Goal: Task Accomplishment & Management: Manage account settings

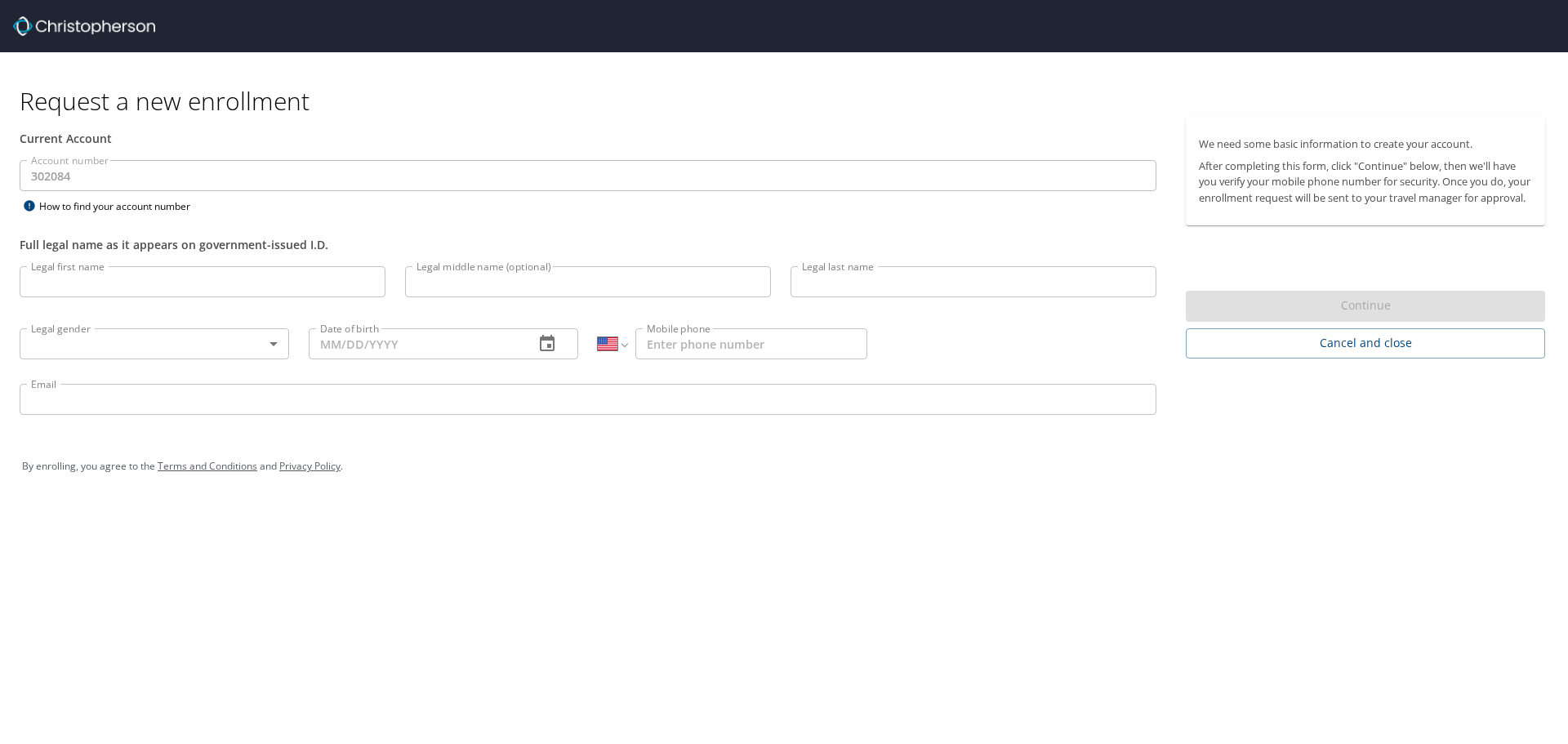
select select "US"
click at [209, 289] on input "Legal first name" at bounding box center [203, 281] width 366 height 31
type input "[PERSON_NAME]"
type input "KEPA"
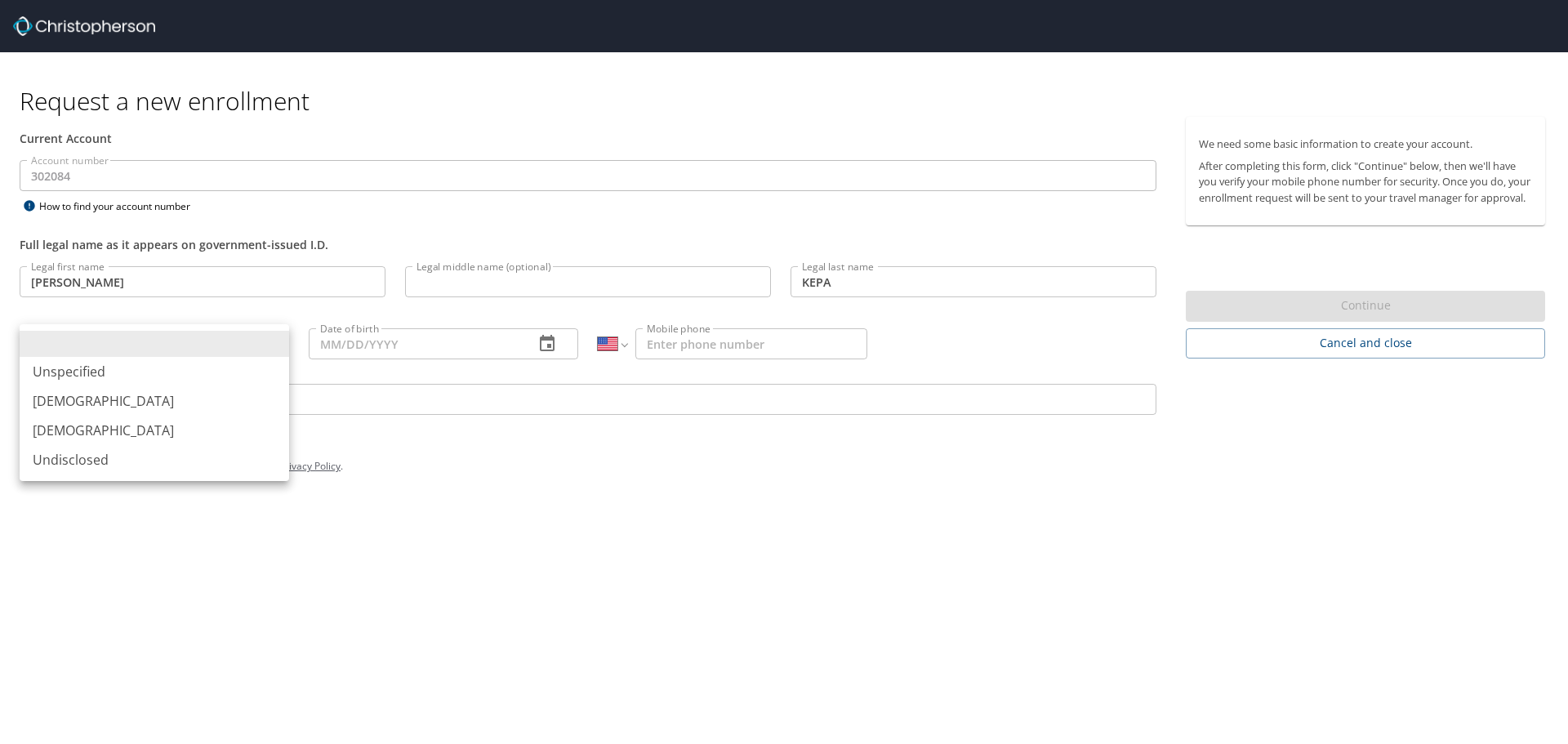
click at [282, 344] on body "Request a new enrollment Current Account Account number 302084 Account number H…" at bounding box center [784, 372] width 1568 height 744
click at [96, 400] on li "[DEMOGRAPHIC_DATA]" at bounding box center [154, 400] width 269 height 29
type input "[DEMOGRAPHIC_DATA]"
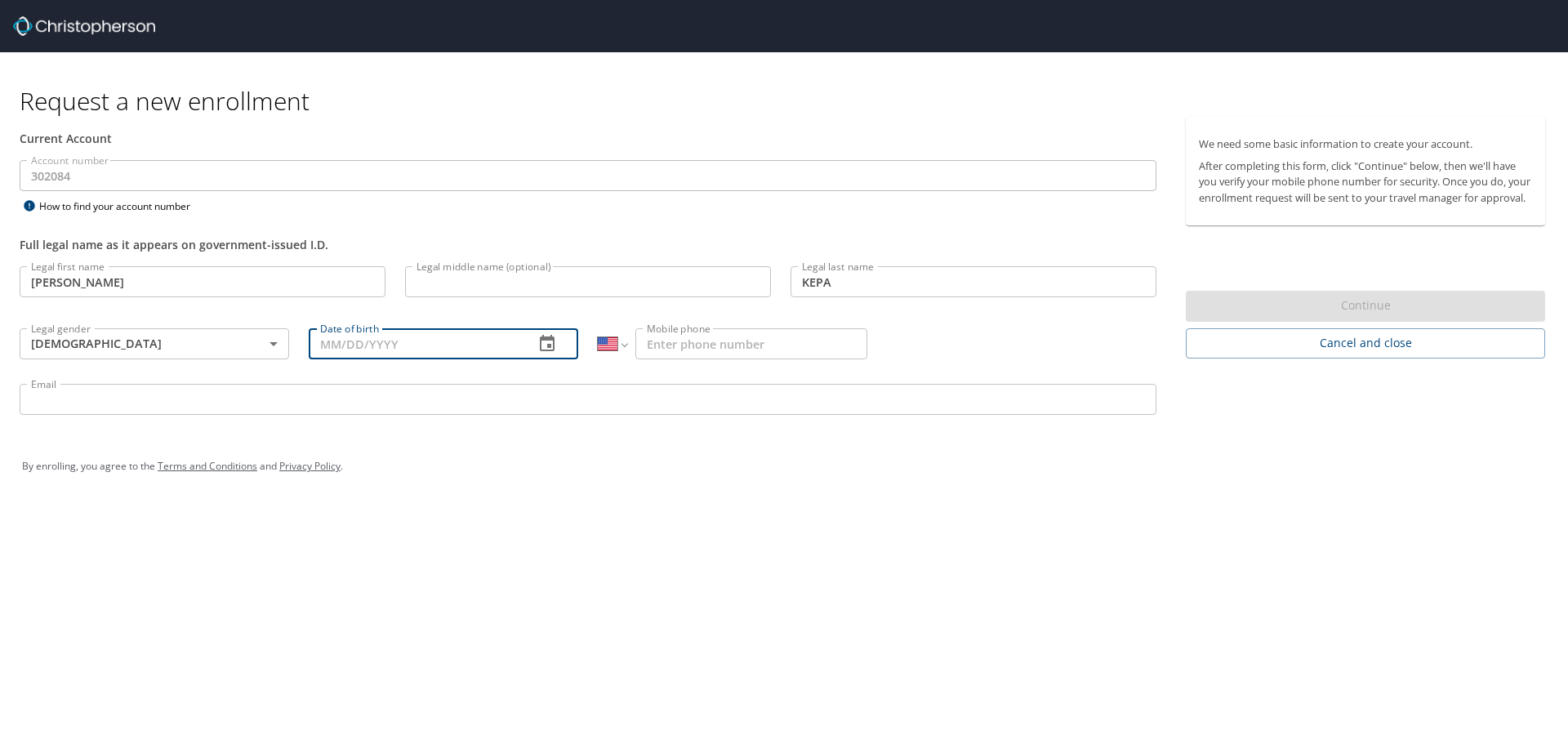
click at [510, 343] on input "Date of birth" at bounding box center [414, 344] width 213 height 31
type input "09/14/1974"
click at [702, 357] on input "Mobile phone" at bounding box center [751, 344] width 232 height 31
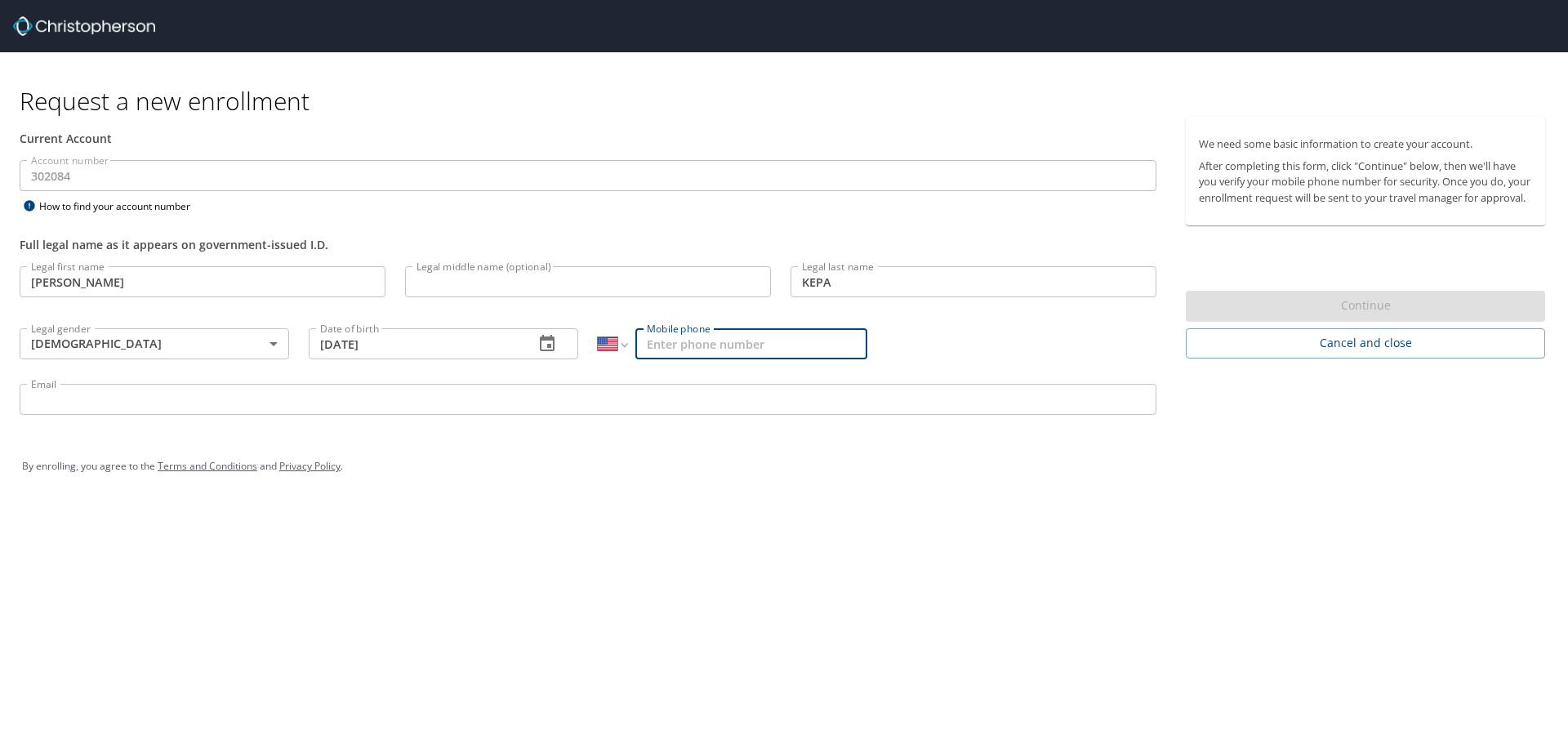
type input "(719) 439-2450"
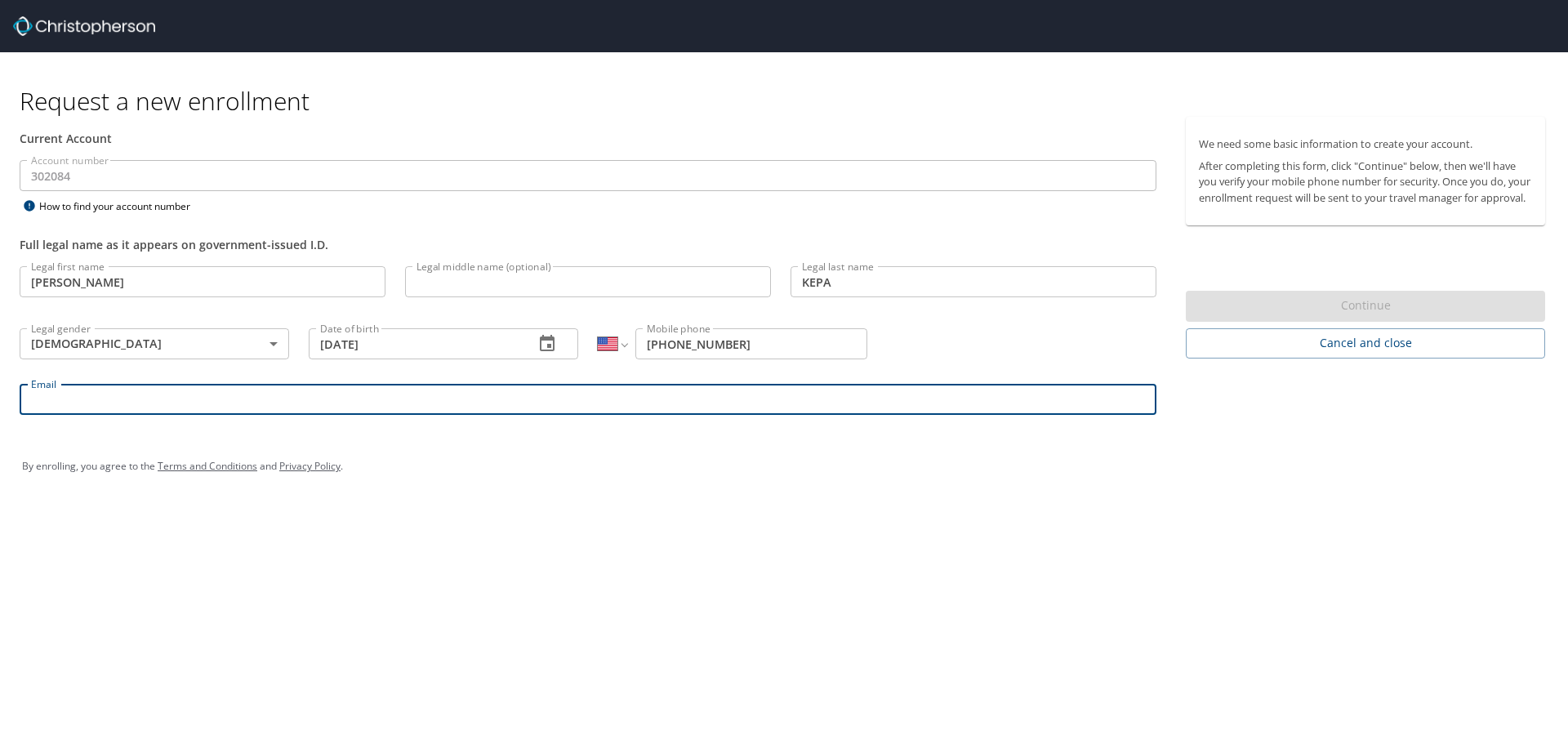
click at [388, 408] on input "Email" at bounding box center [588, 399] width 1136 height 31
type input "dkepa@belcangov.com"
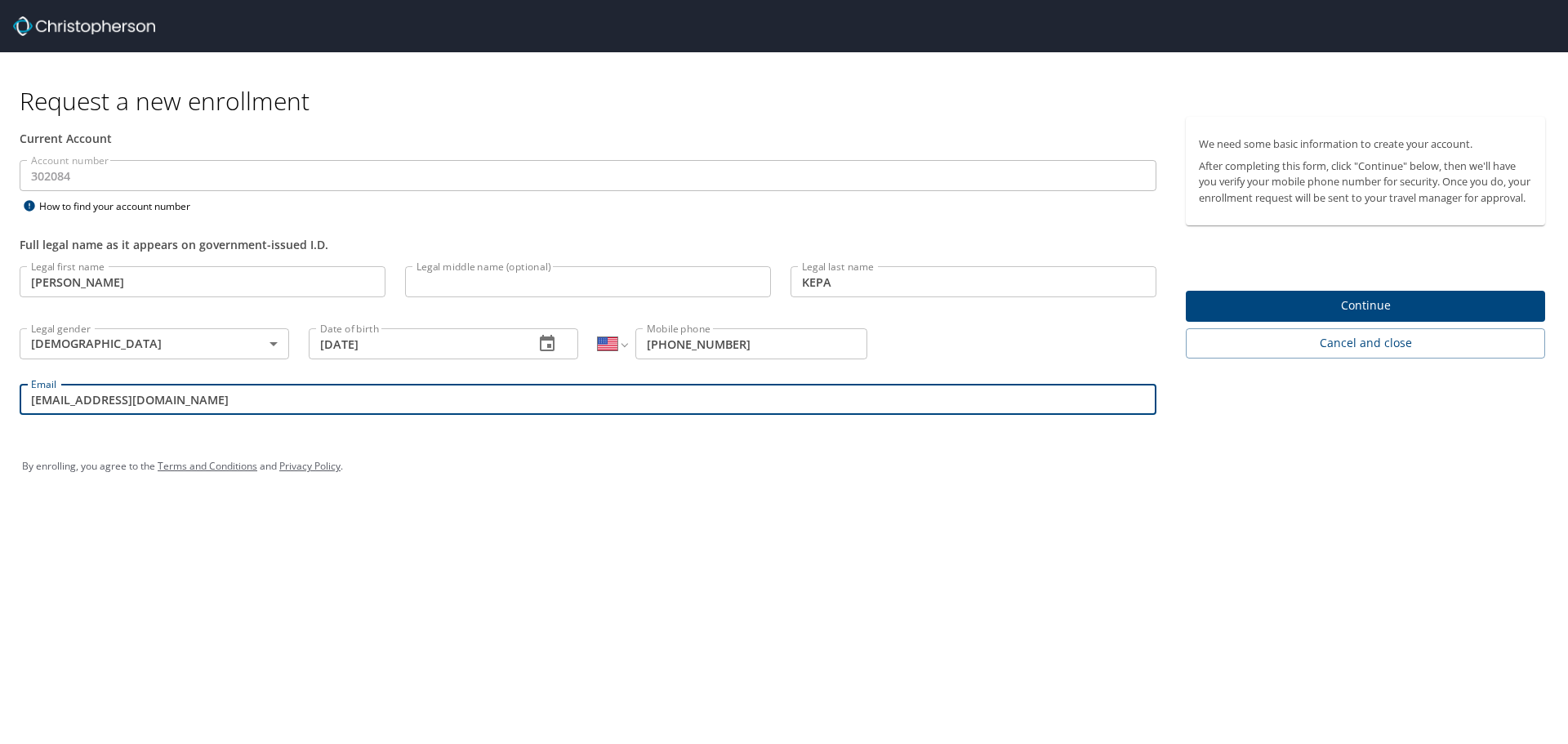
click at [1370, 316] on span "Continue" at bounding box center [1365, 306] width 333 height 20
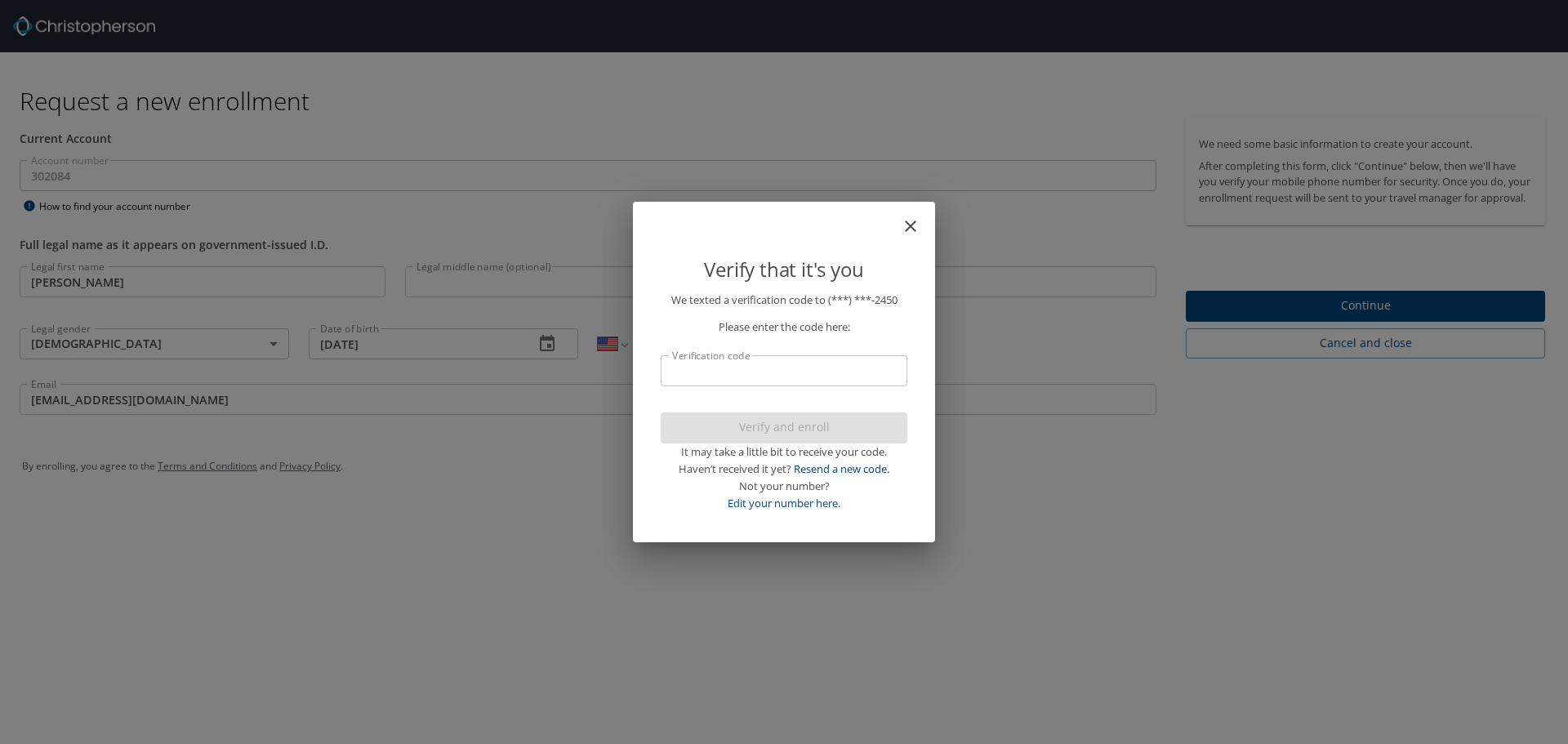
click at [749, 377] on input "Verification code" at bounding box center [784, 370] width 247 height 31
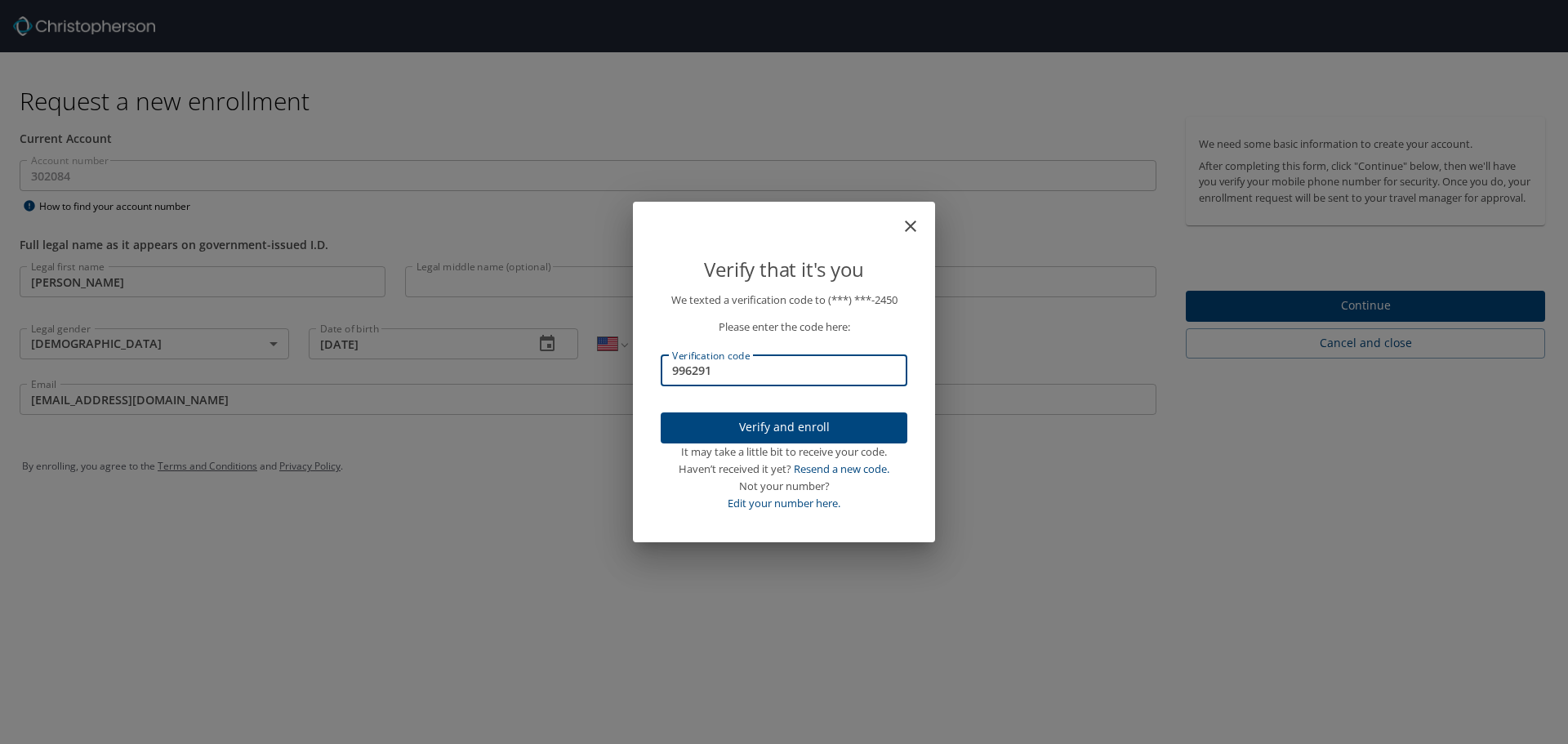
type input "996291"
click at [823, 424] on span "Verify and enroll" at bounding box center [784, 428] width 220 height 20
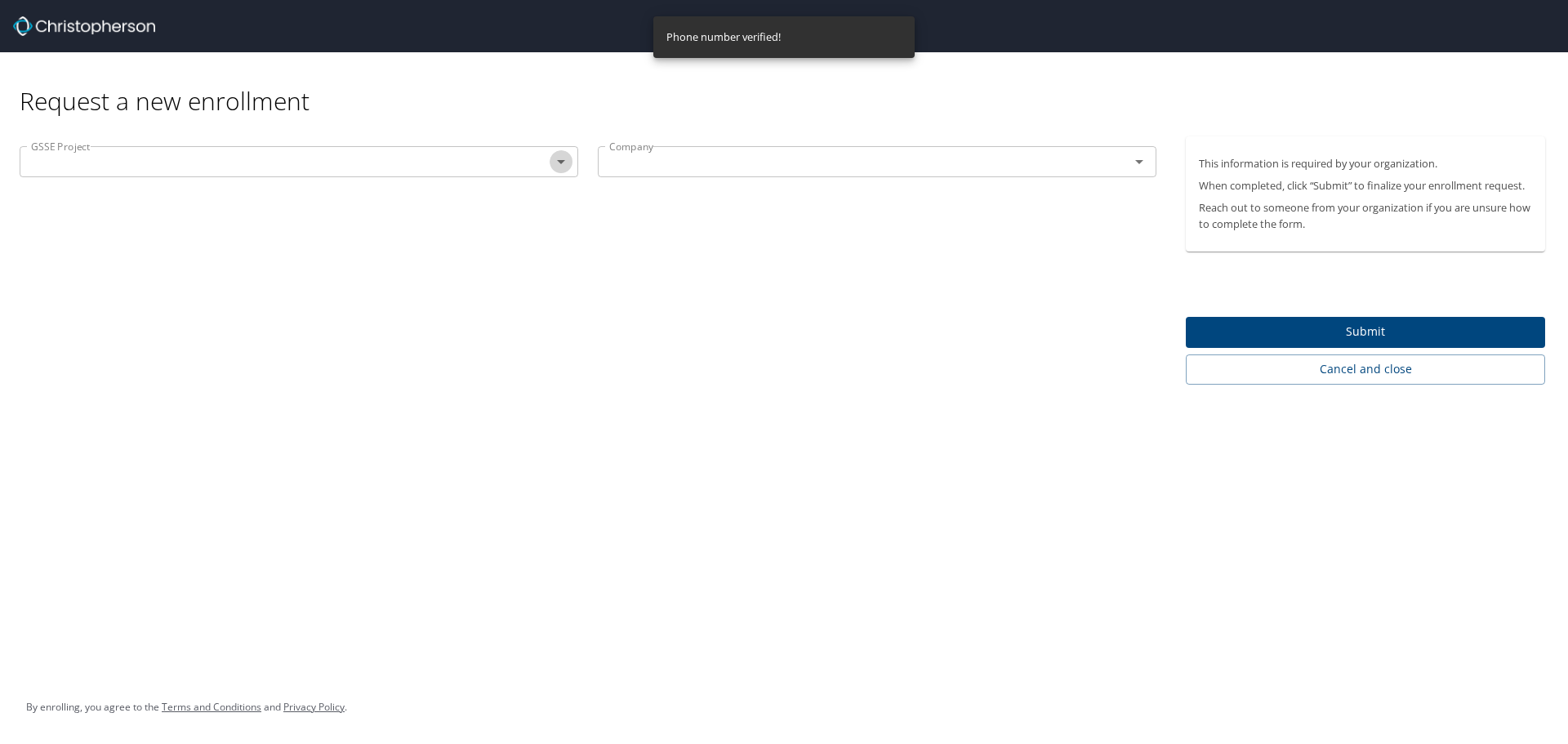
click at [563, 160] on icon "Open" at bounding box center [561, 162] width 20 height 20
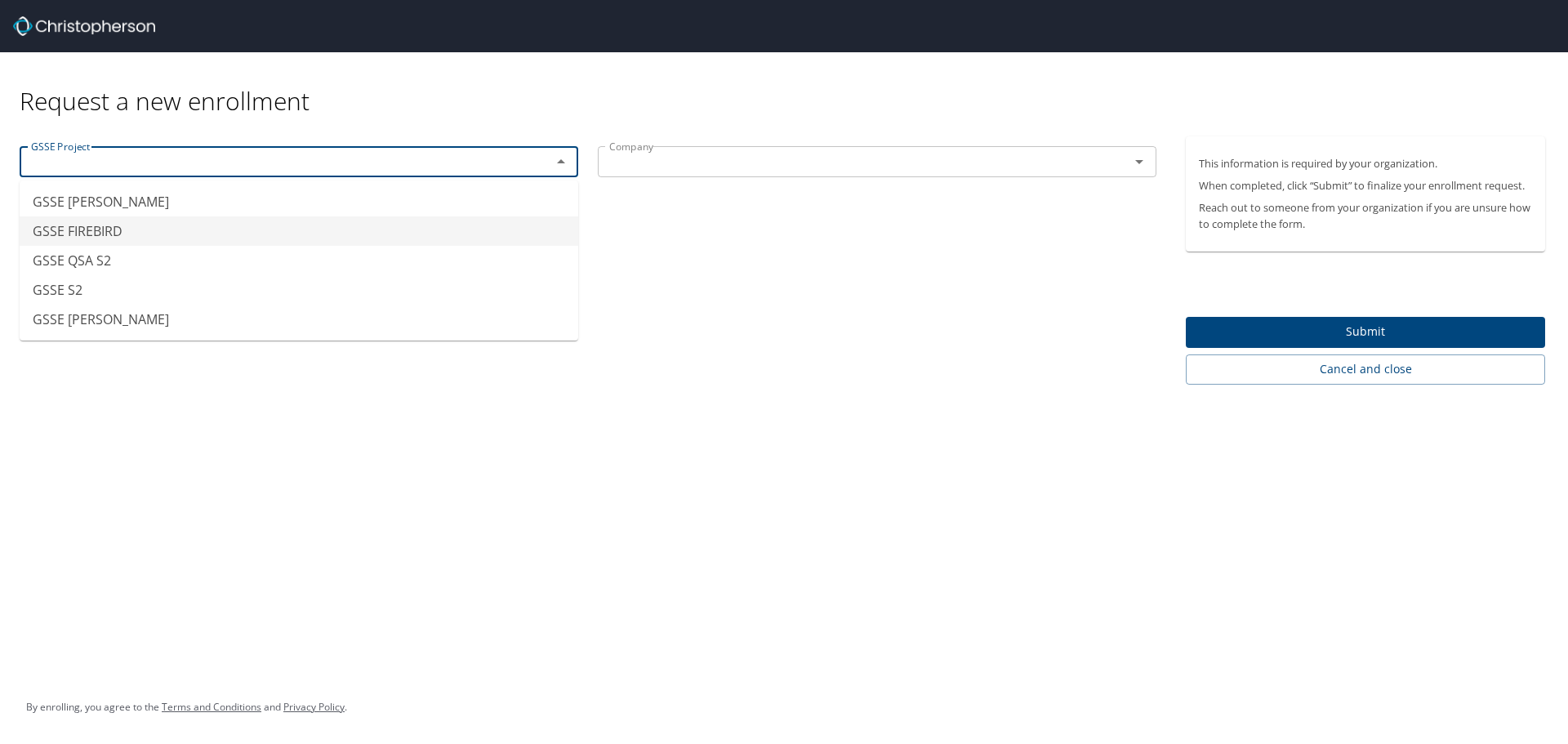
click at [1140, 164] on icon "Open" at bounding box center [1140, 162] width 20 height 20
type input "GSSE FIREBIRD"
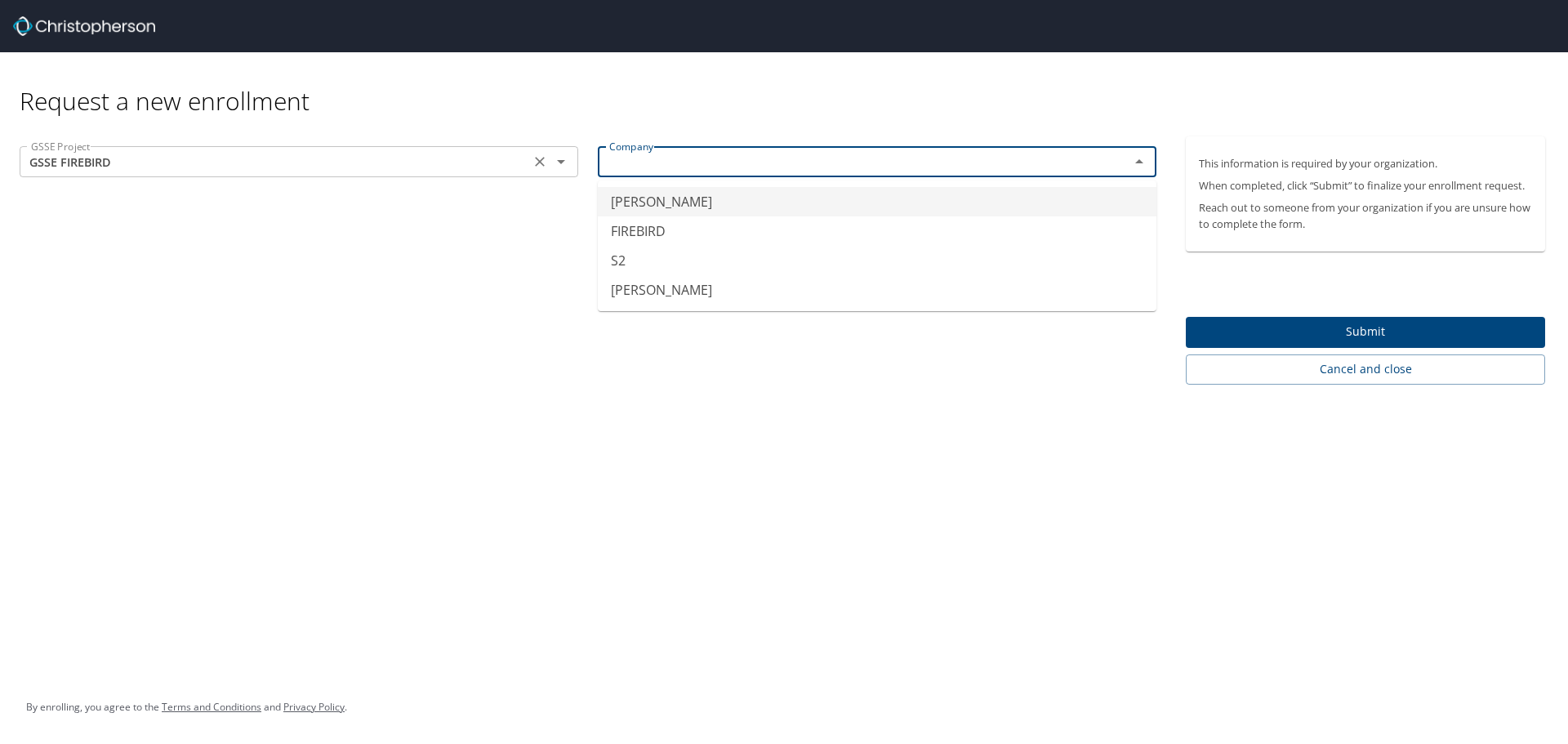
type input "CRUZ"
click at [326, 165] on input "GSSE FIREBIRD" at bounding box center [274, 161] width 500 height 21
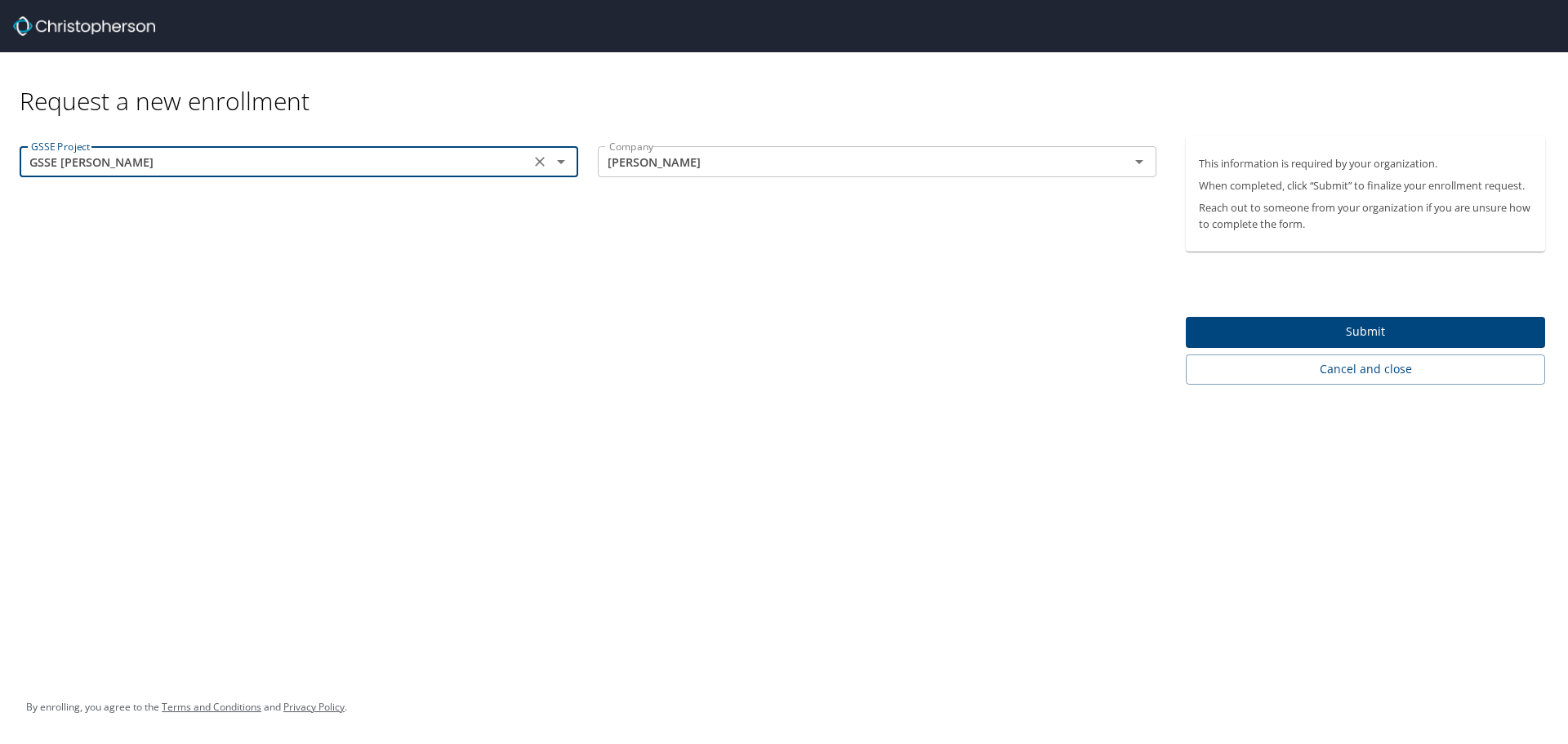
click at [403, 165] on input "GSSE [PERSON_NAME]" at bounding box center [274, 161] width 500 height 21
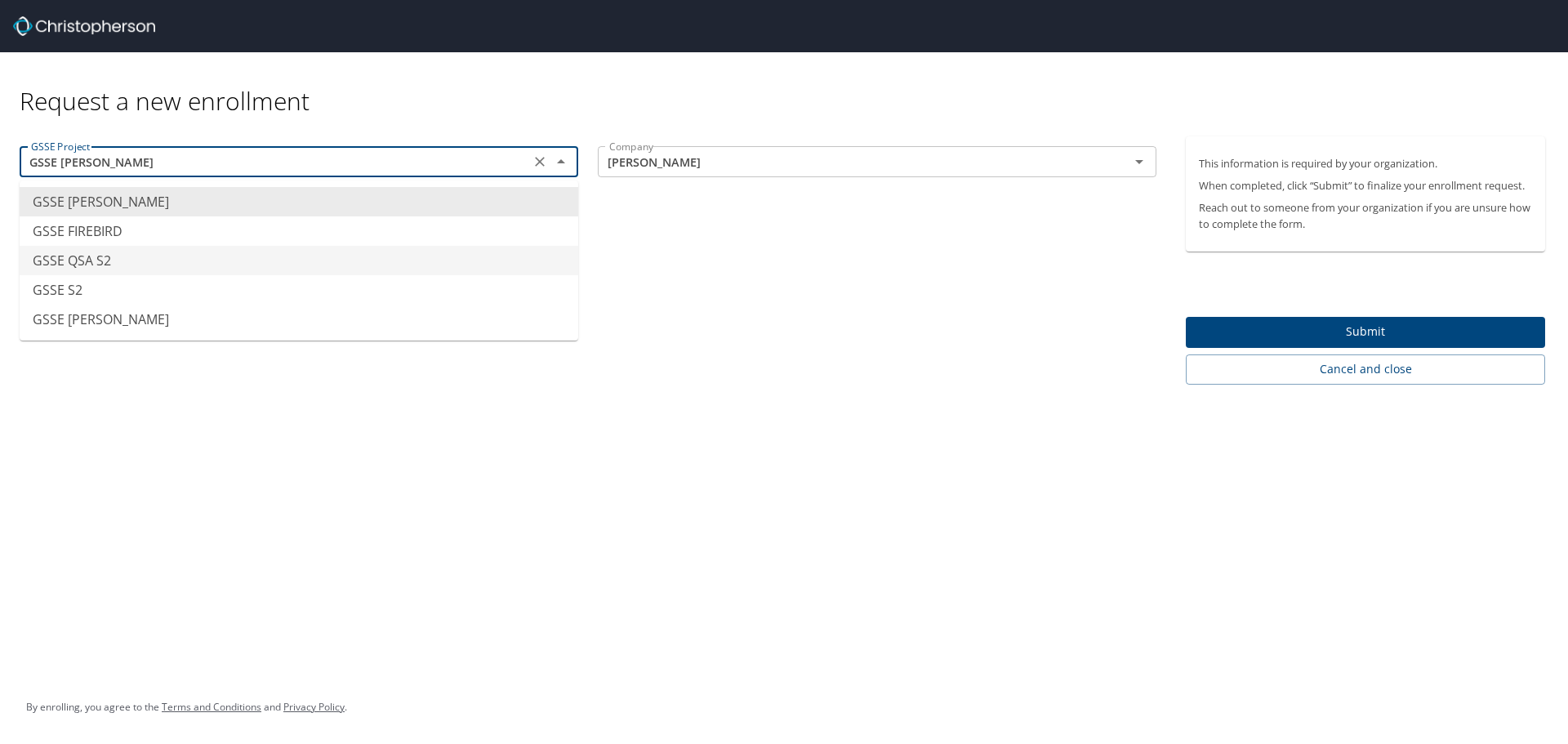
click at [235, 259] on li "GSSE QSA S2" at bounding box center [299, 260] width 559 height 29
type input "GSSE QSA S2"
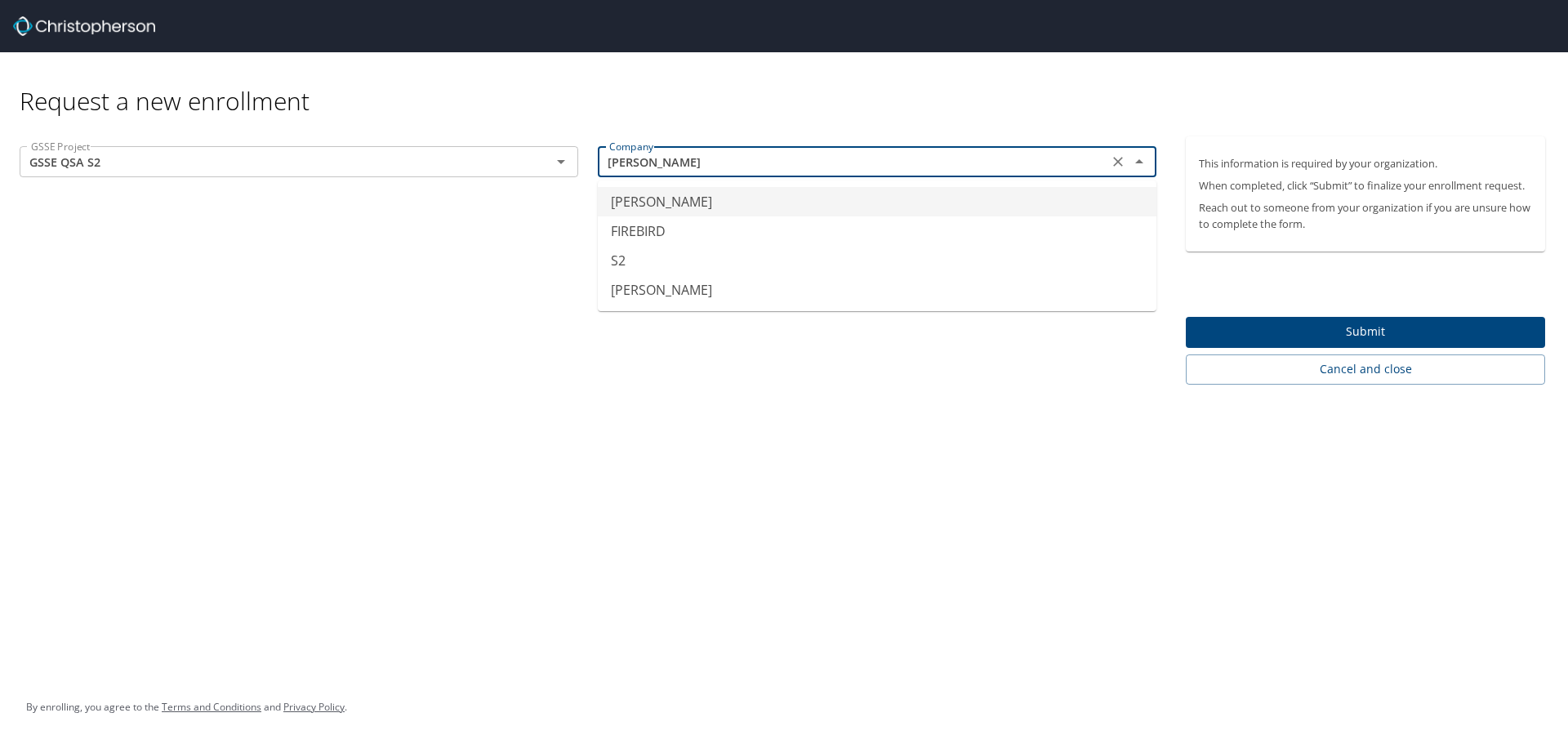
click at [814, 172] on input "CRUZ" at bounding box center [853, 161] width 500 height 21
click at [718, 260] on li "S2" at bounding box center [877, 260] width 559 height 29
type input "S2"
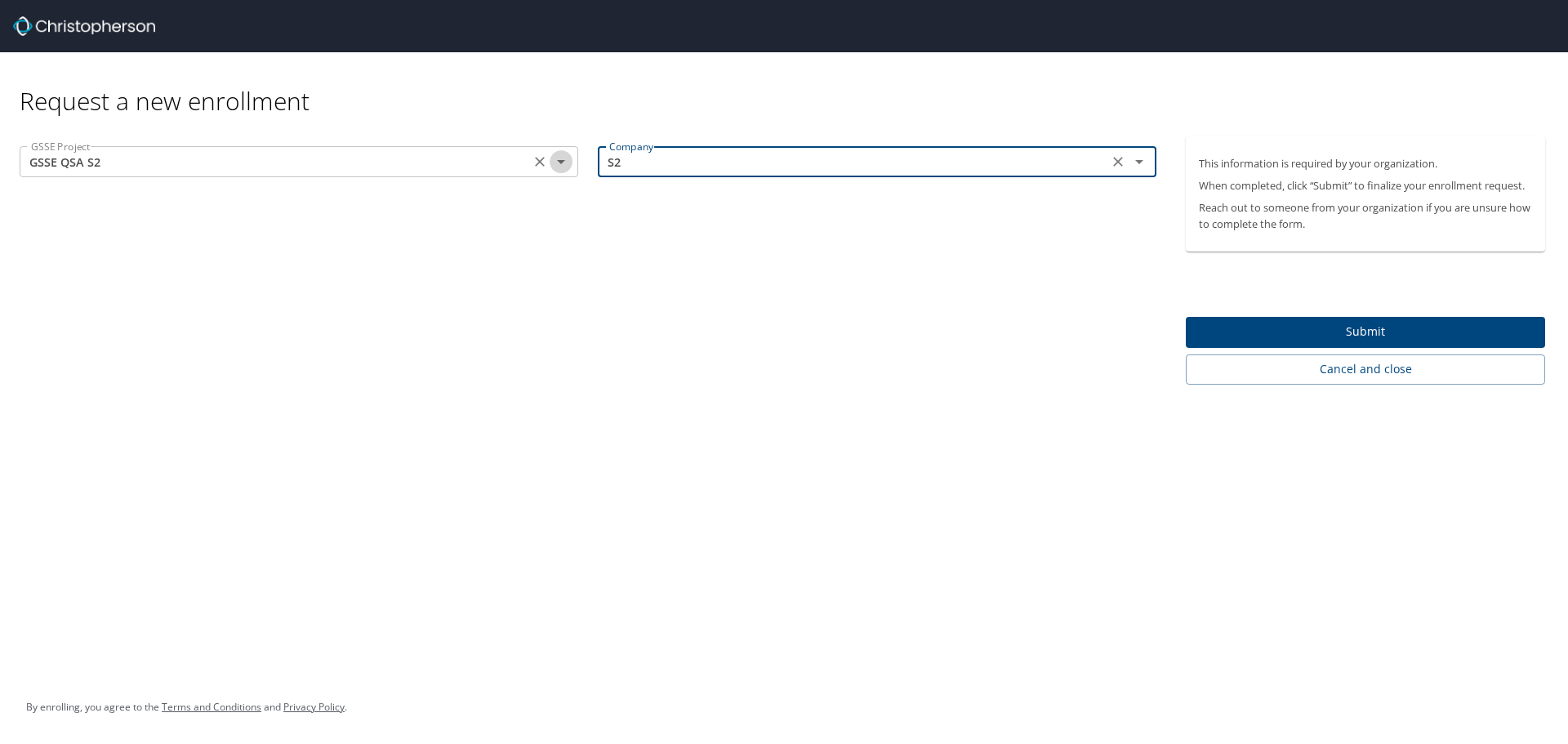
click at [564, 165] on icon "Open" at bounding box center [561, 162] width 20 height 20
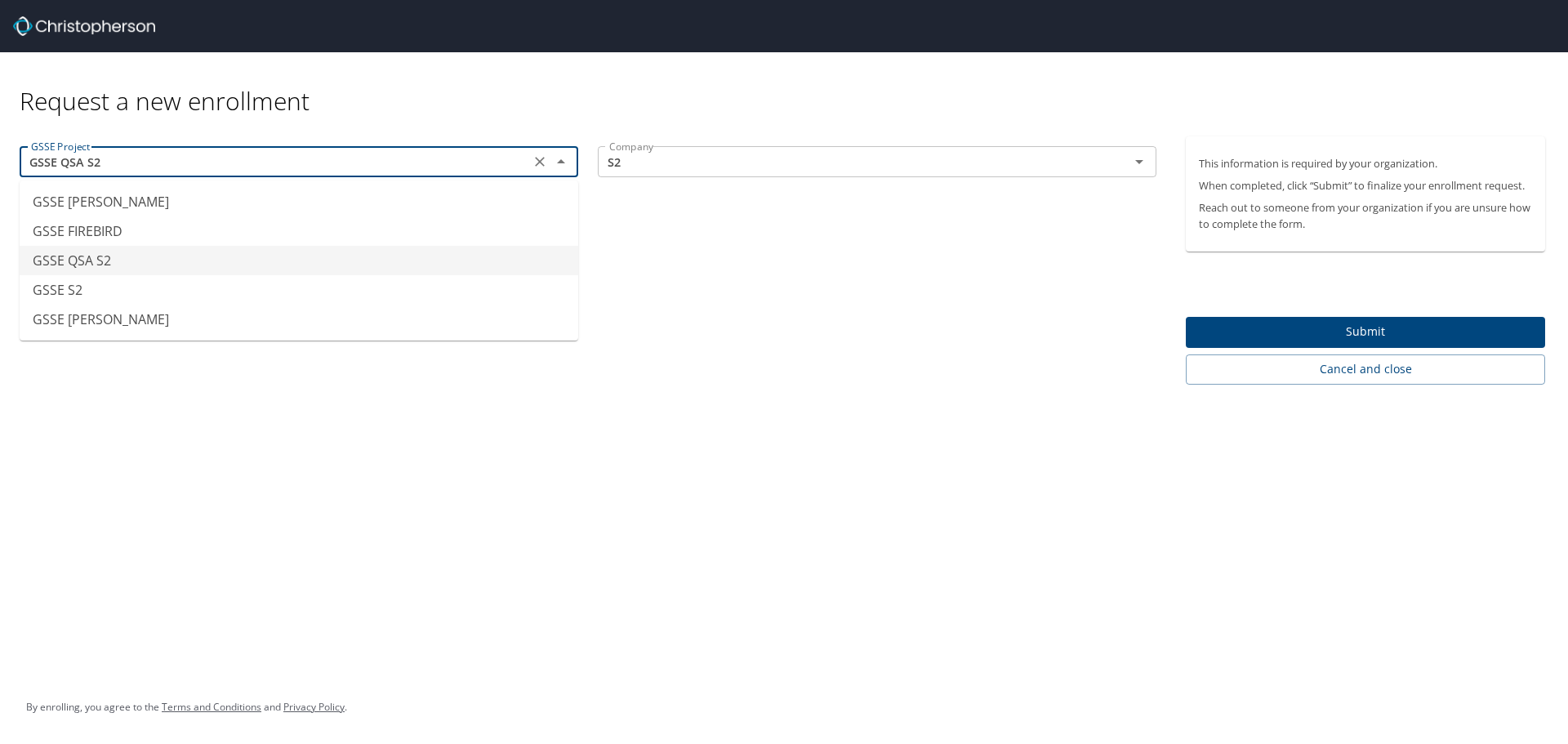
click at [564, 165] on icon "Close" at bounding box center [561, 162] width 20 height 20
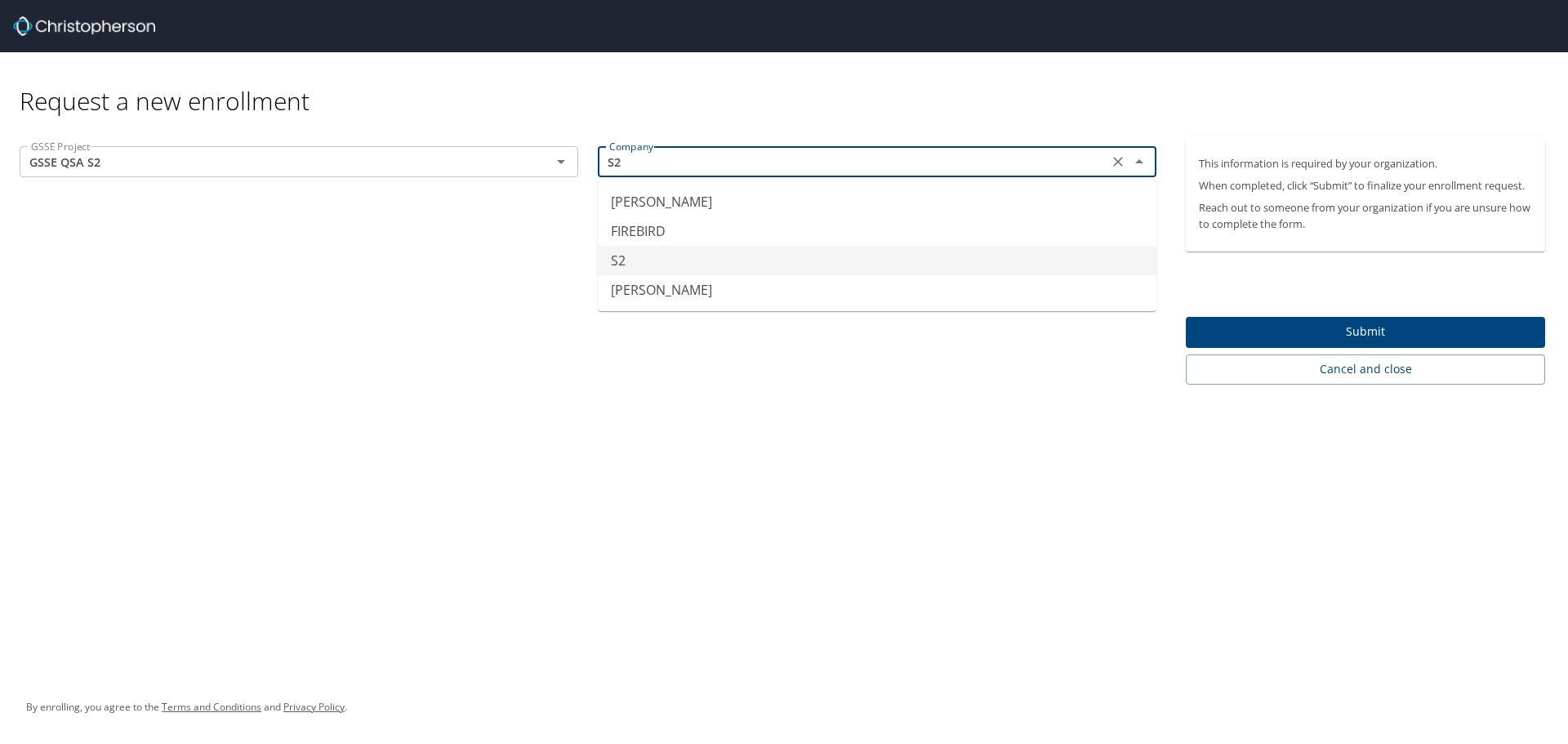
click at [728, 165] on input "S2" at bounding box center [853, 161] width 500 height 21
click at [723, 163] on input "S2" at bounding box center [853, 161] width 500 height 21
click at [500, 171] on input "GSSE QSA S2" at bounding box center [274, 161] width 500 height 21
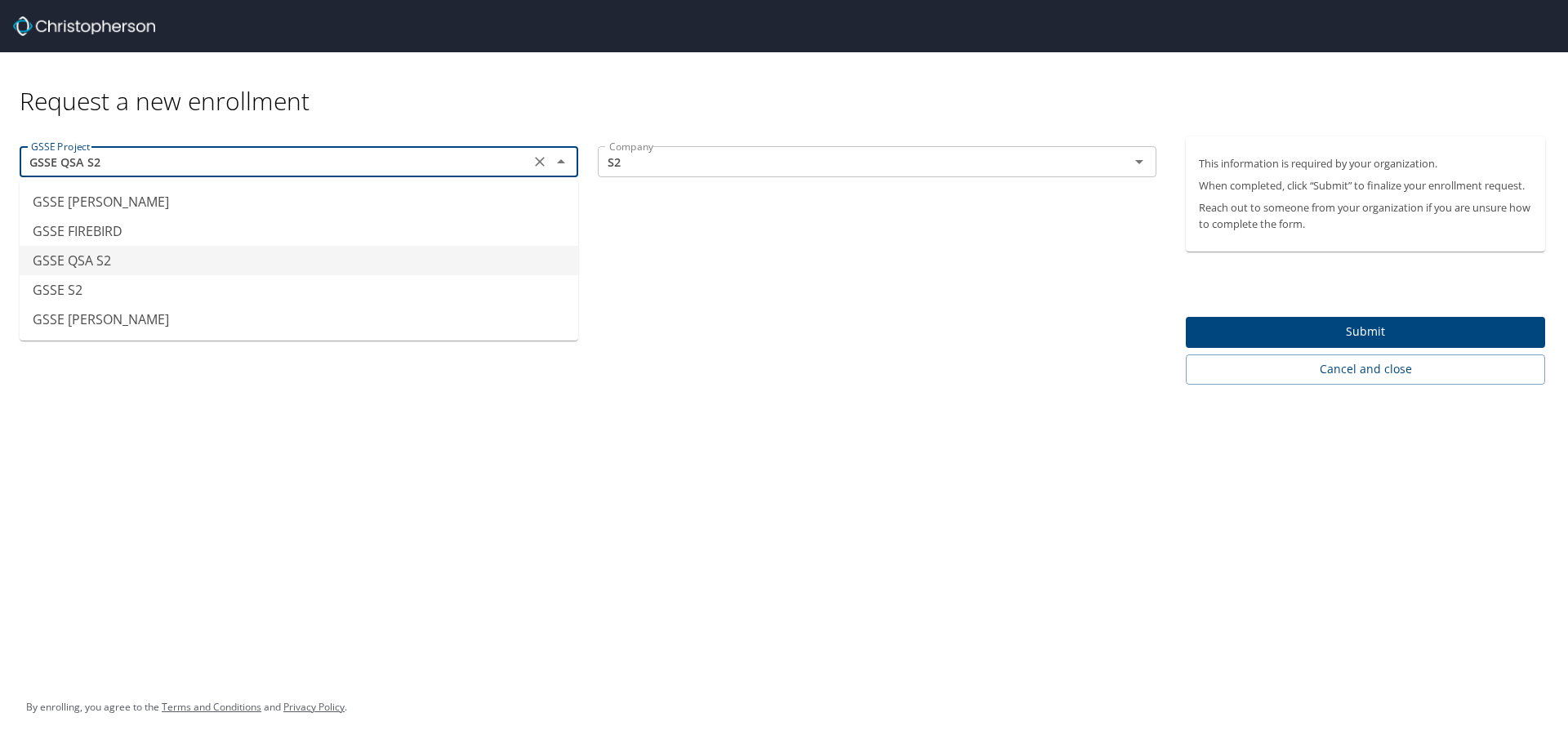
click at [641, 287] on div "GSSE Project GSSE QSA S2 GSSE Project Company S2 Company" at bounding box center [588, 261] width 1175 height 249
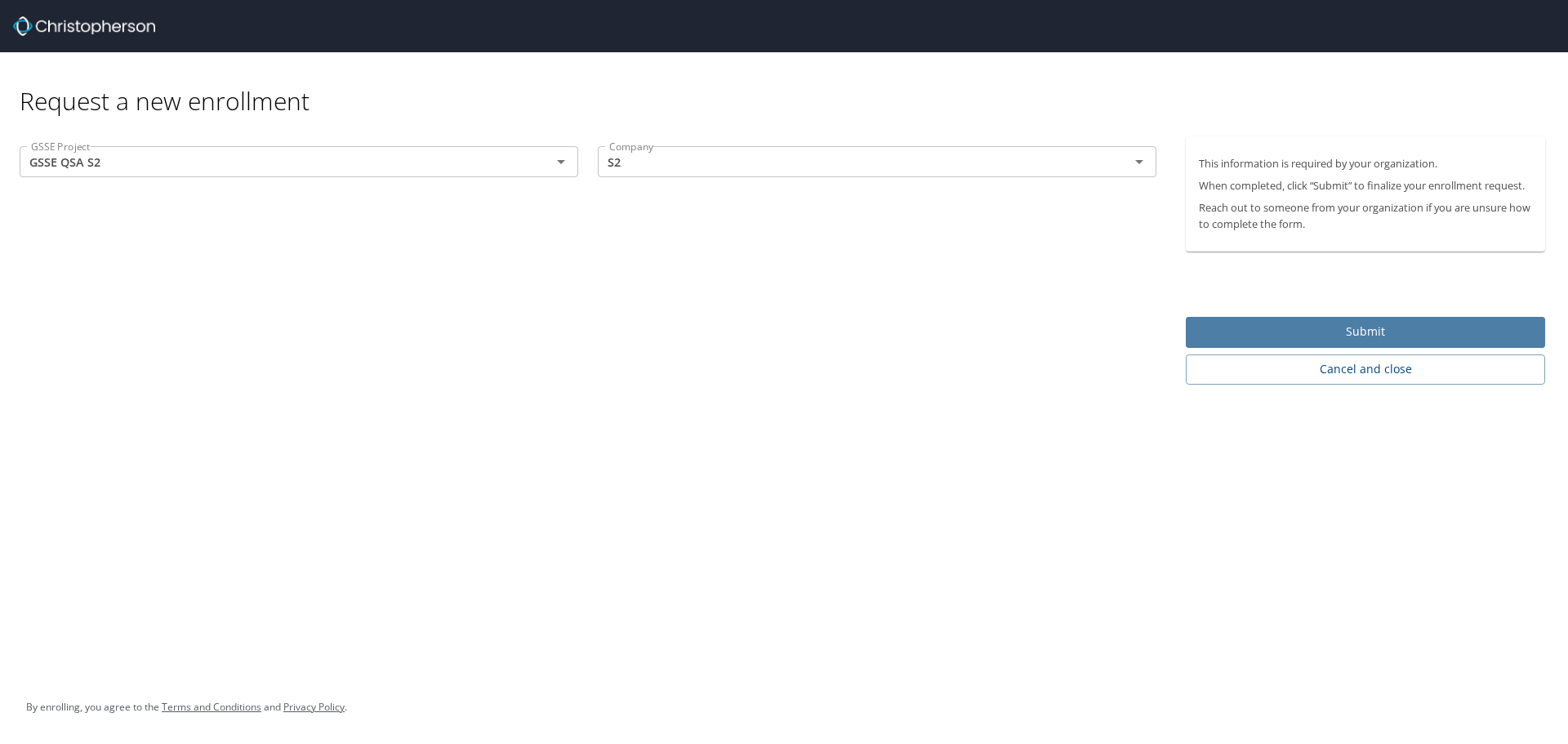
click at [1318, 328] on span "Submit" at bounding box center [1365, 332] width 333 height 20
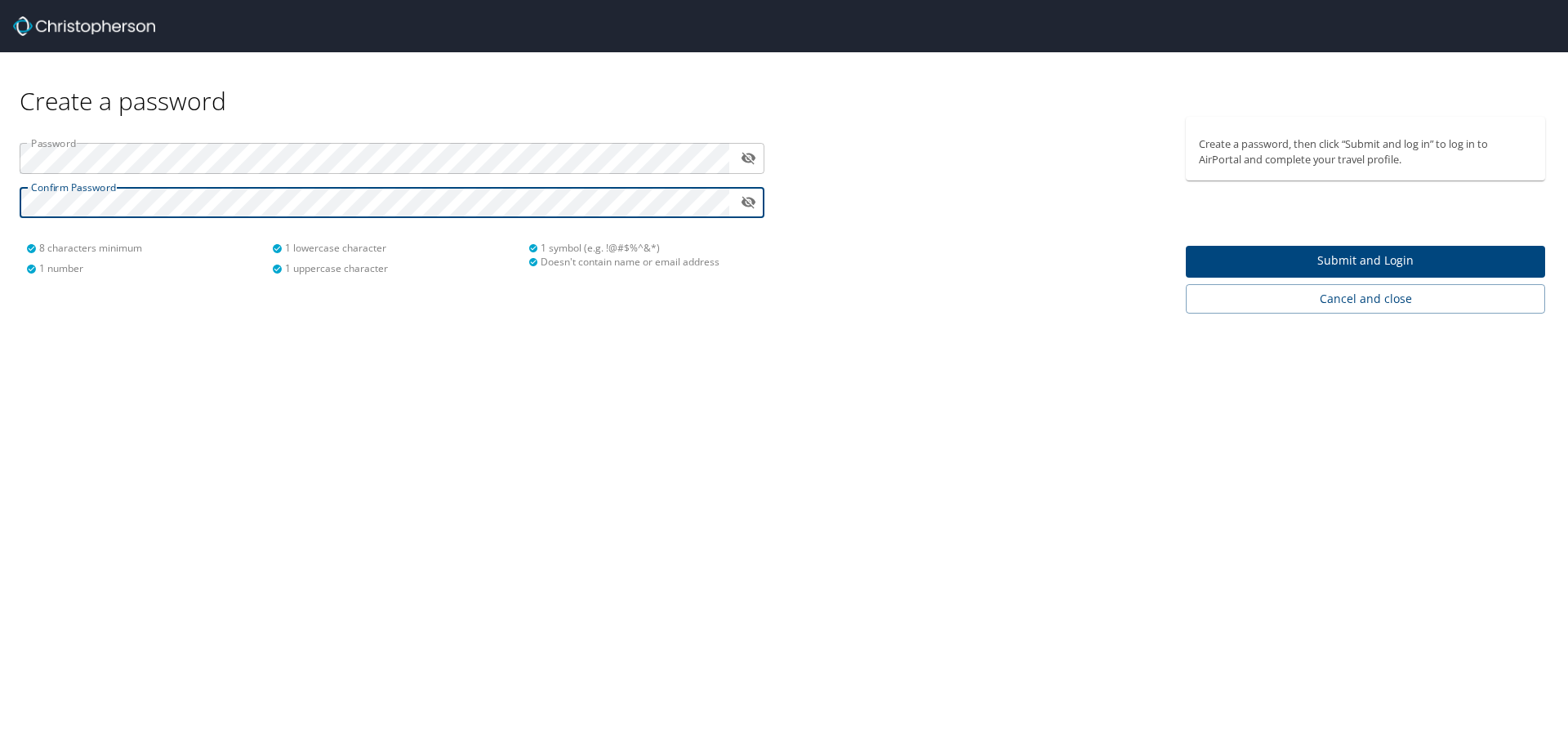
click at [844, 298] on div at bounding box center [979, 215] width 392 height 197
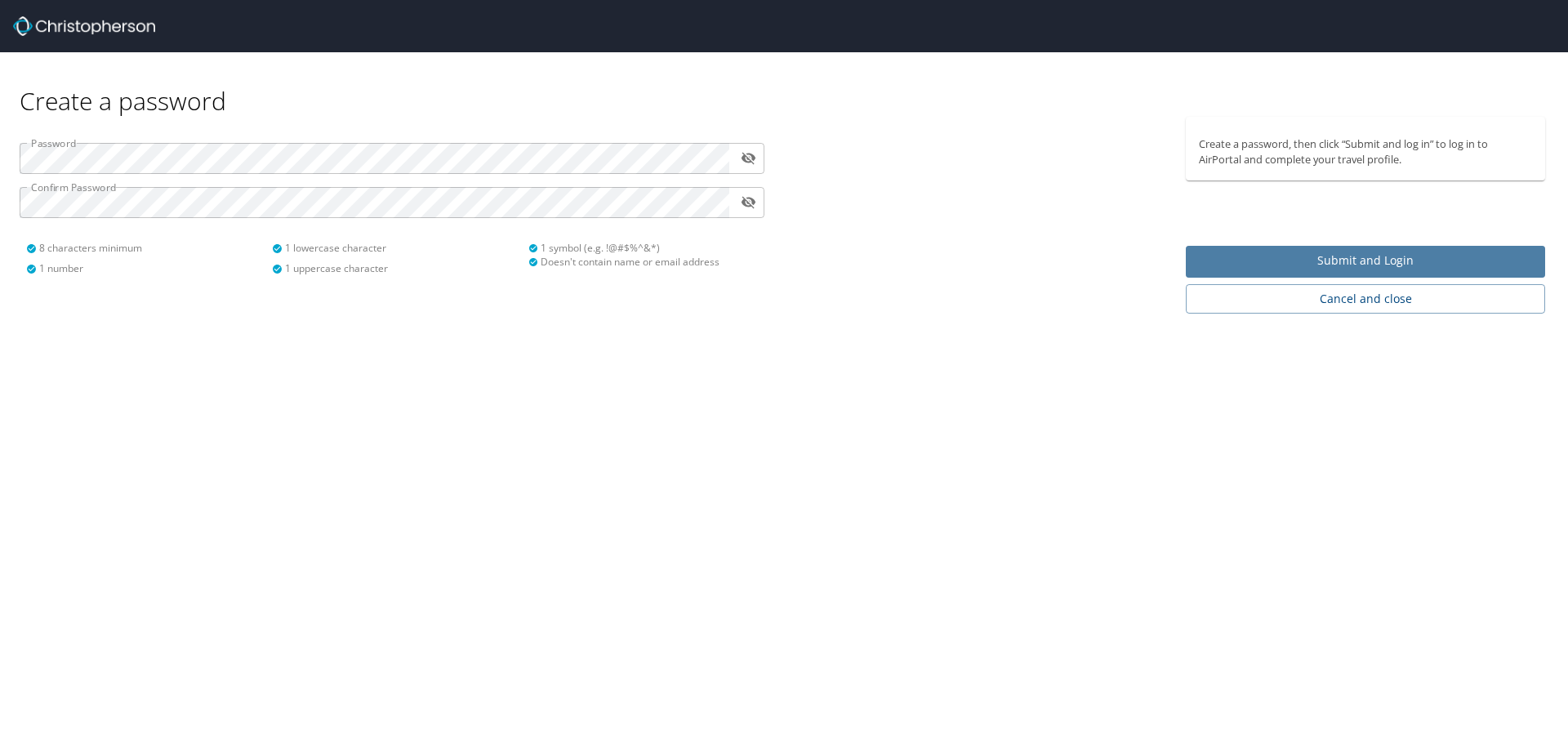
click at [1311, 254] on span "Submit and Login" at bounding box center [1365, 261] width 333 height 20
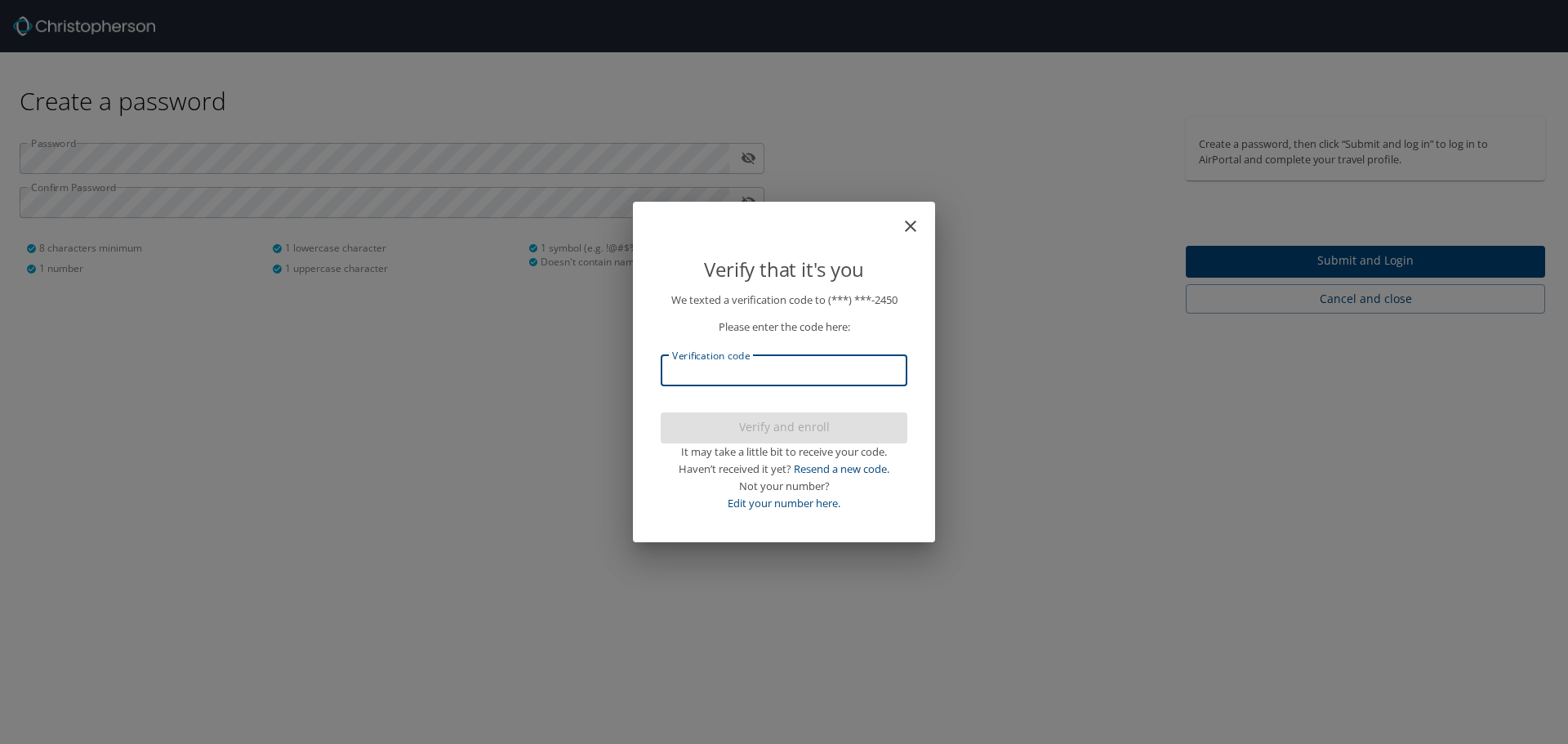
click at [860, 368] on input "Verification code" at bounding box center [784, 370] width 247 height 31
type input "863520"
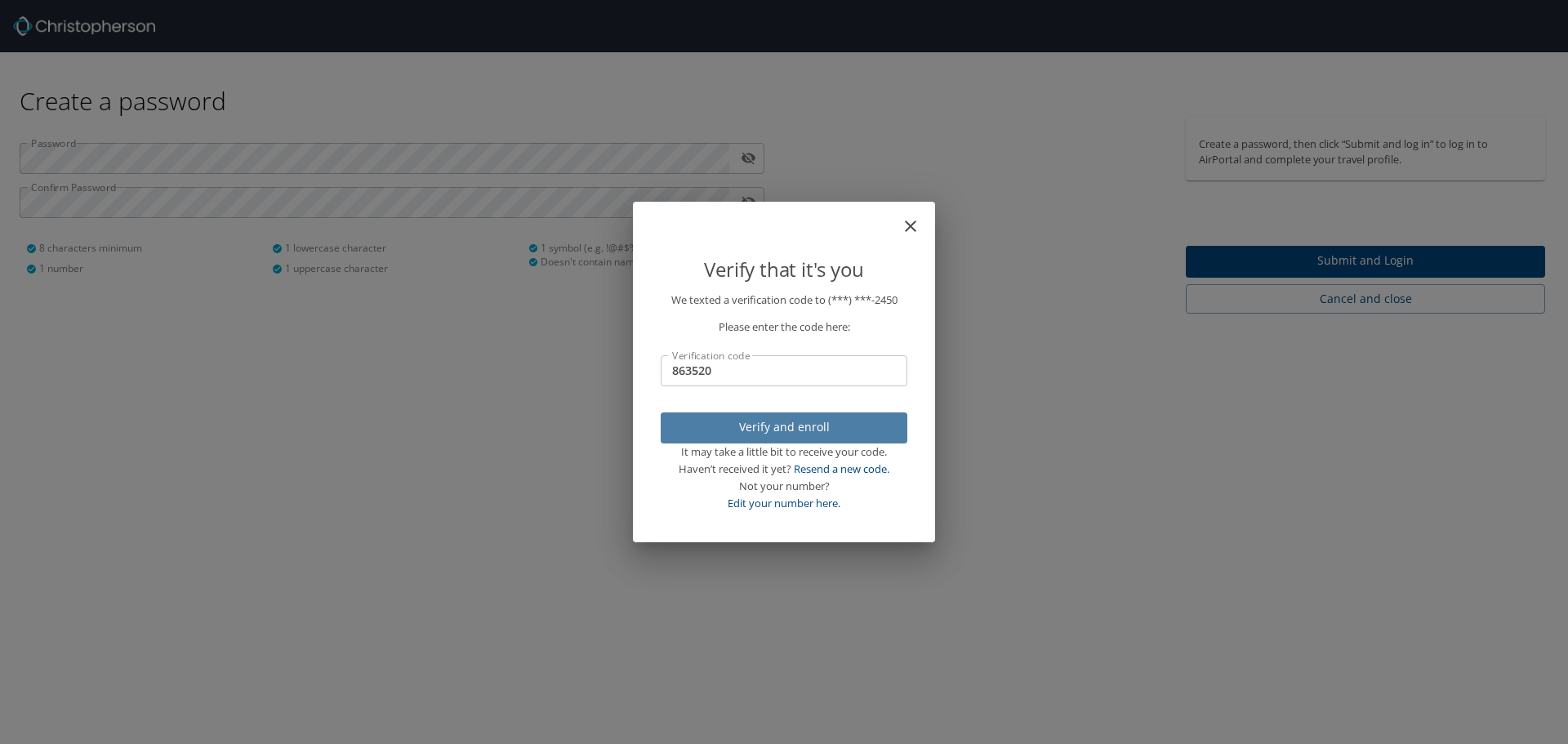
click at [823, 429] on span "Verify and enroll" at bounding box center [784, 428] width 220 height 20
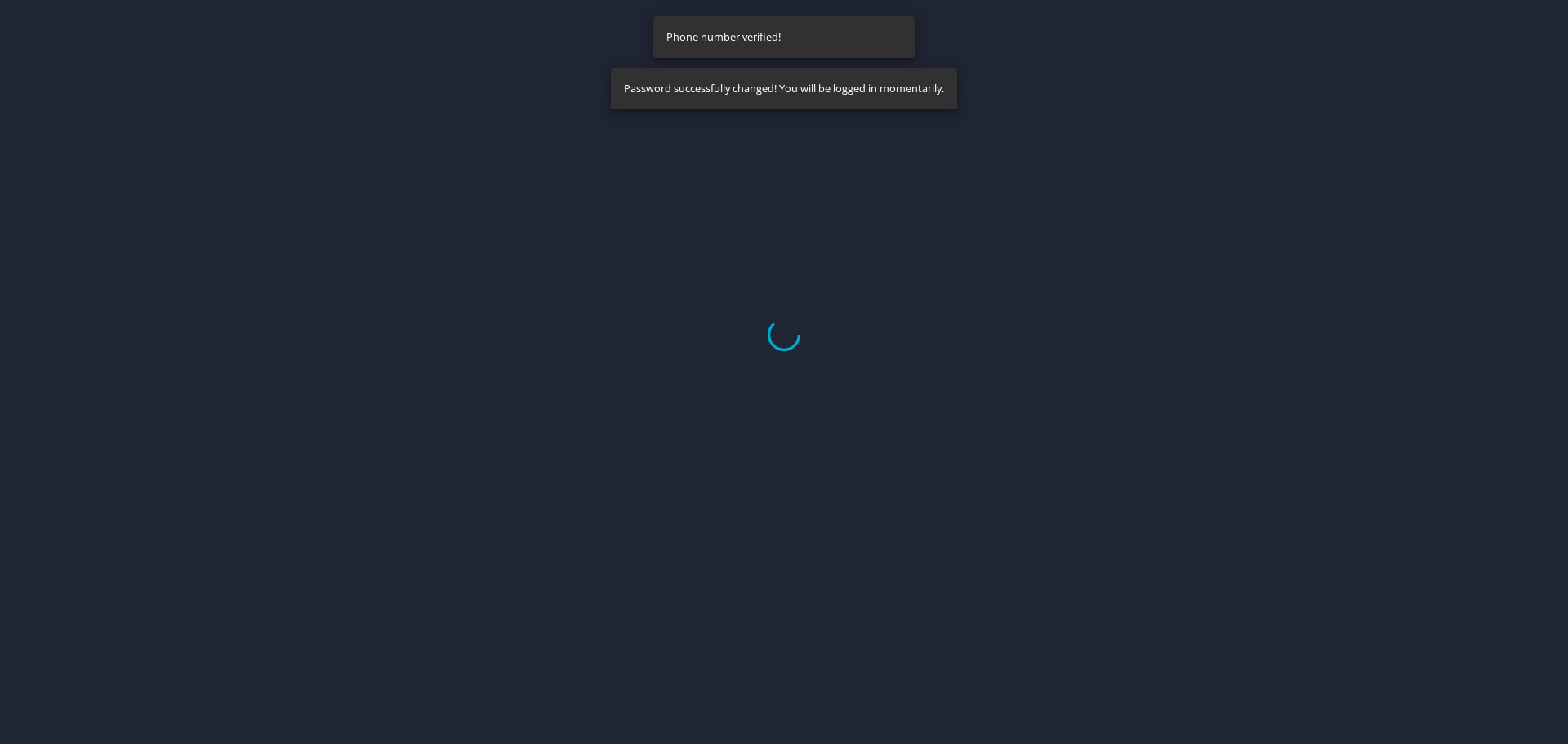
select select "US"
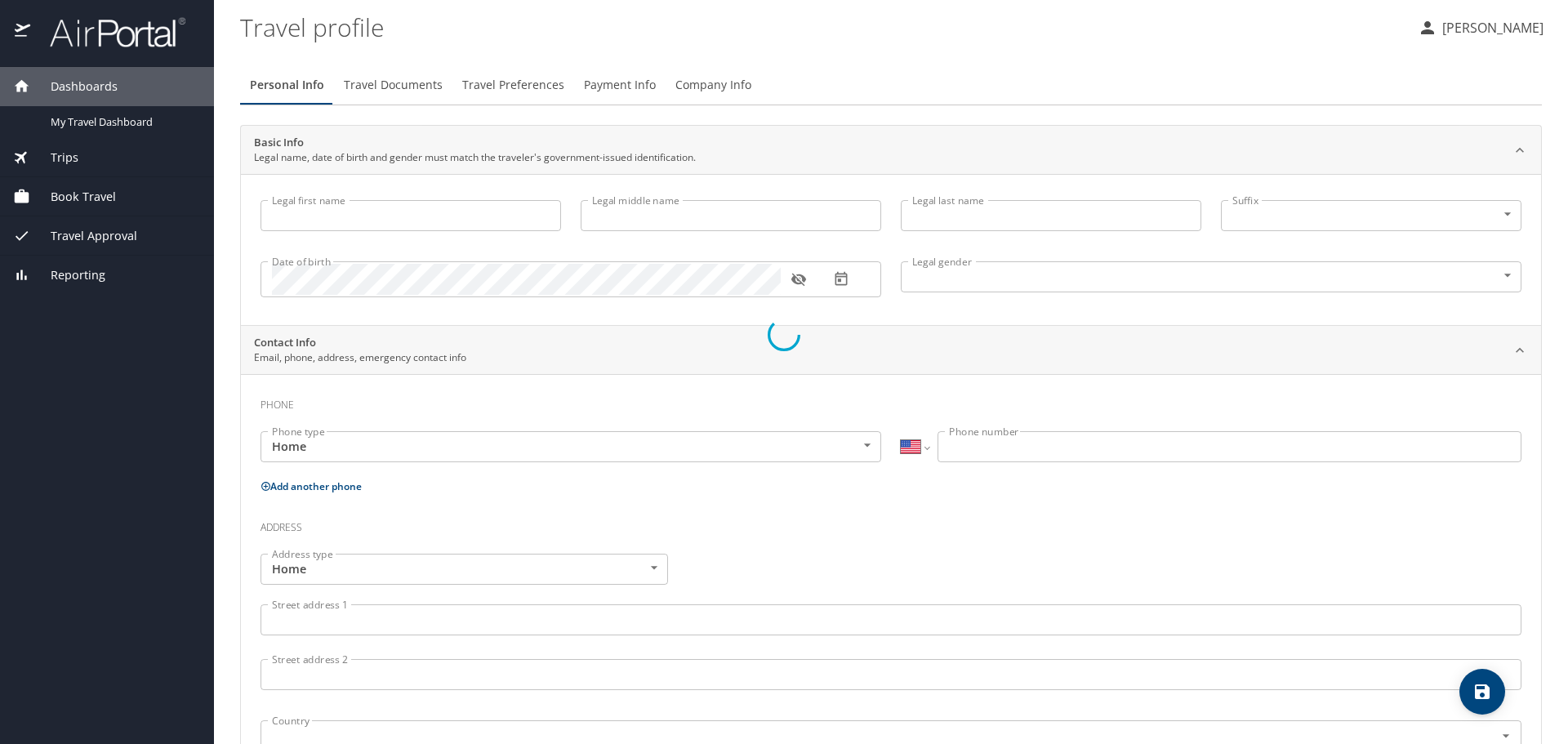
type input "[PERSON_NAME]"
type input "KEPA"
type input "Male"
select select "US"
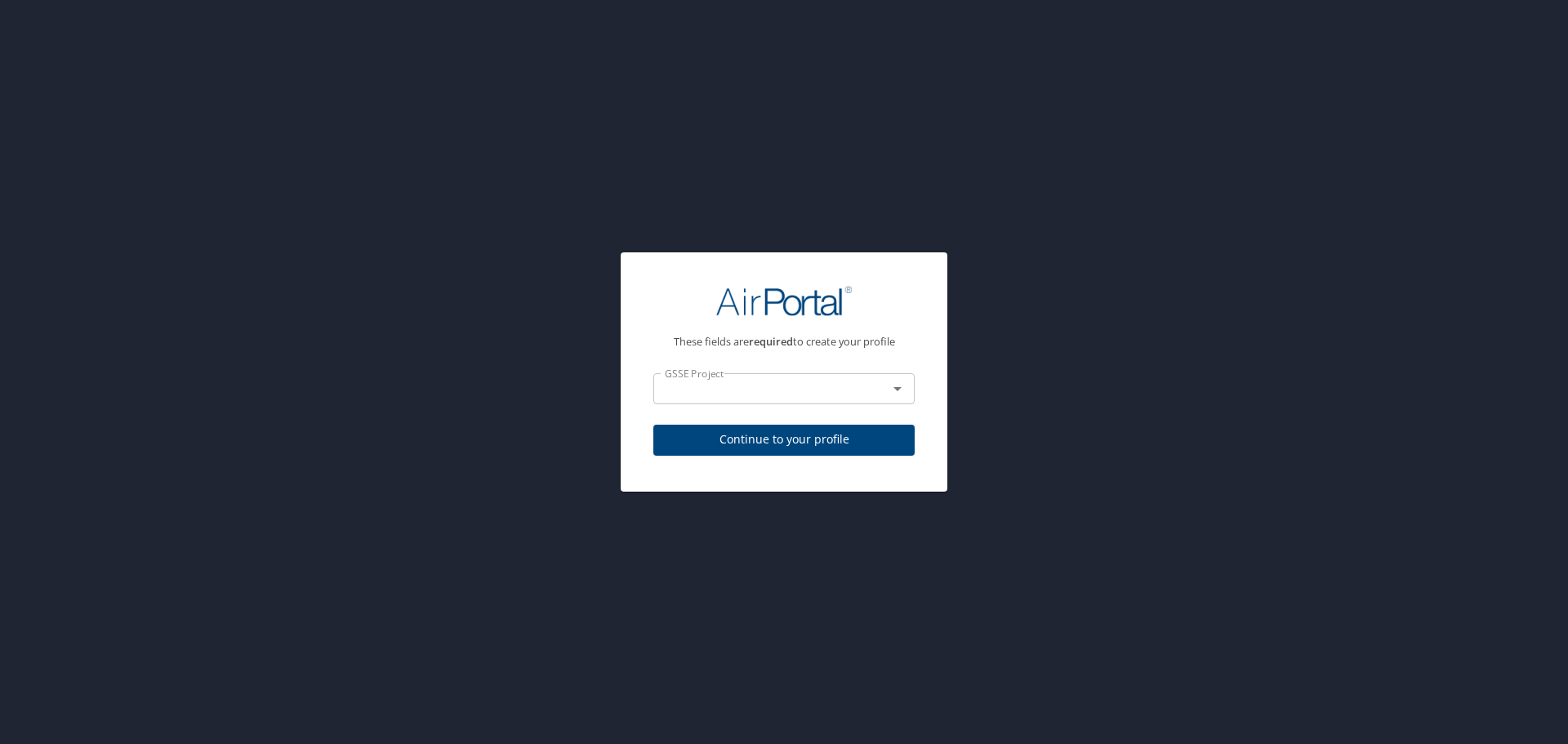
click at [899, 394] on icon "Open" at bounding box center [898, 389] width 20 height 20
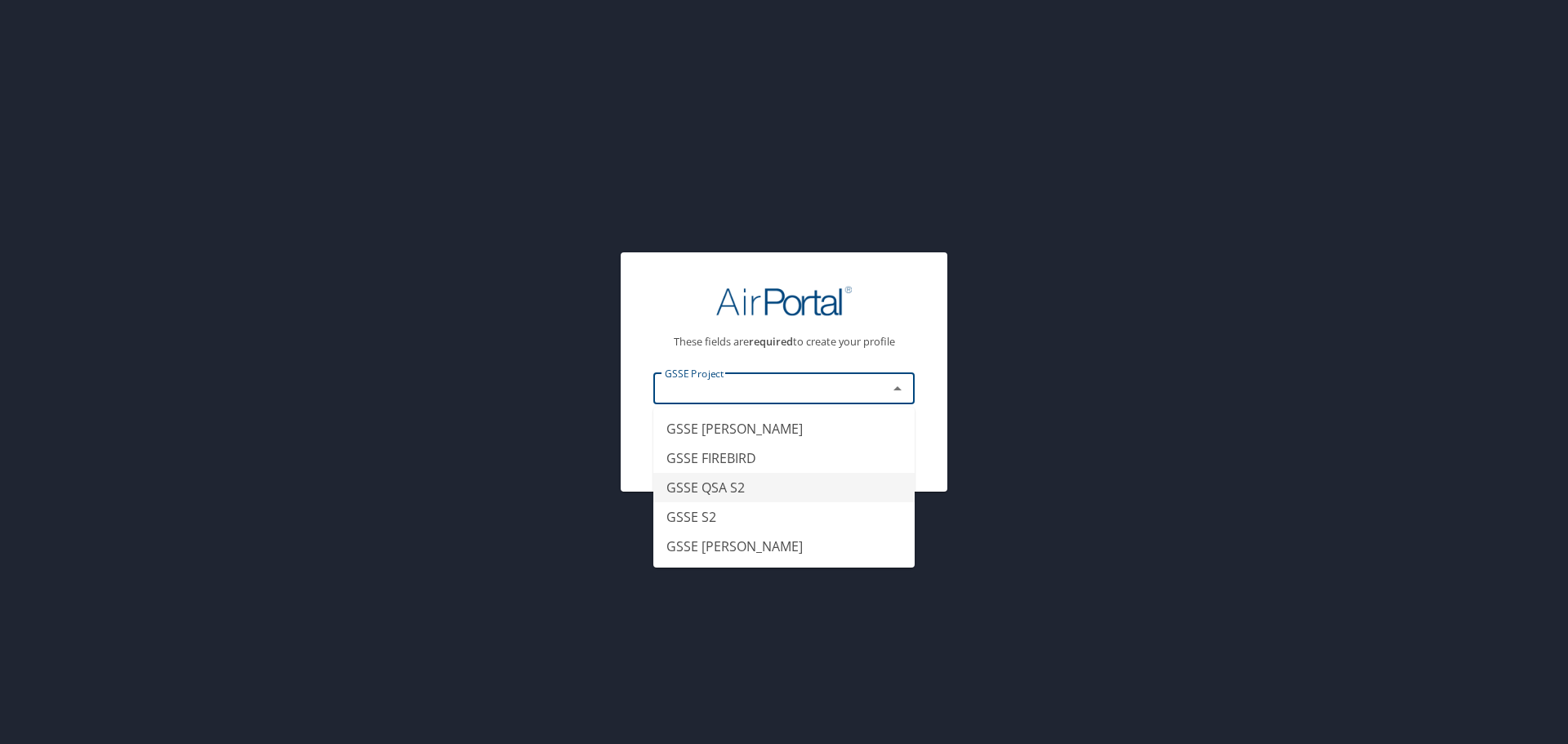
click at [775, 480] on li "GSSE QSA S2" at bounding box center [784, 487] width 261 height 29
type input "GSSE QSA S2"
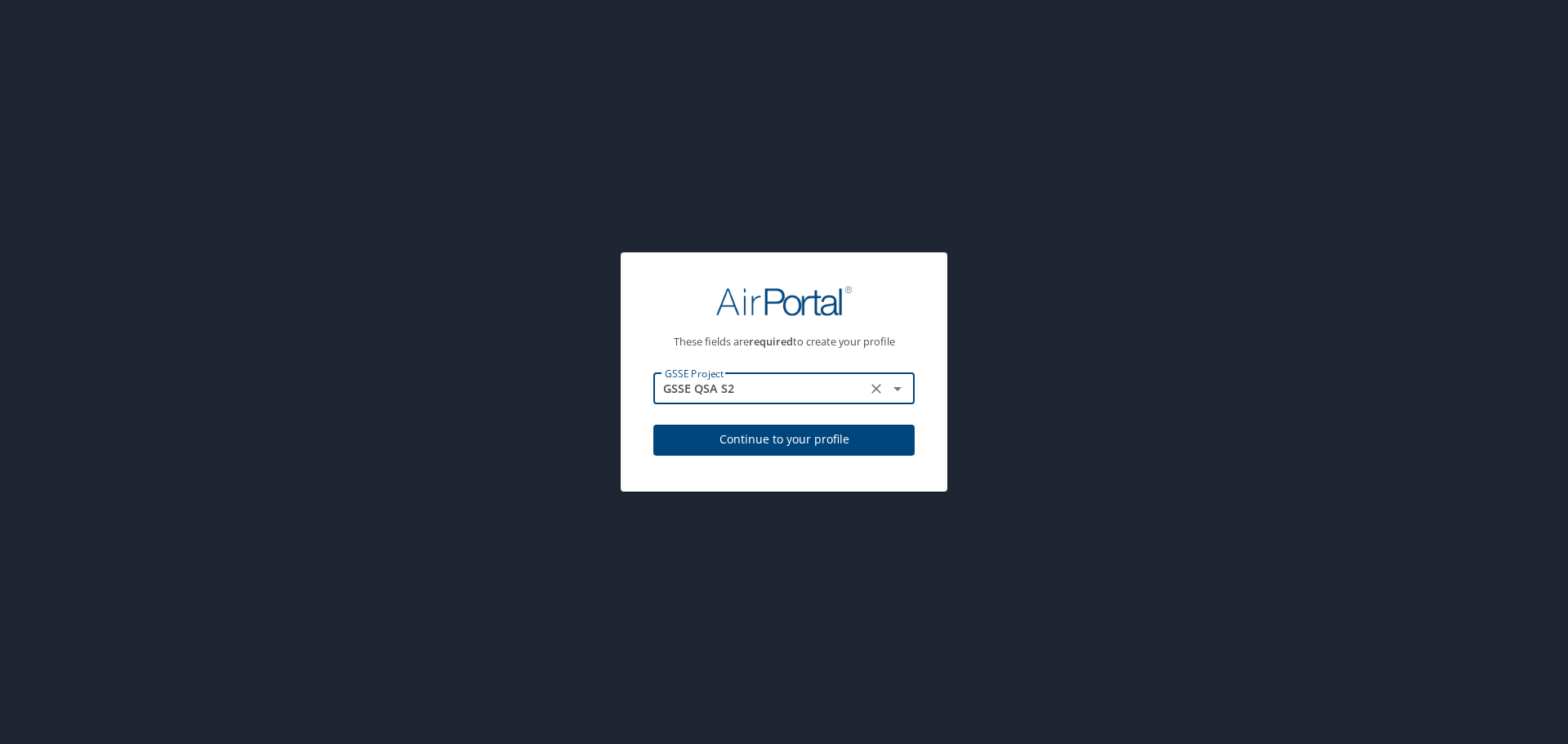
click at [790, 447] on span "Continue to your profile" at bounding box center [784, 440] width 235 height 20
select select "US"
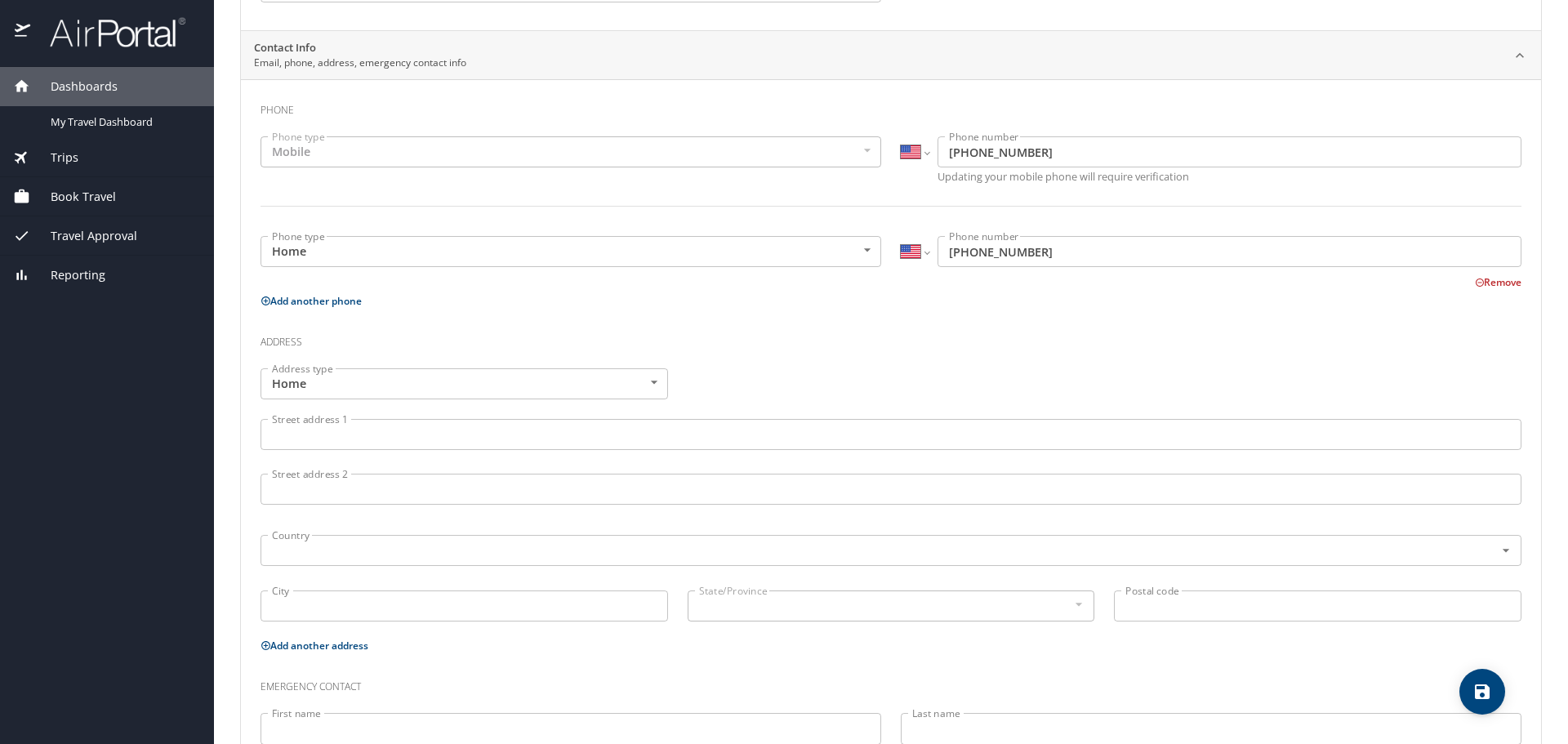
scroll to position [327, 0]
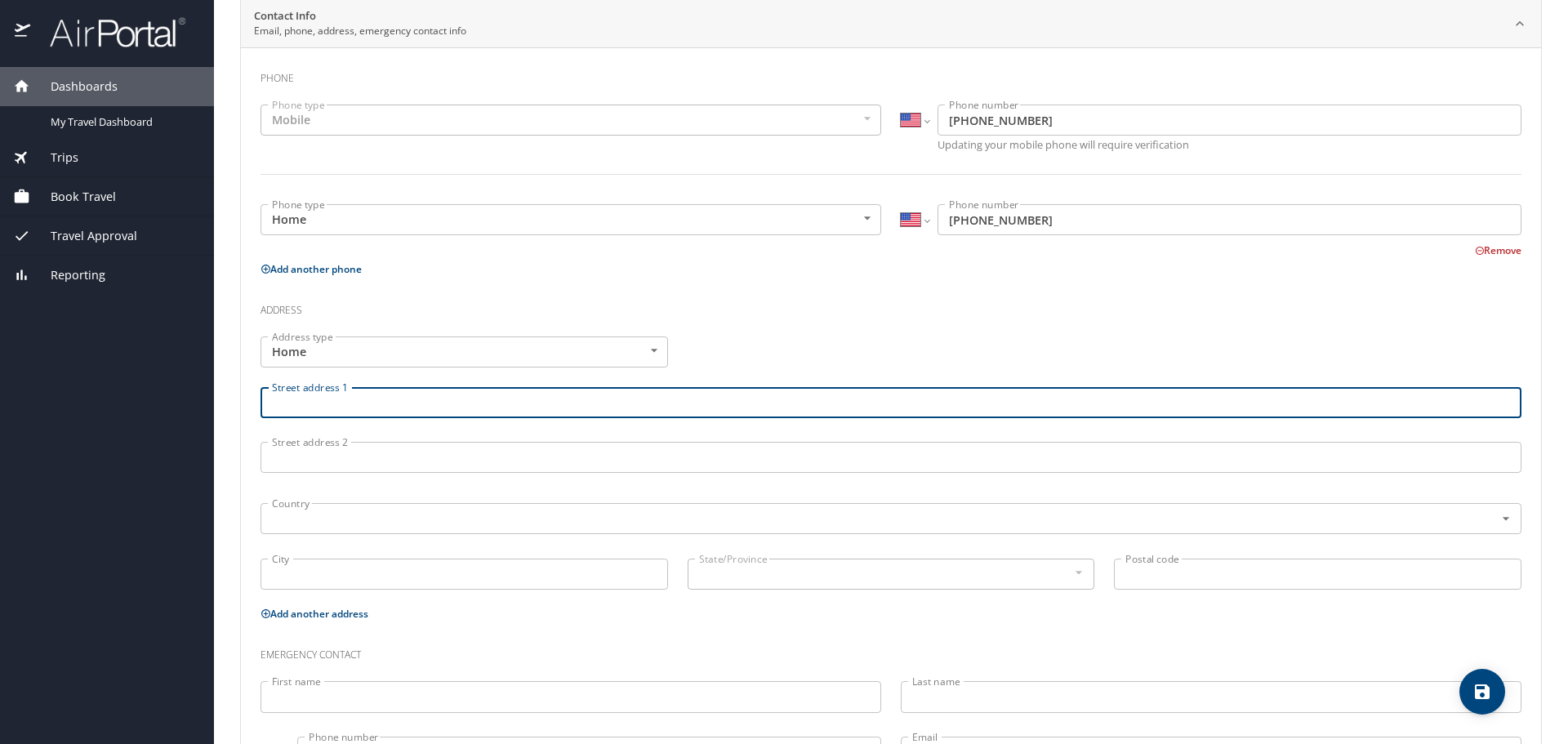
click at [438, 405] on input "Street address 1" at bounding box center [890, 402] width 1260 height 31
type input "77 [PERSON_NAME] Dr."
click at [393, 514] on input "text" at bounding box center [866, 518] width 1203 height 21
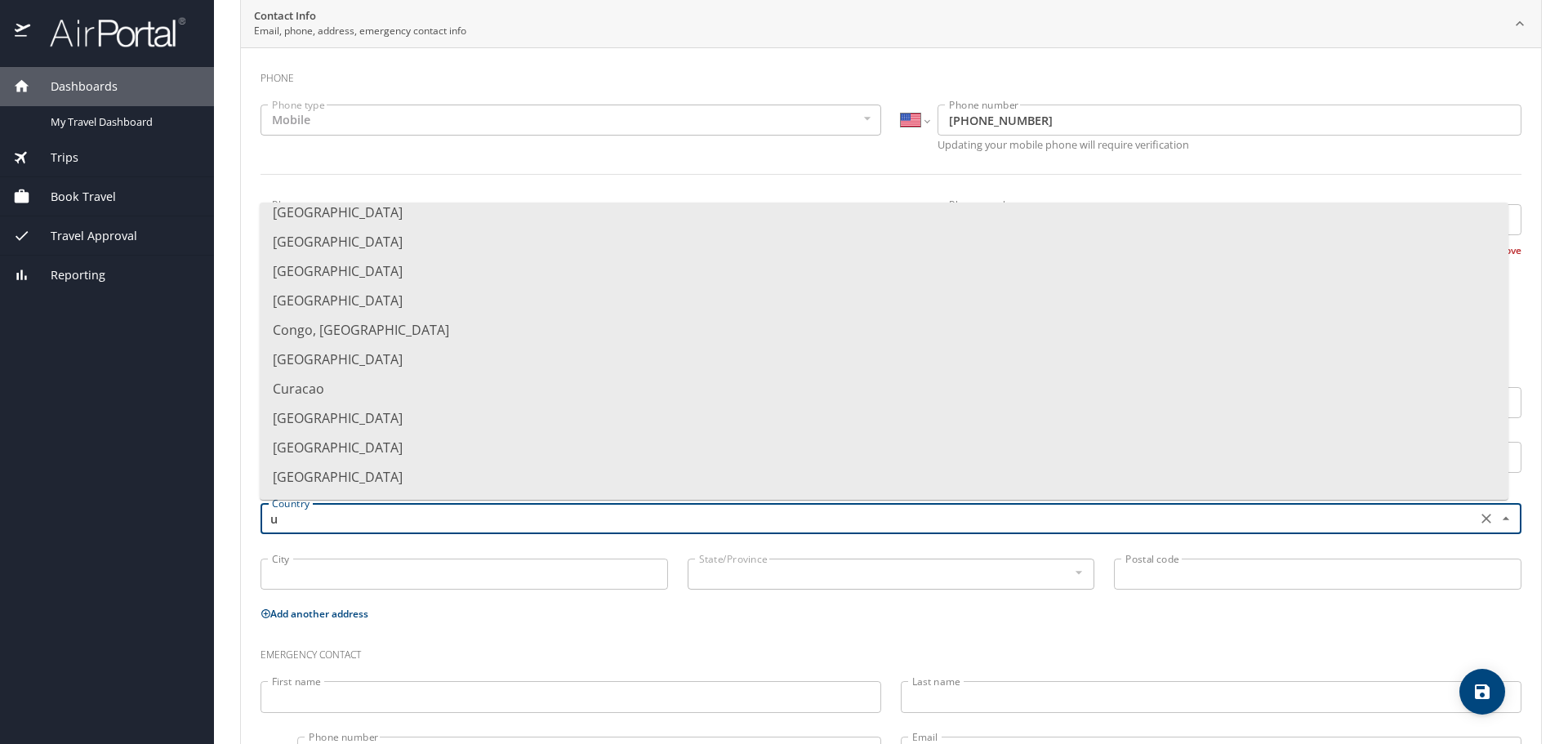
scroll to position [0, 0]
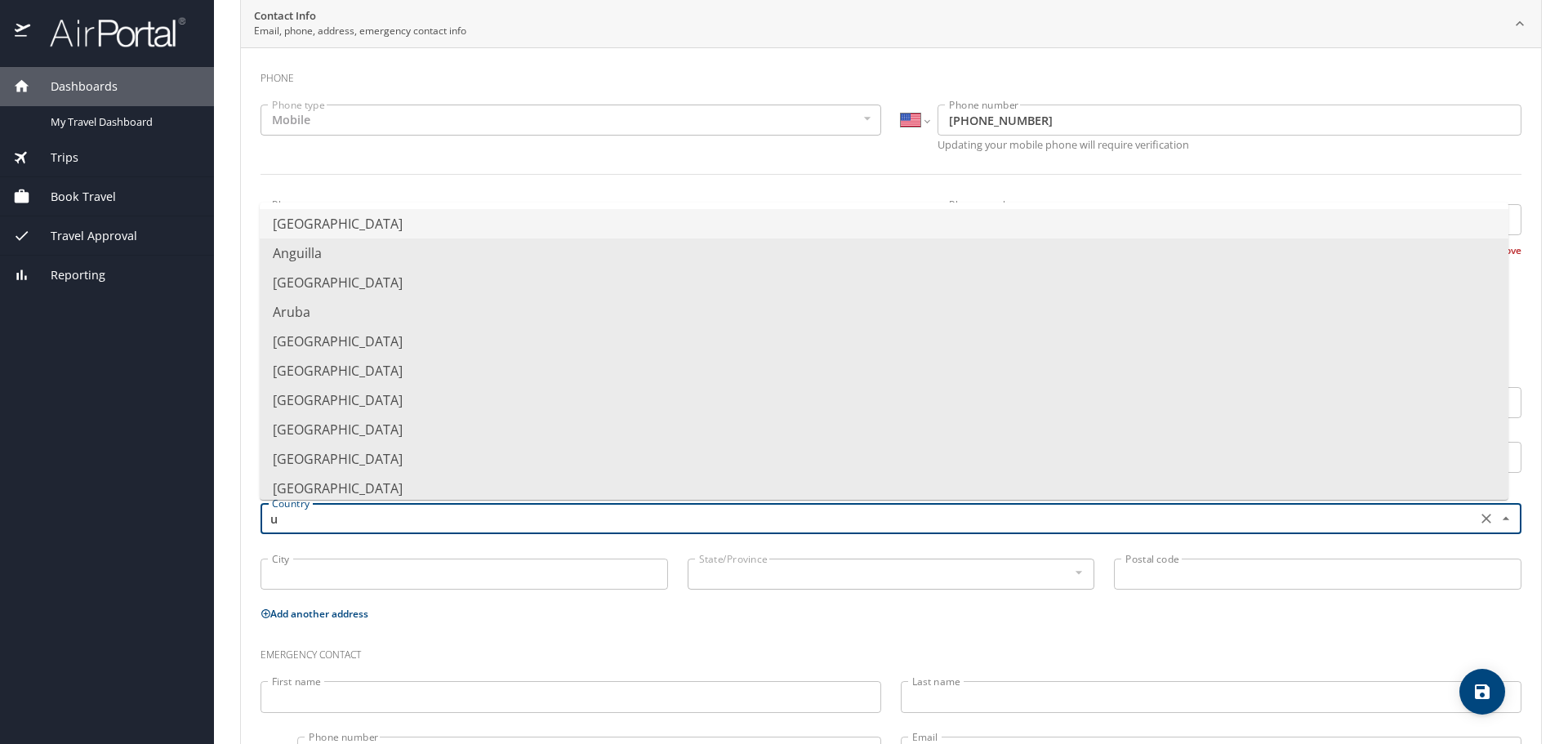
click at [415, 227] on li "[GEOGRAPHIC_DATA]" at bounding box center [884, 224] width 1249 height 29
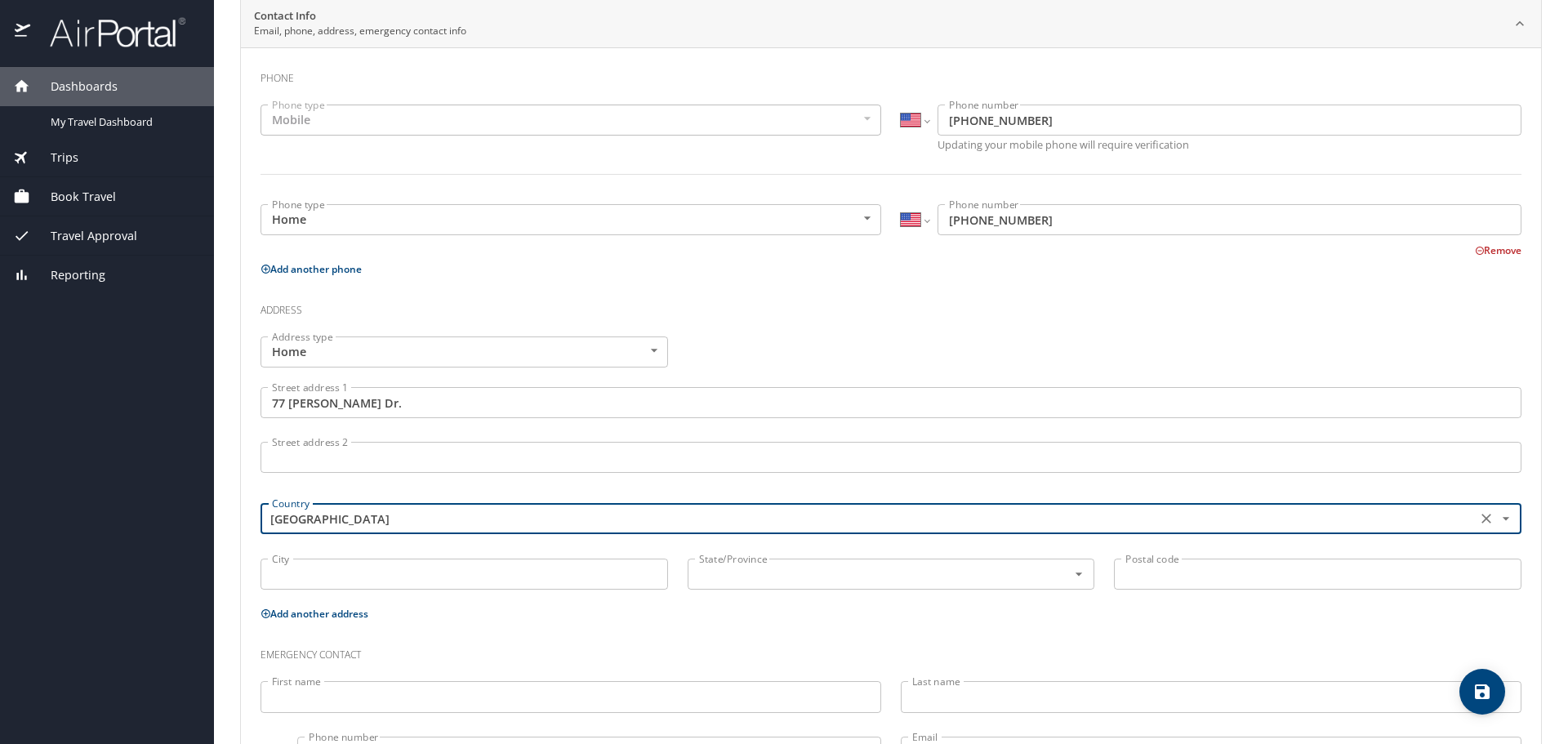
type input "[GEOGRAPHIC_DATA]"
click at [461, 569] on input "City" at bounding box center [463, 574] width 408 height 31
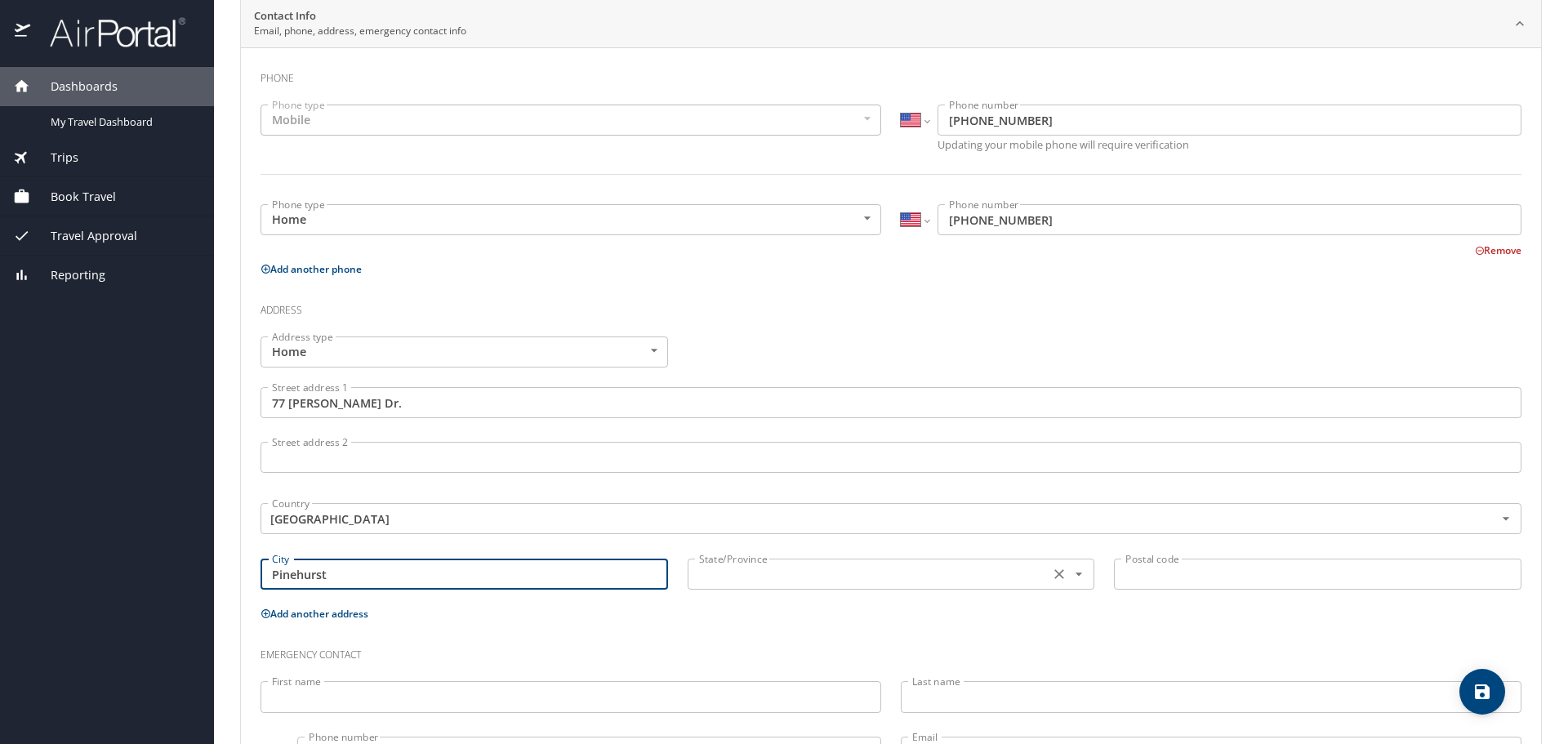
type input "Pinehurst"
click at [962, 576] on input "text" at bounding box center [867, 574] width 349 height 21
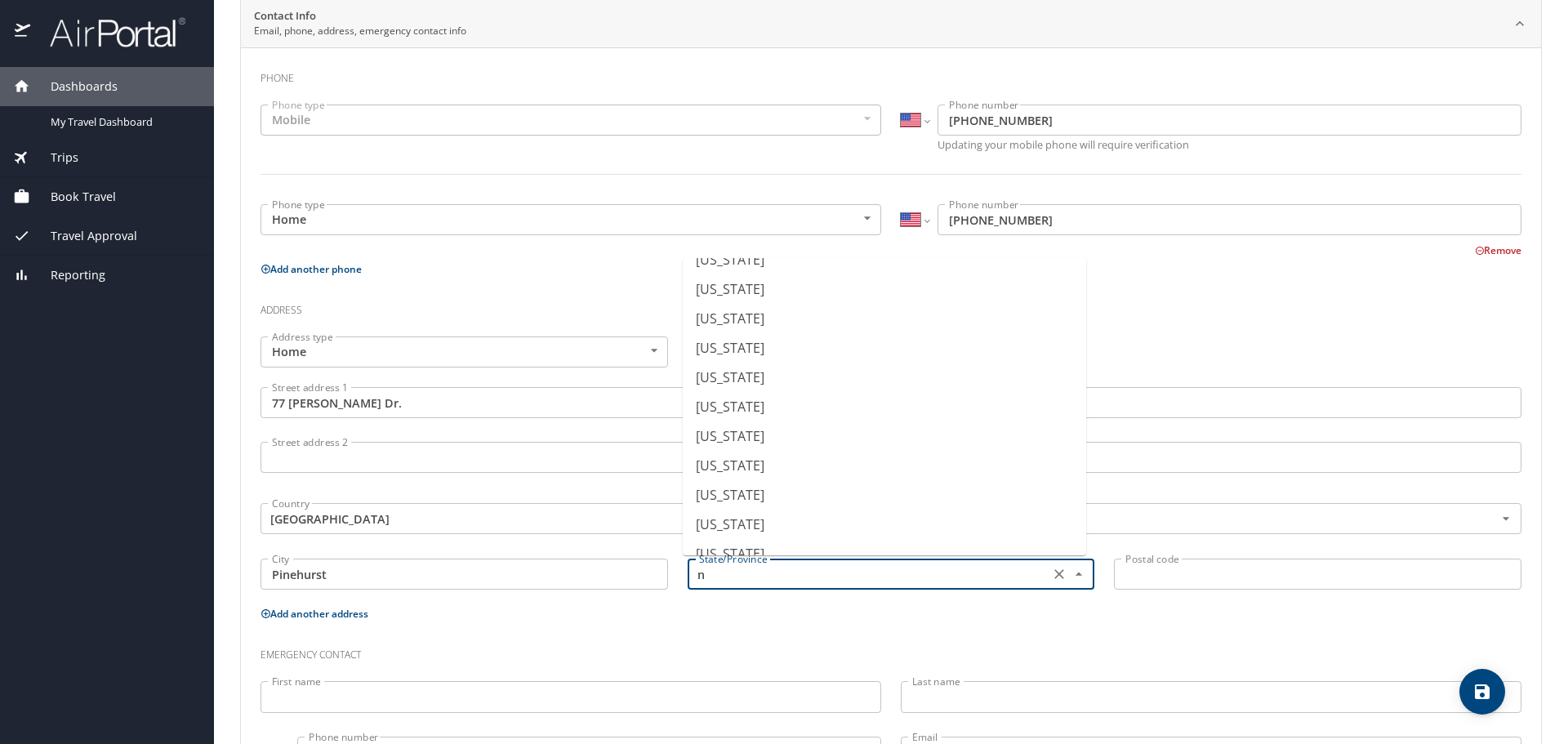
scroll to position [327, 0]
click at [843, 530] on li "[US_STATE]" at bounding box center [884, 540] width 403 height 29
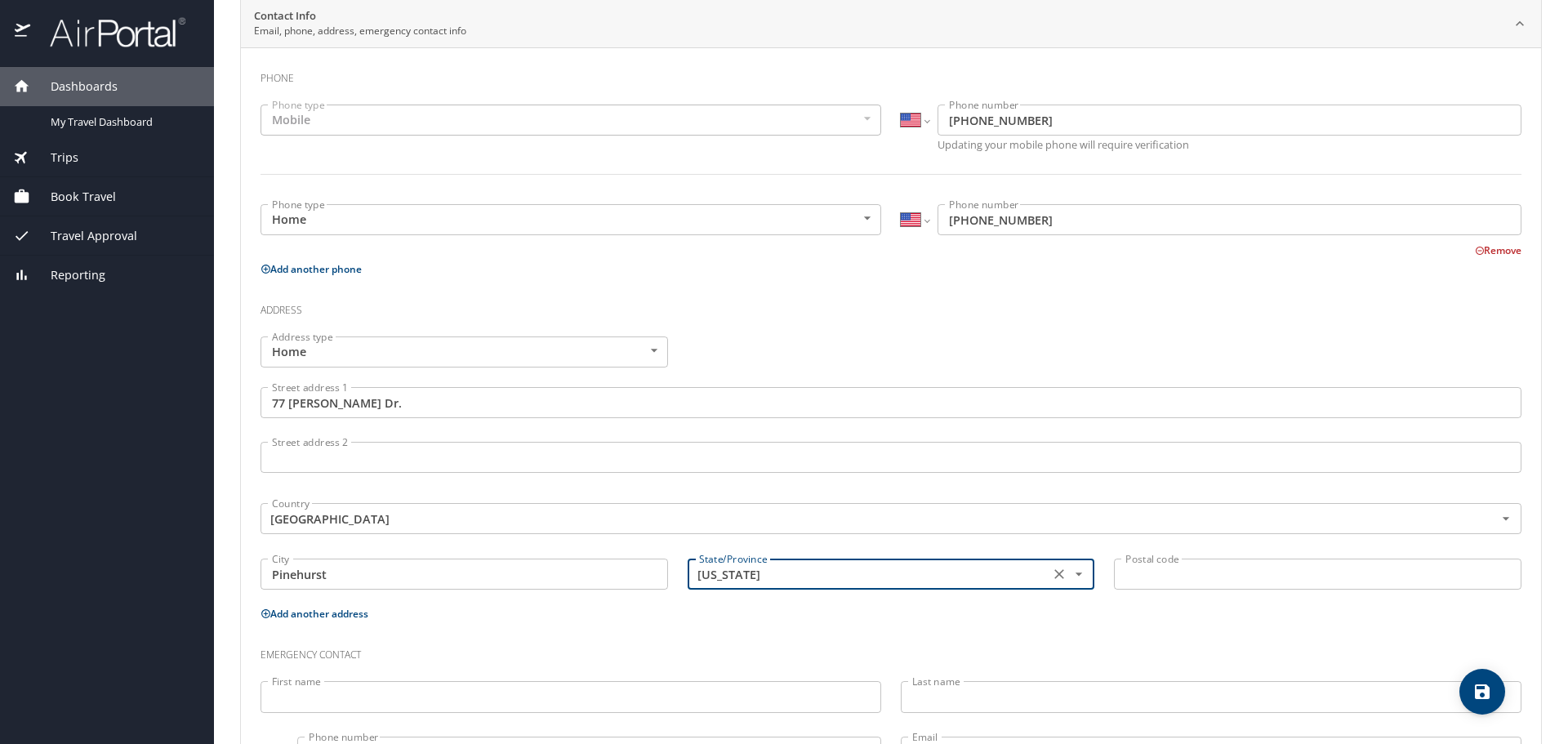
type input "[US_STATE]"
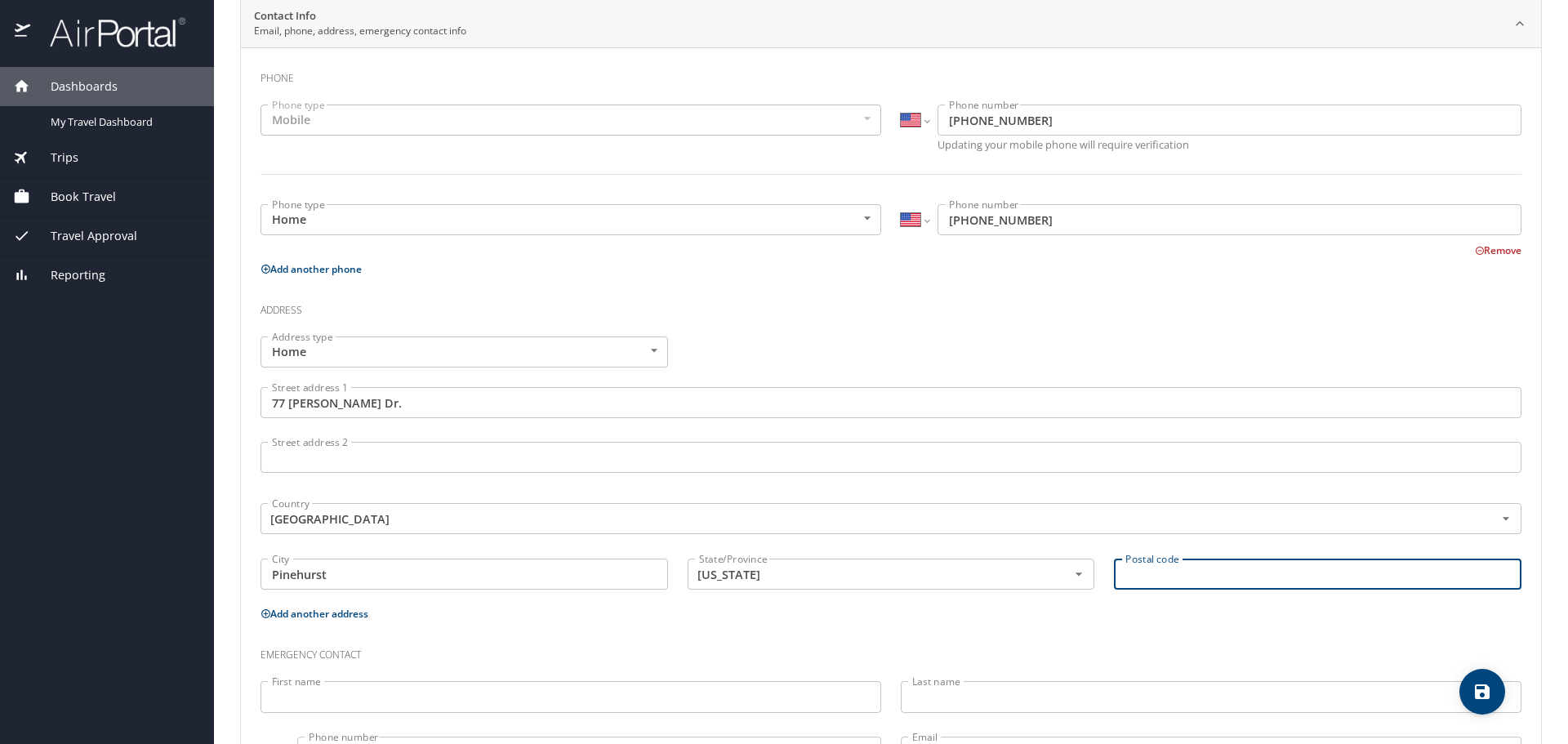
click at [1155, 570] on input "Postal code" at bounding box center [1317, 574] width 408 height 31
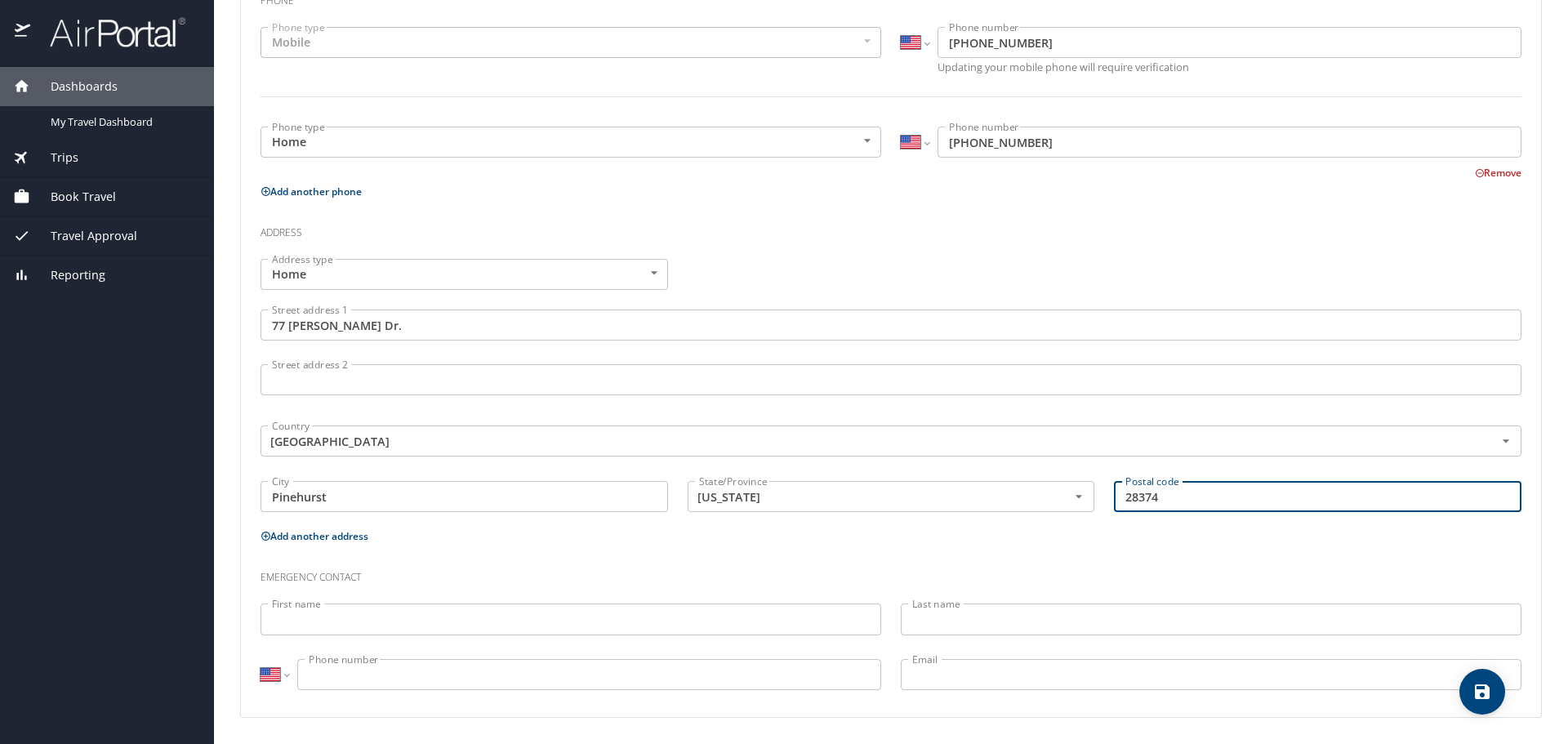
type input "28374"
click at [710, 625] on input "First name" at bounding box center [570, 619] width 620 height 31
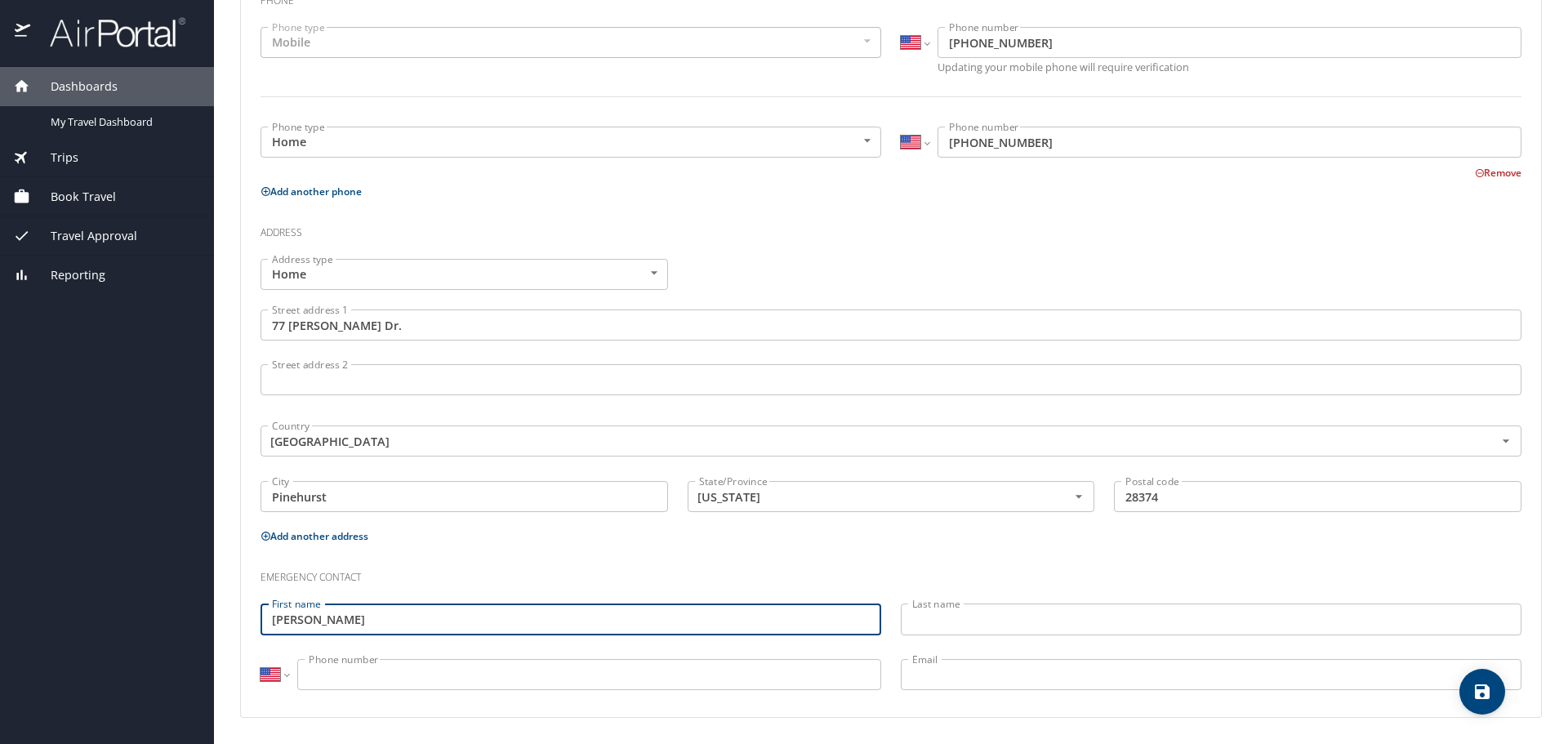
type input "[PERSON_NAME]"
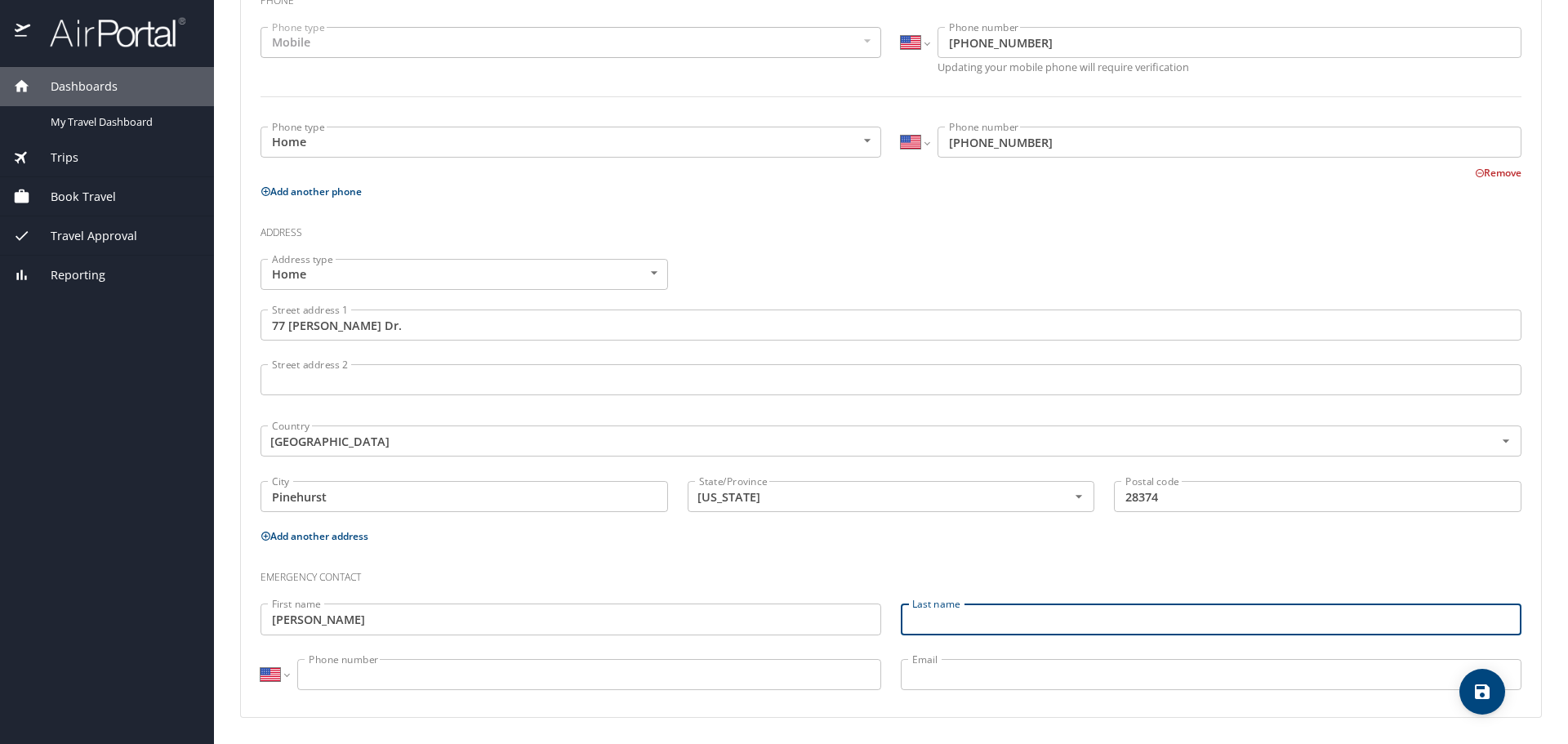
click at [1127, 611] on input "Last name" at bounding box center [1210, 619] width 620 height 31
type input "Kepa"
click at [839, 677] on input "Phone number" at bounding box center [589, 674] width 584 height 31
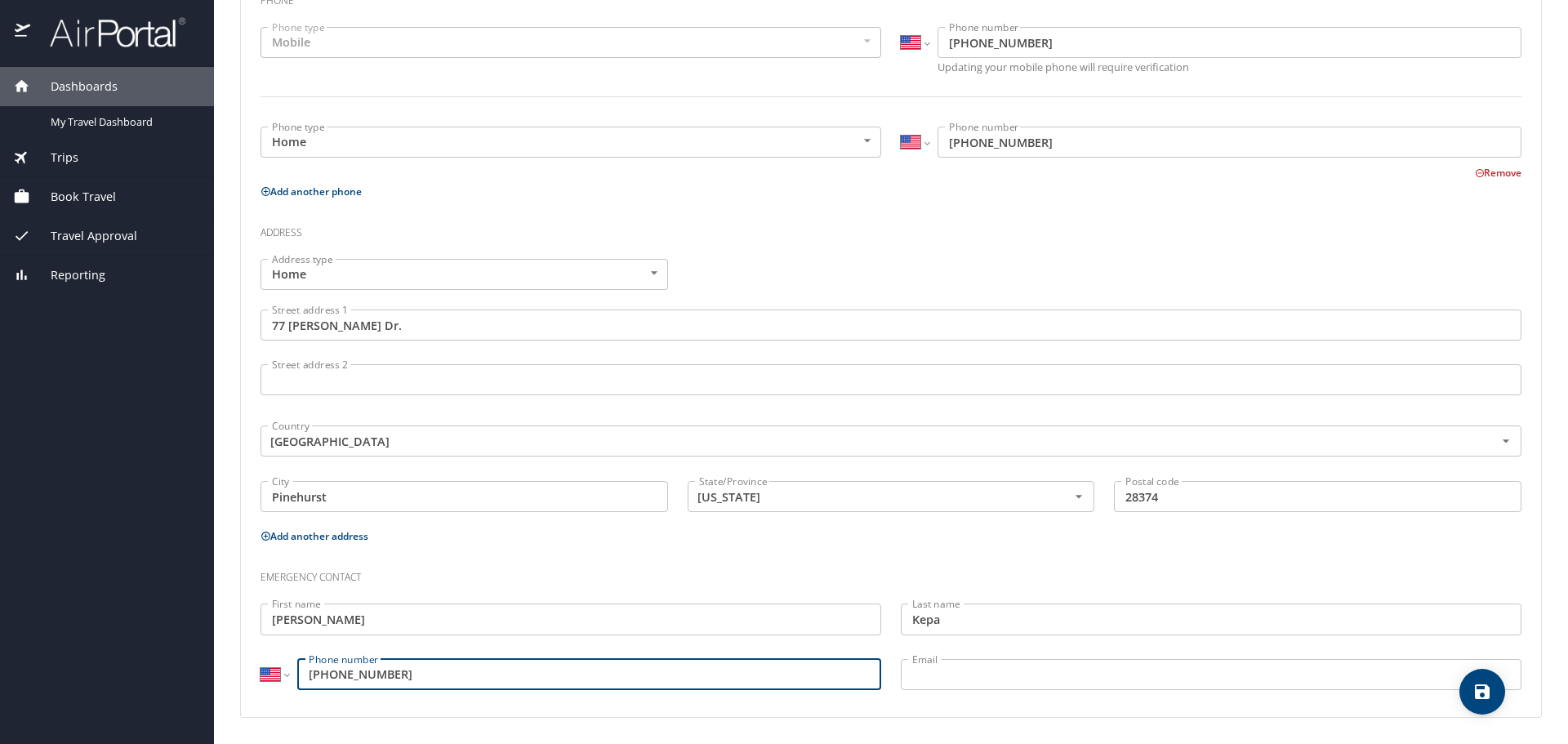
type input "[PHONE_NUMBER]"
click at [1078, 681] on input "Email" at bounding box center [1210, 674] width 620 height 31
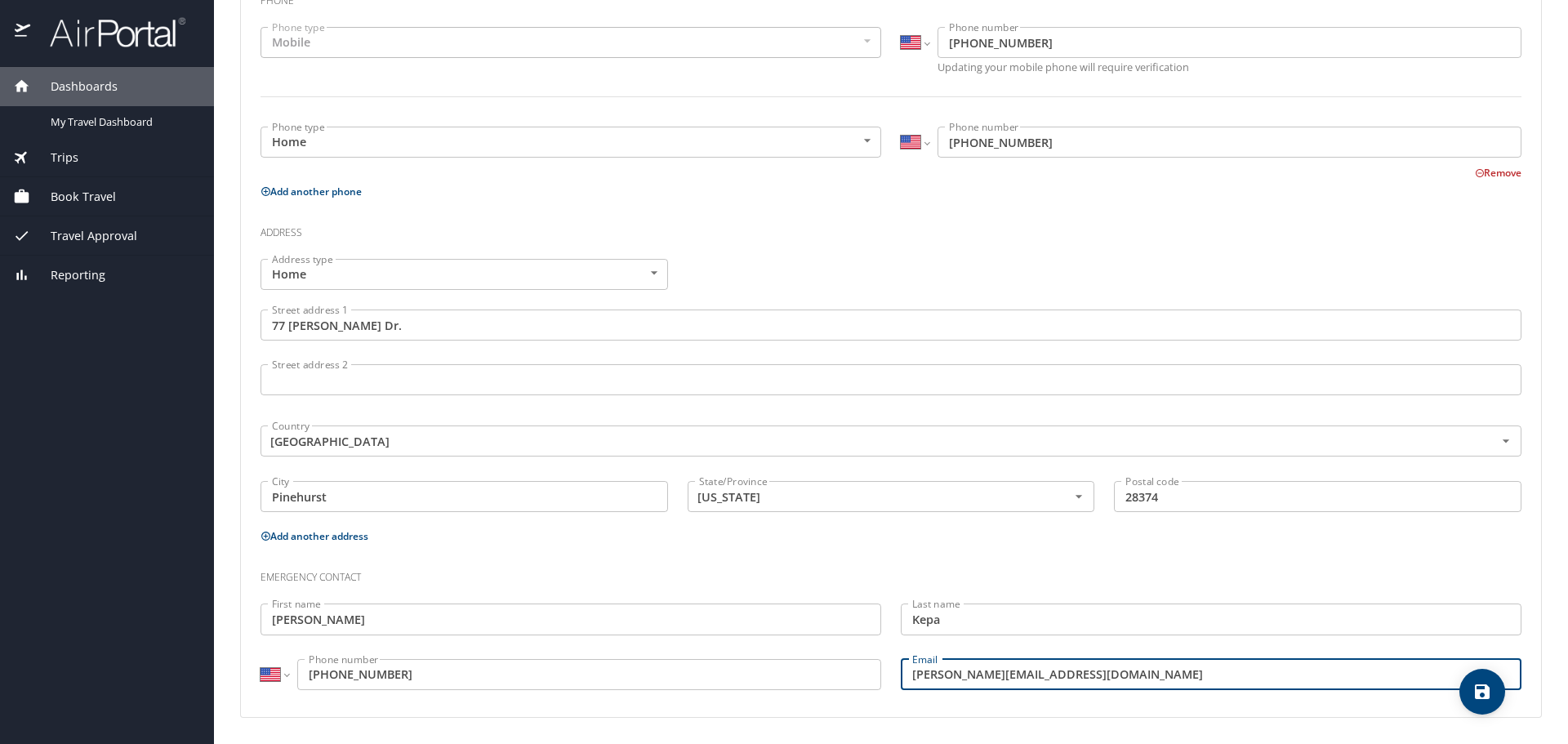
type input "[PERSON_NAME][EMAIL_ADDRESS][DOMAIN_NAME]"
click at [1495, 688] on span "save" at bounding box center [1481, 692] width 46 height 20
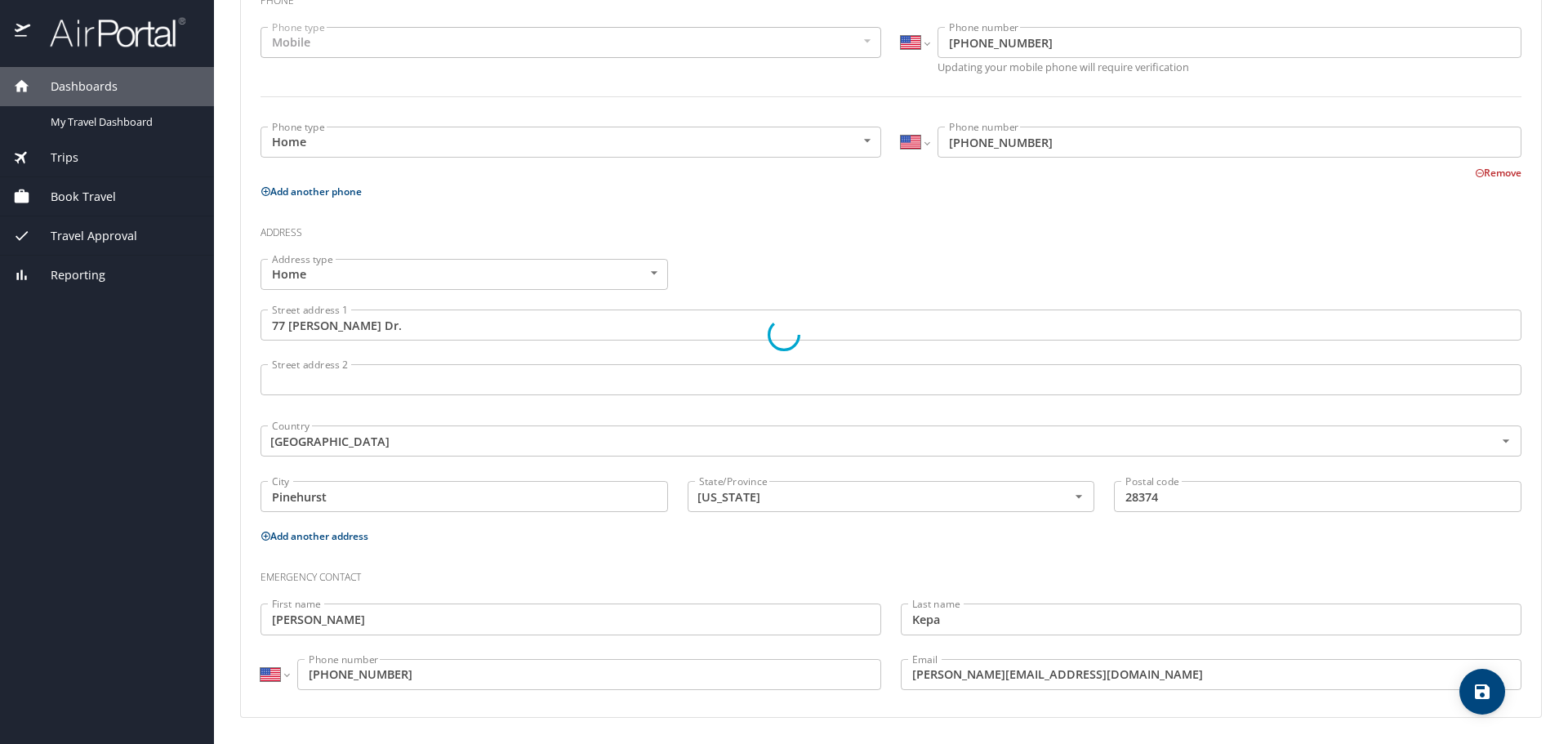
select select "US"
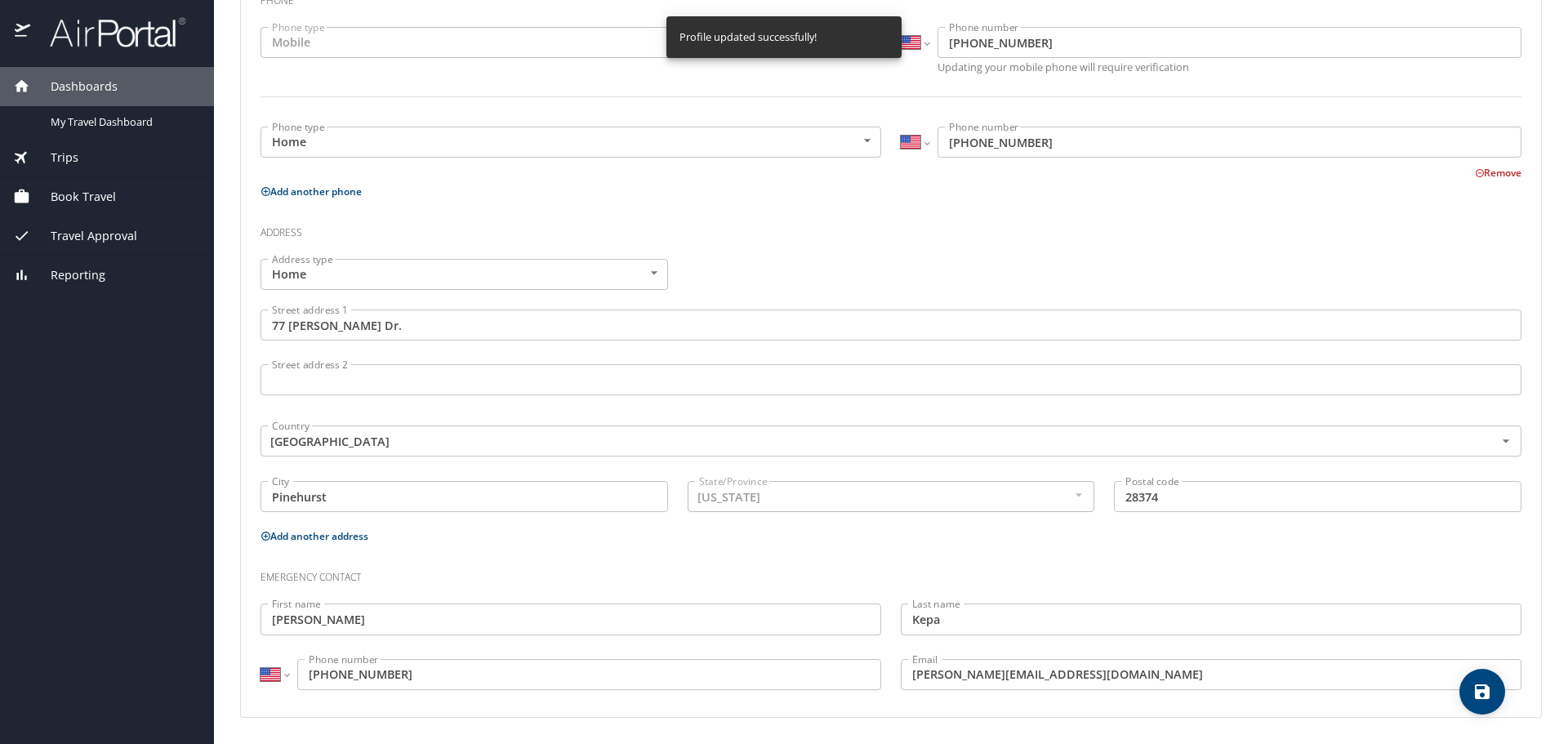
select select "US"
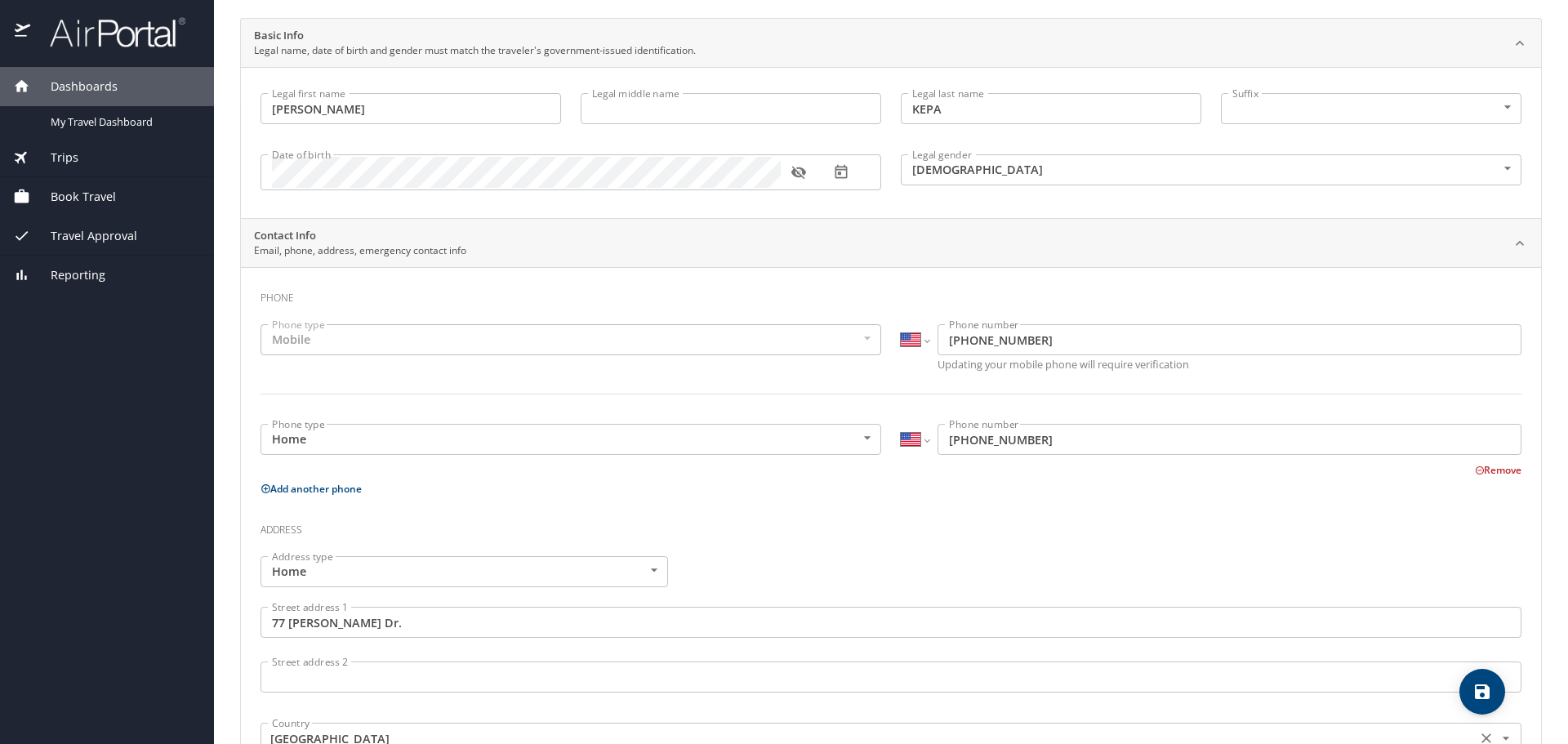
scroll to position [0, 0]
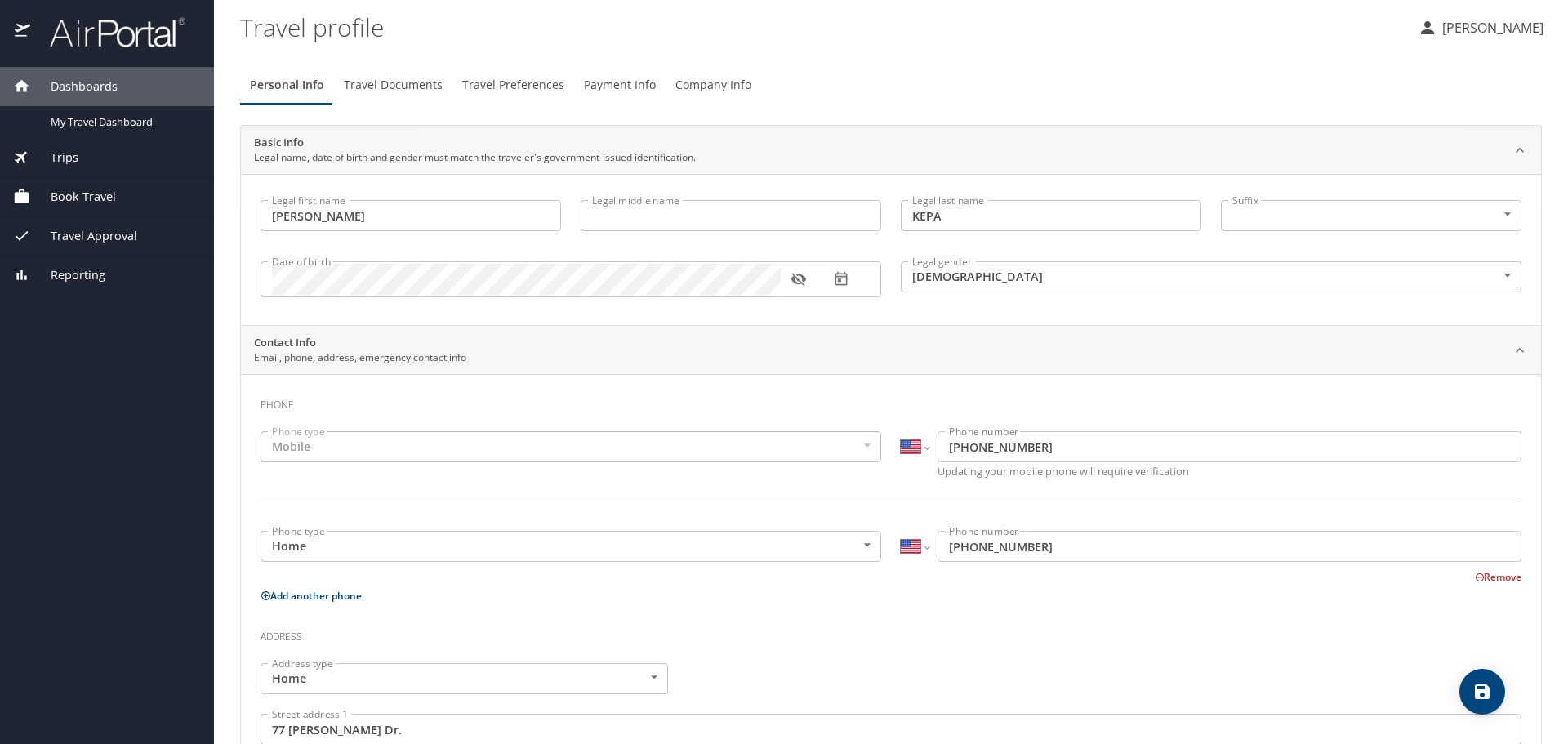
click at [1482, 697] on icon "save" at bounding box center [1482, 692] width 15 height 15
select select "US"
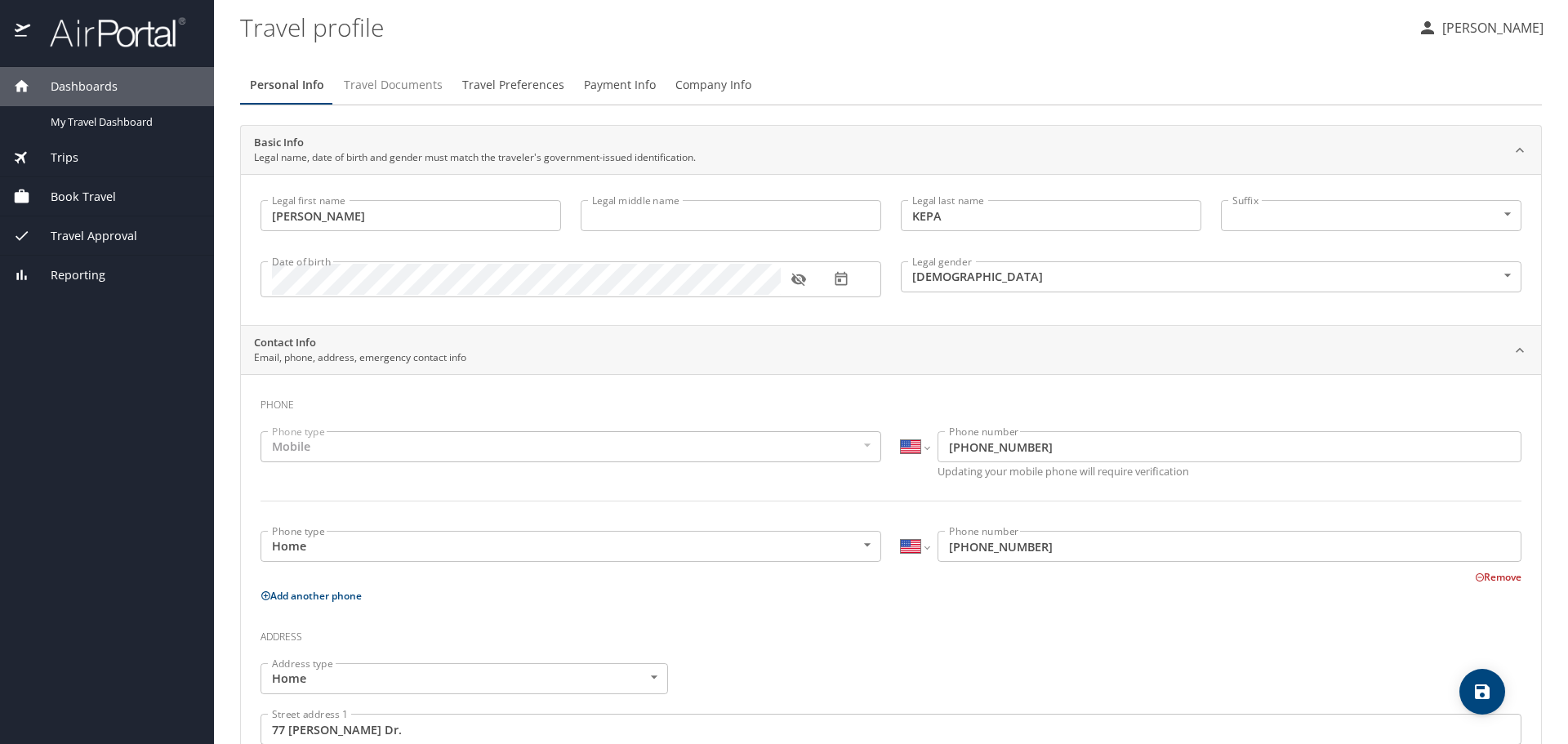
click at [410, 84] on span "Travel Documents" at bounding box center [393, 85] width 99 height 20
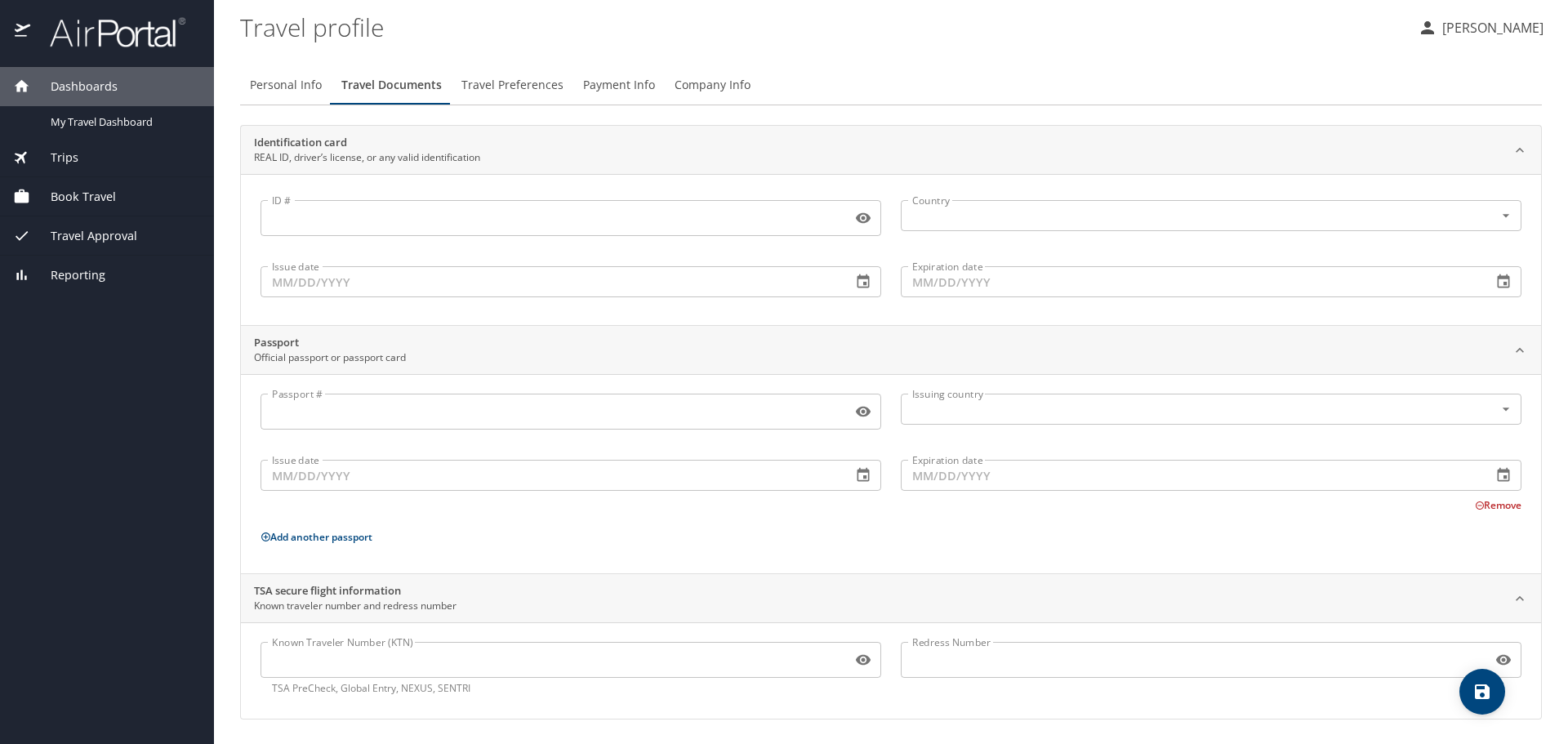
click at [514, 214] on input "ID #" at bounding box center [552, 218] width 584 height 31
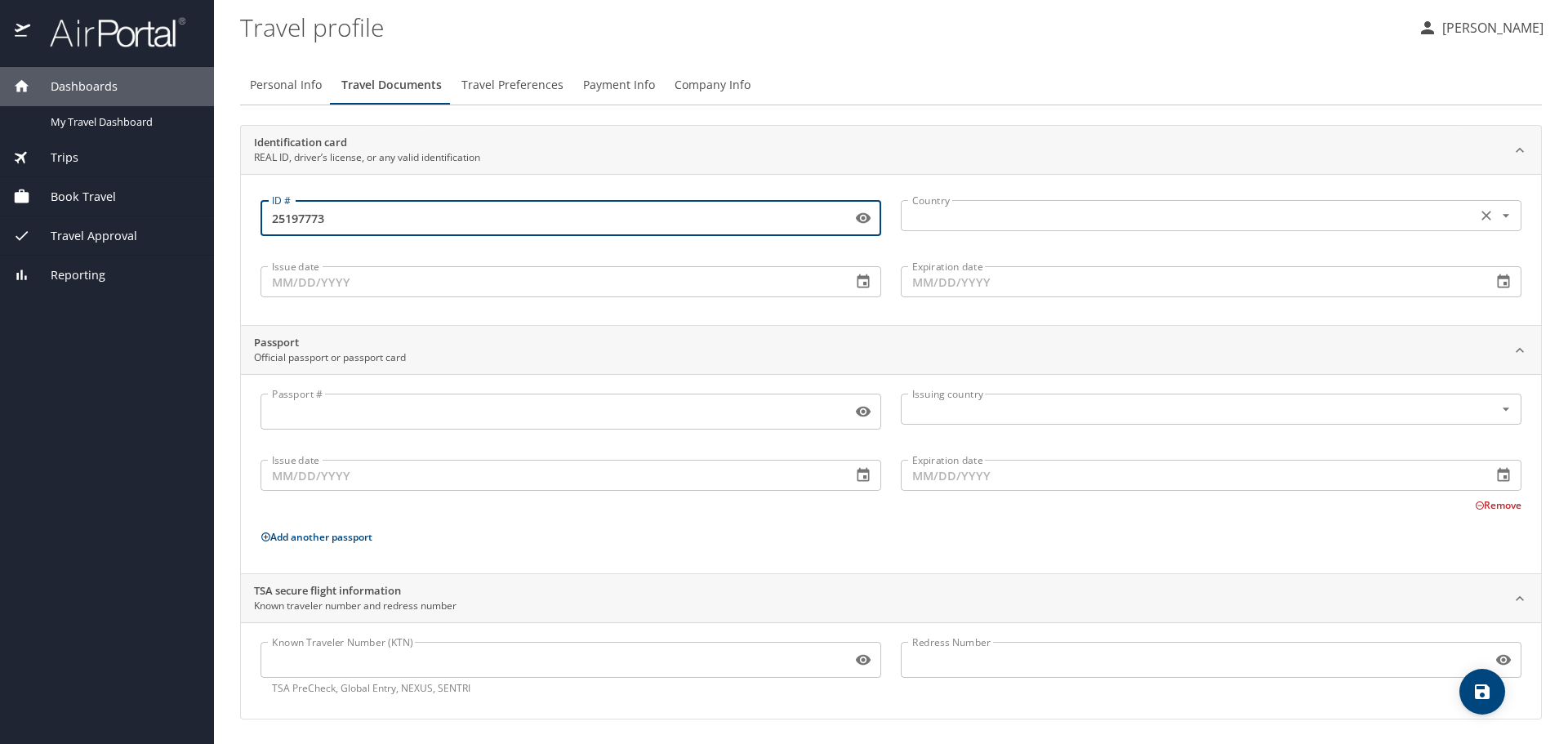
type input "25197773"
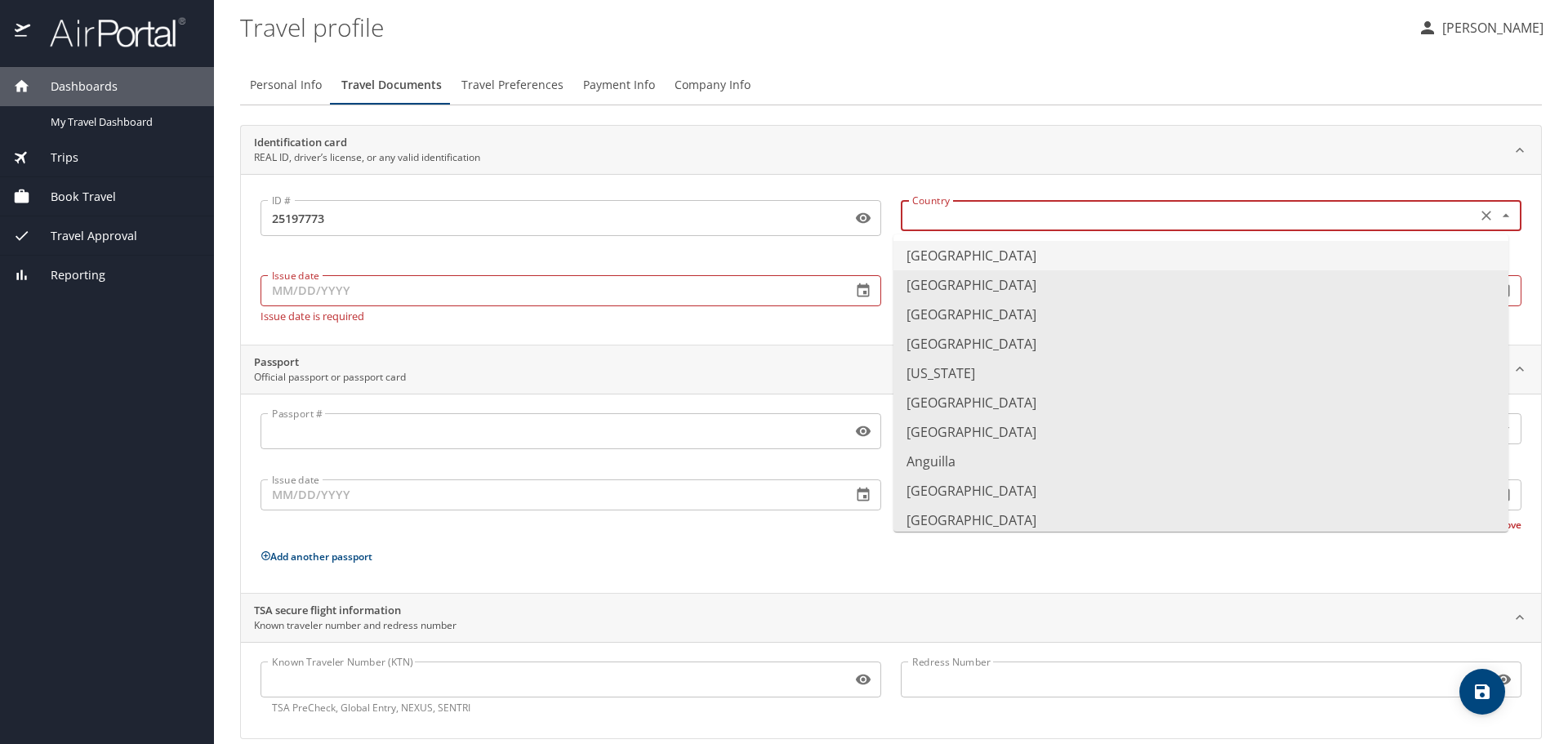
click at [925, 215] on input "text" at bounding box center [1186, 215] width 563 height 21
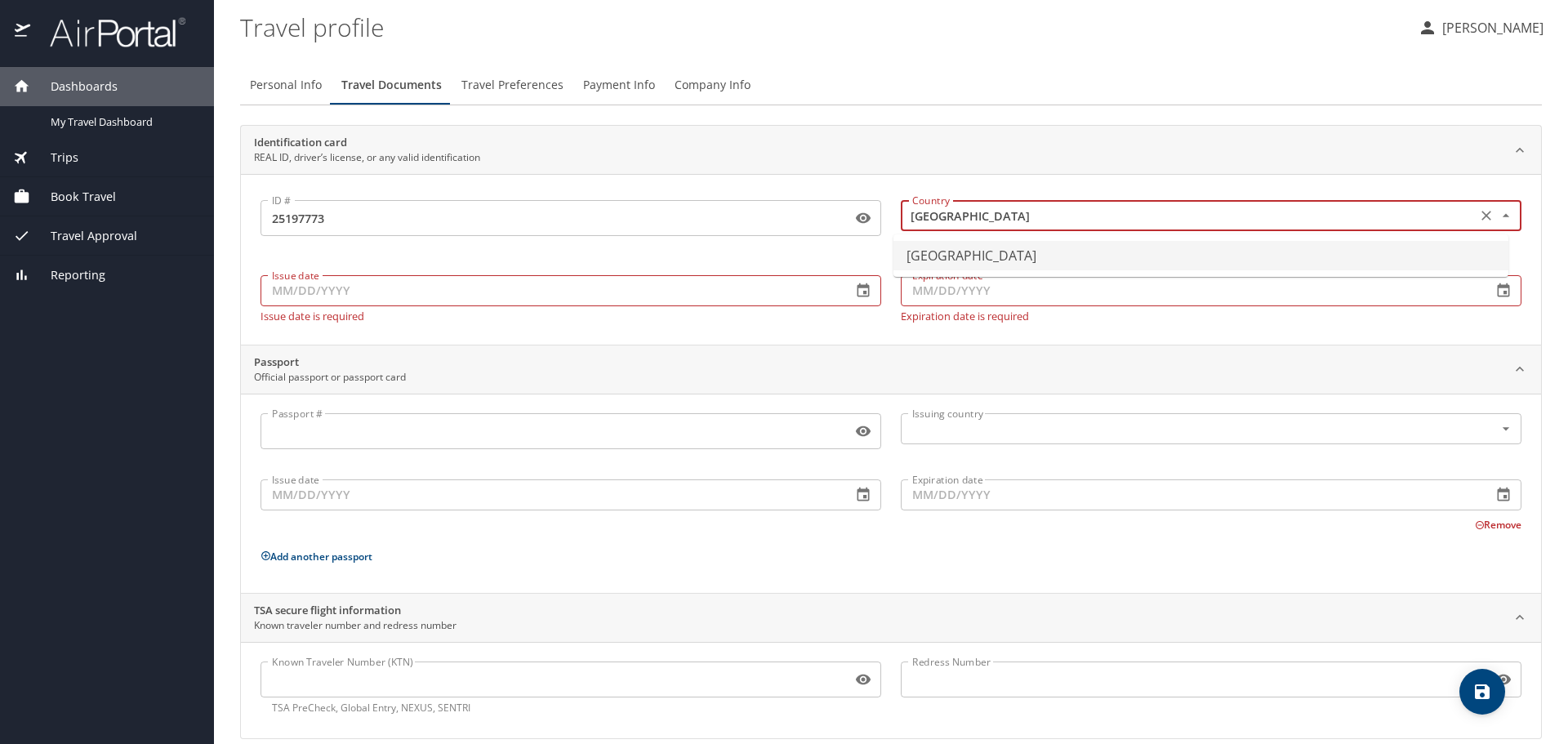
type input "[GEOGRAPHIC_DATA]"
click at [503, 284] on input "Issue date" at bounding box center [549, 290] width 578 height 31
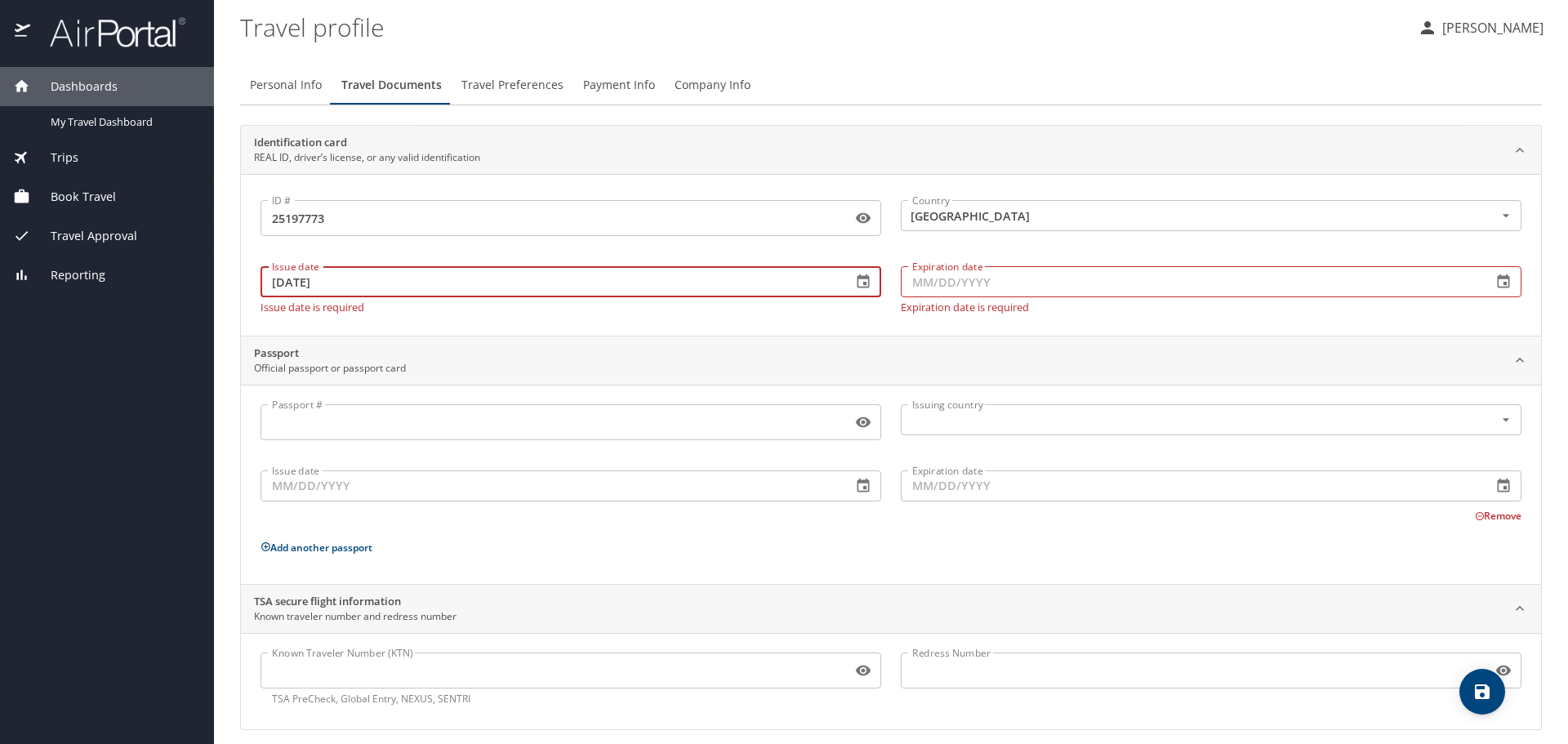
type input "06/30/2025"
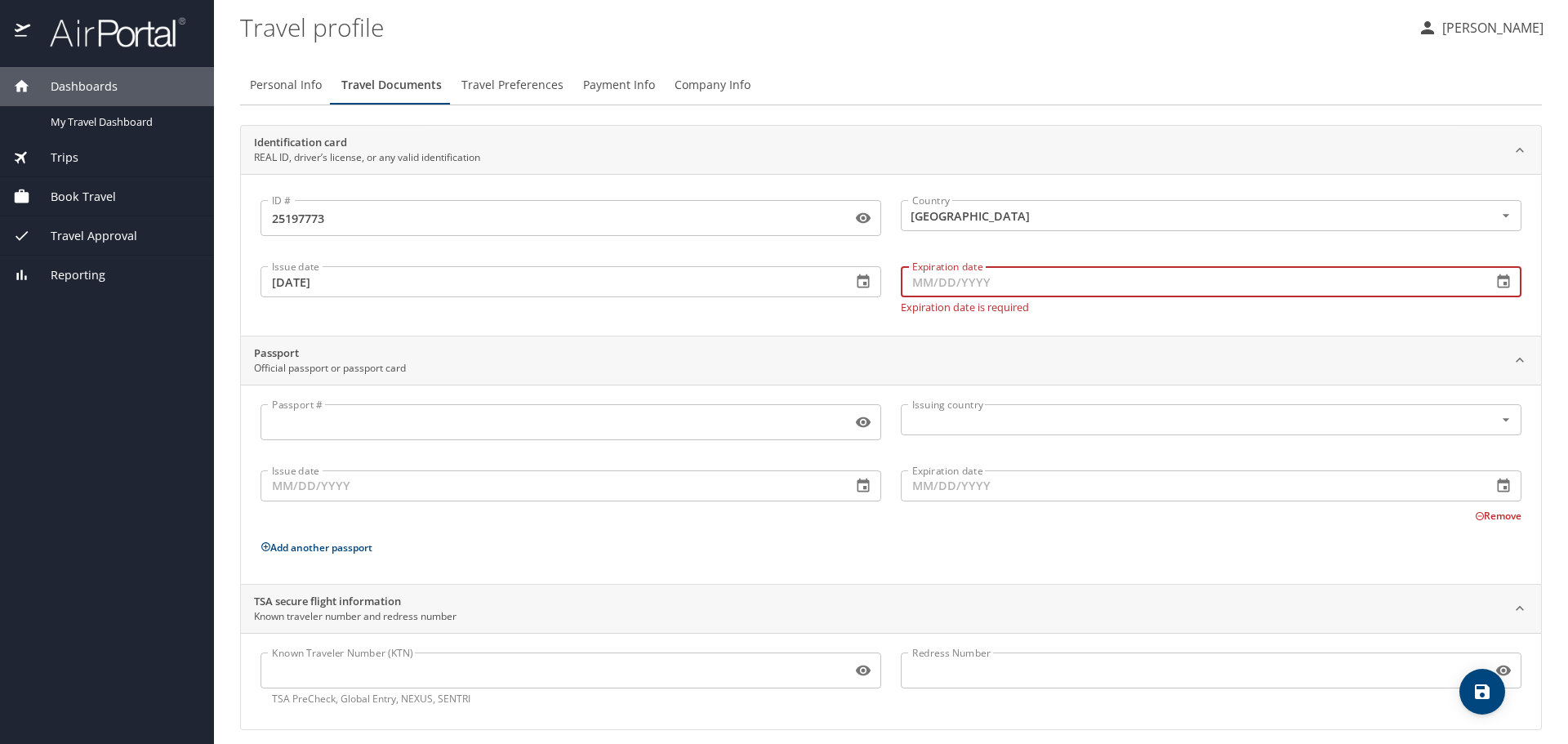
click at [991, 289] on input "Expiration date" at bounding box center [1189, 281] width 578 height 31
type input "09/14/2033"
click at [768, 314] on div "ID # 25197773 ID # Country United States of America Country Issue date 06/30/20…" at bounding box center [890, 255] width 1300 height 162
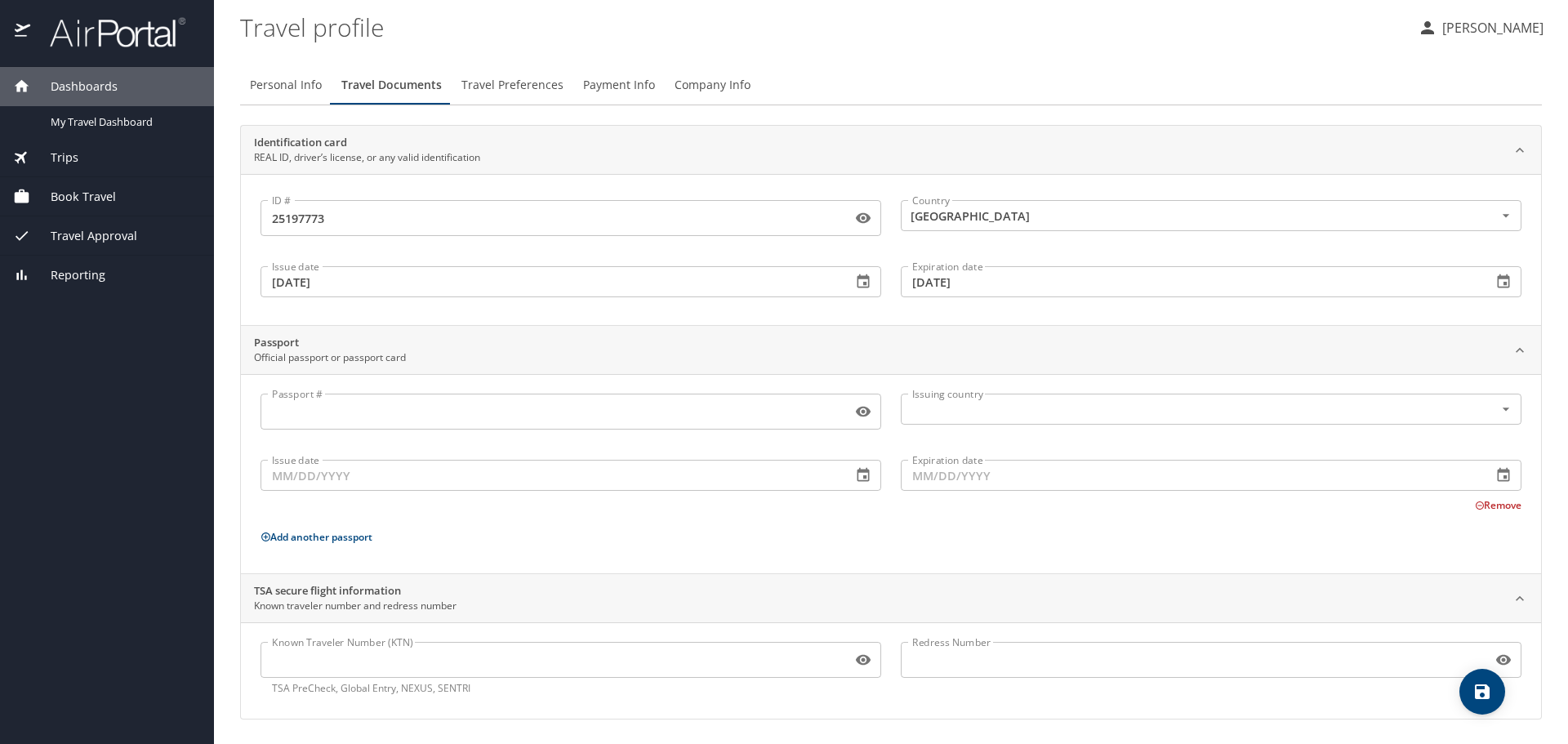
click at [534, 415] on input "Passport #" at bounding box center [552, 411] width 584 height 31
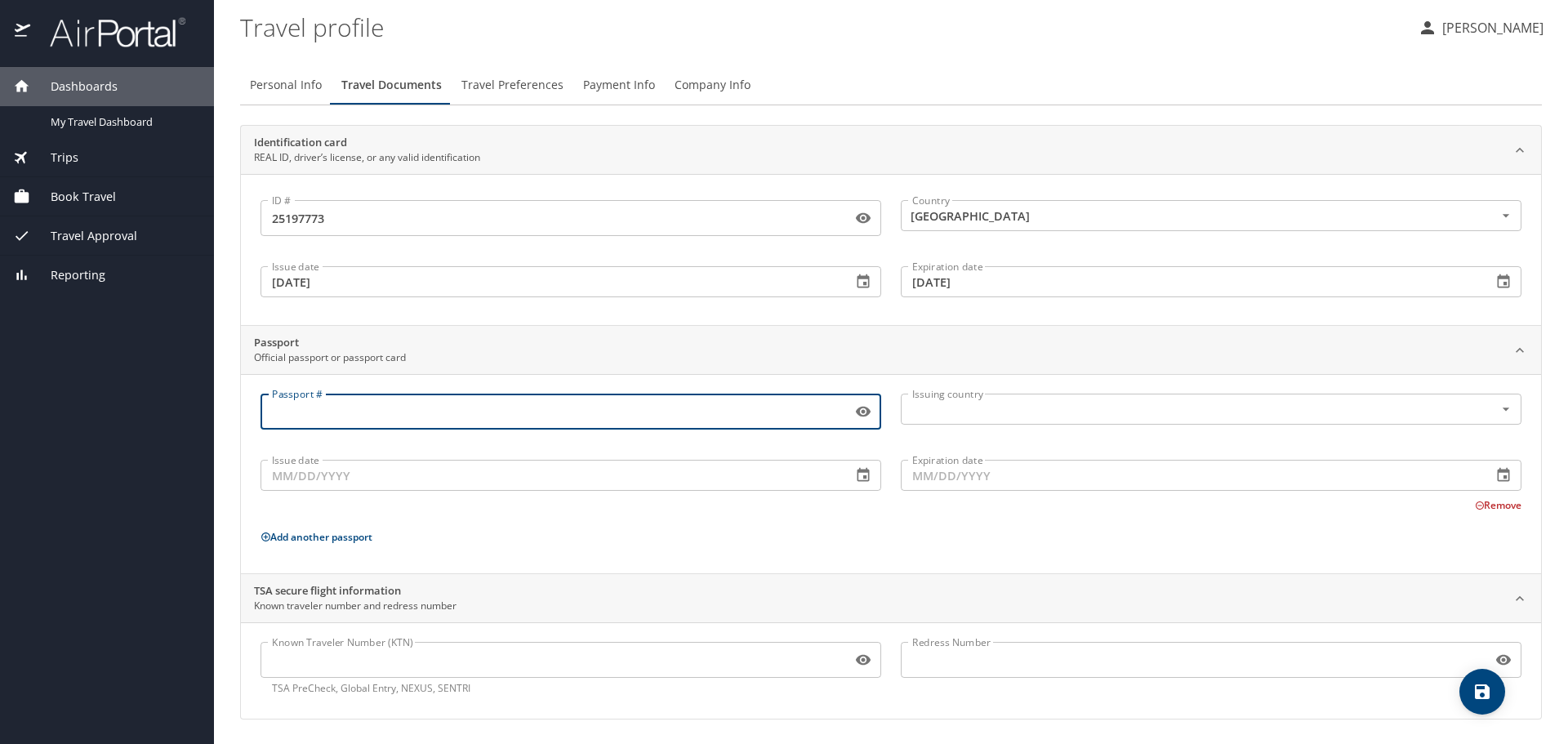
click at [409, 415] on input "Passport #" at bounding box center [552, 411] width 584 height 31
type input "640024831"
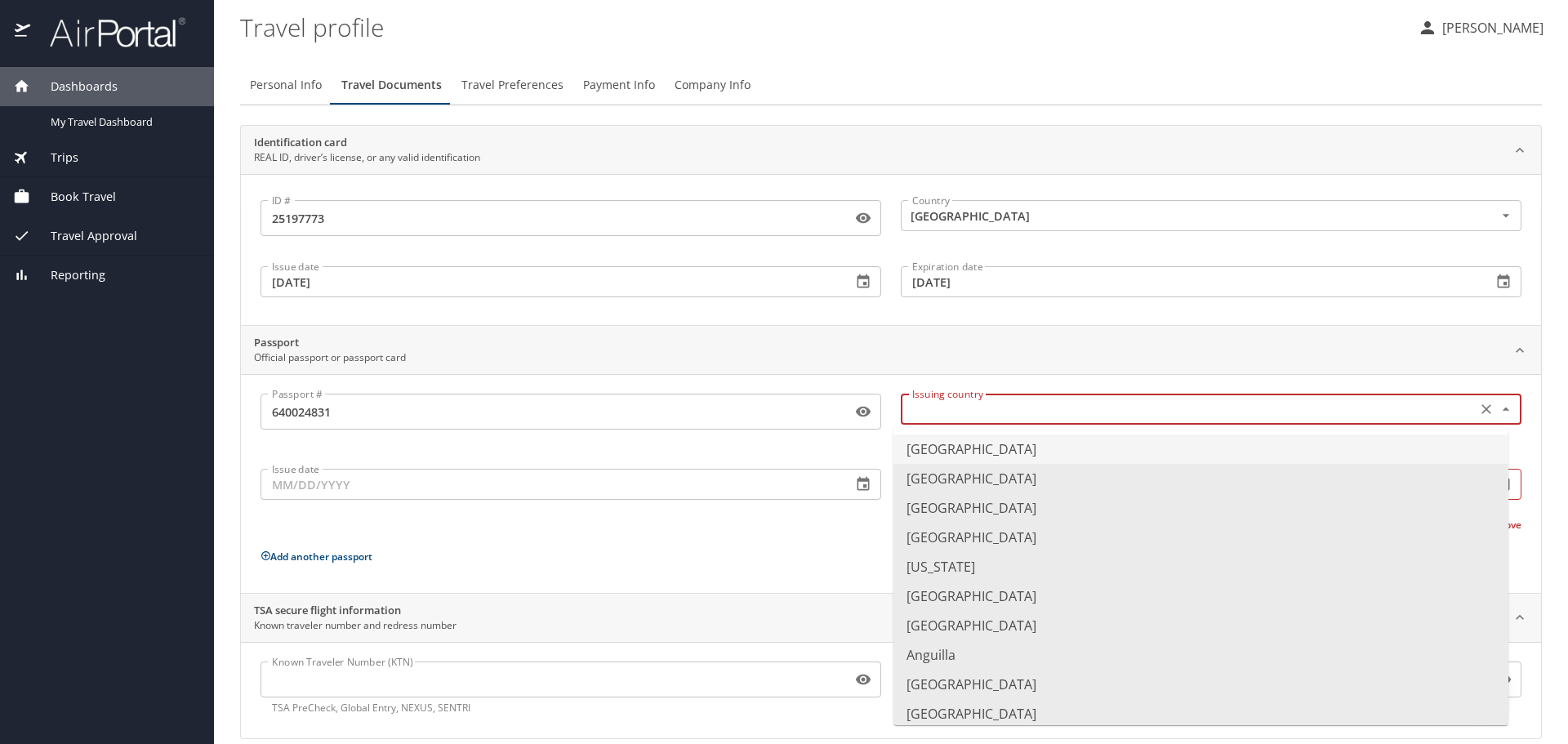
click at [960, 414] on input "text" at bounding box center [1186, 409] width 563 height 21
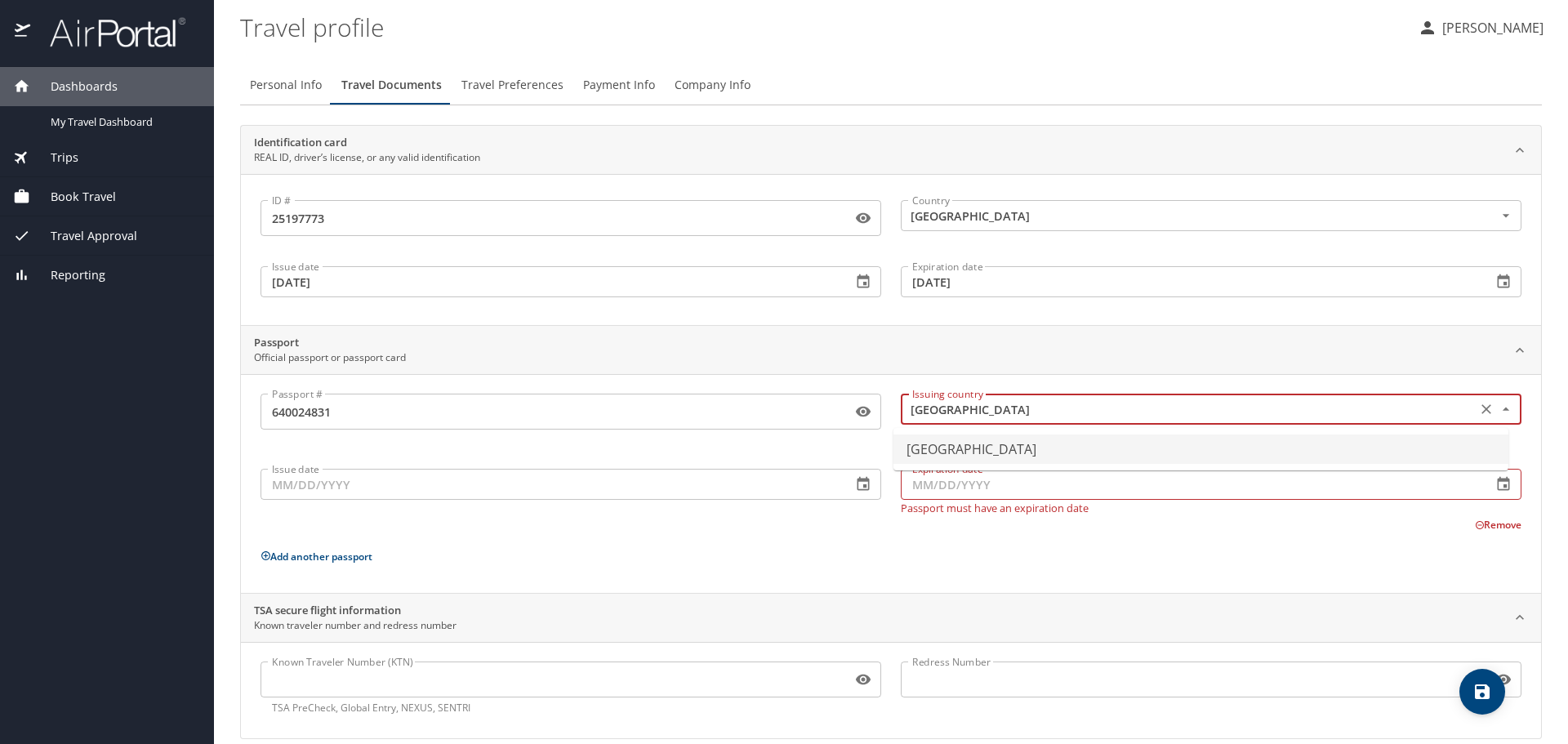
type input "[GEOGRAPHIC_DATA]"
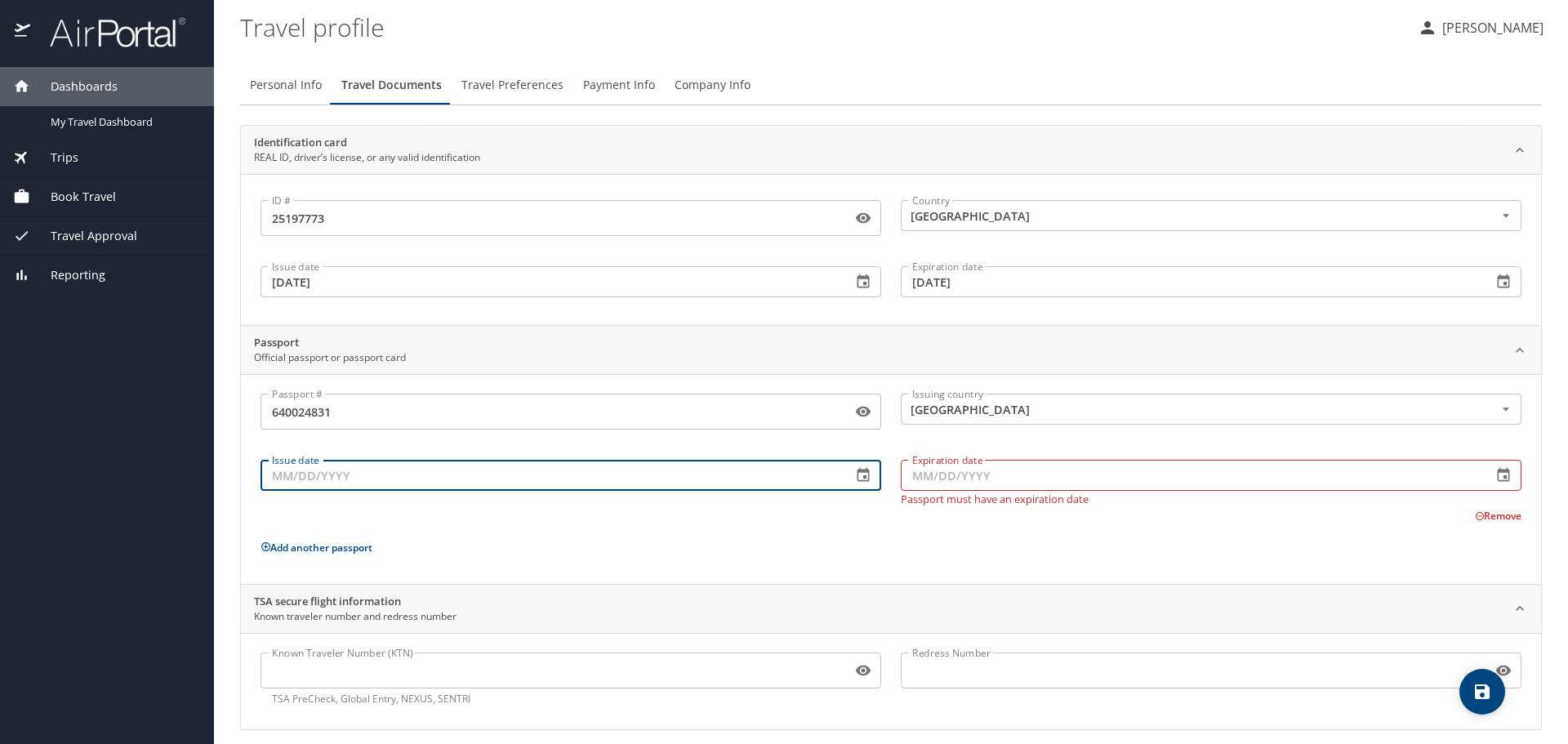
click at [543, 493] on div "Issue date Issue date" at bounding box center [571, 479] width 640 height 71
type input "07/24/2019"
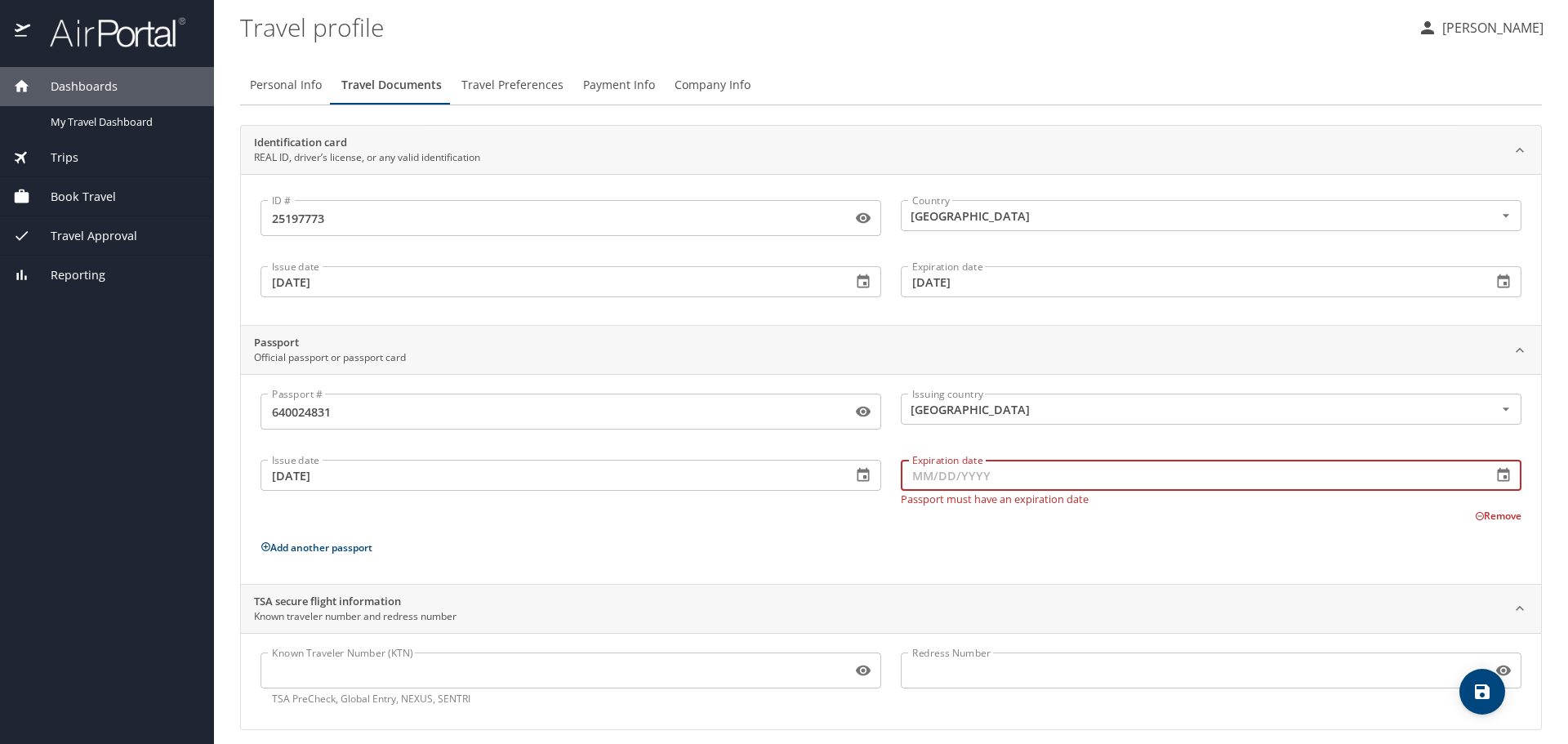
click at [972, 479] on input "Expiration date" at bounding box center [1189, 475] width 578 height 31
type input "07/23/2029"
click at [780, 543] on p "Add another passport" at bounding box center [890, 547] width 1260 height 20
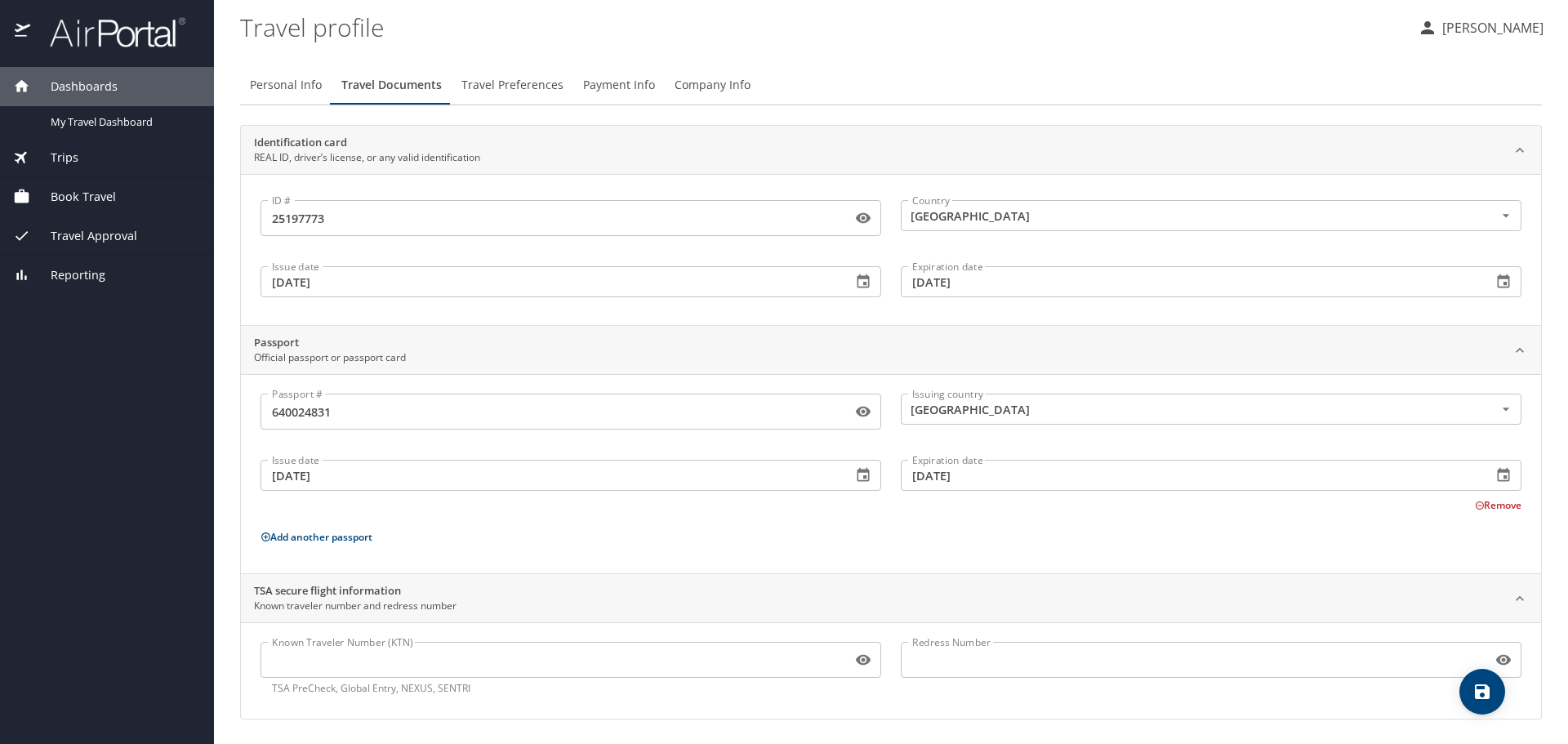
click at [522, 84] on span "Travel Preferences" at bounding box center [512, 85] width 102 height 20
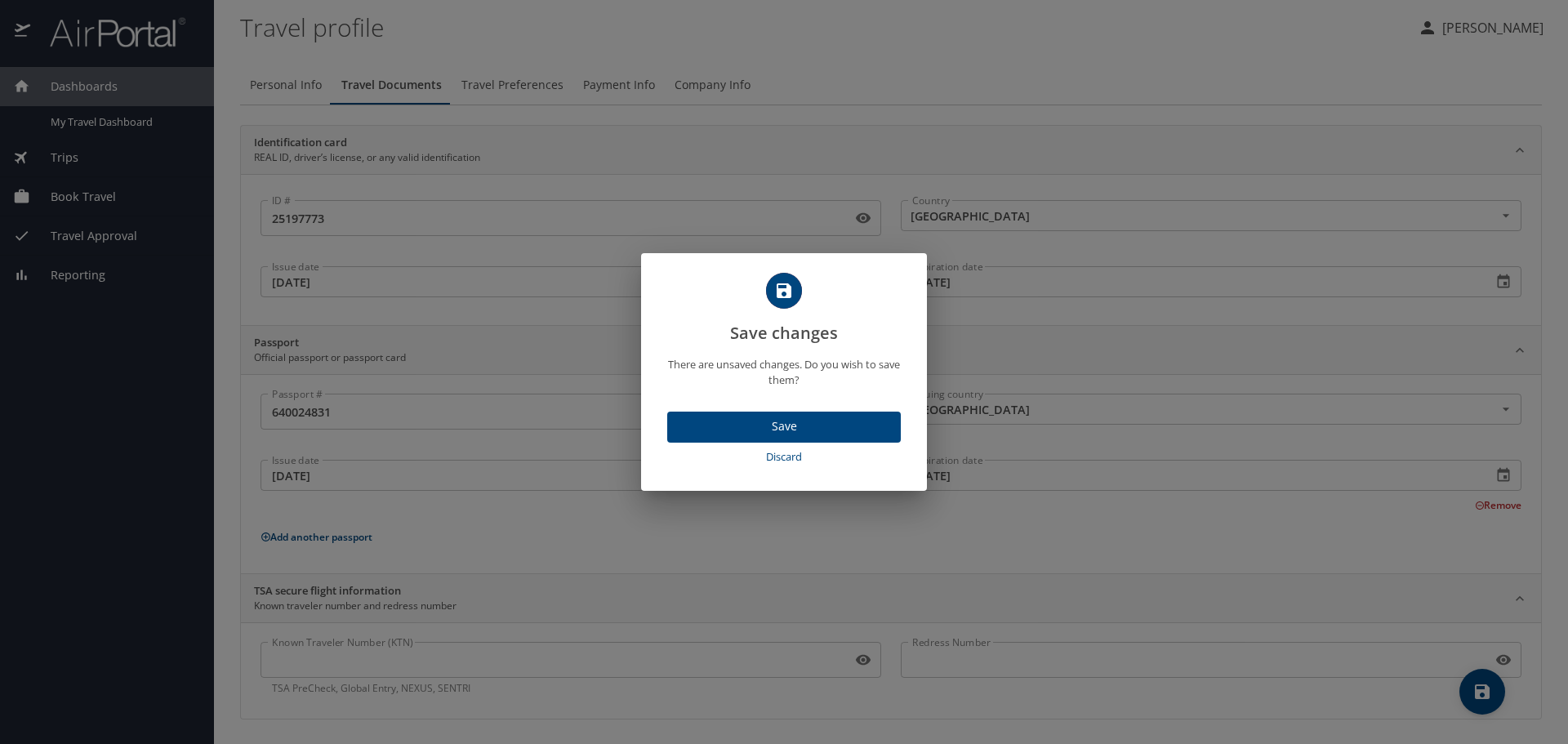
click at [811, 422] on span "Save" at bounding box center [784, 427] width 208 height 20
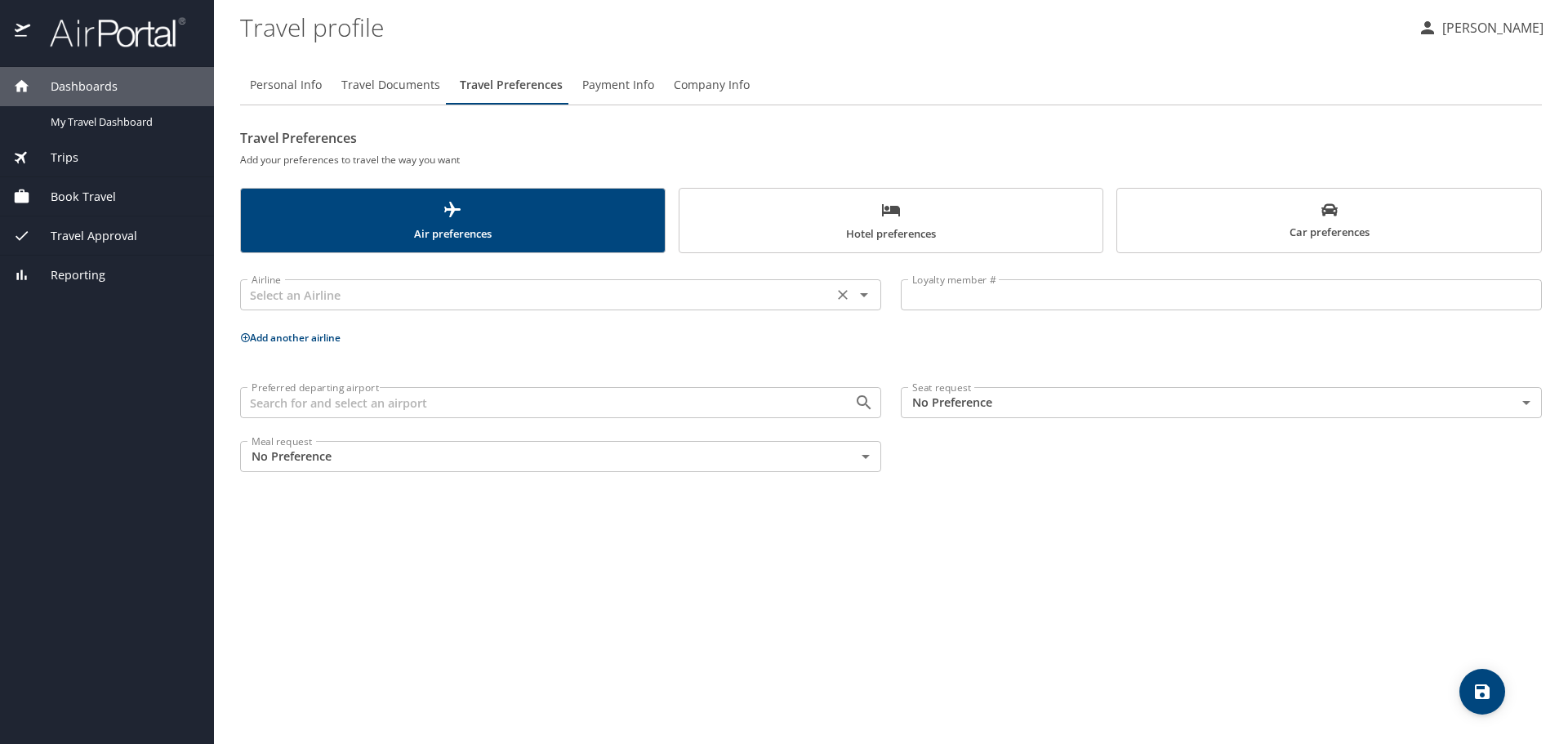
click at [863, 294] on icon "Open" at bounding box center [864, 295] width 8 height 4
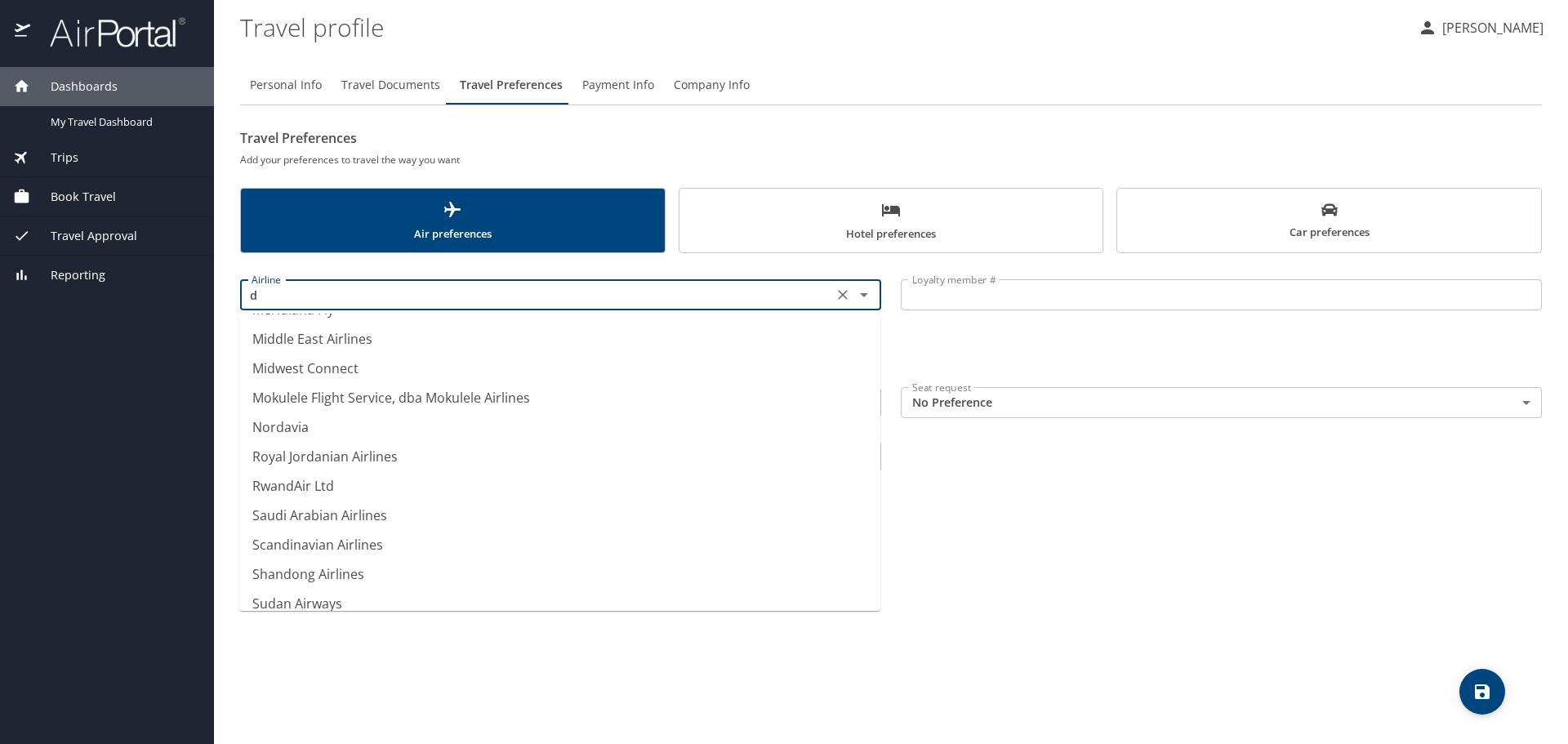
scroll to position [10, 0]
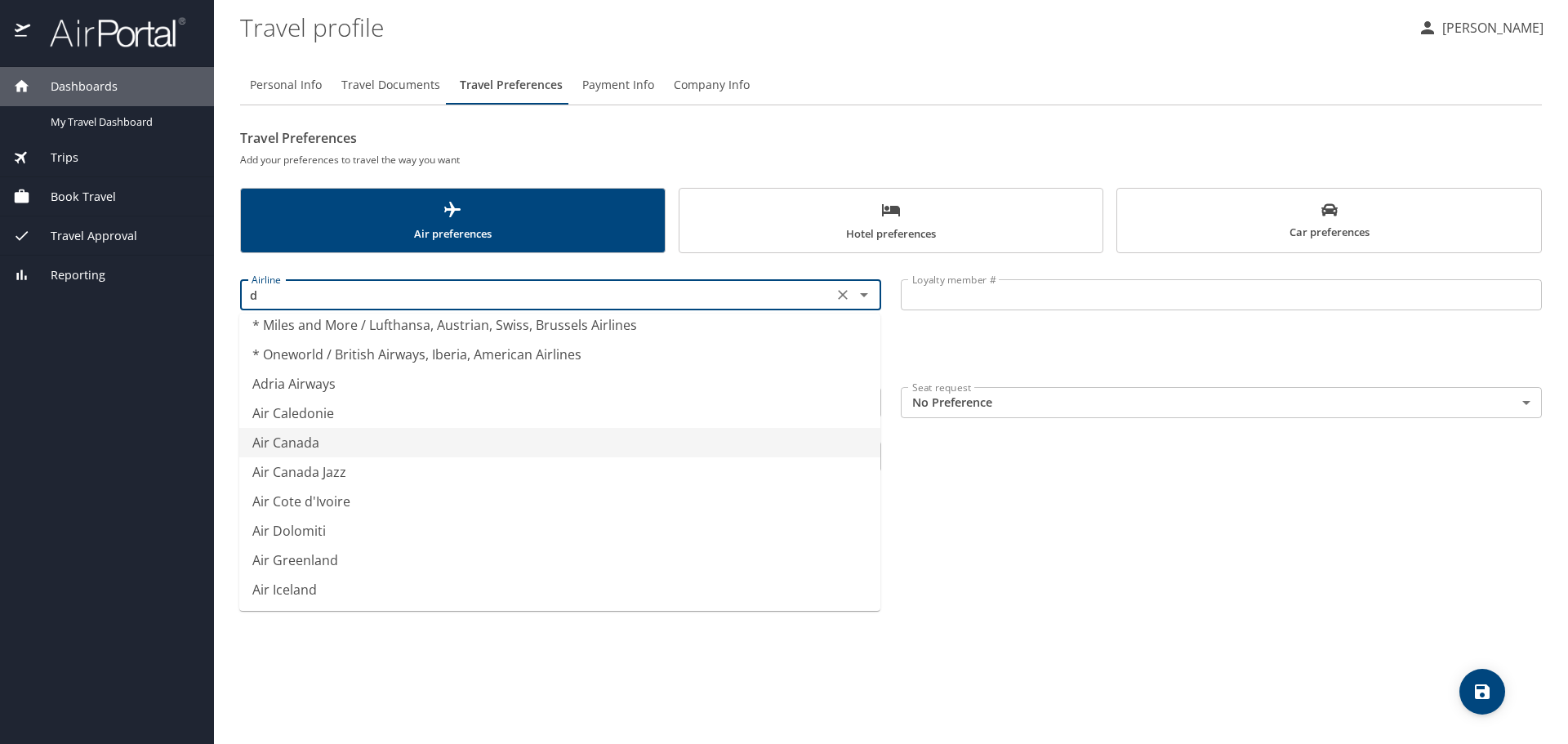
type input "Air Canada"
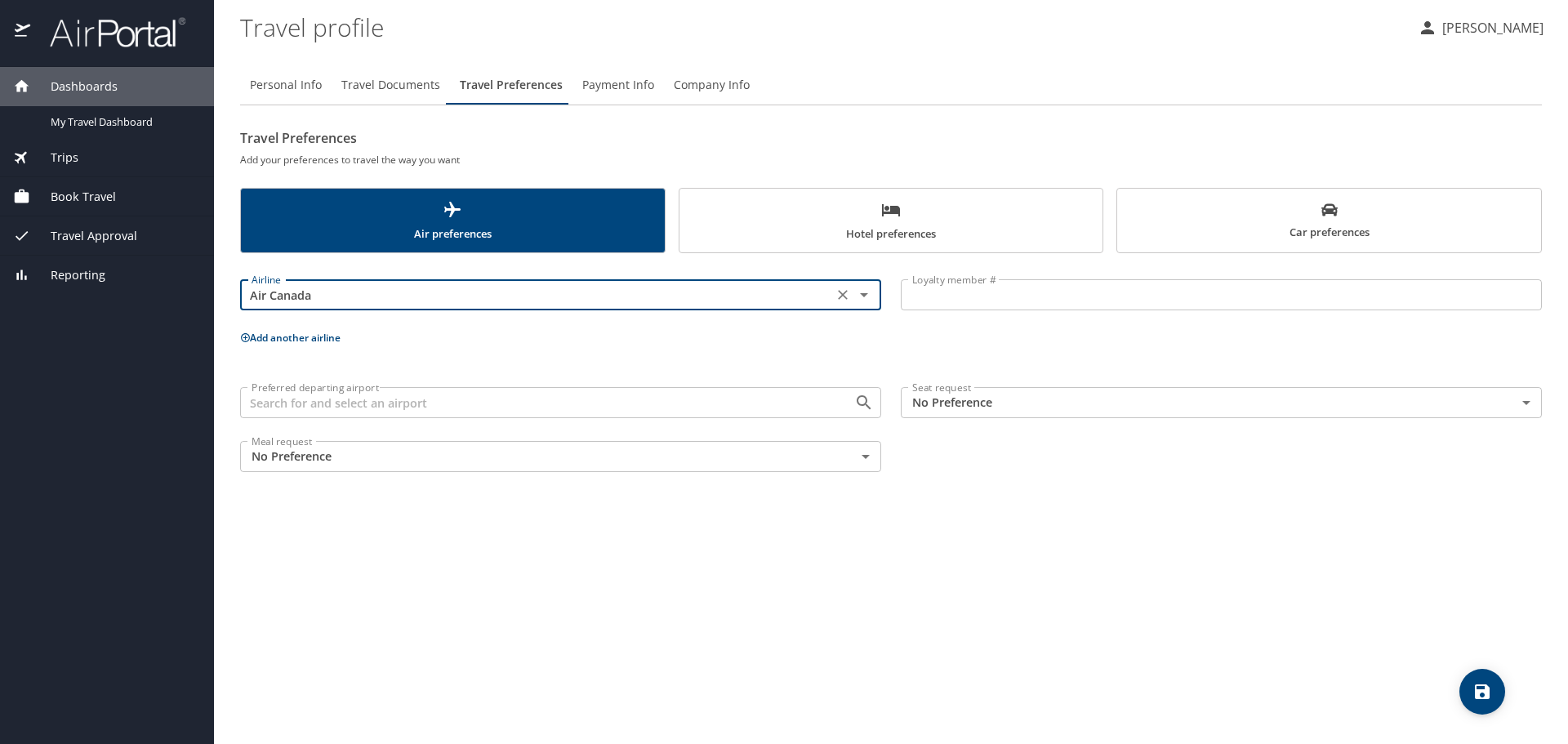
click at [842, 295] on icon "Clear" at bounding box center [843, 295] width 10 height 10
click at [862, 294] on icon "Open" at bounding box center [864, 295] width 20 height 20
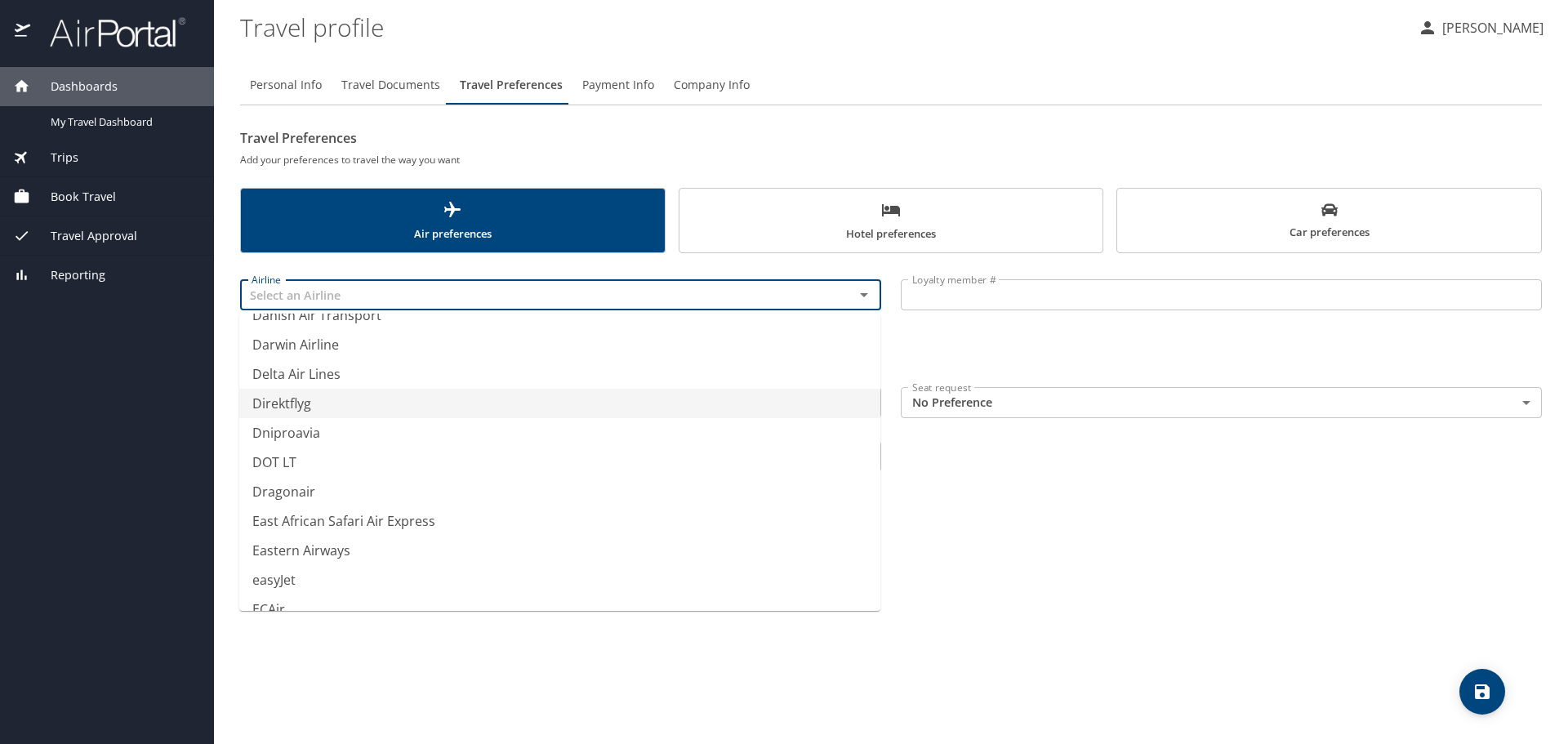
scroll to position [4793, 0]
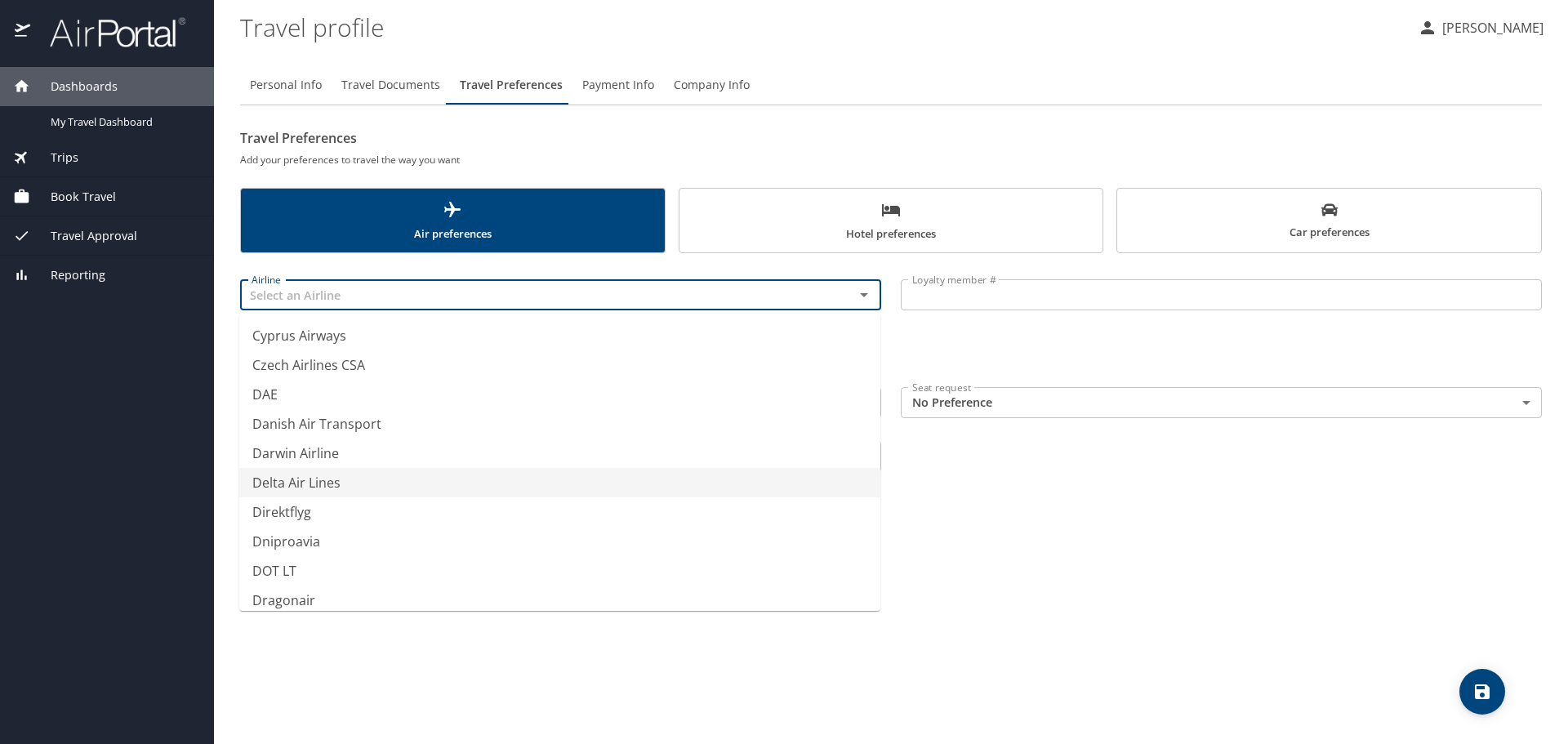
click at [366, 484] on li "Delta Air Lines" at bounding box center [559, 482] width 641 height 29
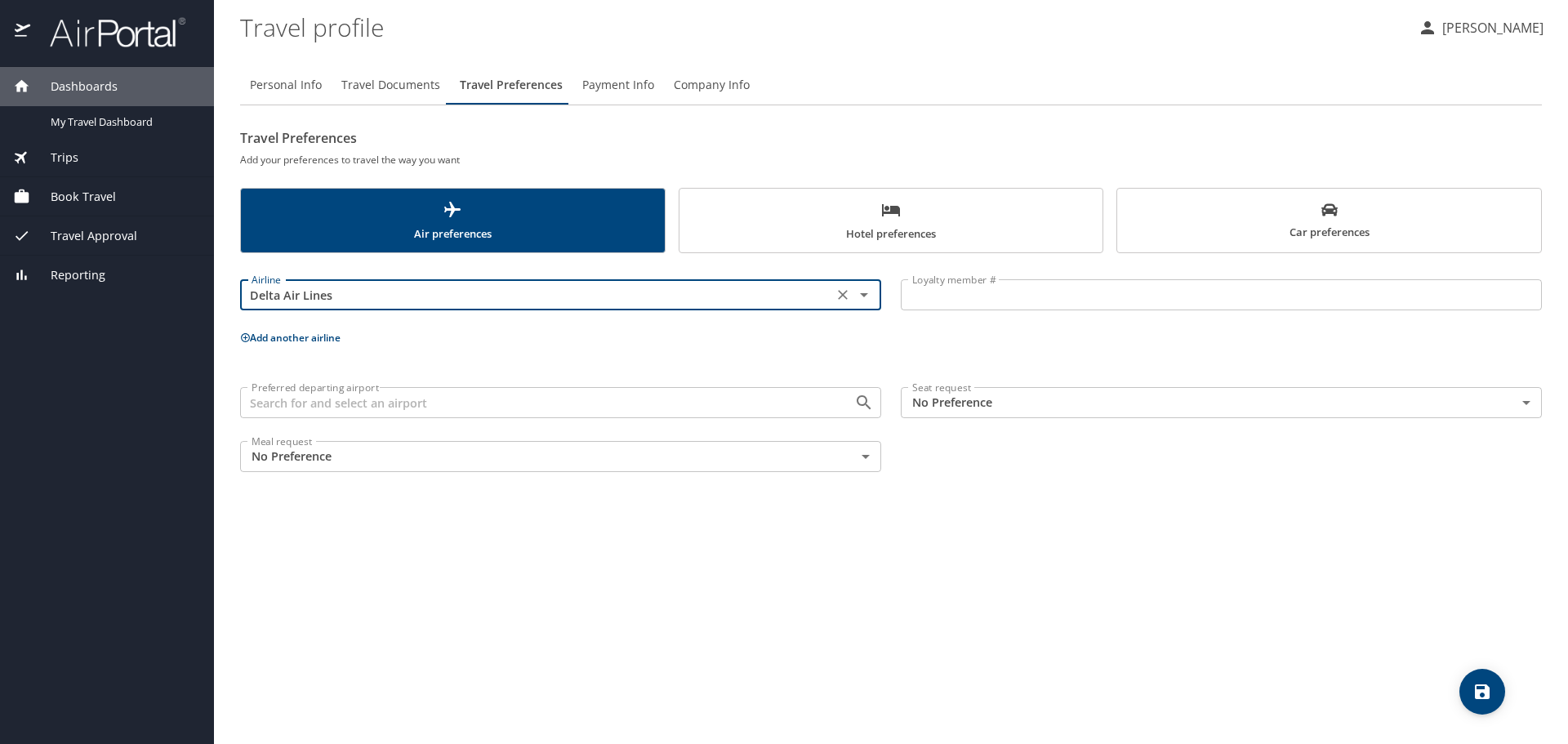
type input "Delta Air Lines"
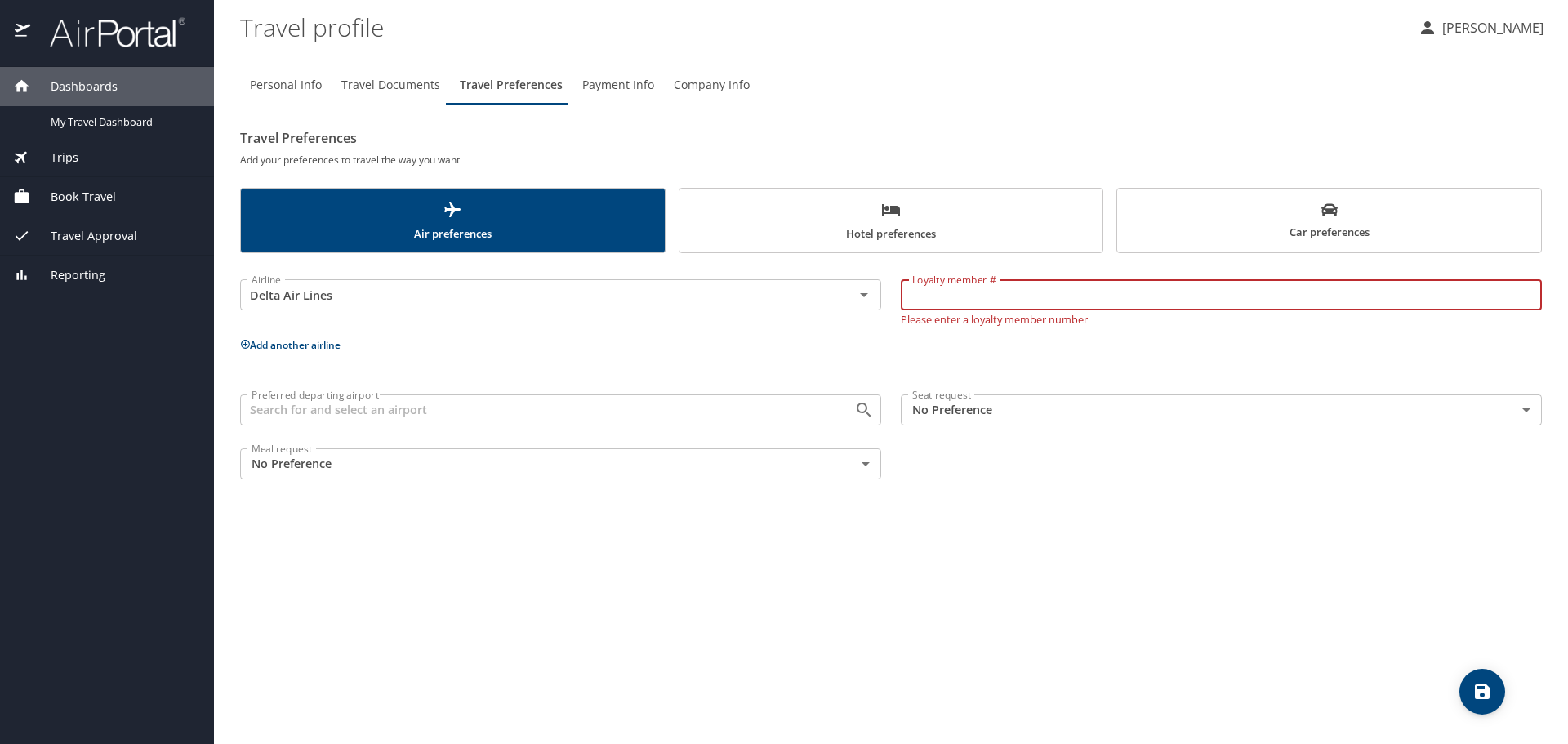
click at [1021, 299] on input "Loyalty member #" at bounding box center [1220, 294] width 641 height 31
type input "9026188772"
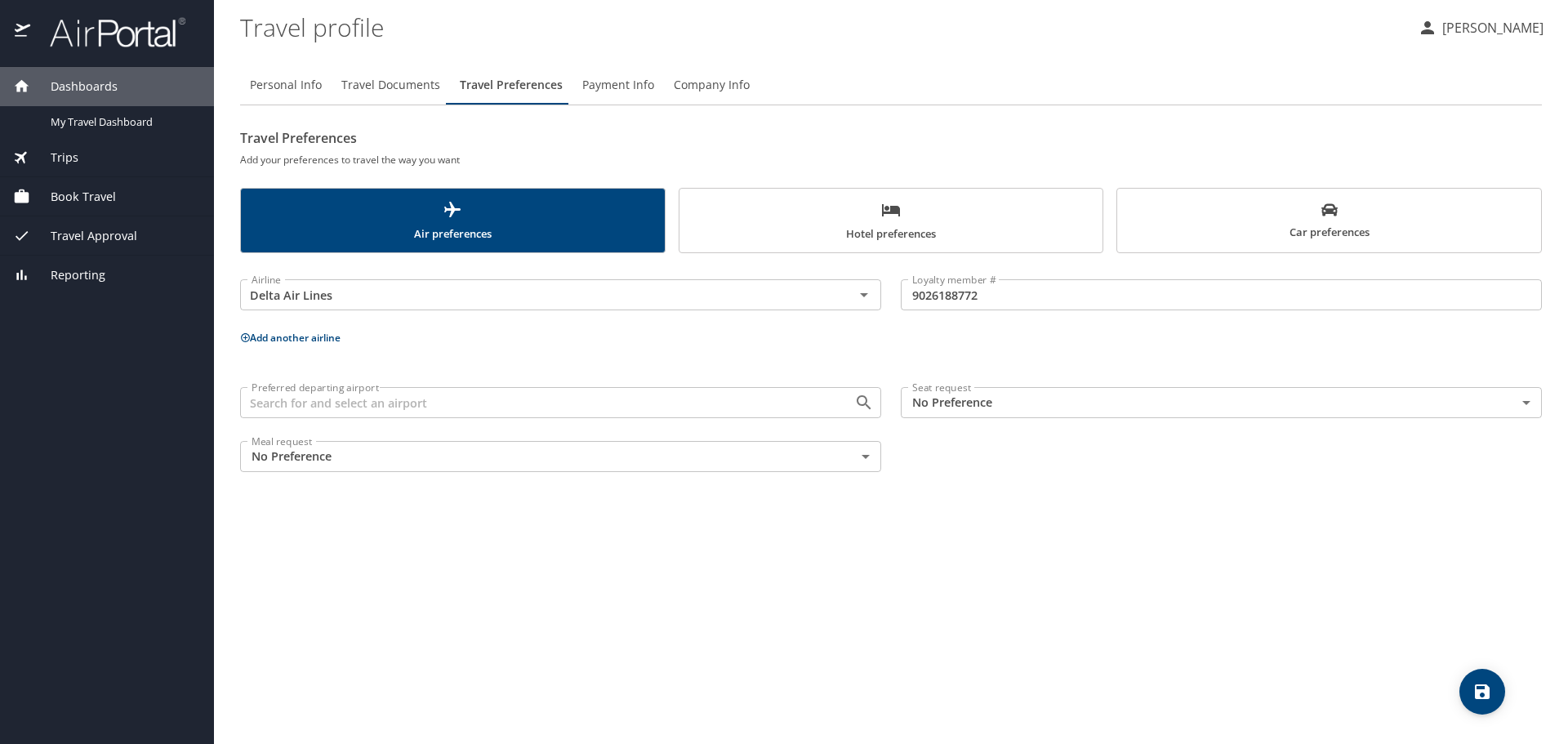
click at [1013, 354] on div "Airline Delta Air Lines Airline Loyalty member # 9026188772 Loyalty member # Ad…" at bounding box center [890, 372] width 1301 height 219
click at [248, 338] on icon at bounding box center [245, 338] width 9 height 9
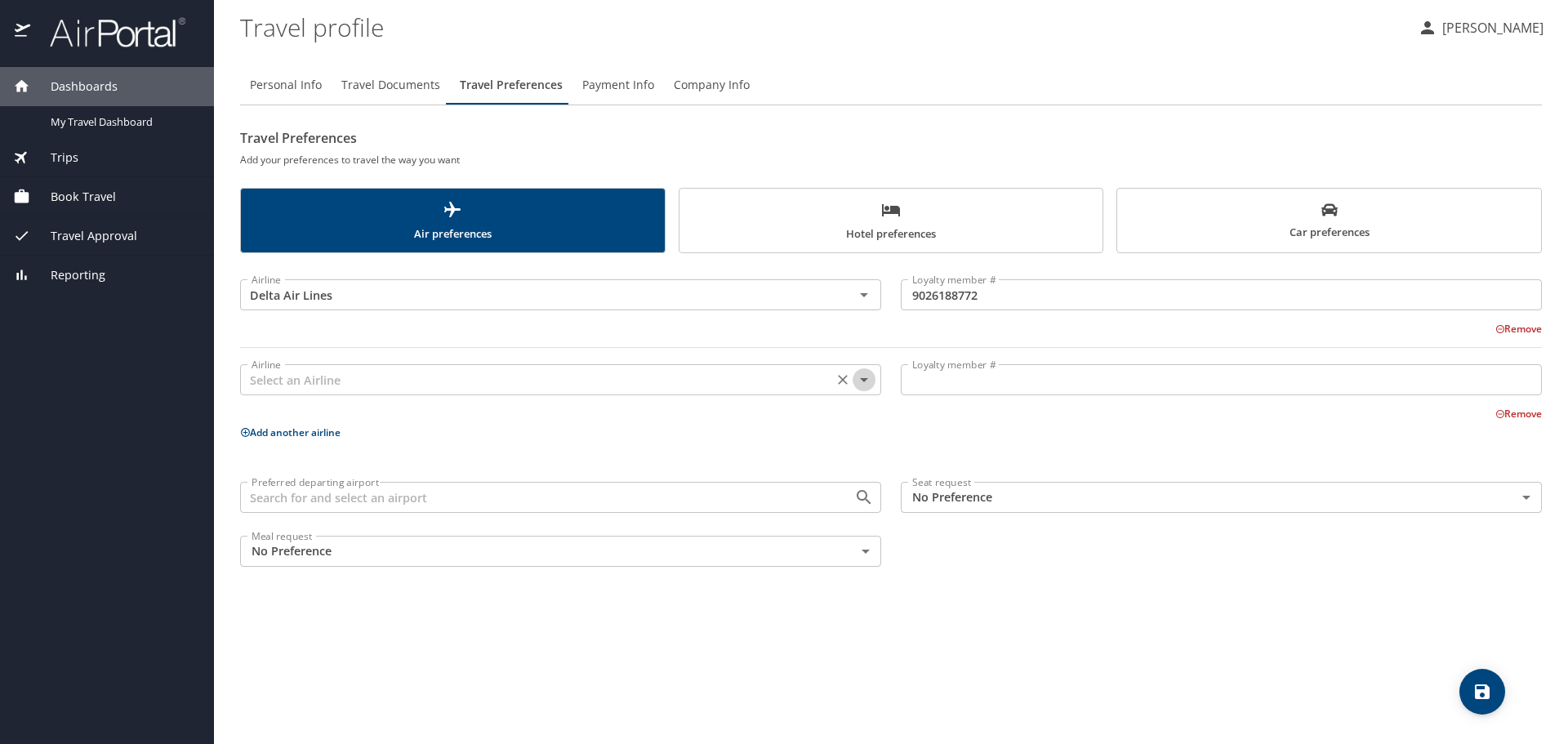
click at [866, 382] on icon "Open" at bounding box center [864, 380] width 20 height 20
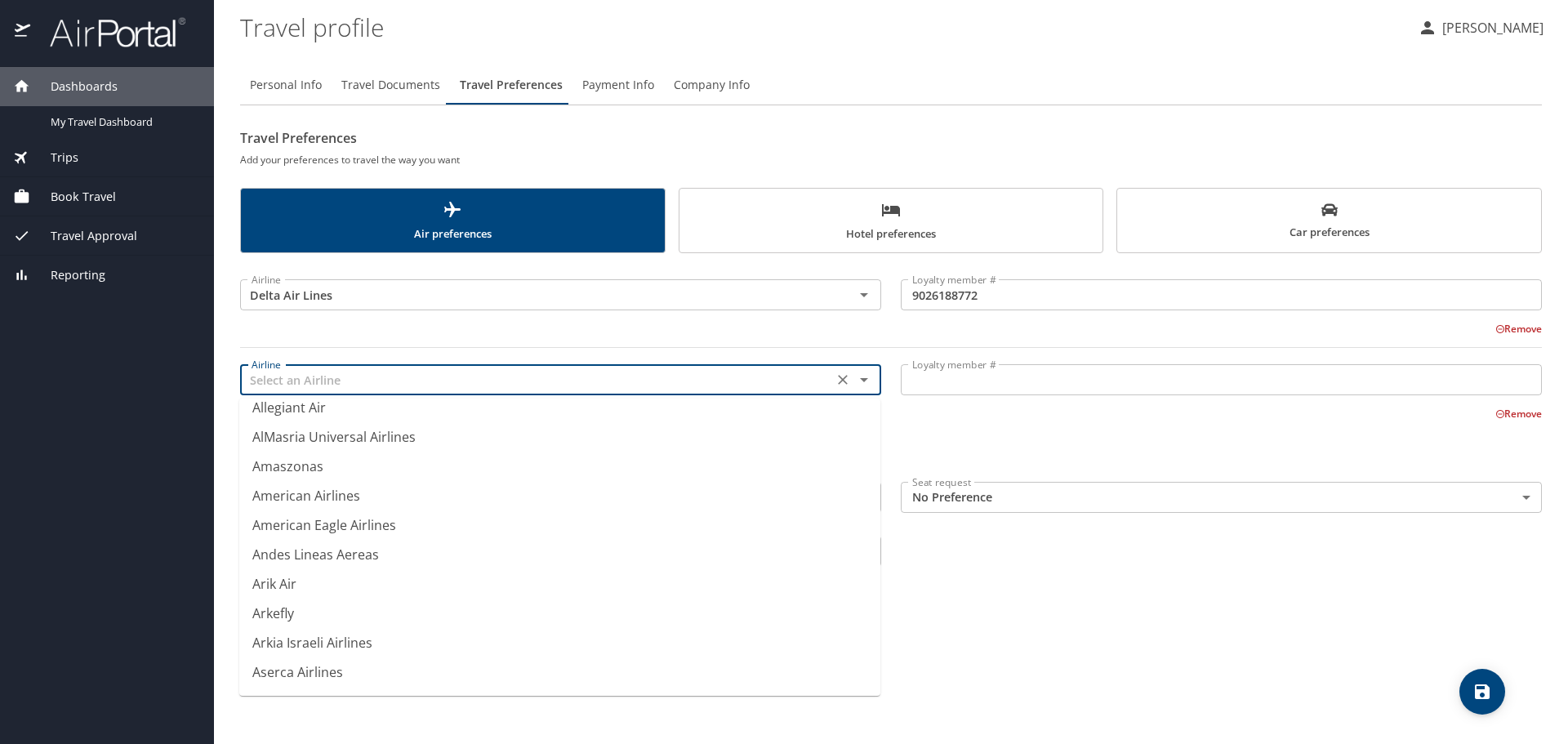
scroll to position [2506, 0]
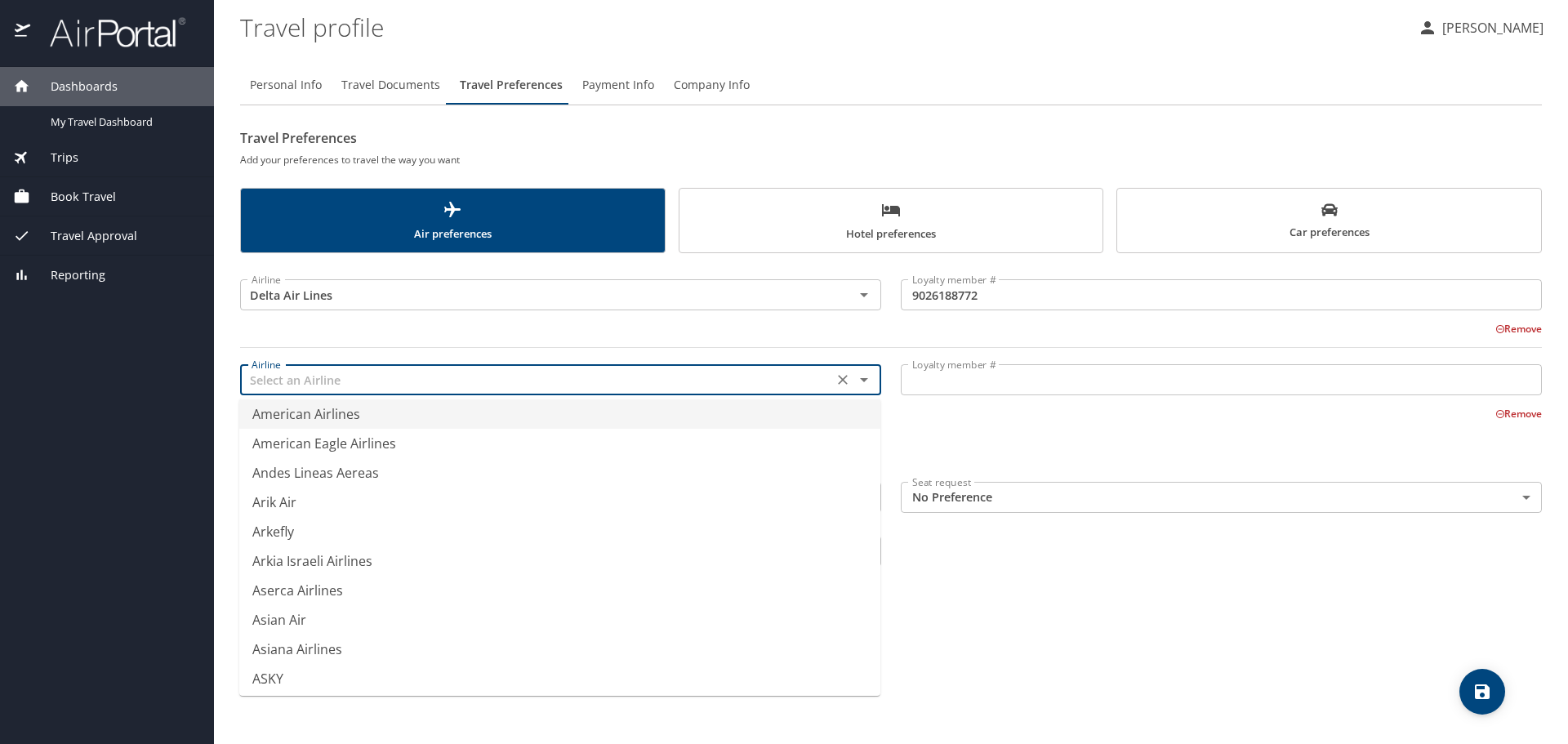
click at [363, 418] on li "American Airlines" at bounding box center [559, 414] width 641 height 29
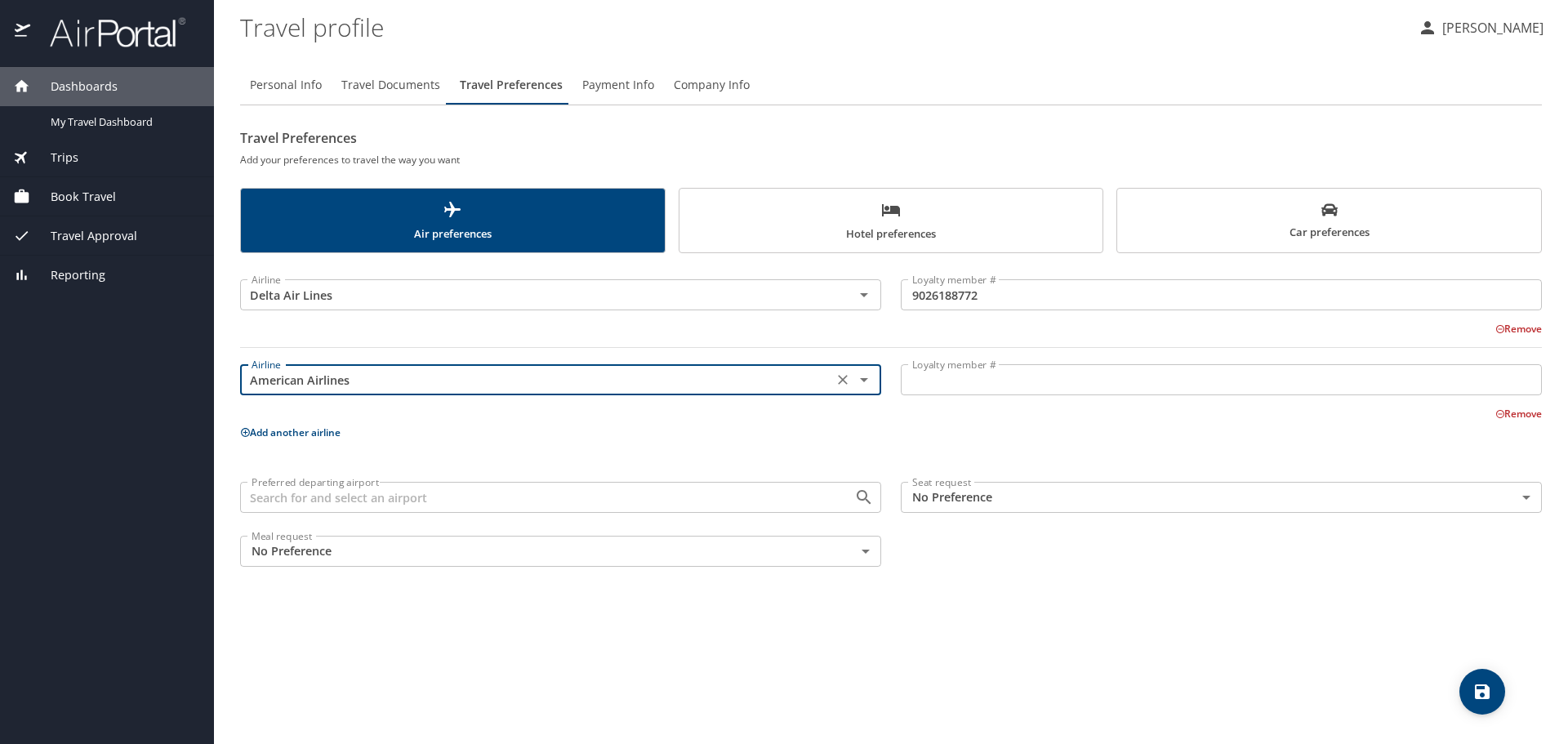
type input "American Airlines"
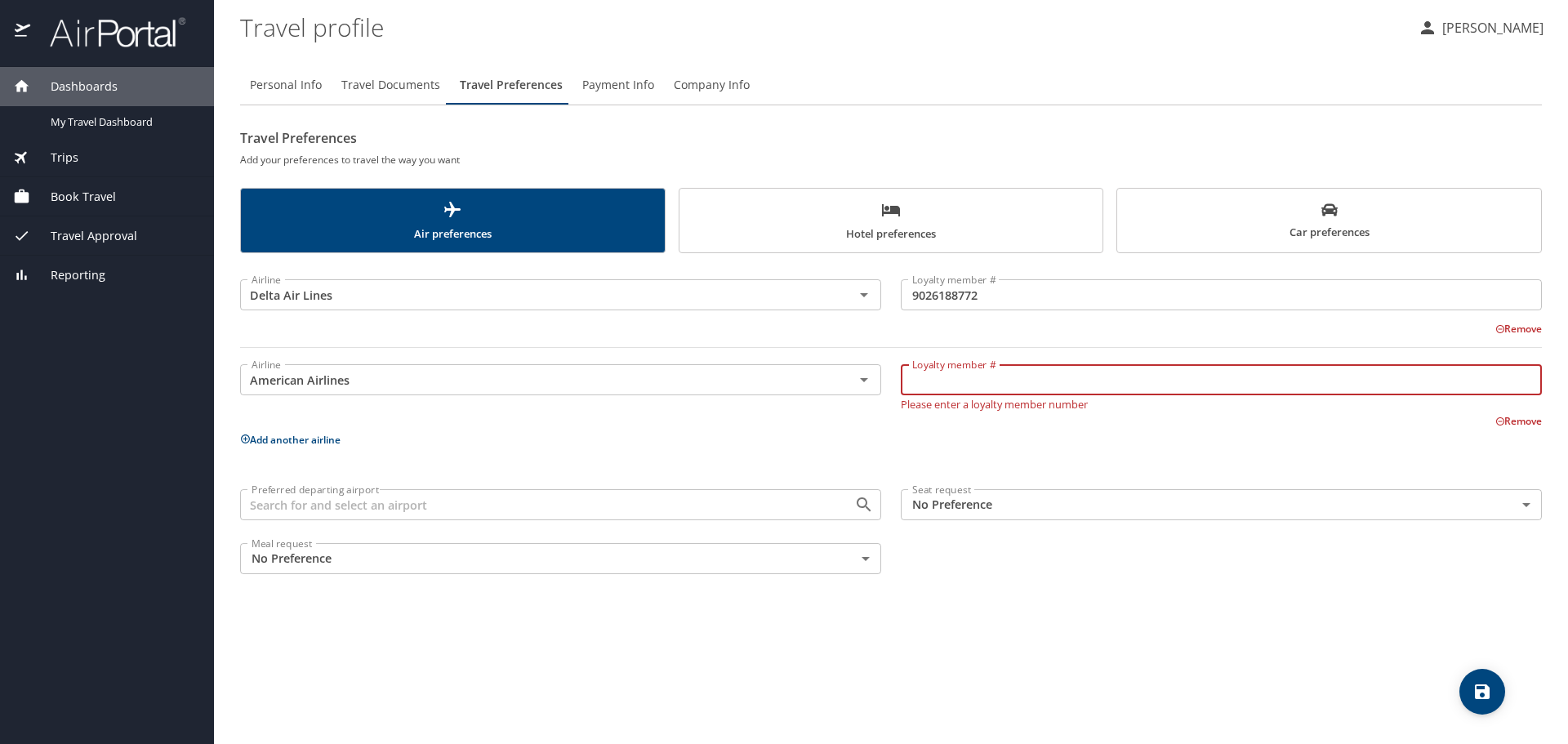
click at [959, 378] on input "Loyalty member #" at bounding box center [1220, 380] width 641 height 31
type input "9HB88C6"
click at [1074, 415] on div "Remove" at bounding box center [880, 420] width 1321 height 20
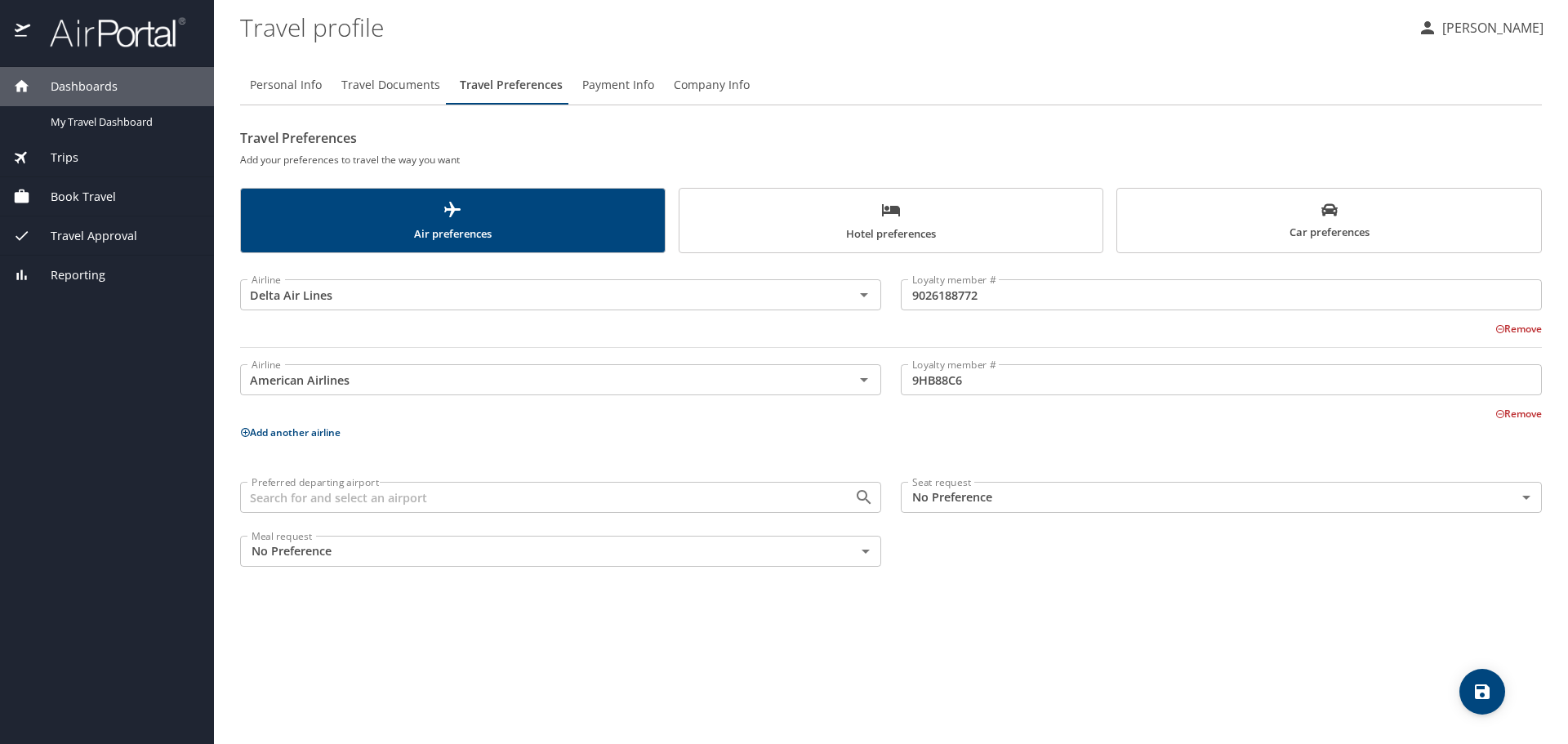
click at [246, 429] on icon at bounding box center [245, 432] width 11 height 11
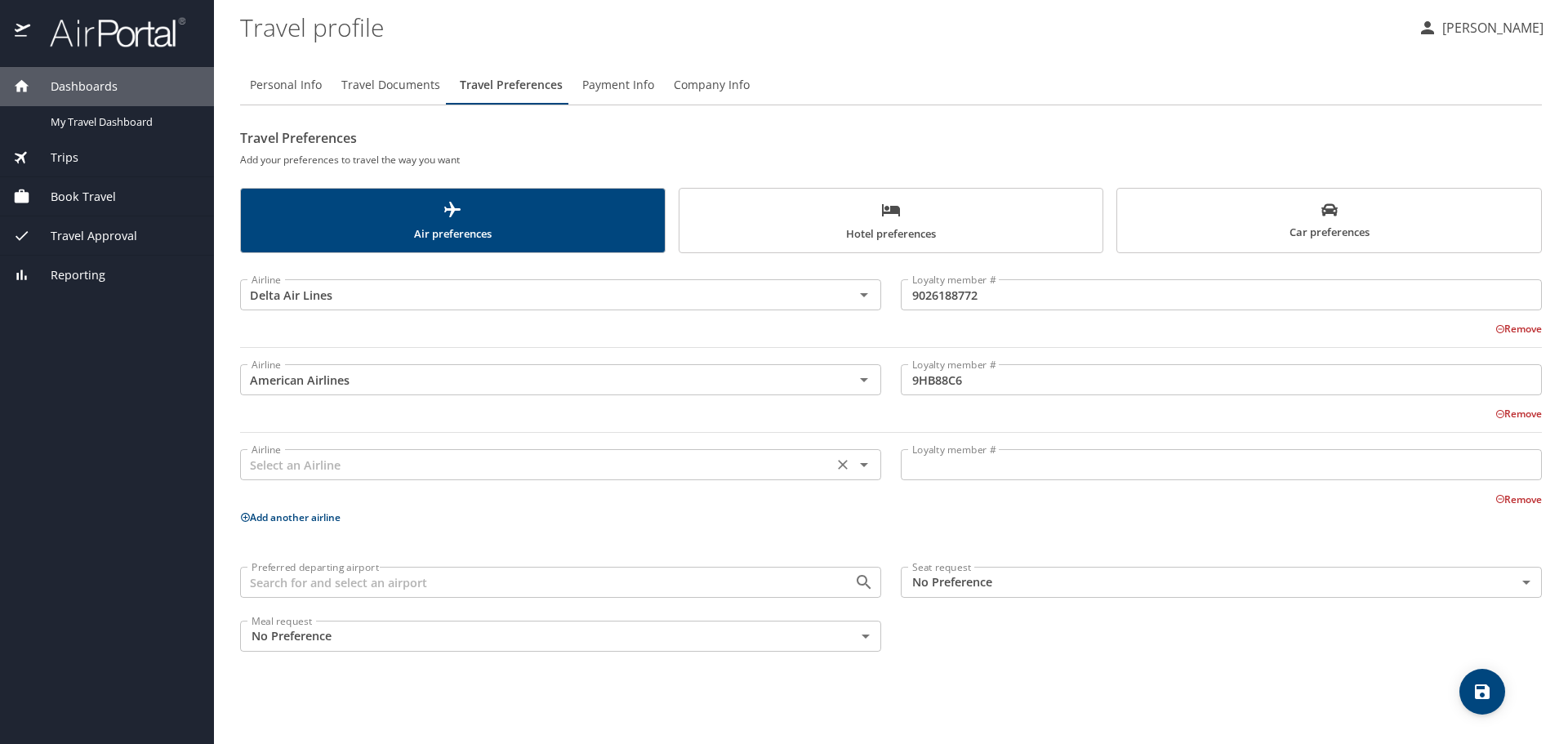
click at [340, 459] on input "text" at bounding box center [536, 465] width 583 height 21
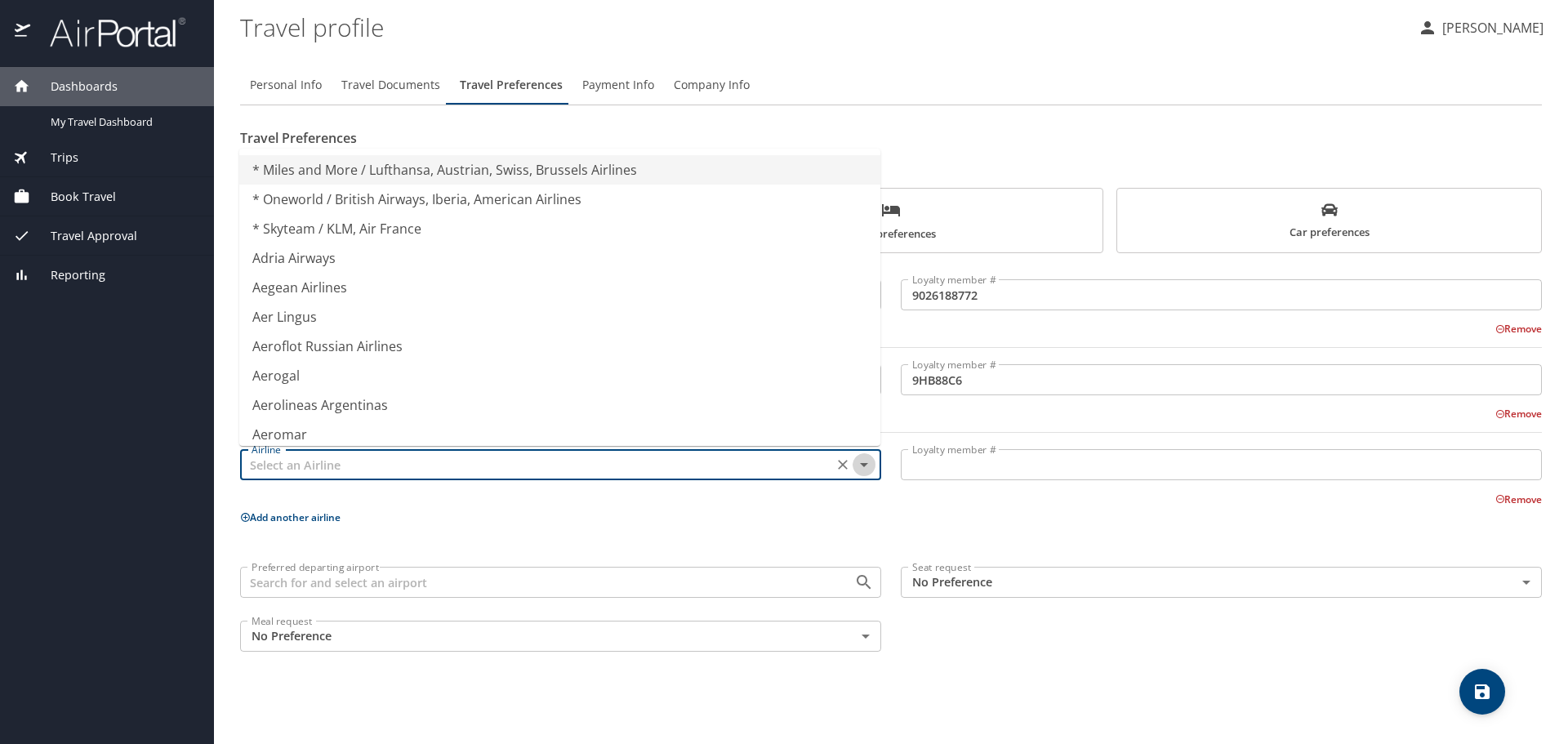
click at [863, 466] on icon "Close" at bounding box center [864, 465] width 8 height 4
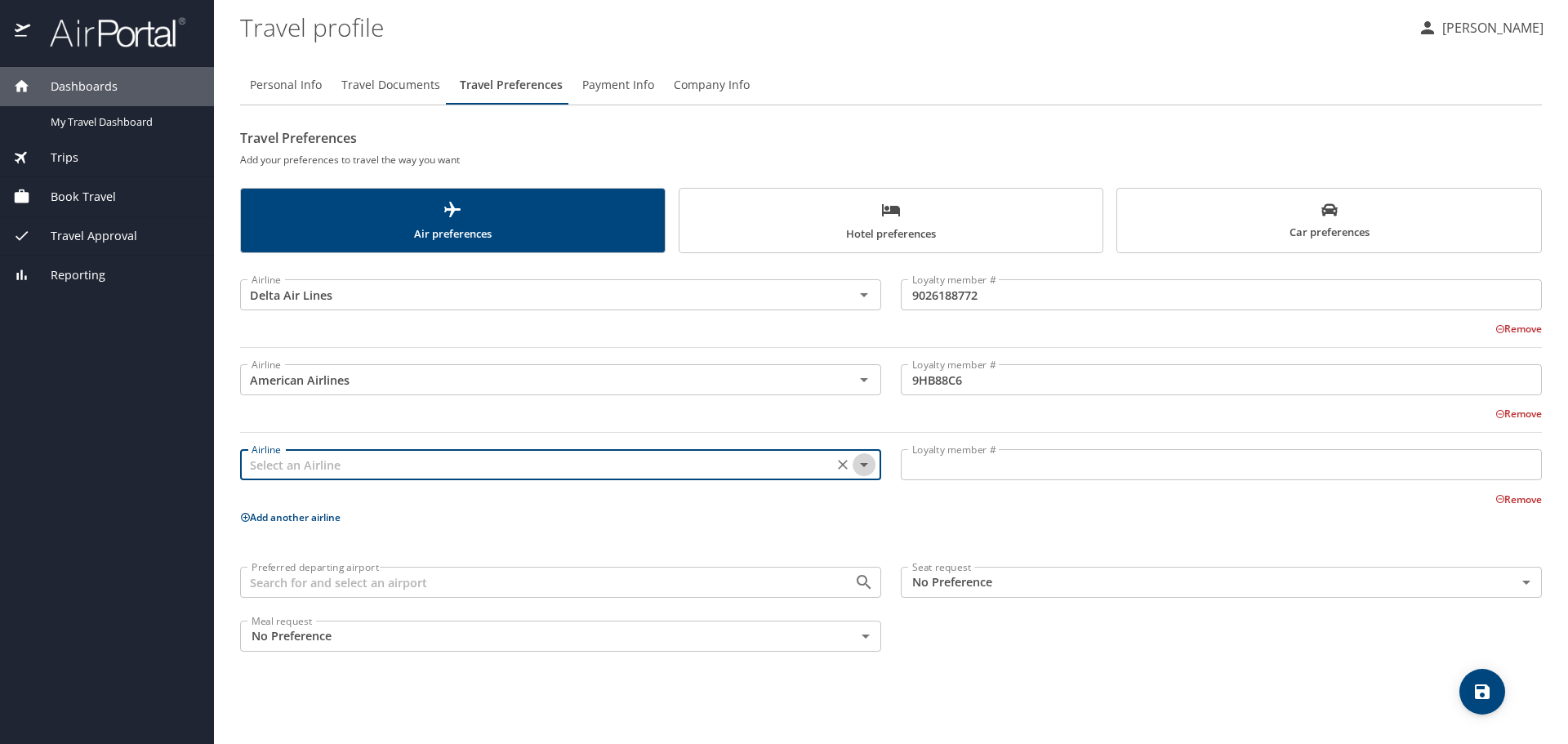
click at [864, 464] on icon "Open" at bounding box center [864, 465] width 8 height 4
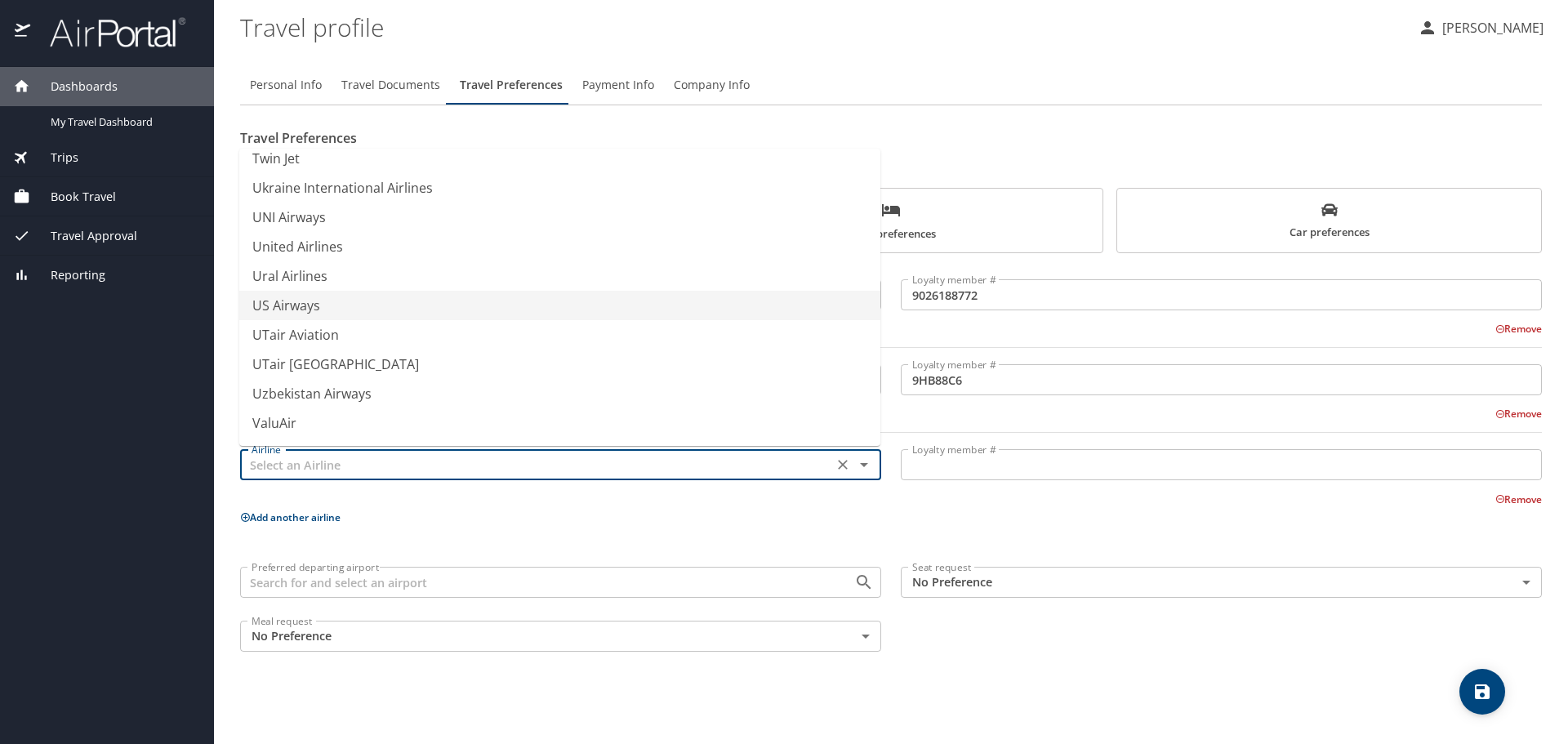
scroll to position [12298, 0]
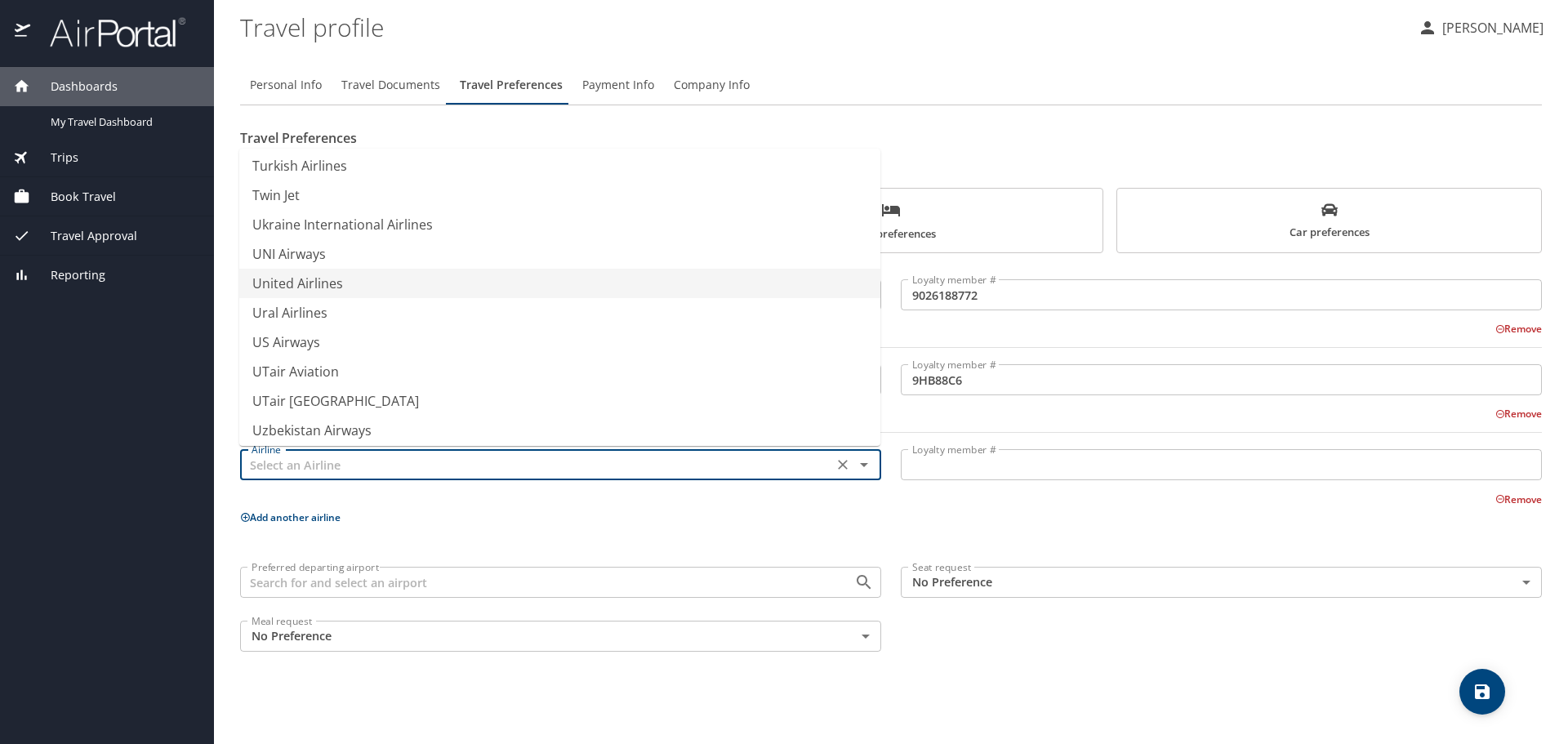
click at [343, 287] on li "United Airlines" at bounding box center [559, 283] width 641 height 29
type input "United Airlines"
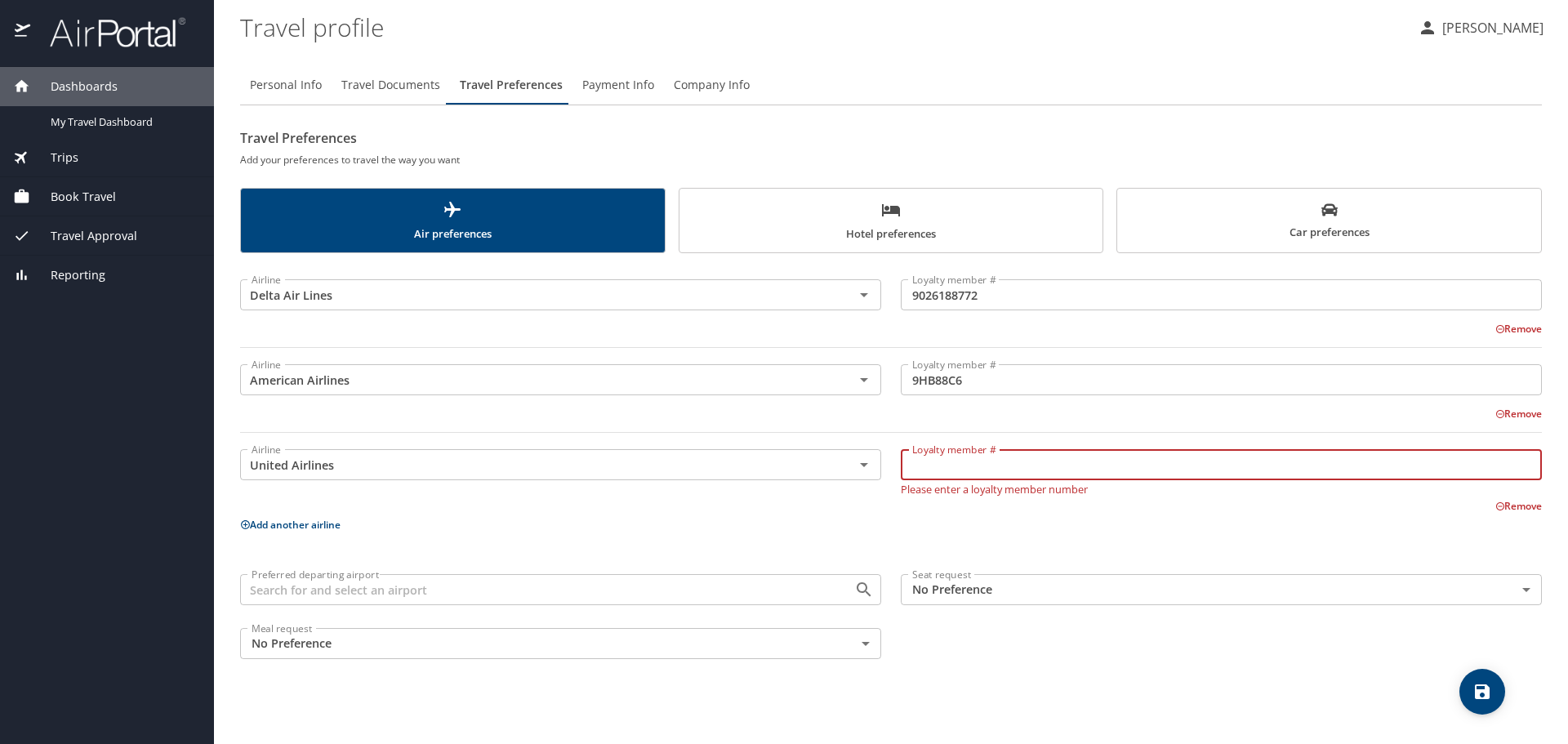
click at [979, 468] on input "Loyalty member #" at bounding box center [1220, 465] width 641 height 31
type input "YM036831"
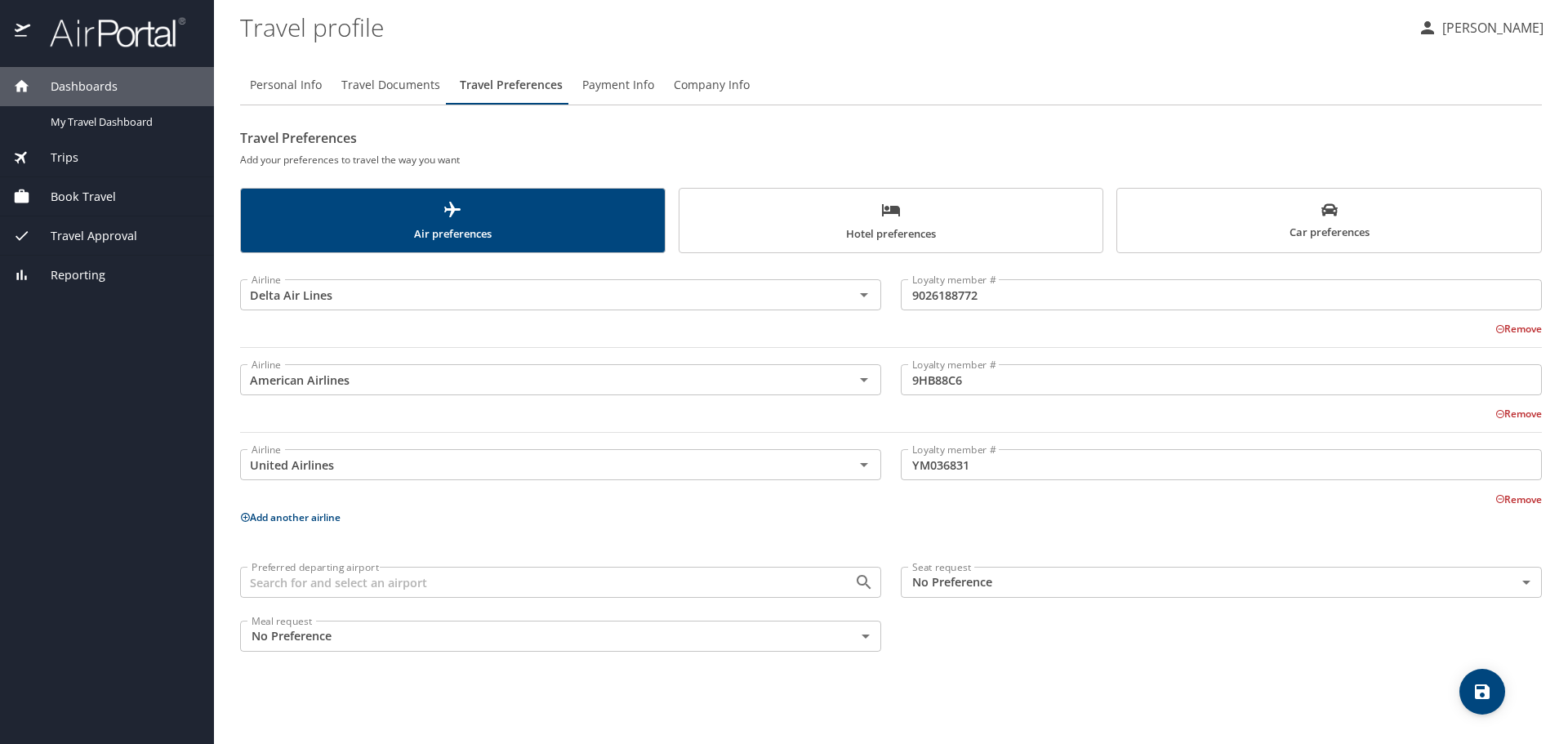
click at [1012, 551] on div "Airline Delta Air Lines Airline Loyalty member # 9026188772 Loyalty member # Re…" at bounding box center [890, 462] width 1301 height 399
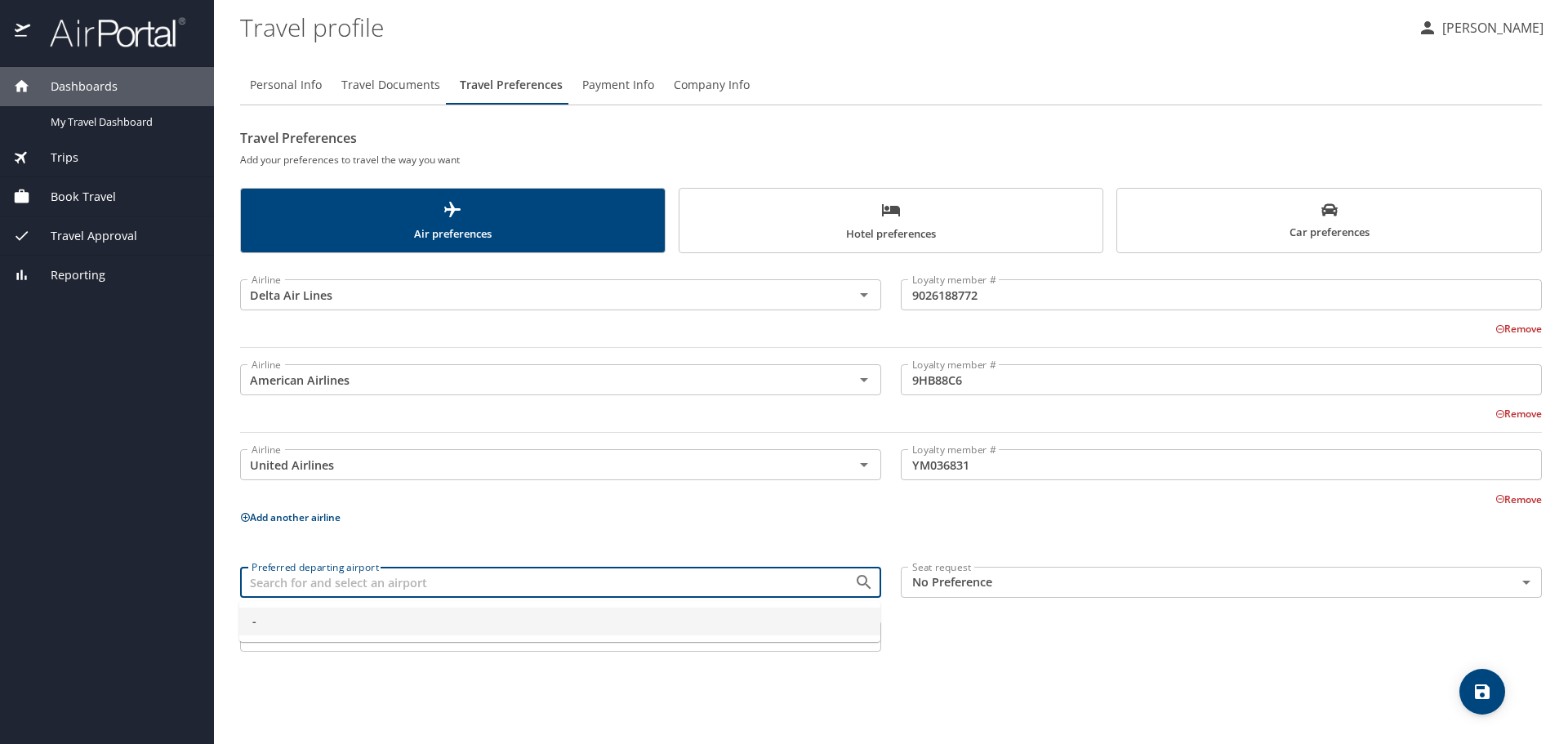
click at [694, 585] on input "Preferred departing airport" at bounding box center [536, 582] width 583 height 21
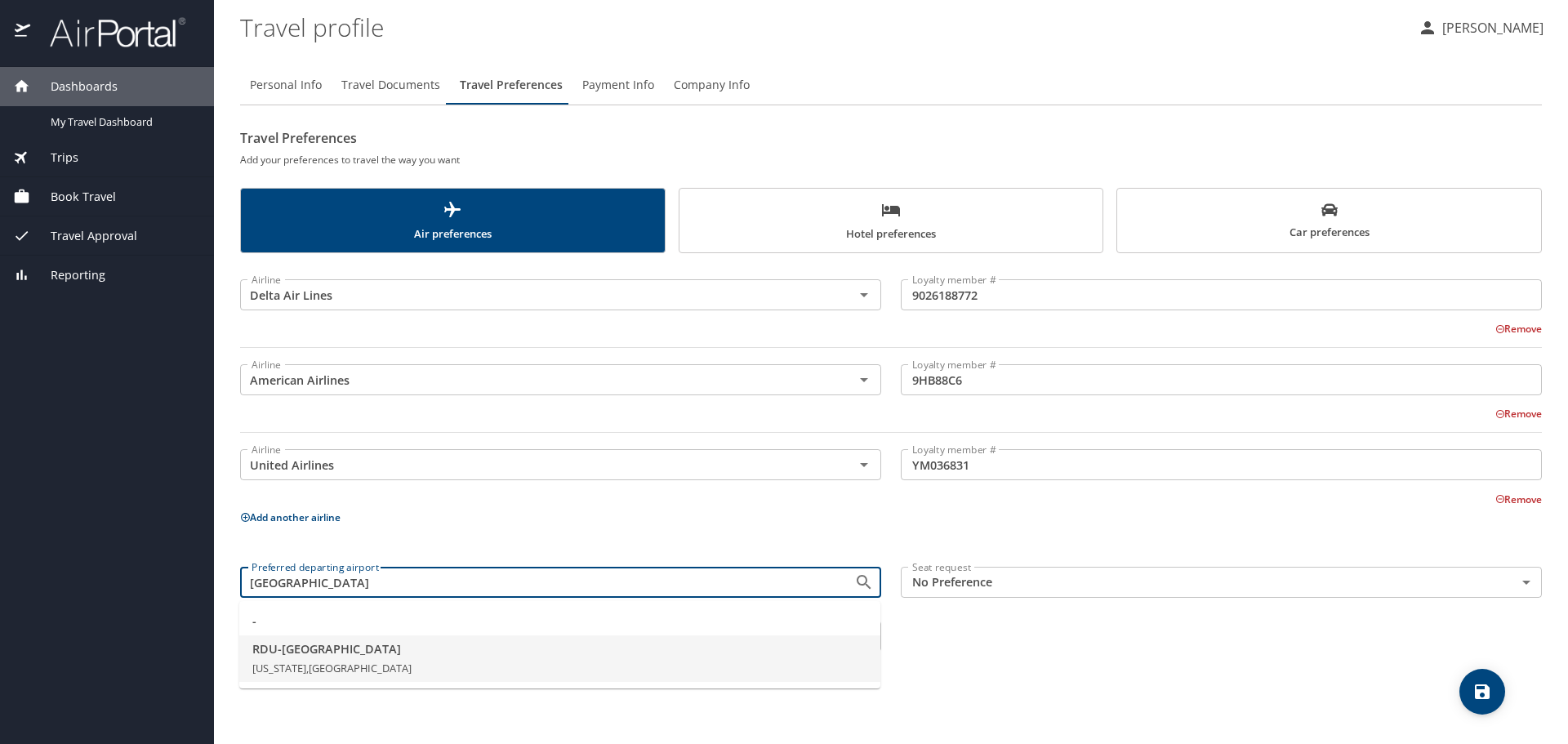
click at [571, 676] on li "RDU - Raleigh North Carolina, United States of America" at bounding box center [559, 659] width 641 height 48
type input "RDU - Raleigh"
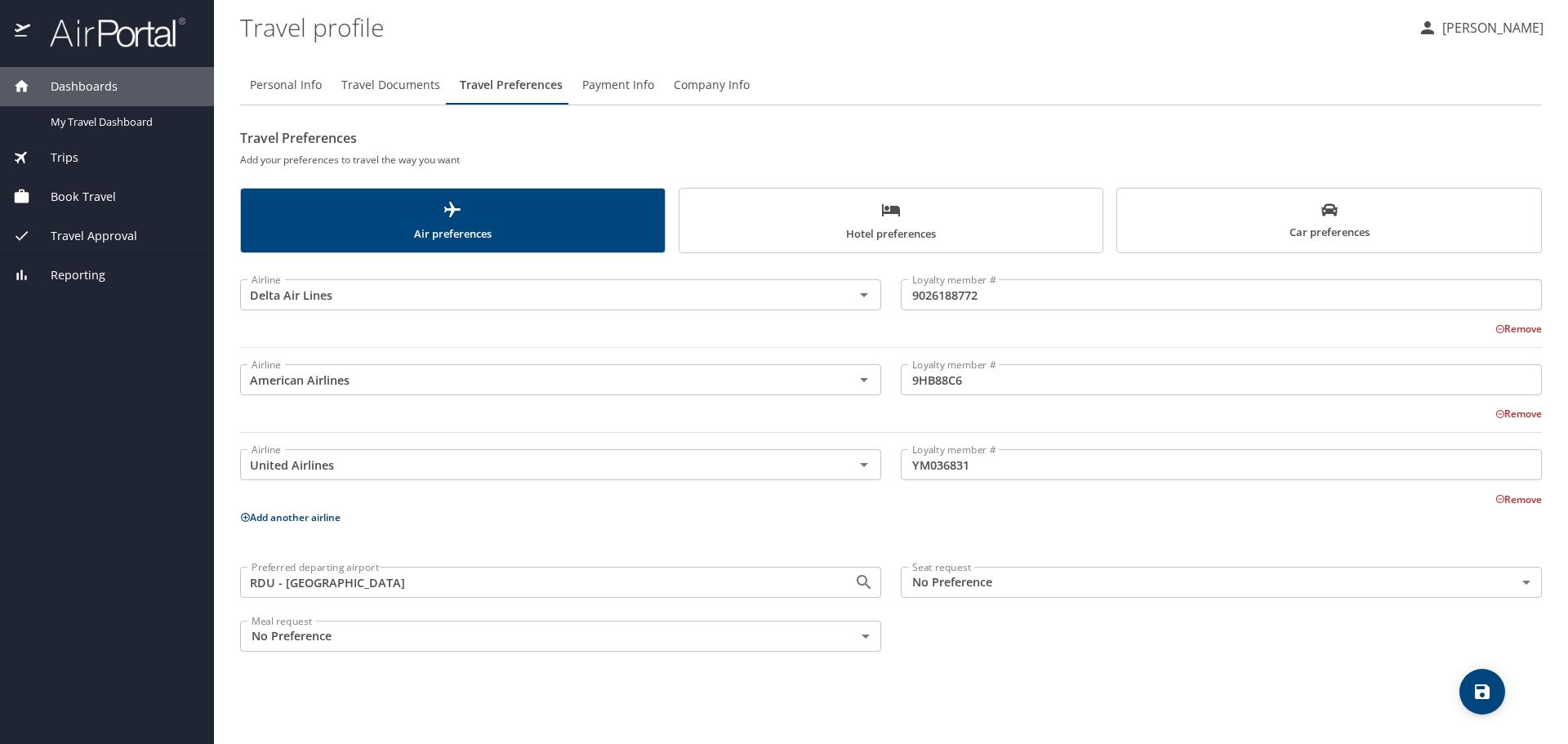
click at [1071, 581] on body "Dashboards My Travel Dashboard Trips Current / Future Trips Past Trips Trips Mi…" at bounding box center [784, 372] width 1568 height 744
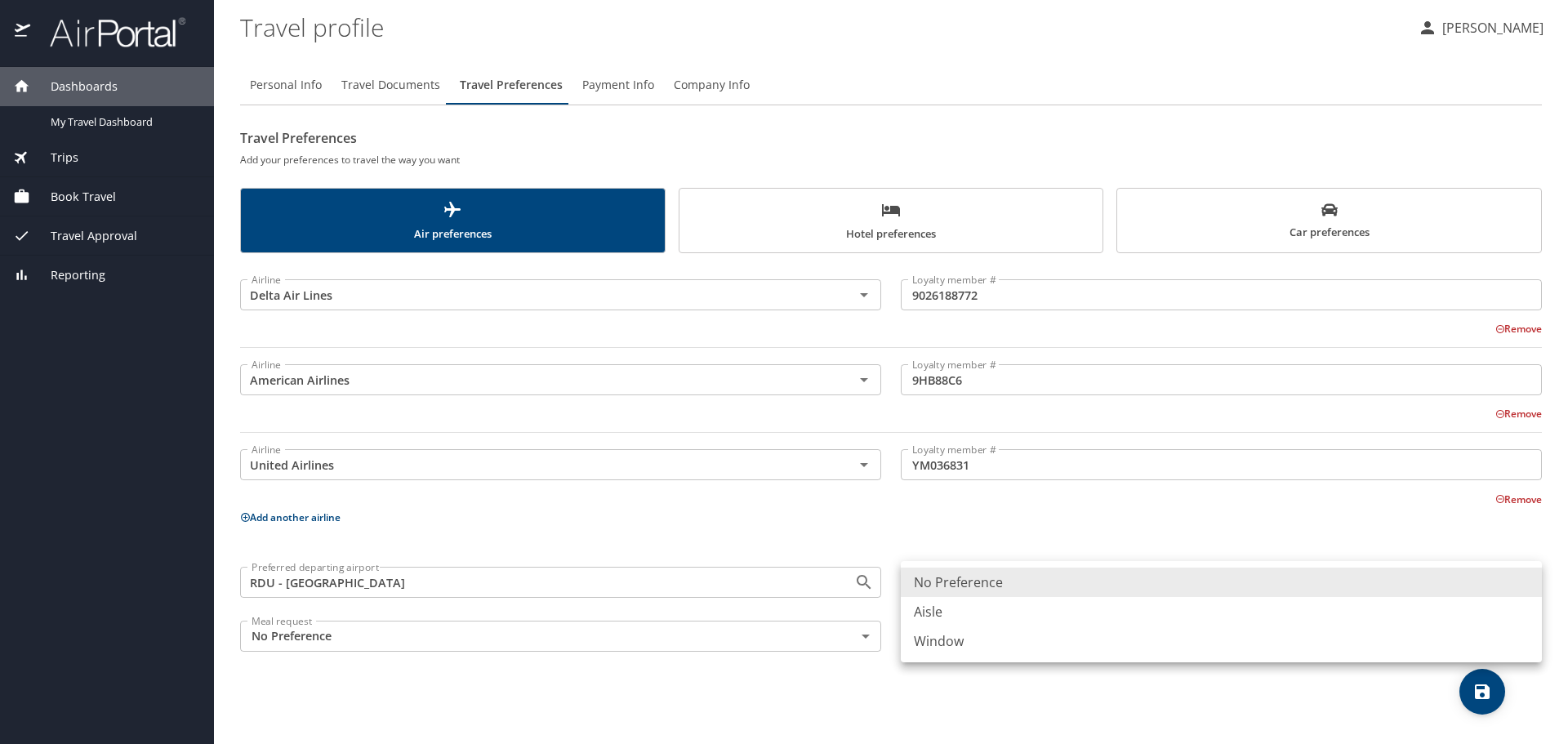
click at [1031, 616] on li "Aisle" at bounding box center [1220, 611] width 641 height 29
type input "Aisle"
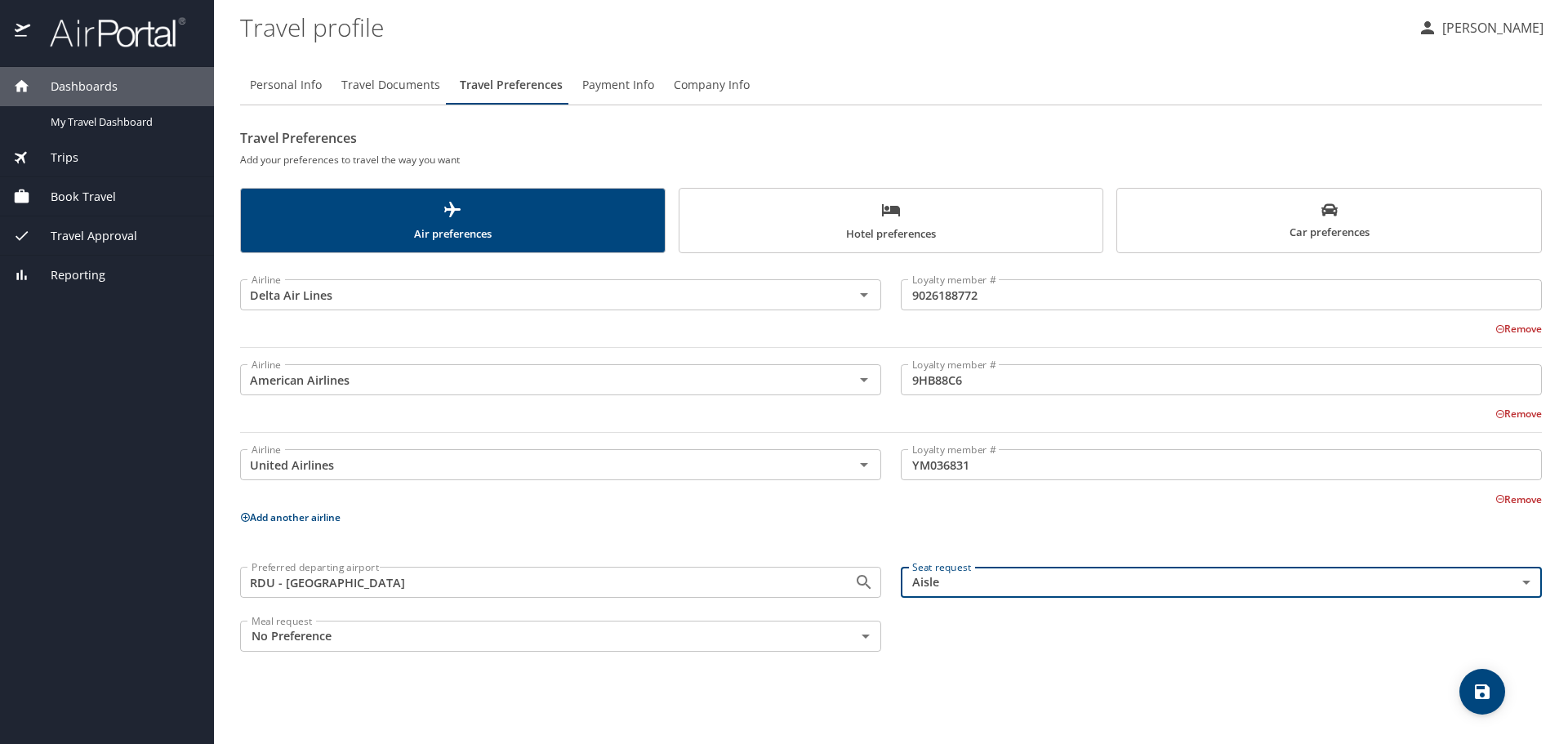
click at [864, 638] on body "Dashboards My Travel Dashboard Trips Current / Future Trips Past Trips Trips Mi…" at bounding box center [784, 372] width 1568 height 744
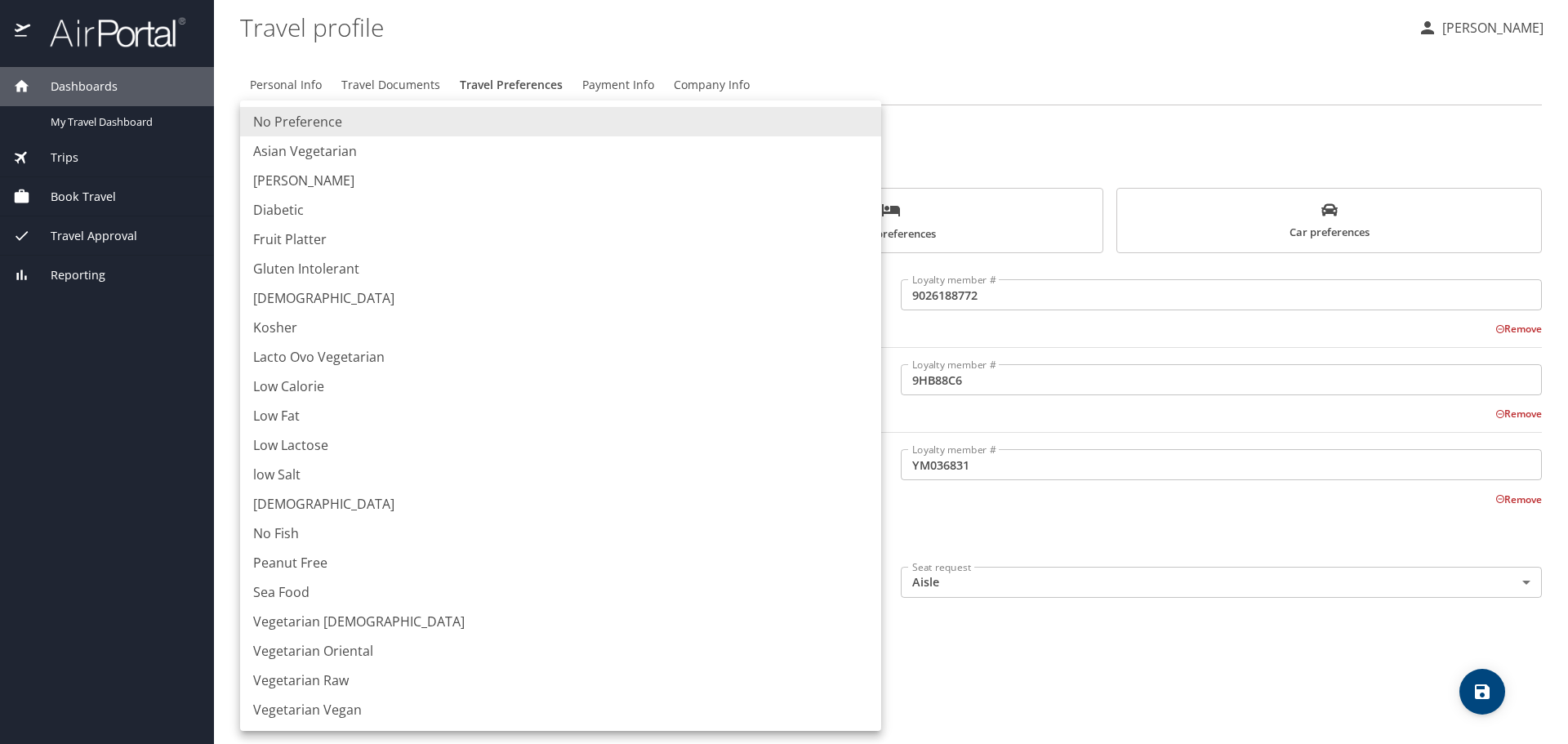
click at [1018, 676] on div at bounding box center [784, 372] width 1568 height 744
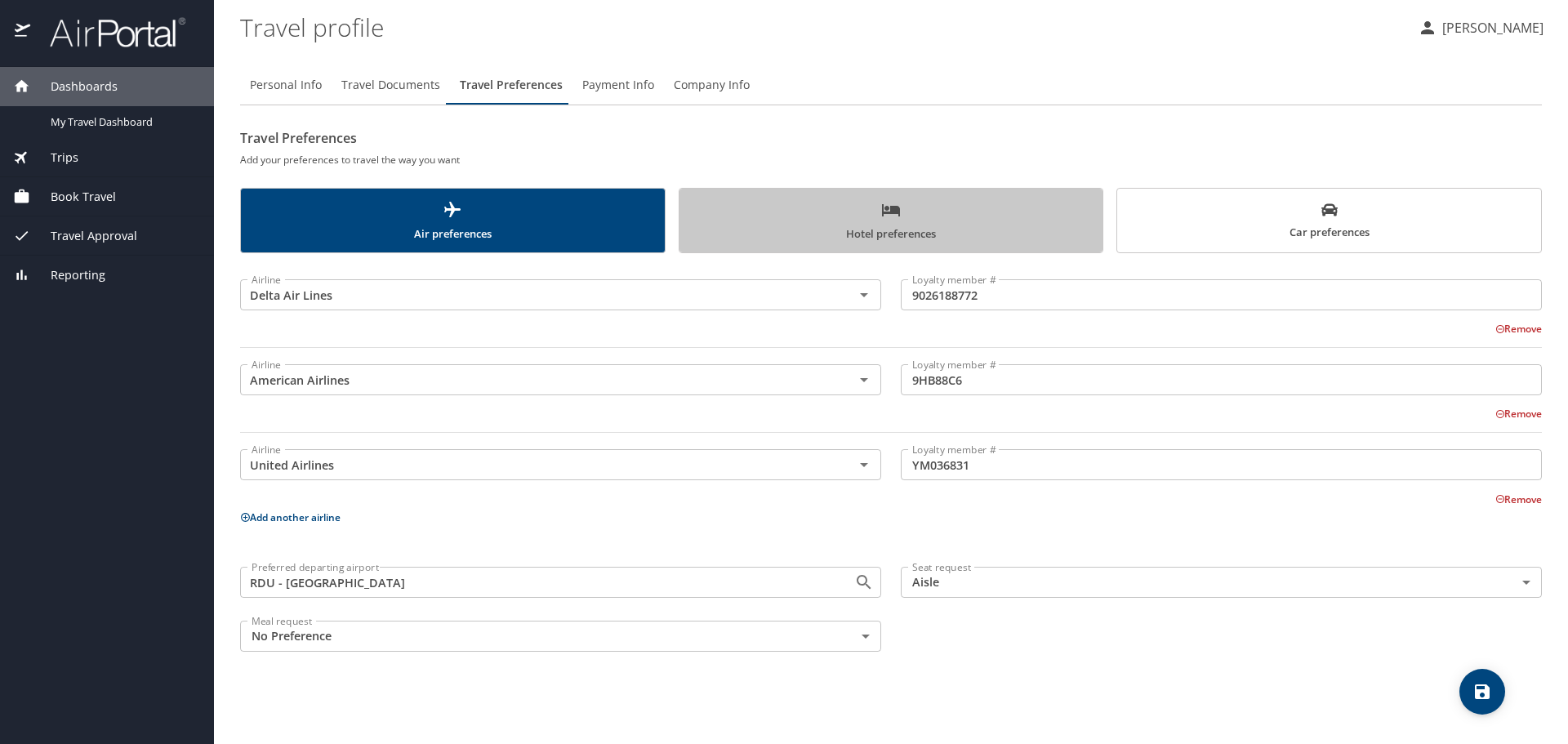
click at [847, 225] on span "Hotel preferences" at bounding box center [891, 222] width 404 height 43
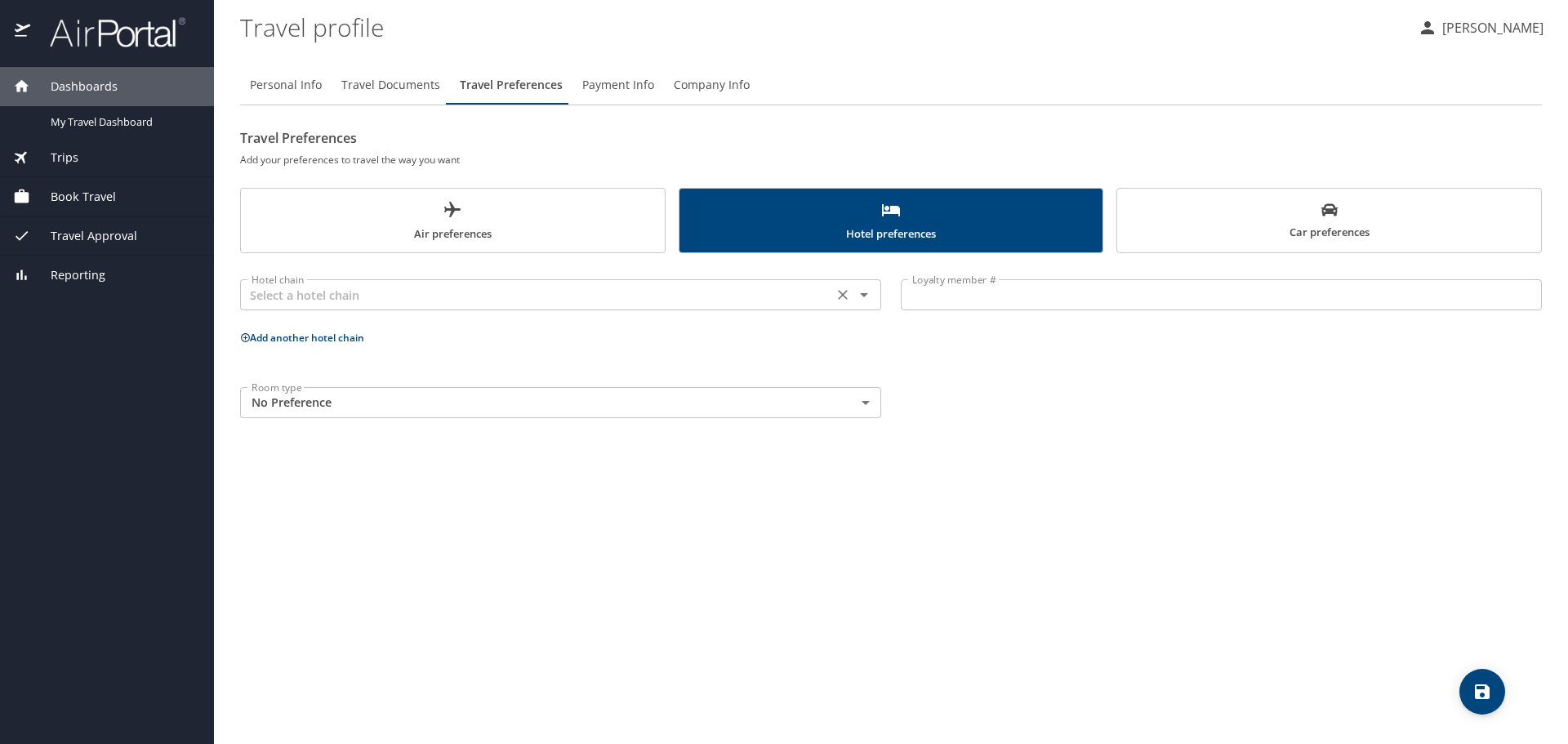
click at [836, 299] on icon "Clear" at bounding box center [843, 295] width 17 height 17
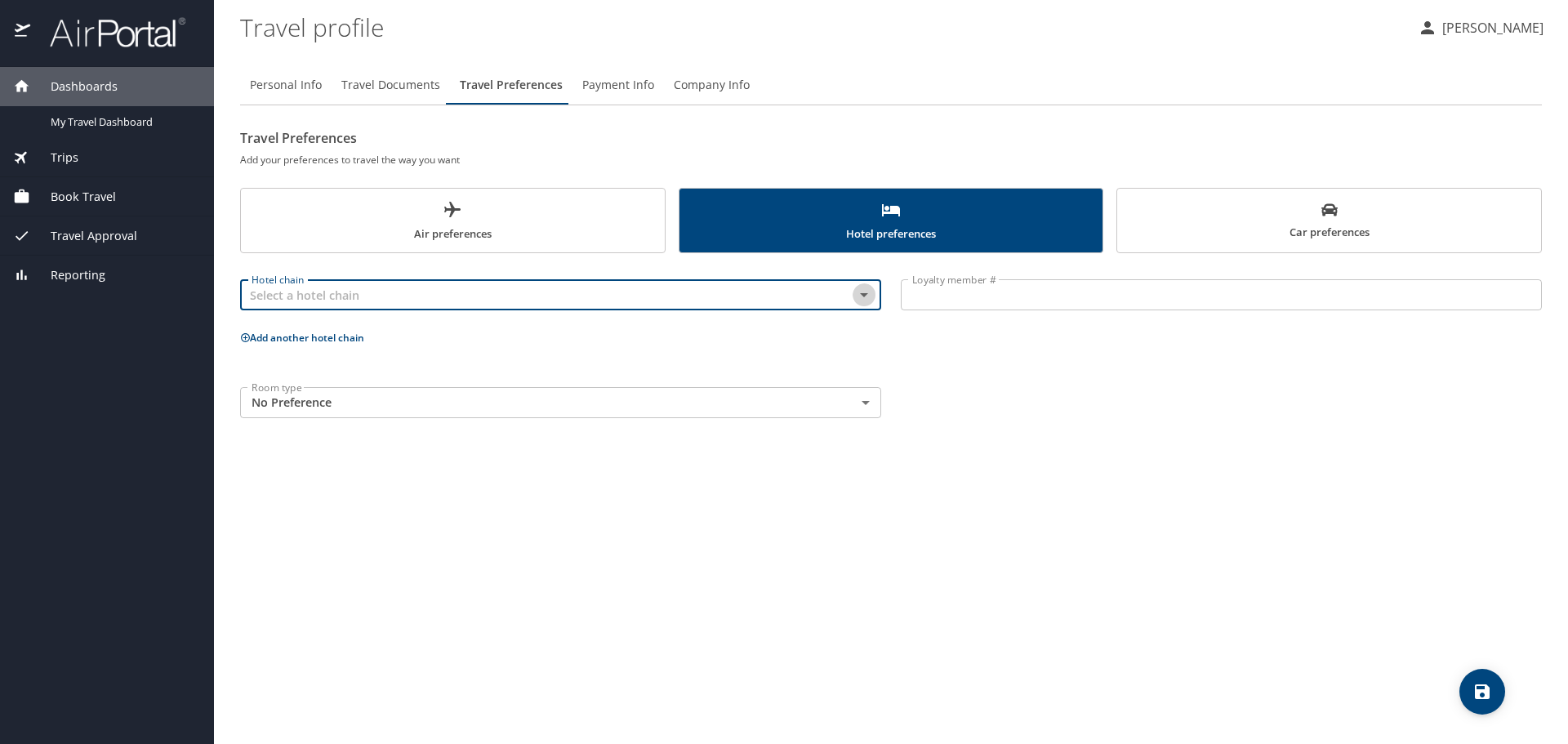
click at [869, 290] on icon "Open" at bounding box center [864, 295] width 20 height 20
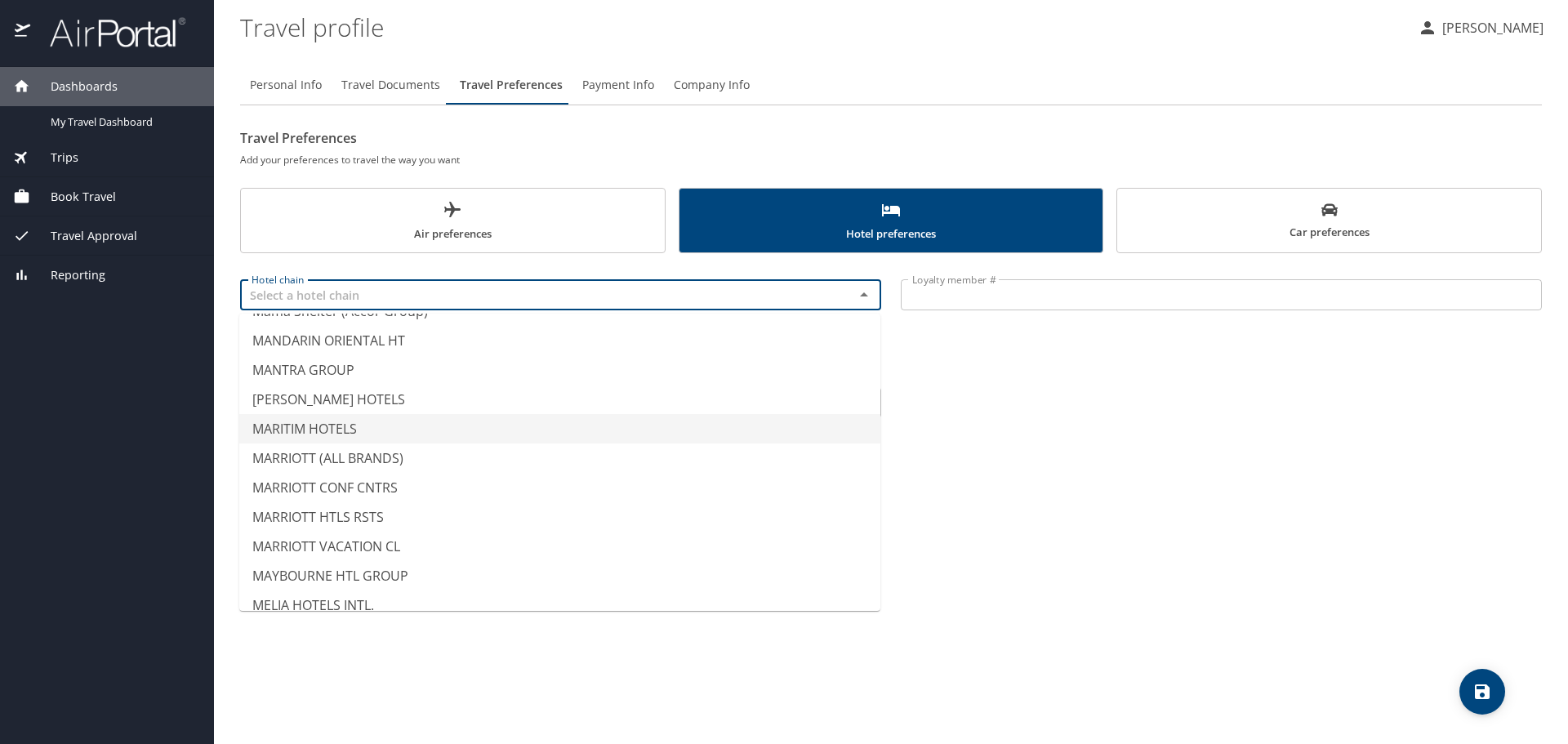
scroll to position [5555, 0]
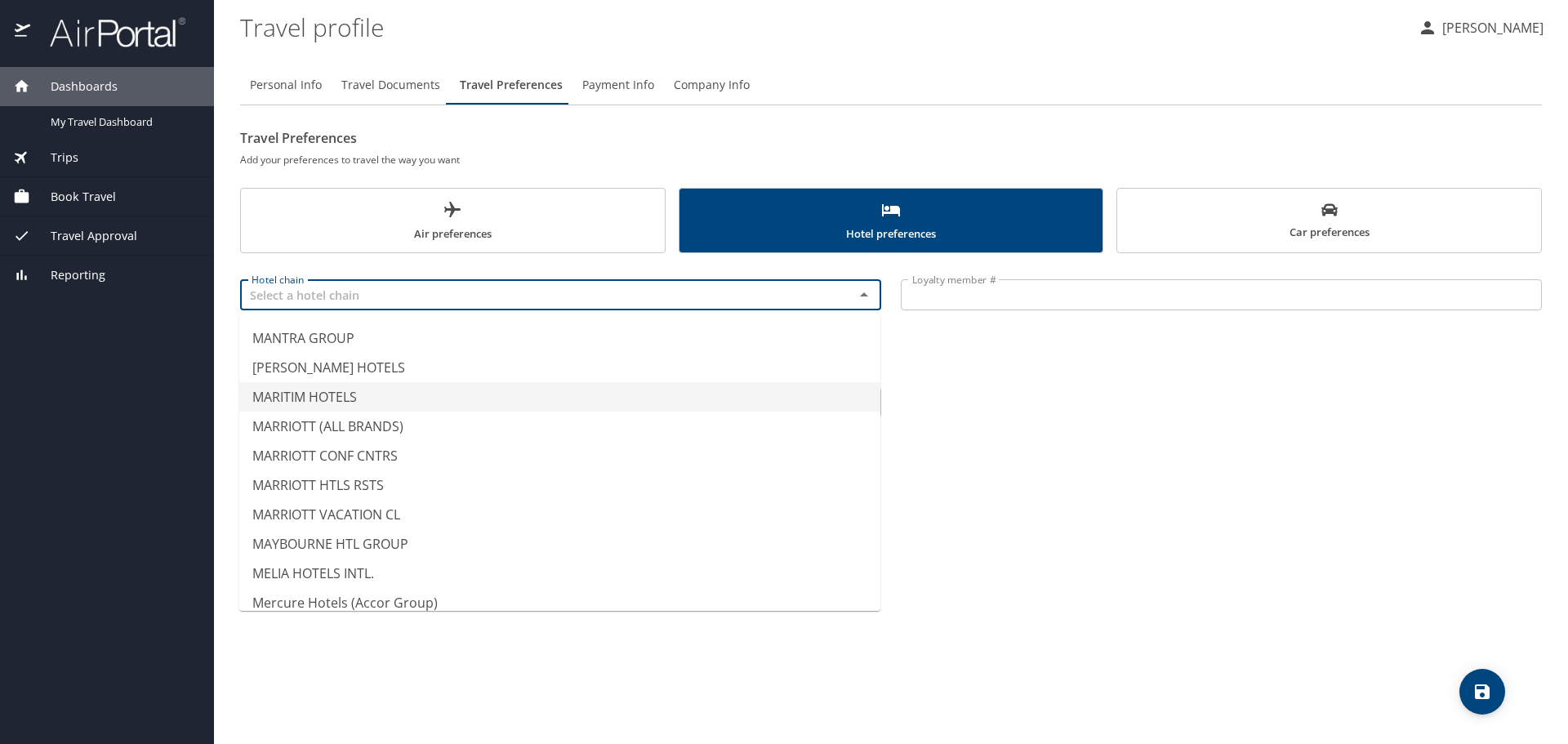
click at [392, 394] on li "MARITIM HOTELS" at bounding box center [559, 396] width 641 height 29
type input "MARITIM HOTELS"
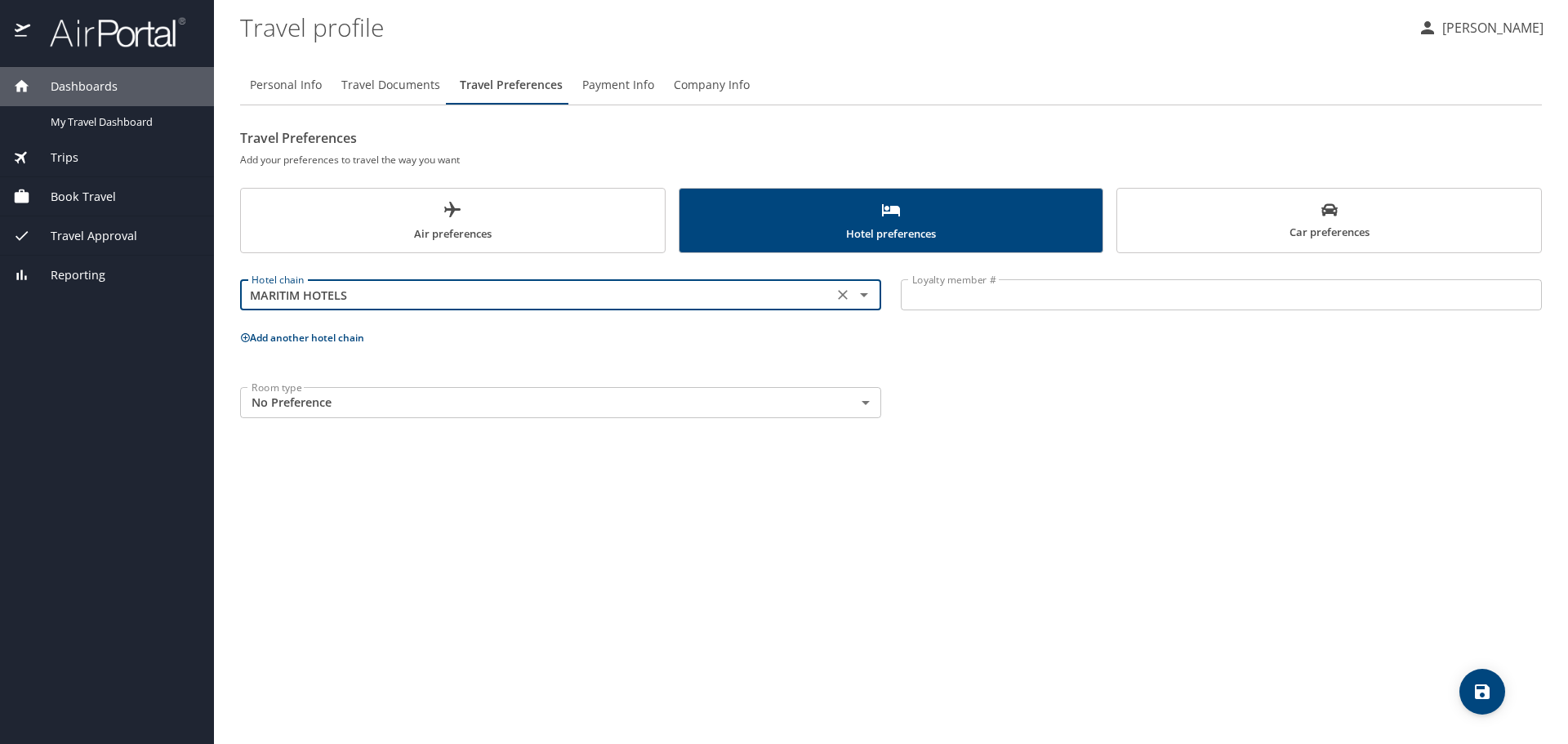
click at [978, 291] on input "Loyalty member #" at bounding box center [1220, 294] width 641 height 31
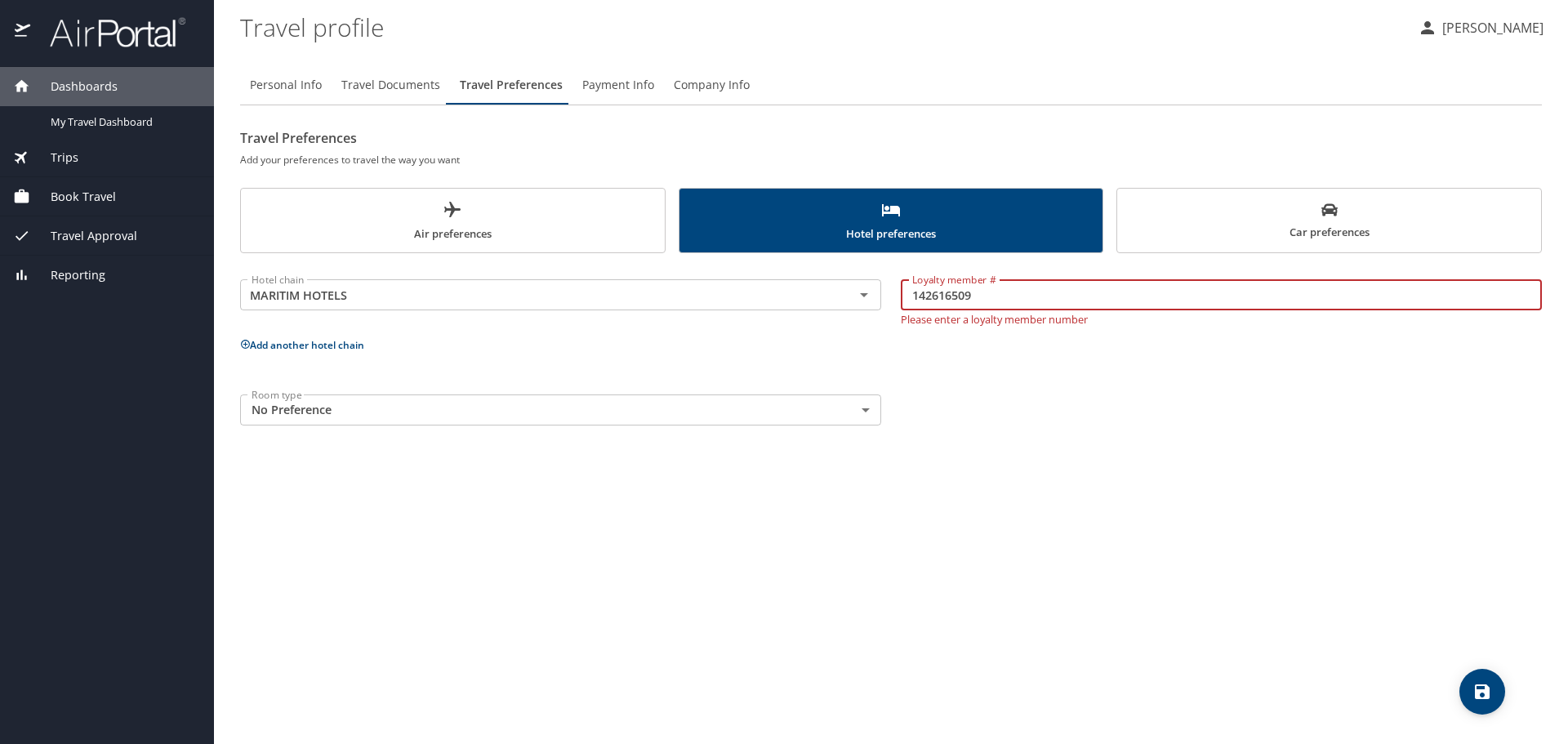
type input "142616509"
click at [640, 339] on p "Add another hotel chain" at bounding box center [890, 345] width 1301 height 20
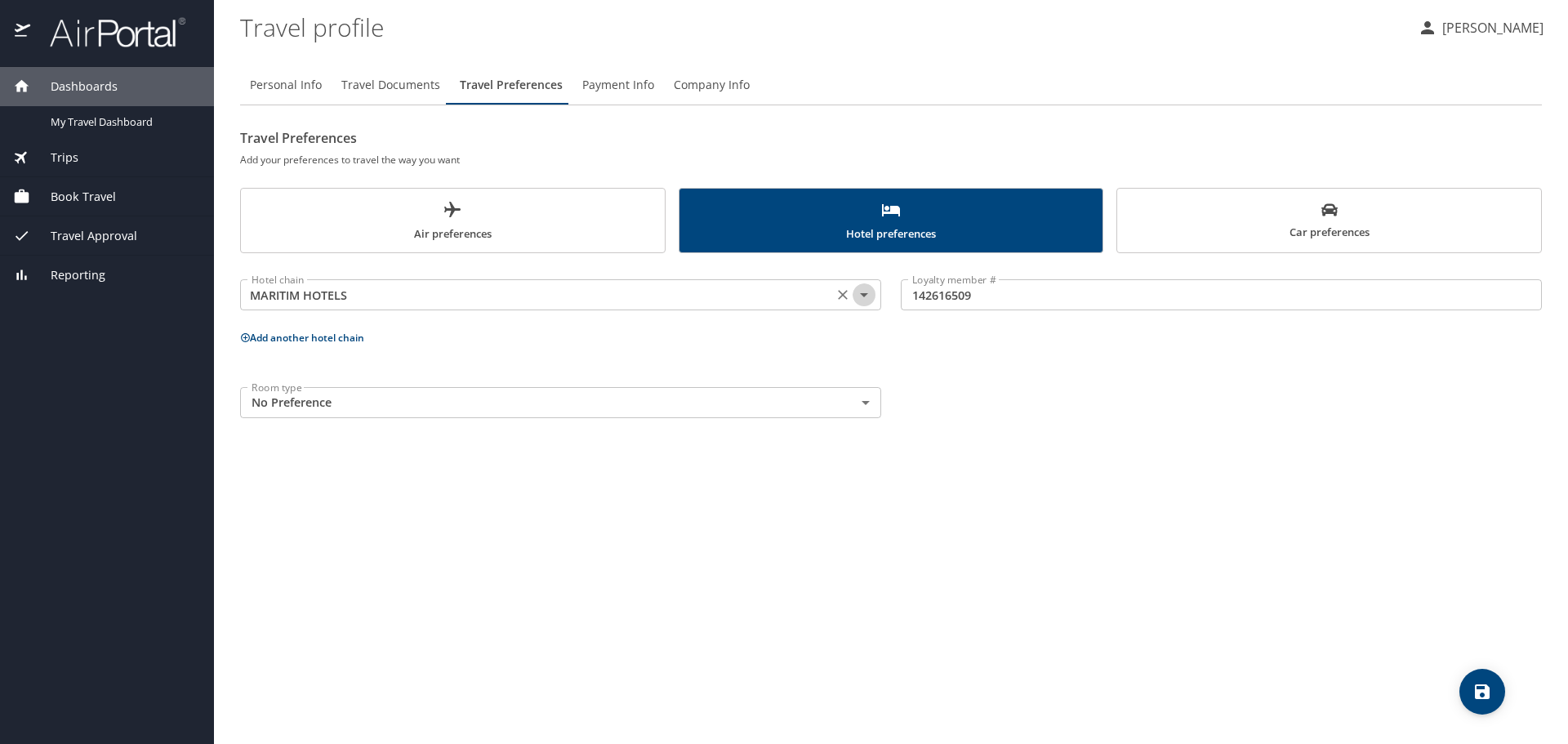
click at [859, 294] on icon "Open" at bounding box center [864, 295] width 20 height 20
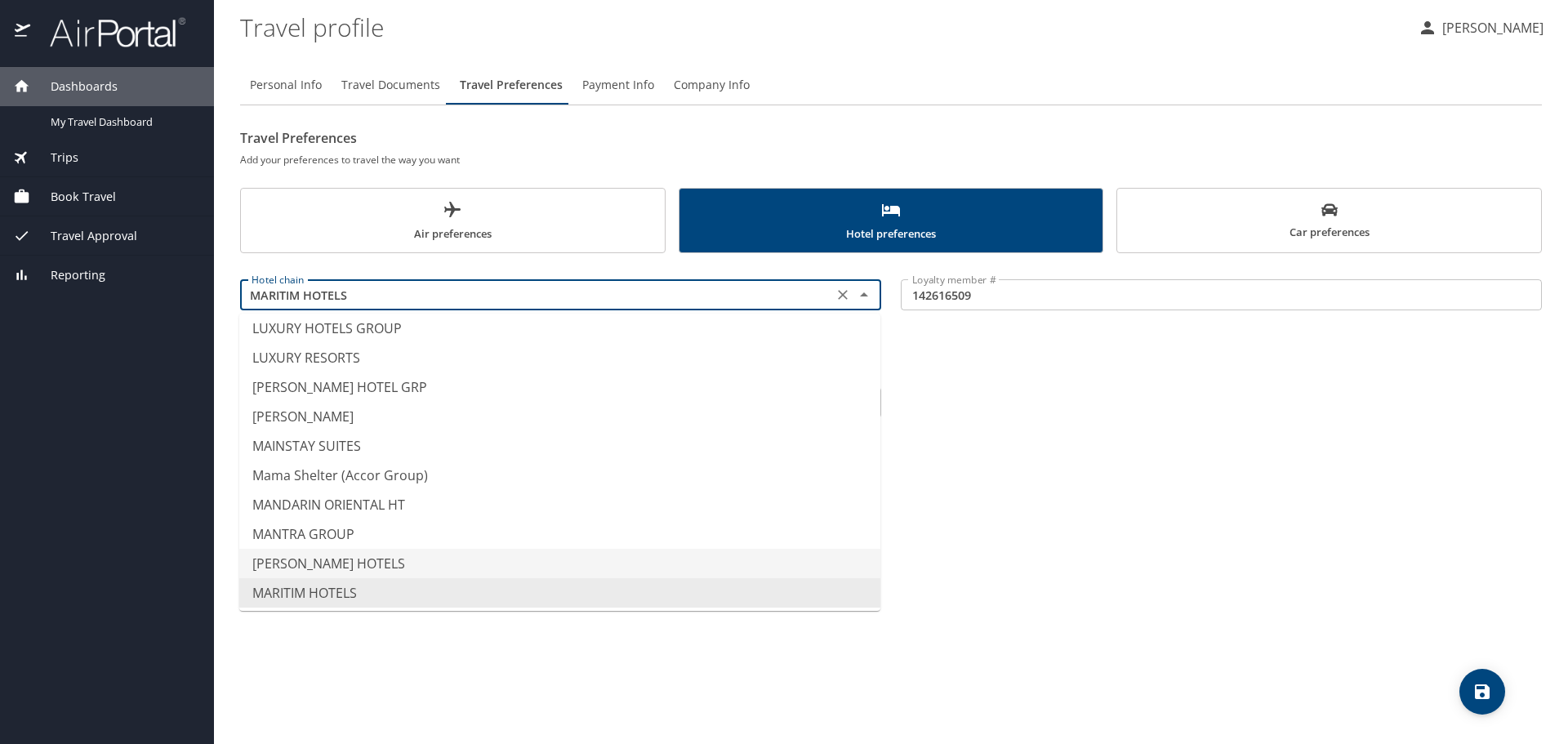
scroll to position [5468, 0]
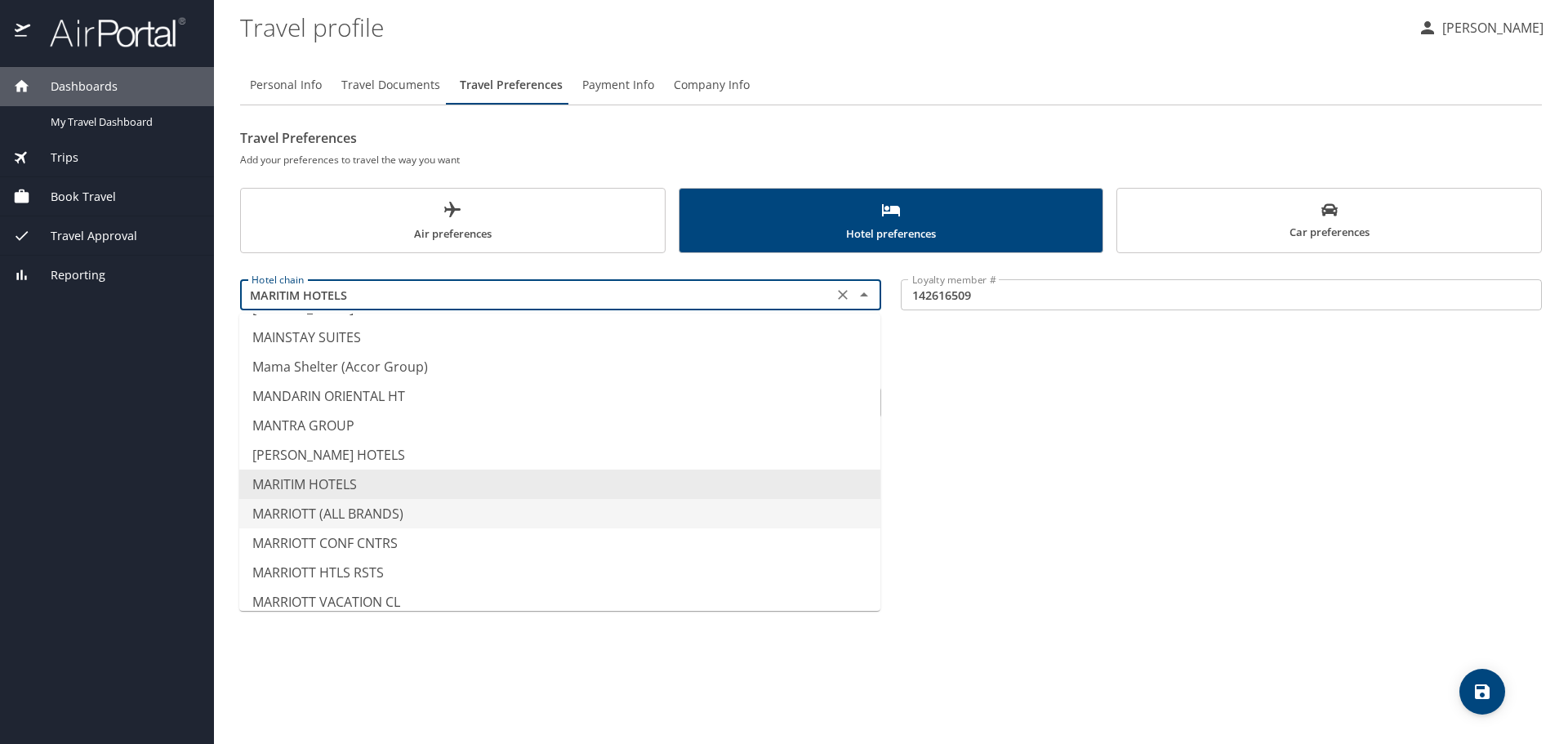
click at [398, 510] on li "MARRIOTT (ALL BRANDS)" at bounding box center [559, 513] width 641 height 29
type input "MARRIOTT (ALL BRANDS)"
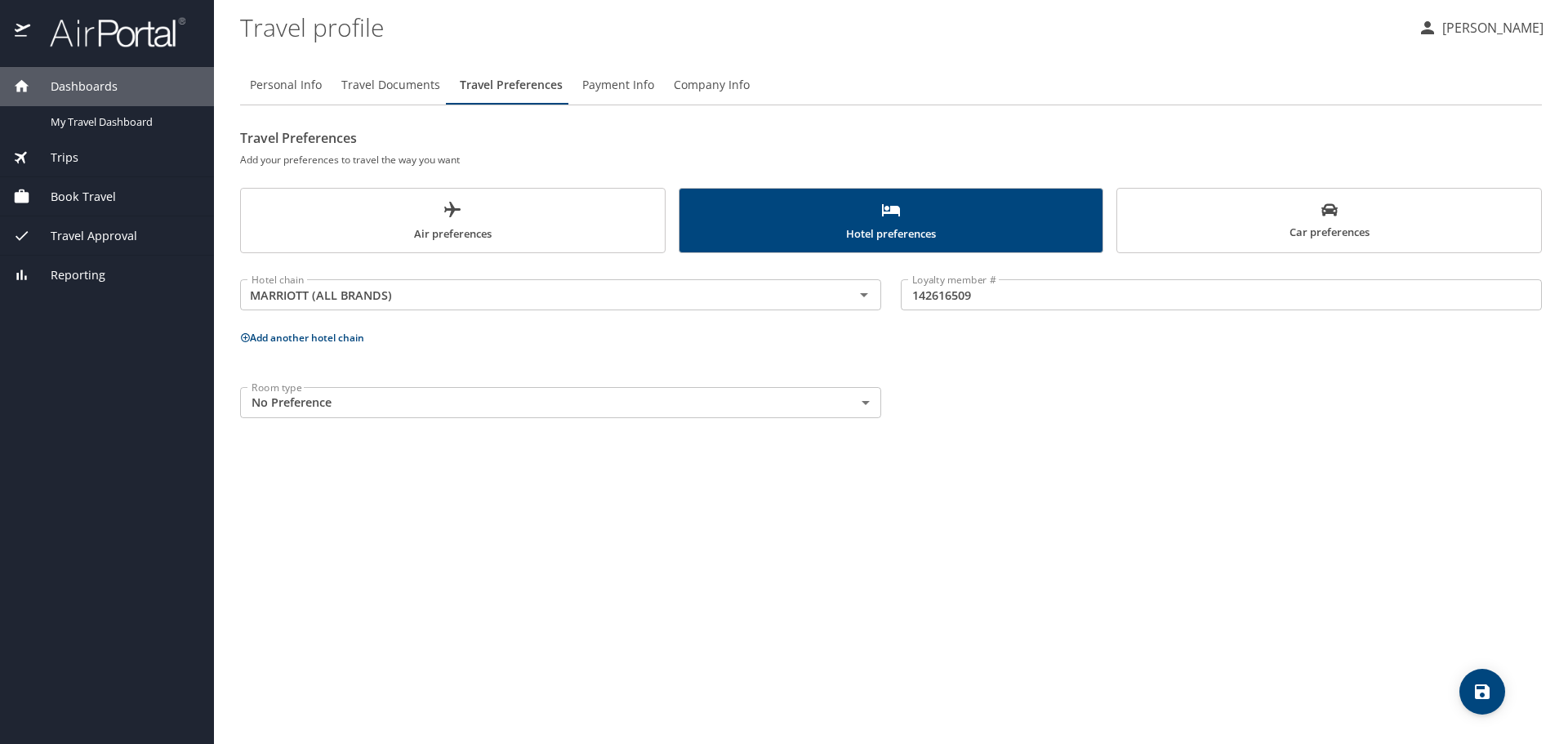
click at [981, 386] on div "Room type No Preference NotApplicable Room type" at bounding box center [890, 403] width 1321 height 51
click at [1224, 209] on span "Car preferences" at bounding box center [1329, 222] width 404 height 40
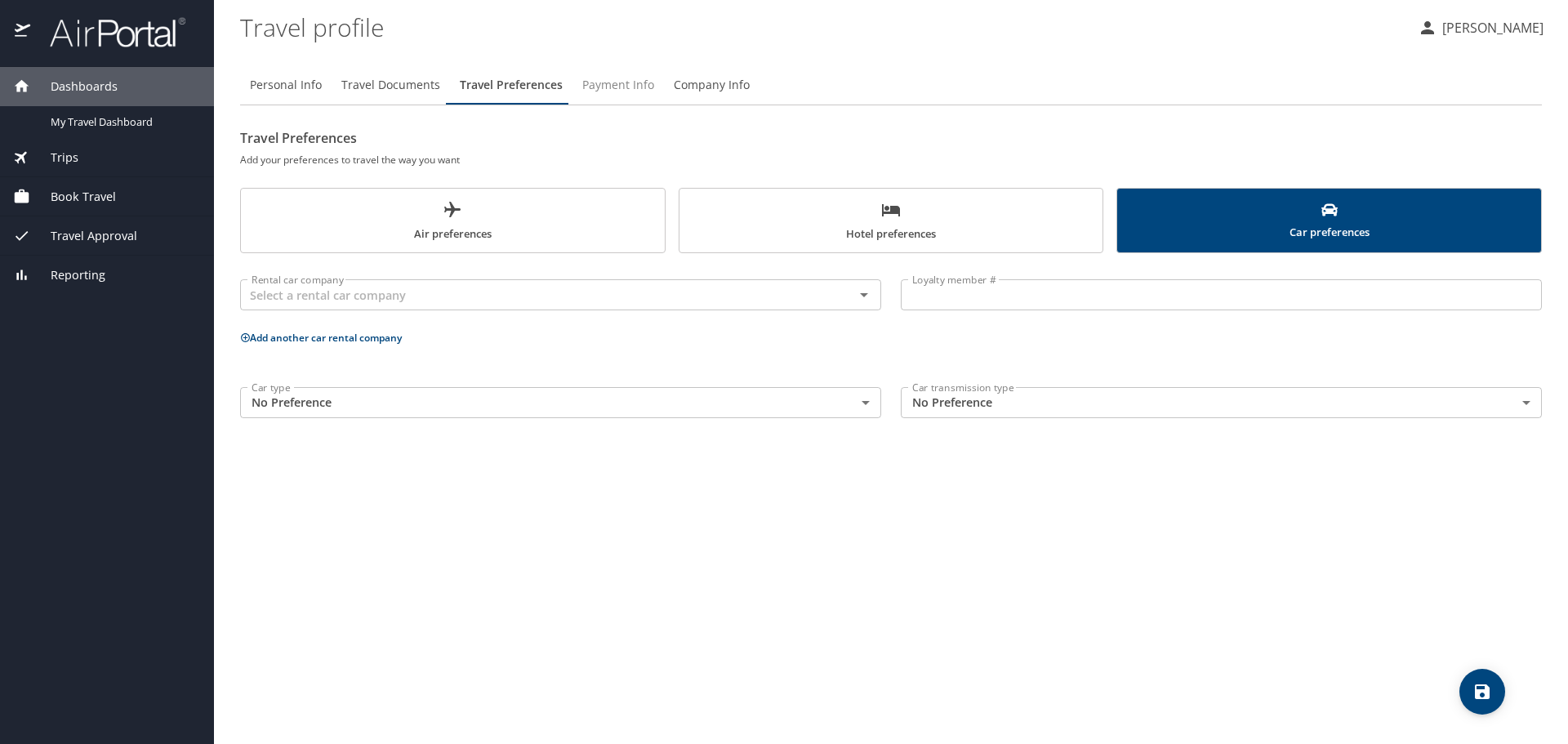
click at [615, 81] on span "Payment Info" at bounding box center [618, 85] width 72 height 20
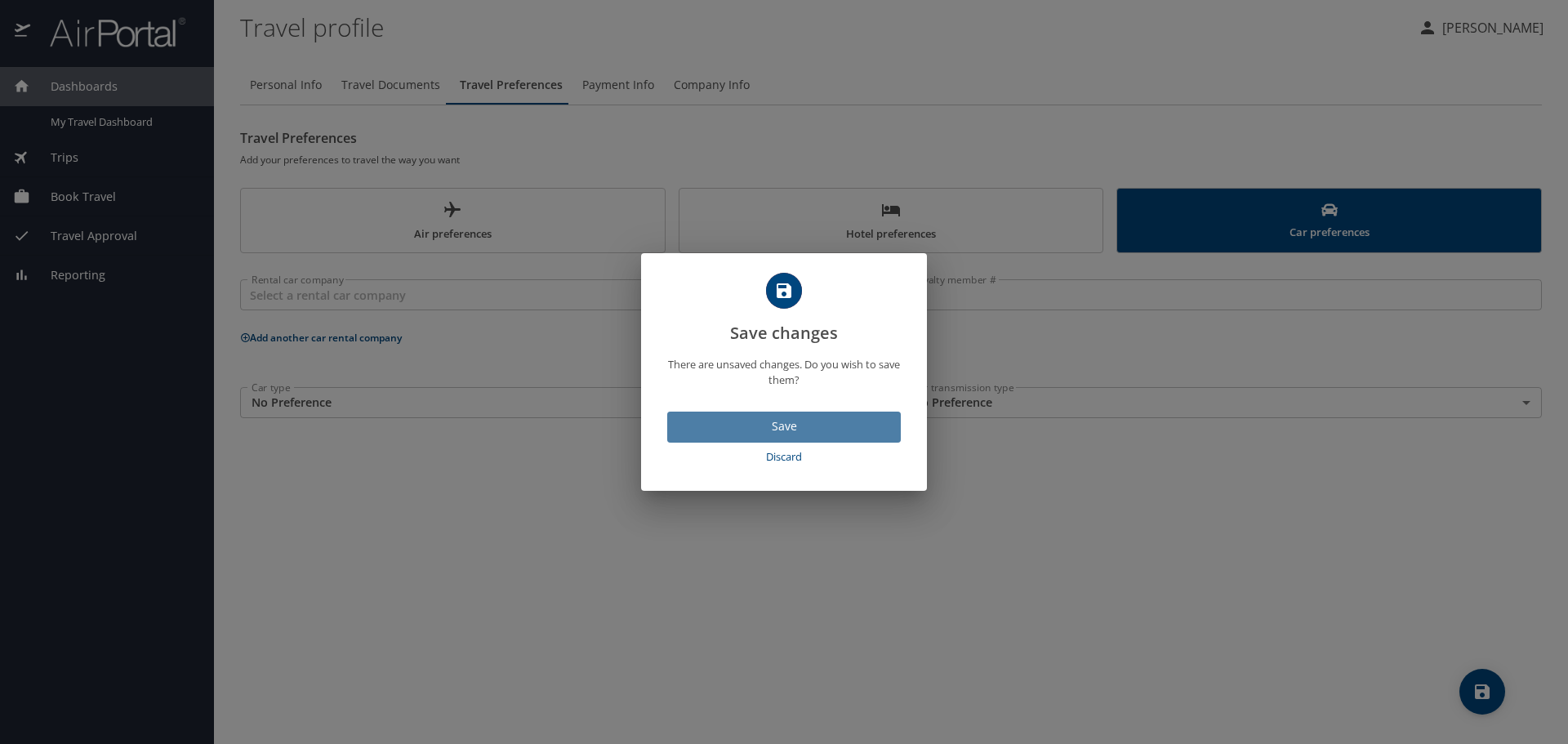
click at [839, 426] on span "Save" at bounding box center [784, 427] width 208 height 20
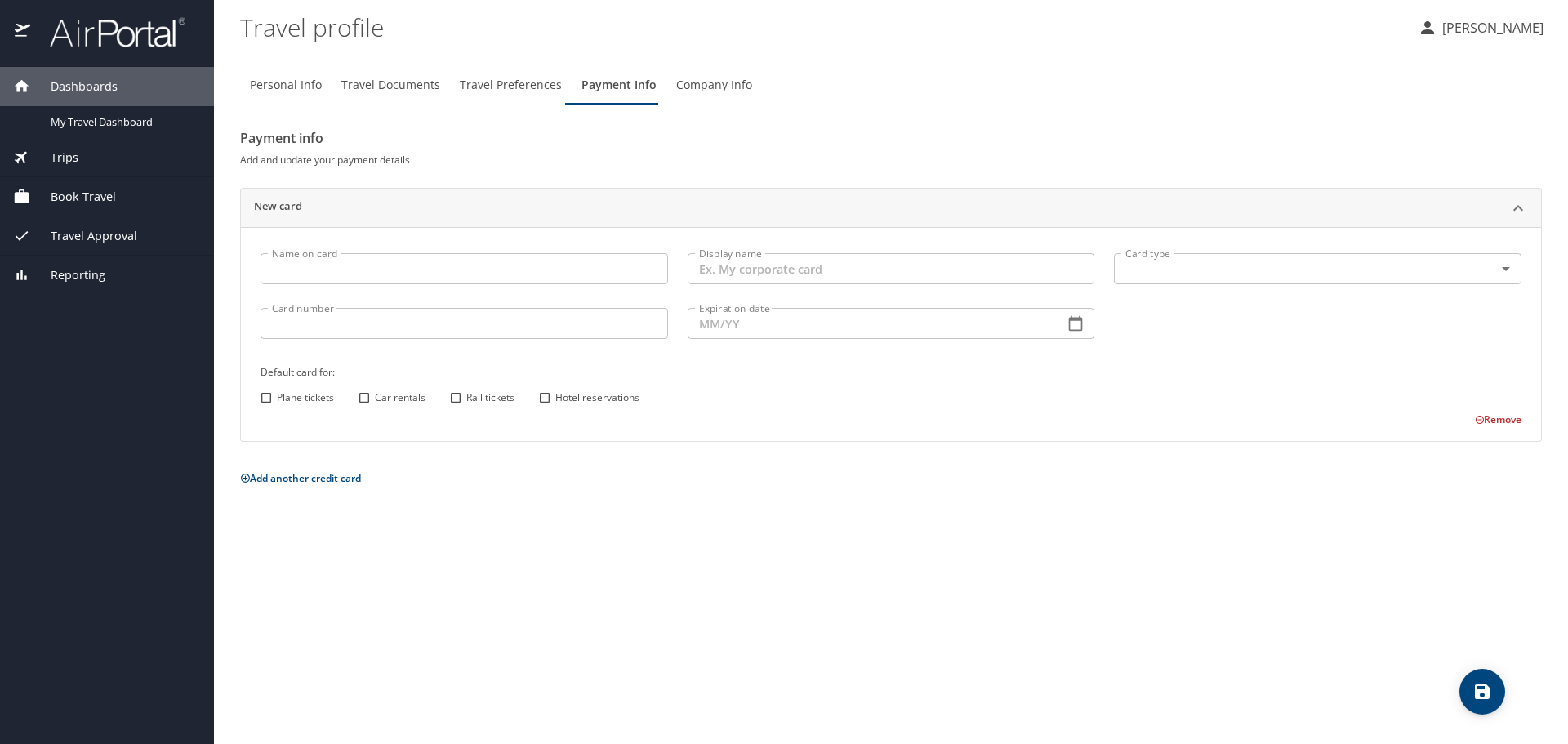
click at [709, 86] on span "Company Info" at bounding box center [714, 85] width 76 height 20
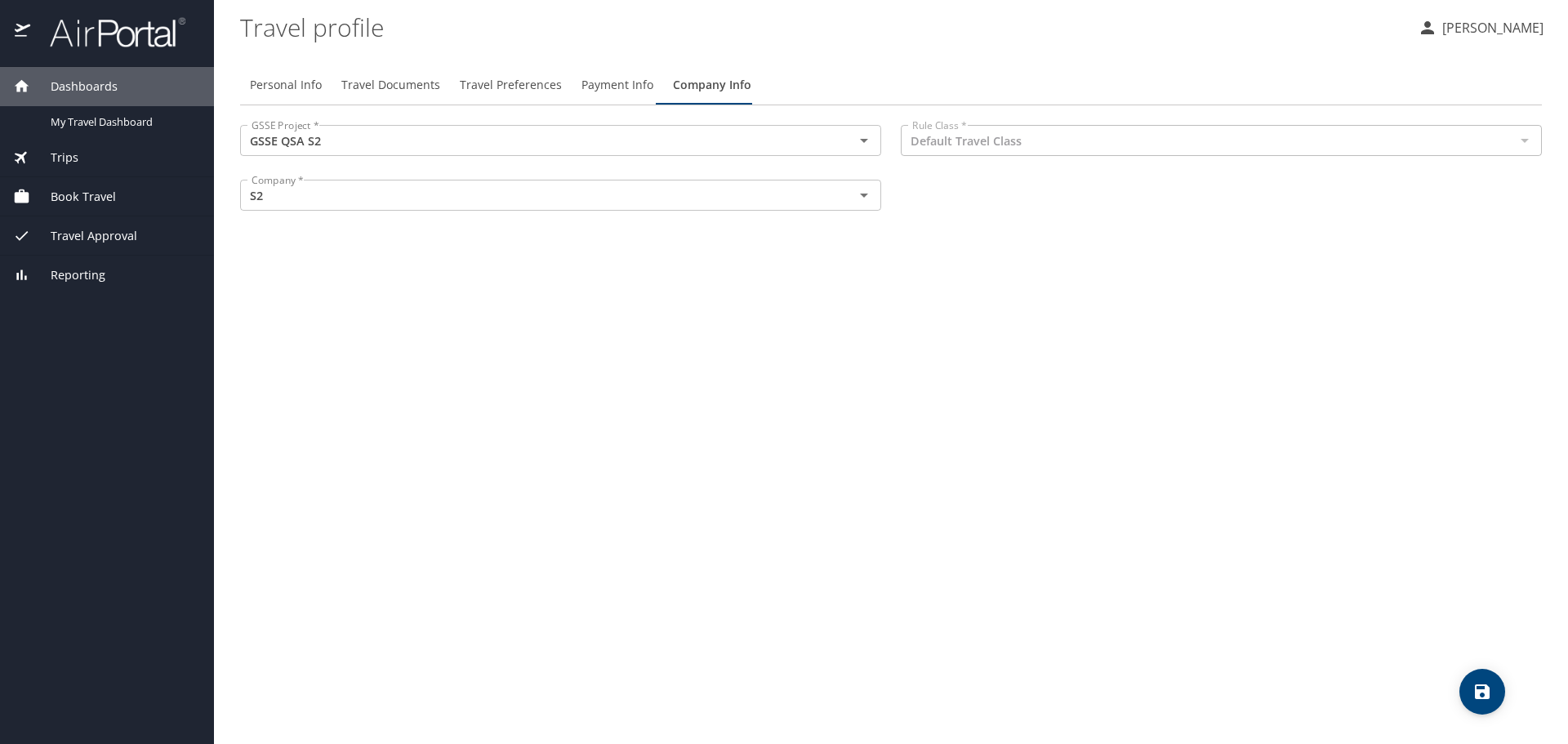
click at [619, 86] on span "Payment Info" at bounding box center [617, 85] width 72 height 20
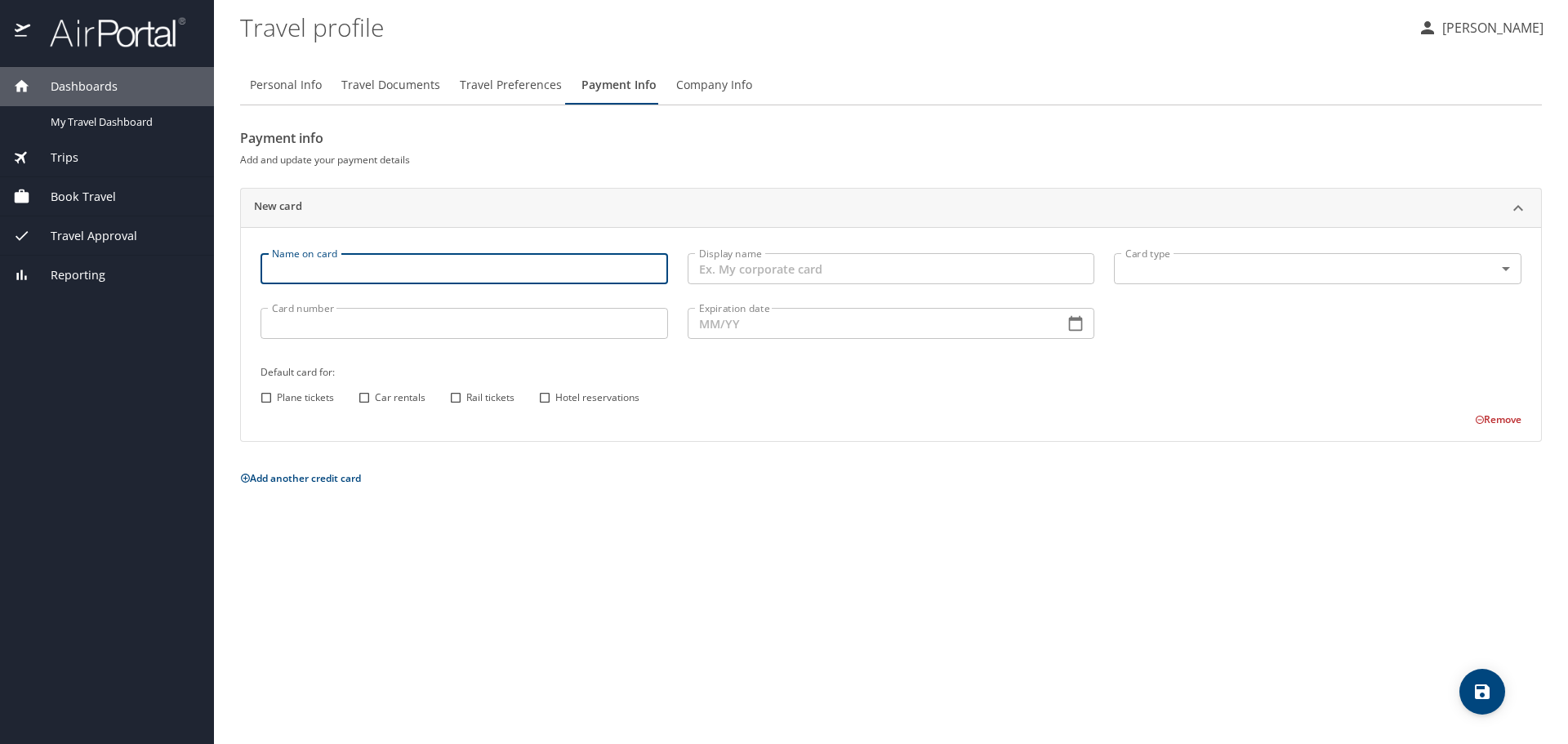
click at [457, 276] on input "Name on card" at bounding box center [463, 269] width 408 height 31
type input "Dominik Kepa"
click at [748, 274] on input "Display name" at bounding box center [891, 269] width 408 height 31
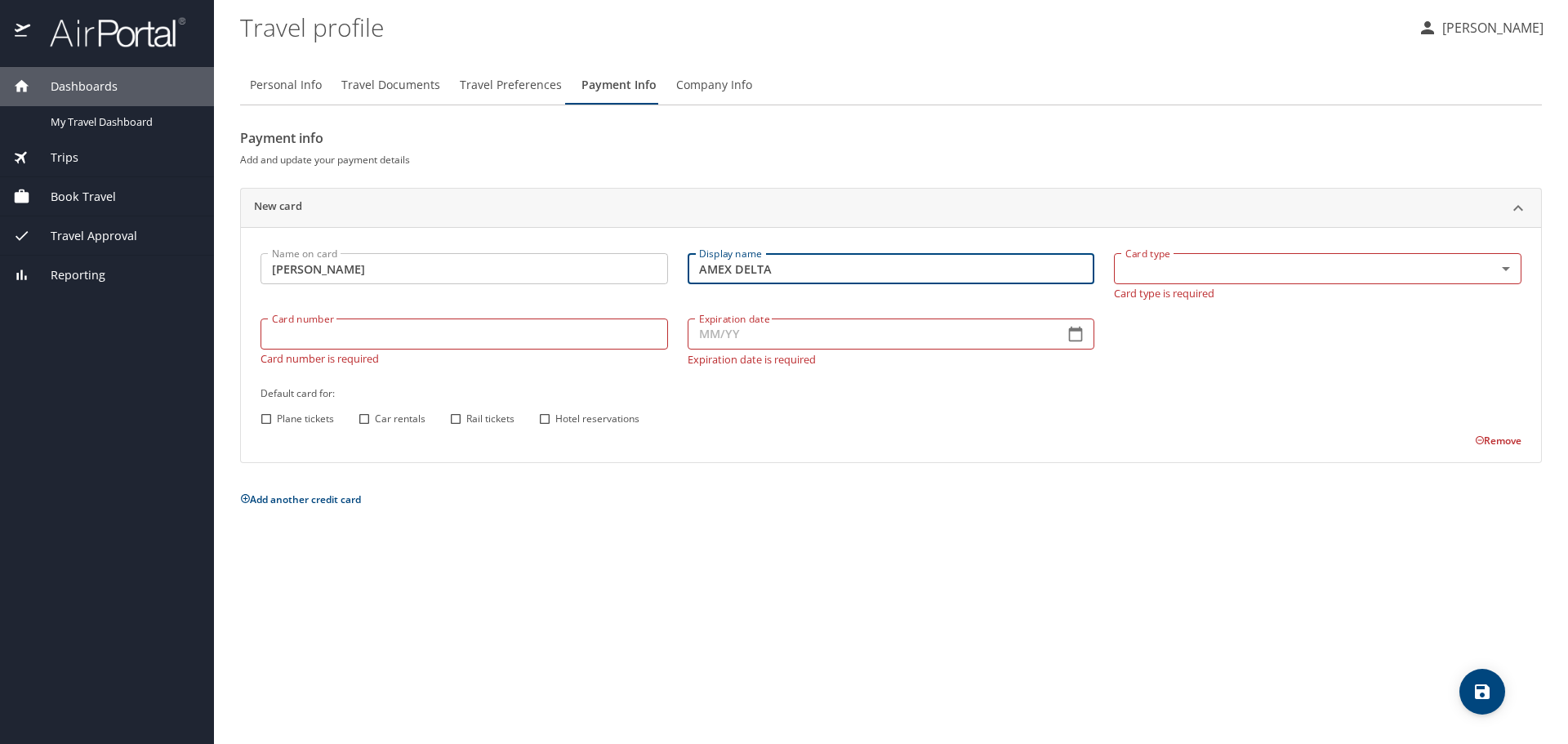
type input "AMEX DELTA"
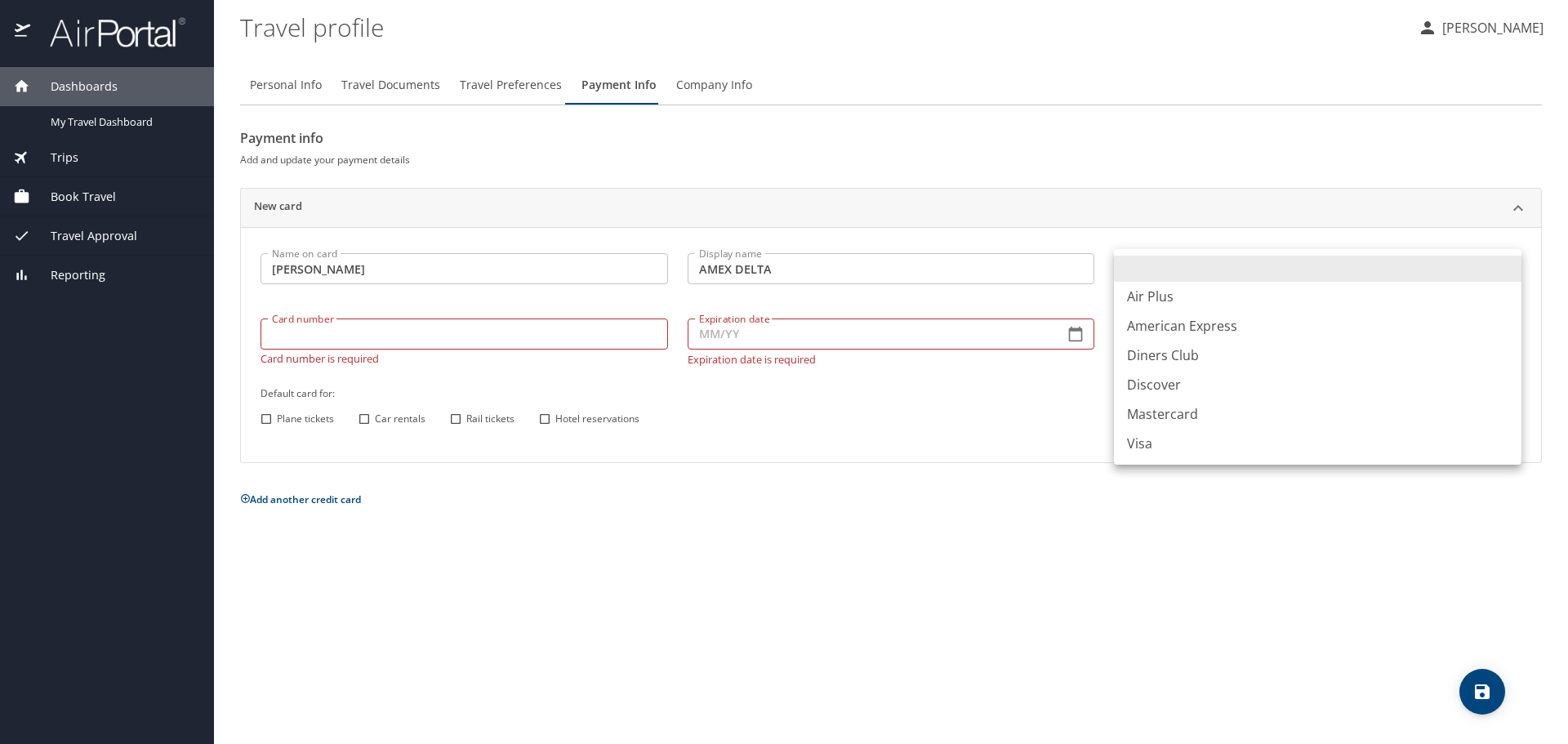
click at [1164, 265] on body "Dashboards My Travel Dashboard Trips Current / Future Trips Past Trips Trips Mi…" at bounding box center [784, 372] width 1568 height 744
click at [1272, 331] on li "American Express" at bounding box center [1317, 325] width 408 height 29
type input "AX"
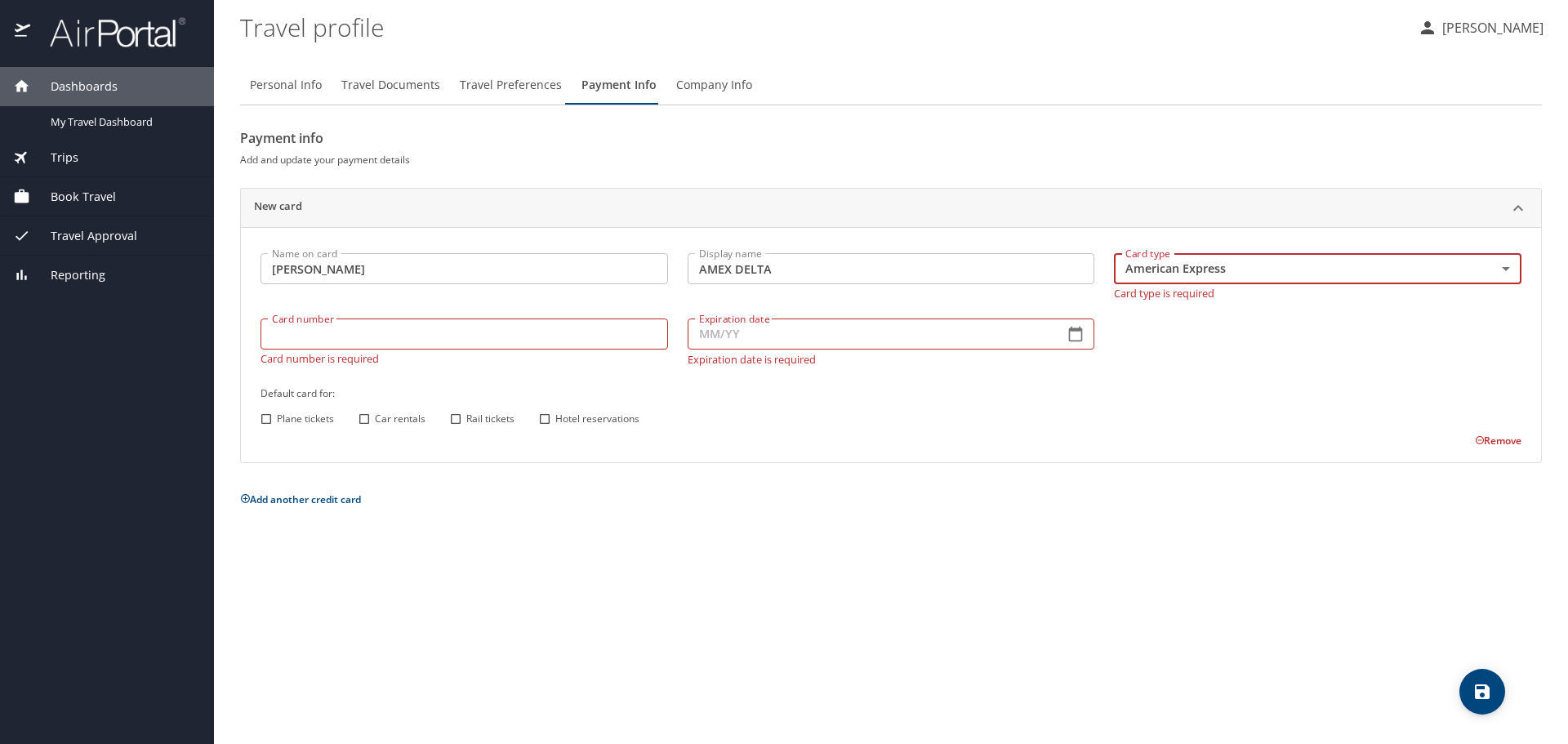
click at [1082, 435] on div "Remove" at bounding box center [881, 440] width 1280 height 20
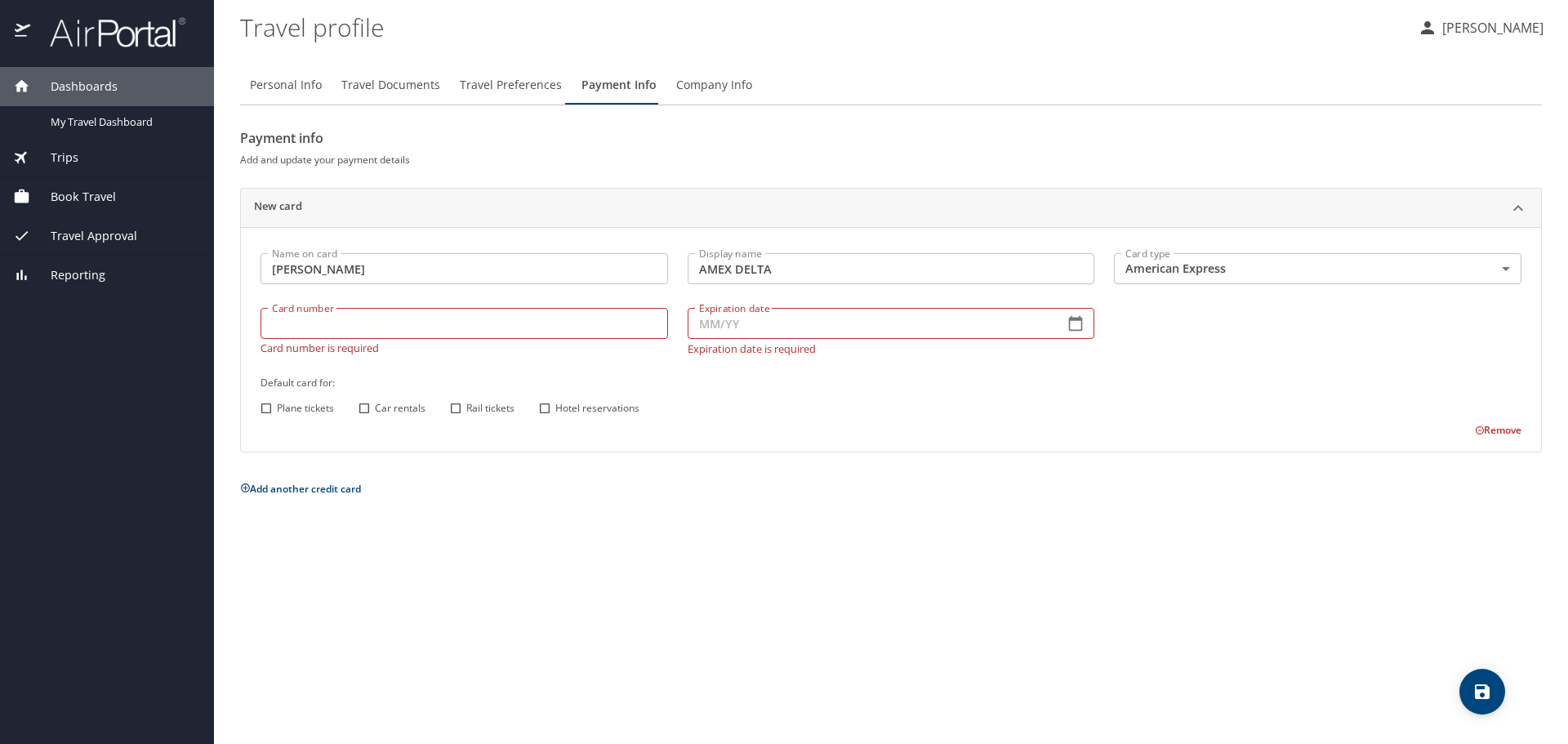
click at [548, 324] on input "Card number" at bounding box center [463, 323] width 408 height 31
type input "379288466291006"
click at [764, 329] on input "Expiration date" at bounding box center [869, 323] width 364 height 31
type input "01/28"
click at [775, 390] on div "Default card for: Plane tickets Car rentals Rail tickets Hotel reservations" at bounding box center [891, 396] width 1280 height 64
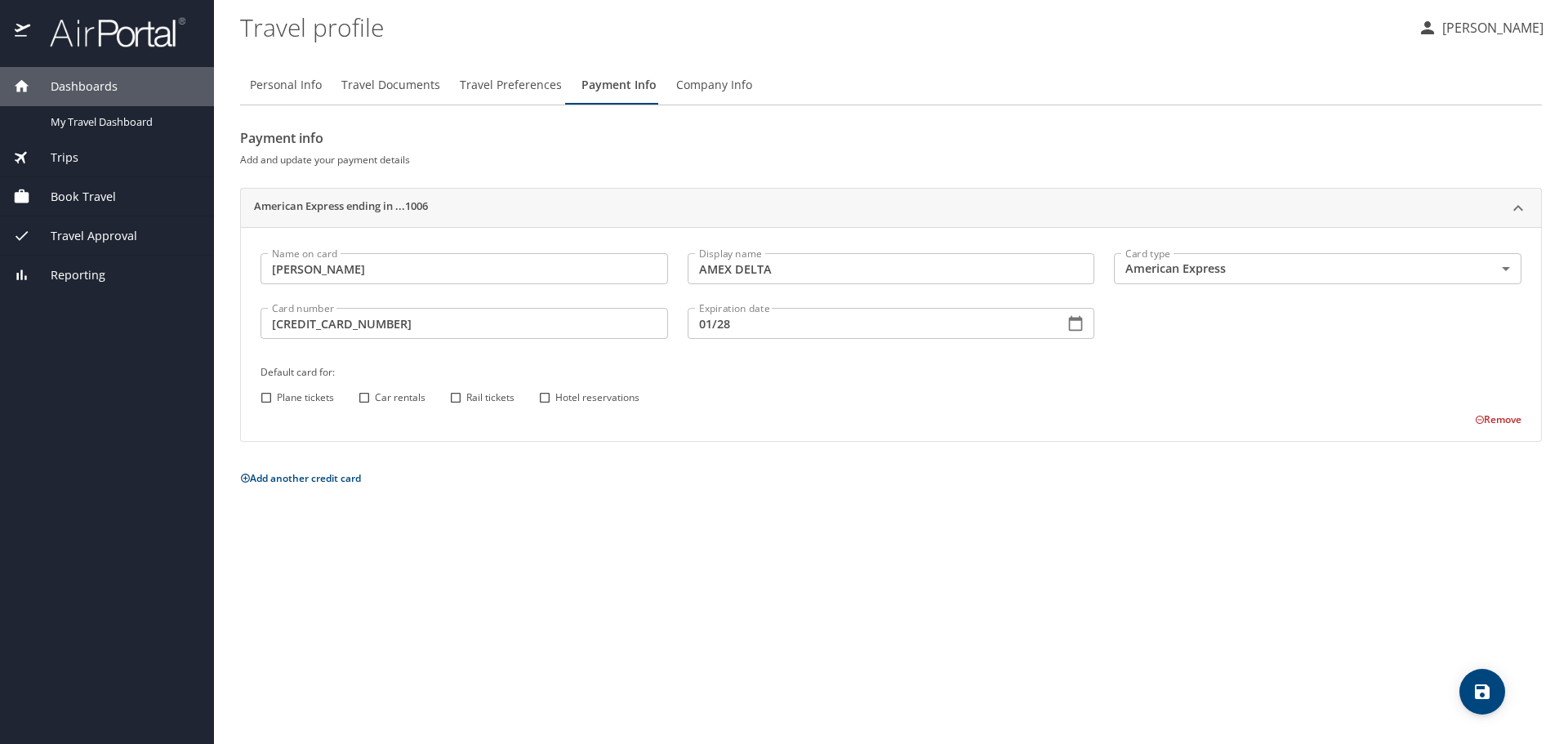
click at [264, 396] on input "Plane tickets" at bounding box center [266, 397] width 21 height 21
checkbox input "true"
click at [367, 395] on input "Car rentals" at bounding box center [363, 397] width 21 height 21
checkbox input "true"
click at [453, 396] on input "Rail tickets" at bounding box center [455, 397] width 21 height 21
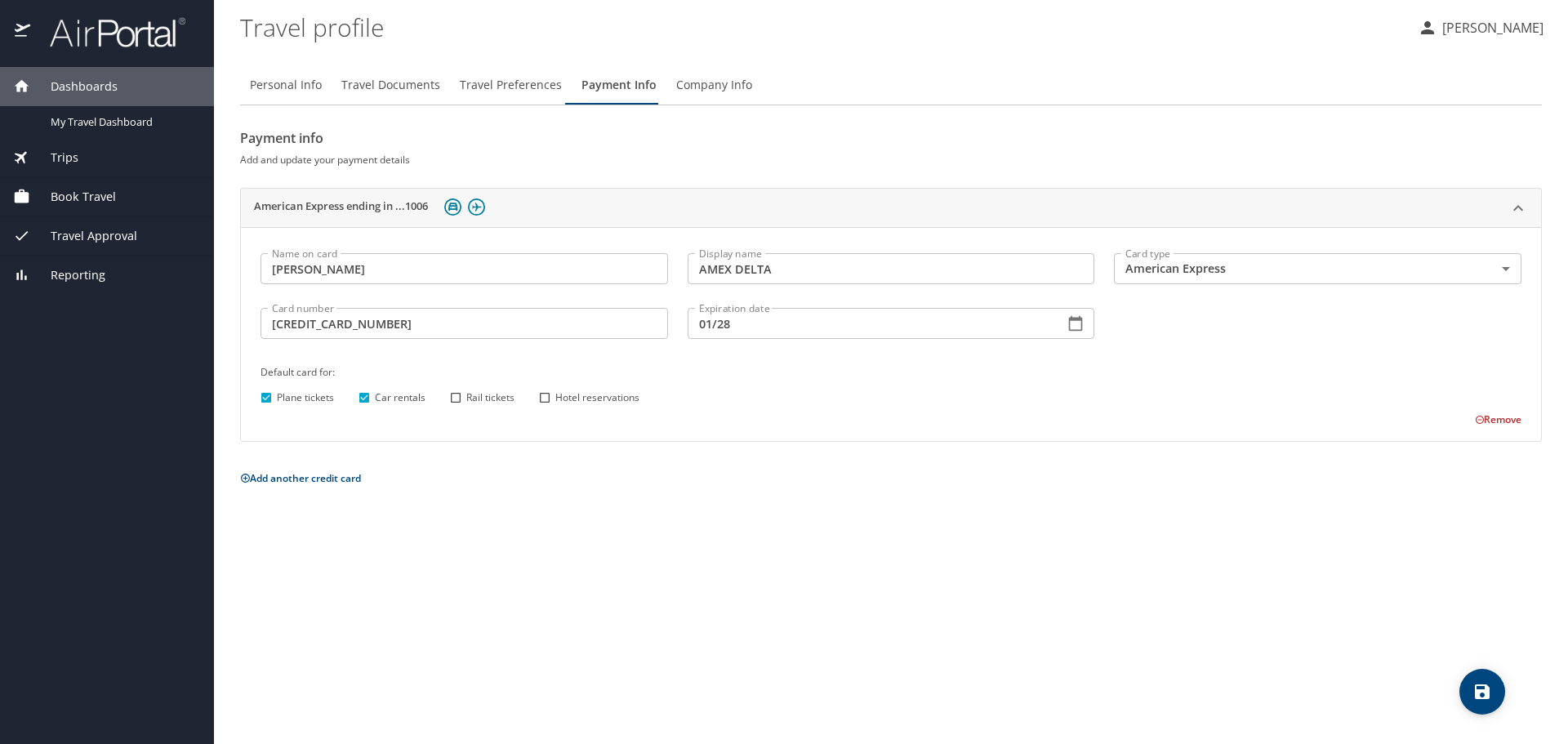
checkbox input "true"
click at [544, 395] on input "Hotel reservations" at bounding box center [544, 397] width 21 height 21
checkbox input "true"
click at [265, 397] on input "Plane tickets" at bounding box center [266, 397] width 21 height 21
checkbox input "false"
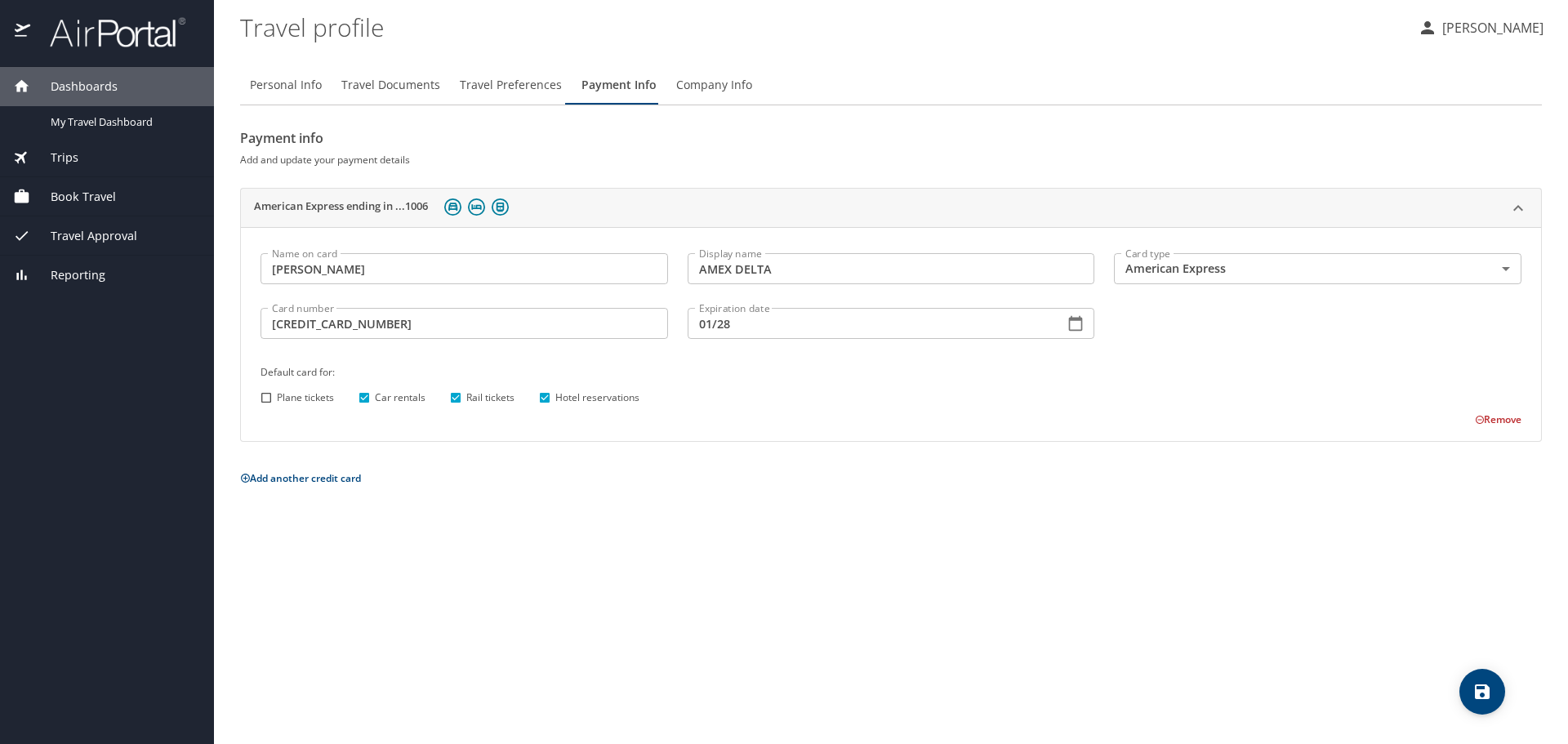
click at [366, 395] on input "Car rentals" at bounding box center [363, 397] width 21 height 21
checkbox input "false"
click at [454, 394] on input "Rail tickets" at bounding box center [455, 397] width 21 height 21
checkbox input "false"
click at [548, 395] on input "Hotel reservations" at bounding box center [544, 397] width 21 height 21
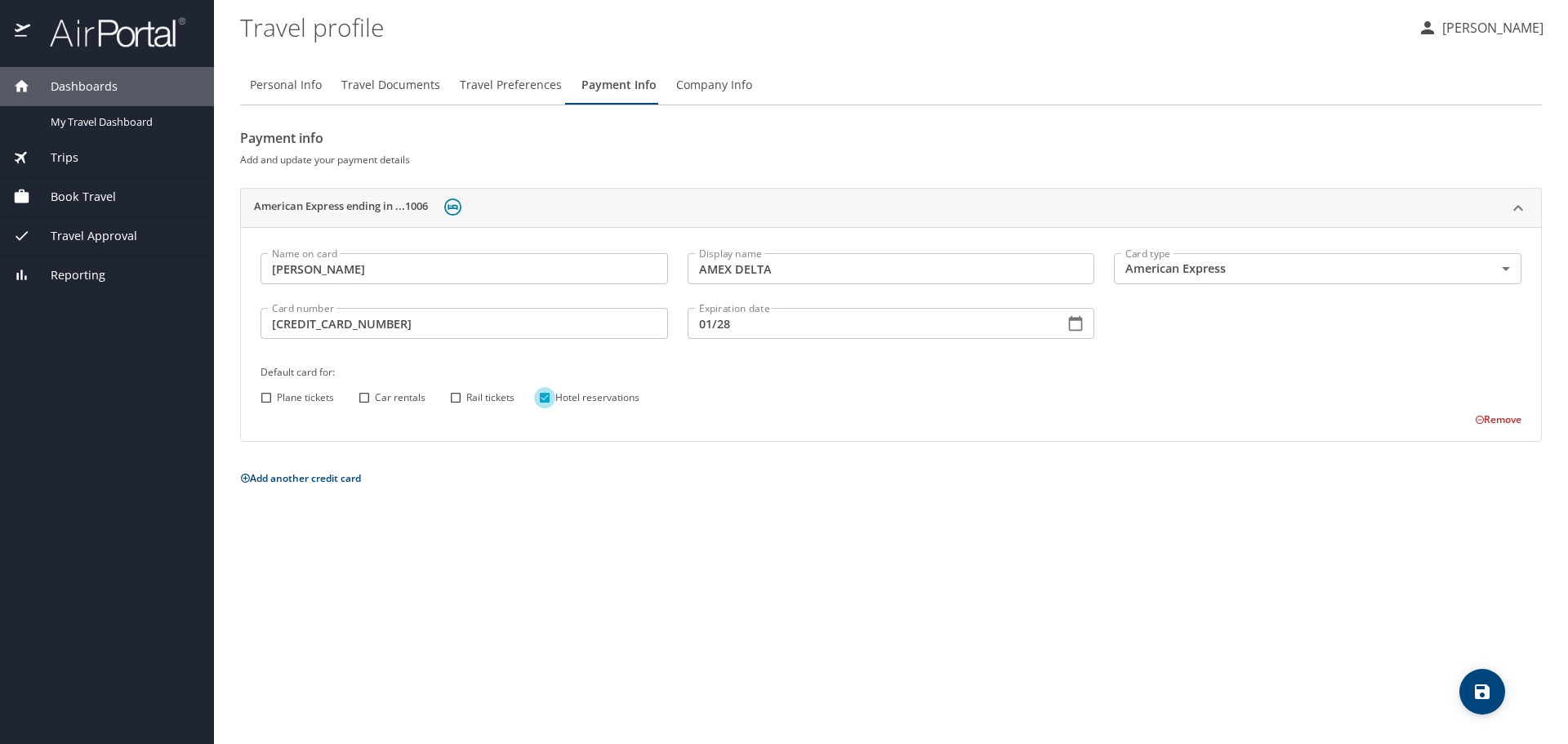
checkbox input "false"
click at [1487, 693] on icon "save" at bounding box center [1482, 692] width 15 height 15
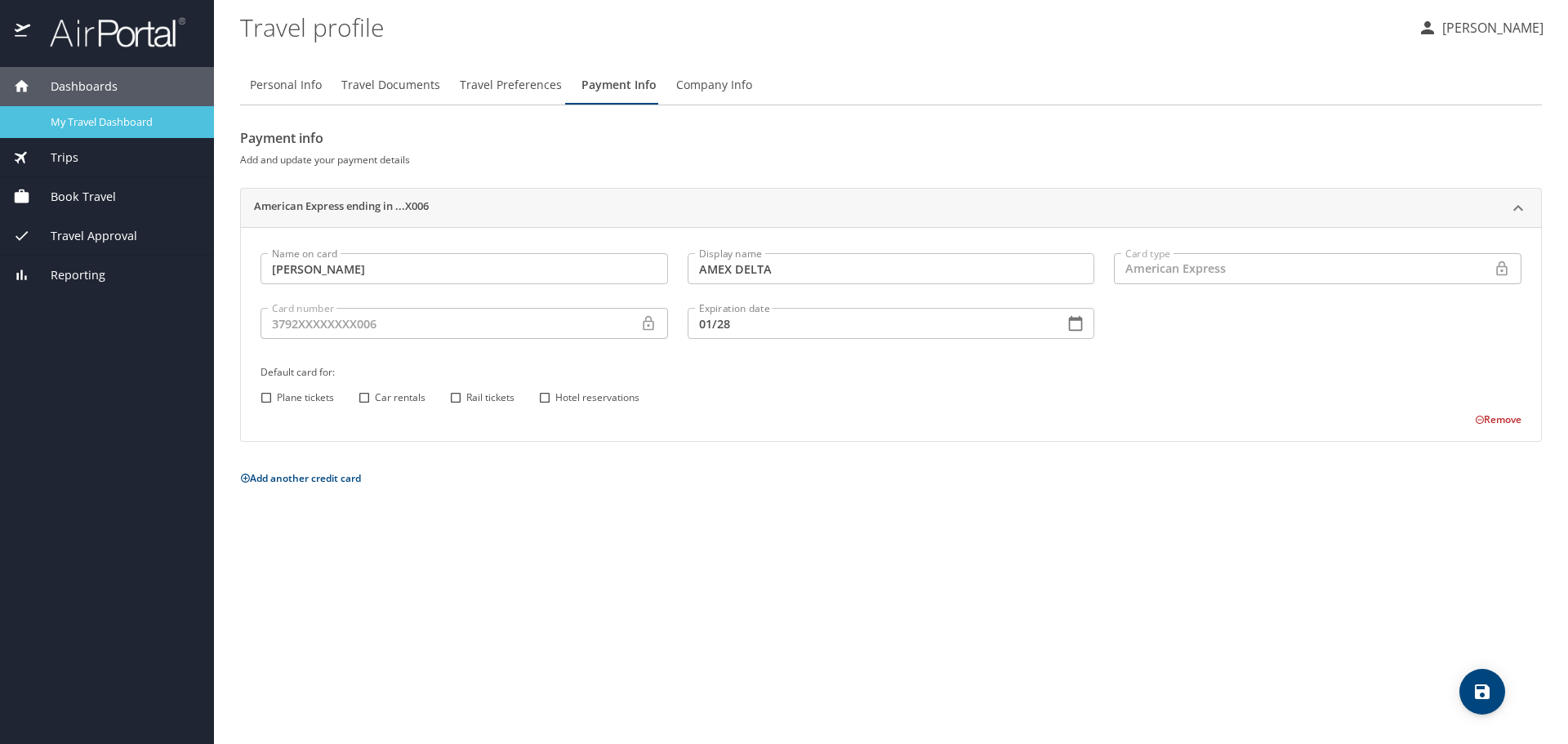
click at [143, 119] on span "My Travel Dashboard" at bounding box center [123, 122] width 143 height 16
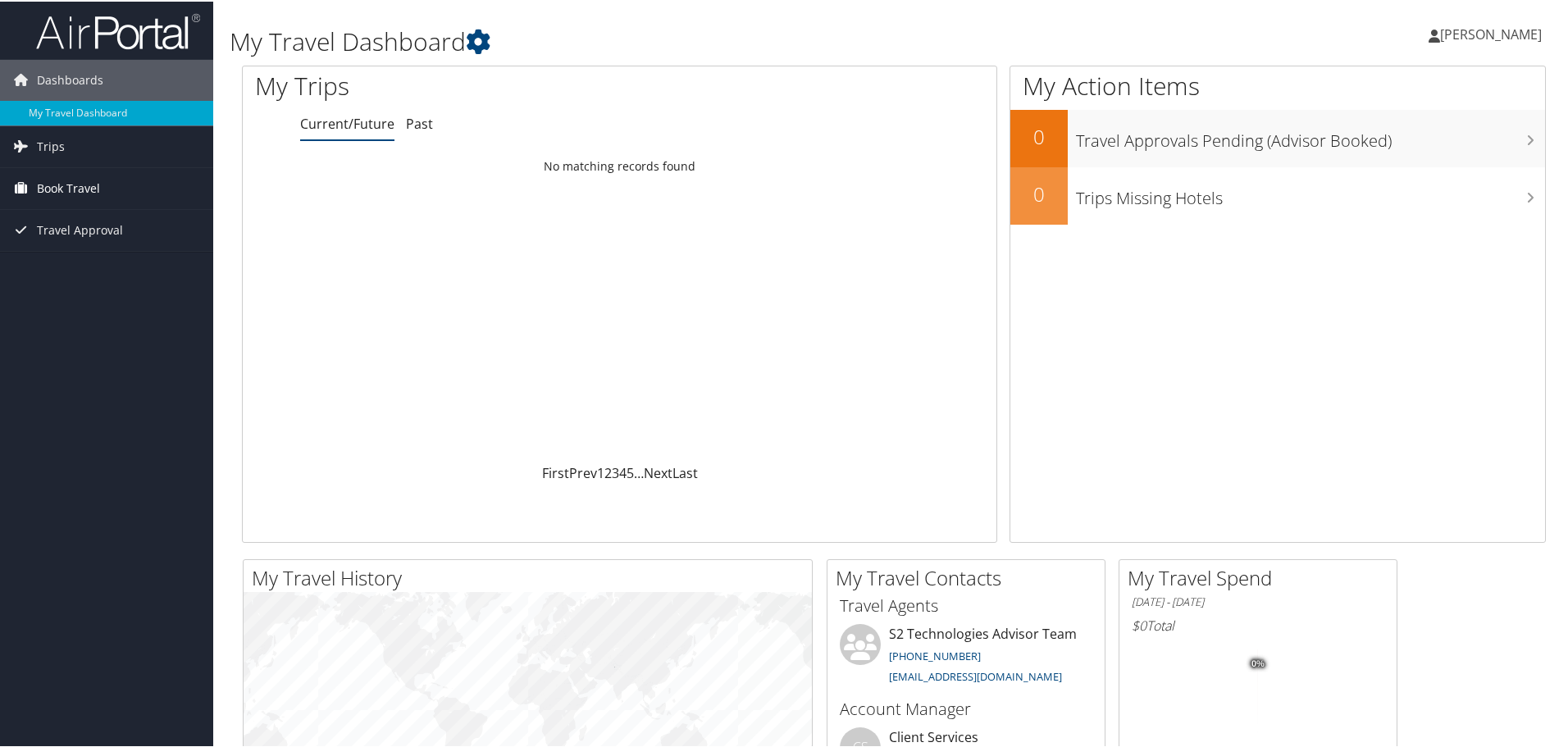
click at [59, 188] on span "Book Travel" at bounding box center [68, 187] width 63 height 41
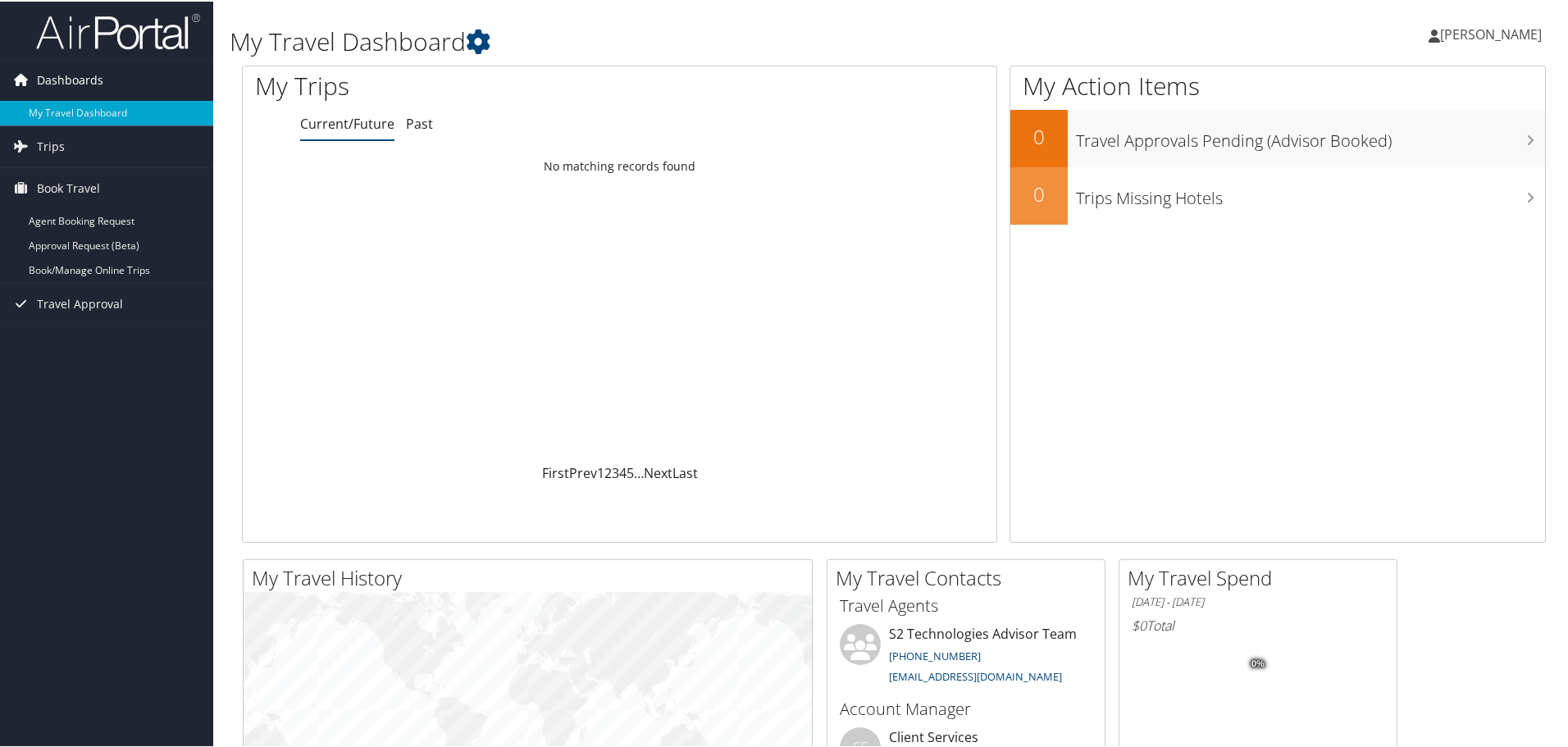
click at [88, 73] on span "Dashboards" at bounding box center [69, 79] width 66 height 41
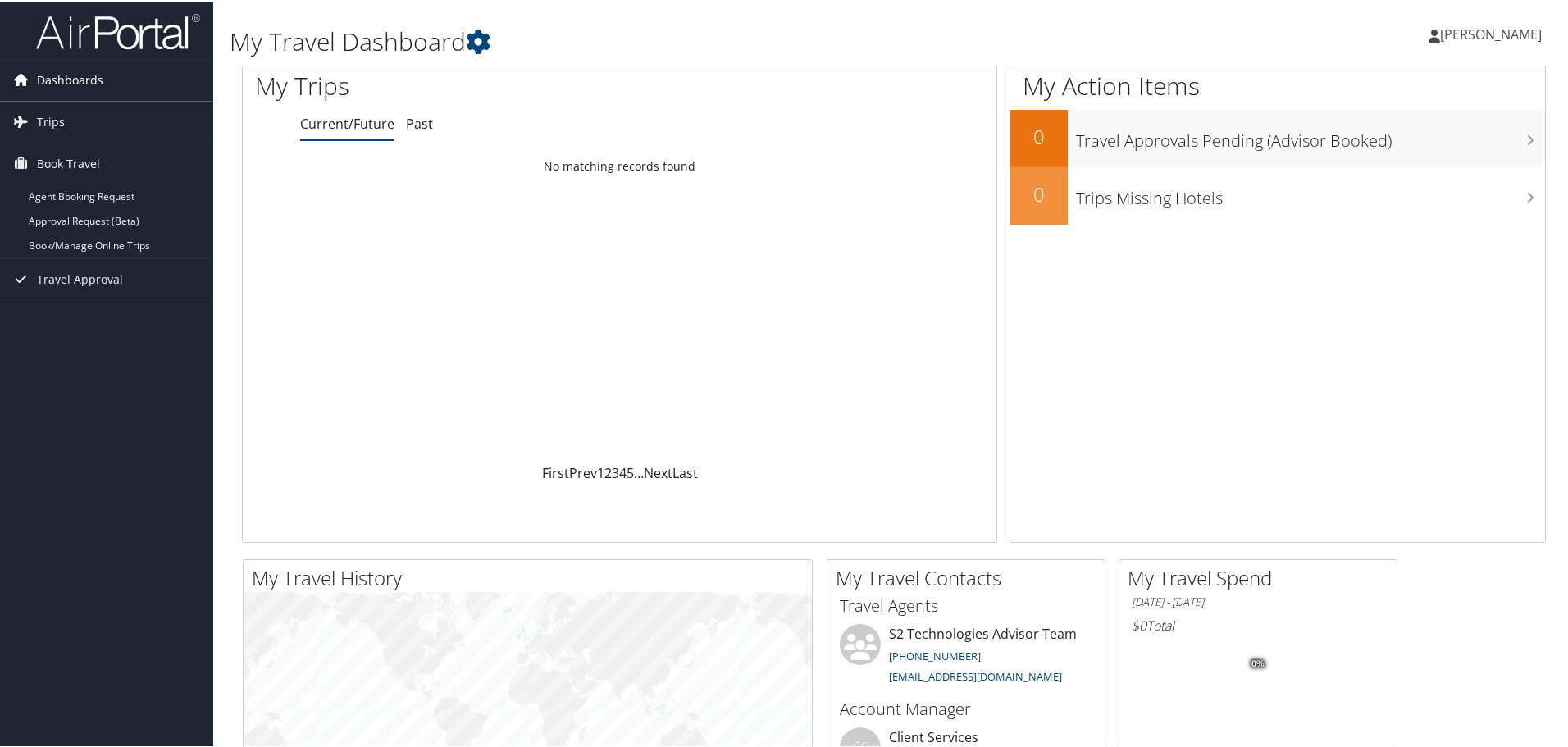
click at [89, 80] on span "Dashboards" at bounding box center [69, 79] width 66 height 41
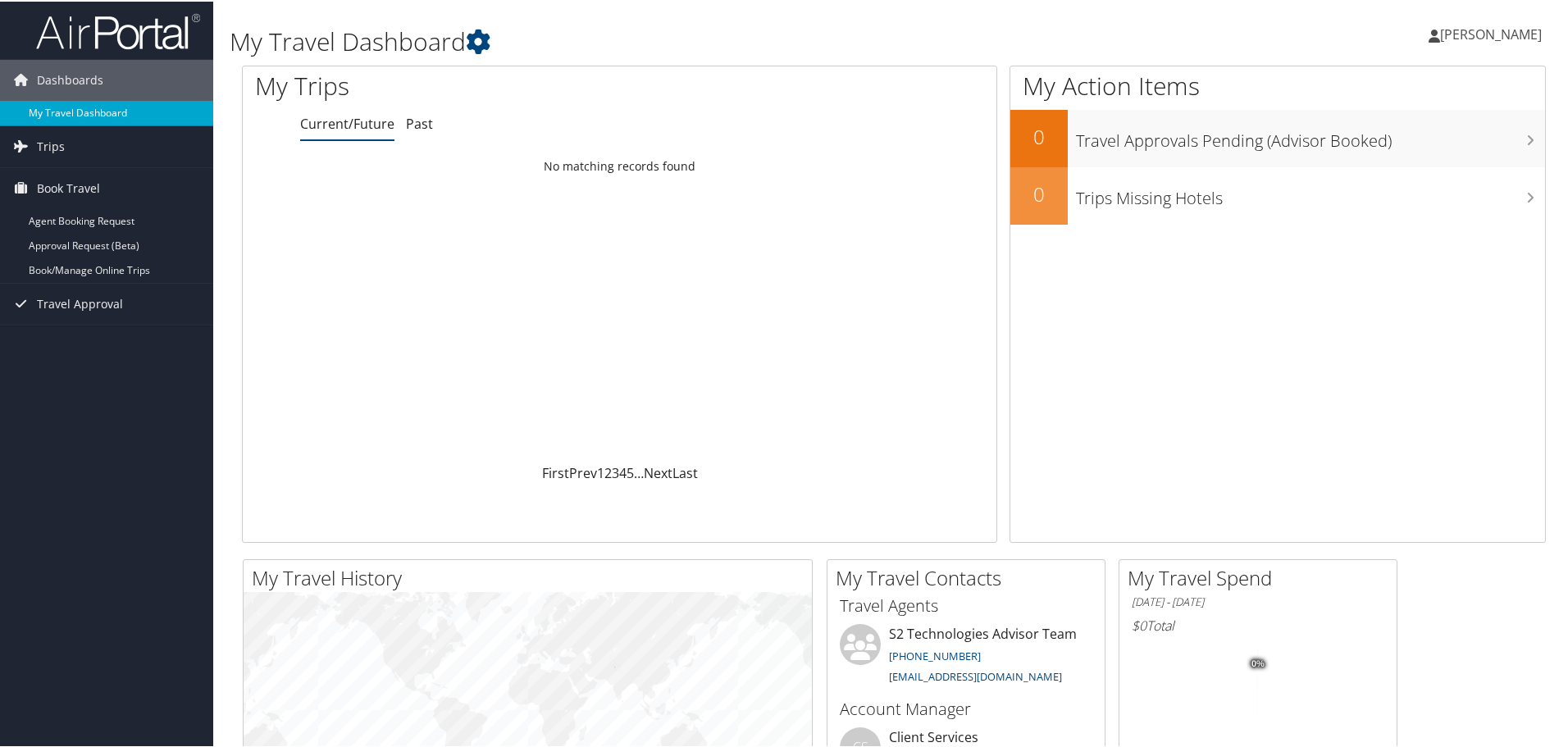
click at [61, 106] on link "My Travel Dashboard" at bounding box center [106, 111] width 213 height 24
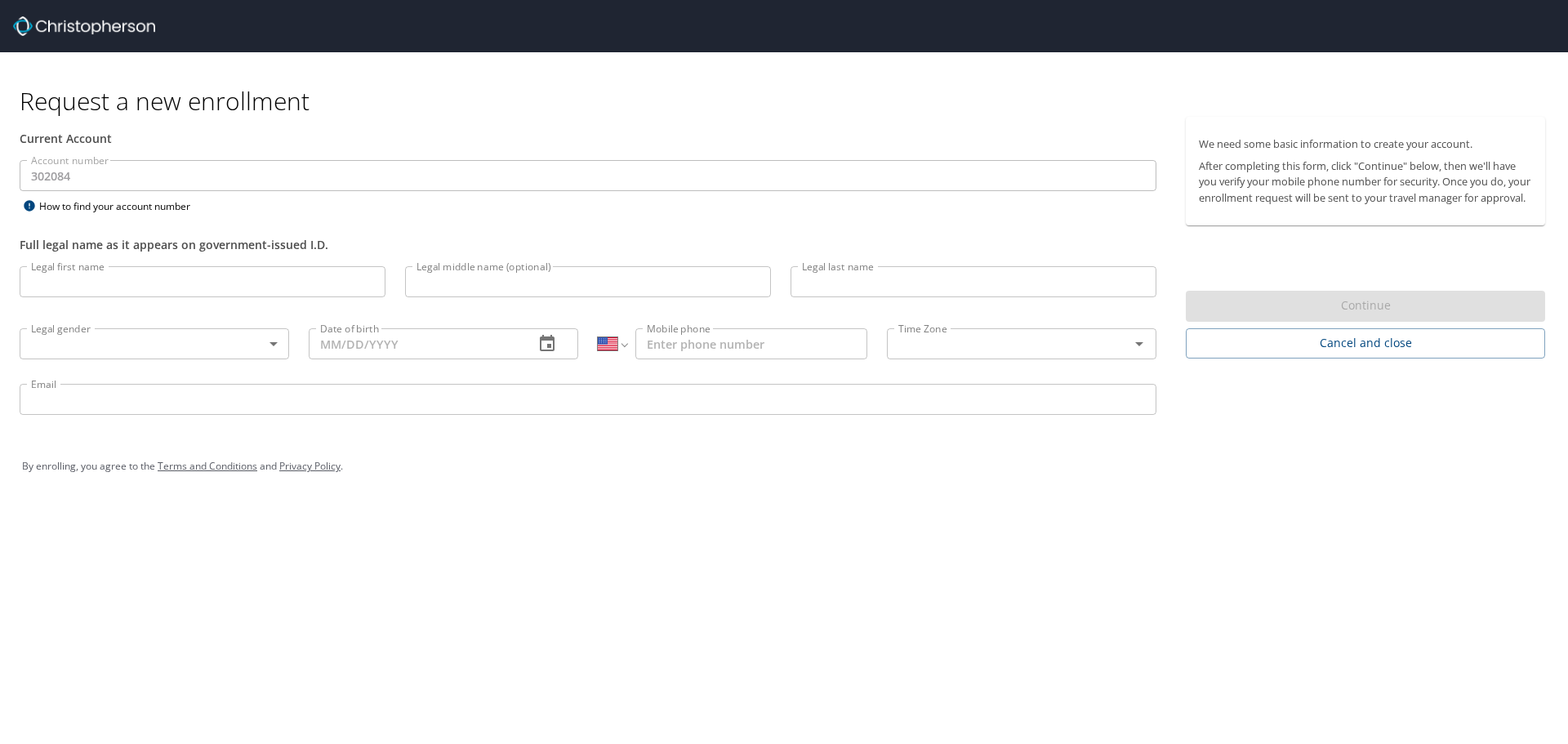
select select "US"
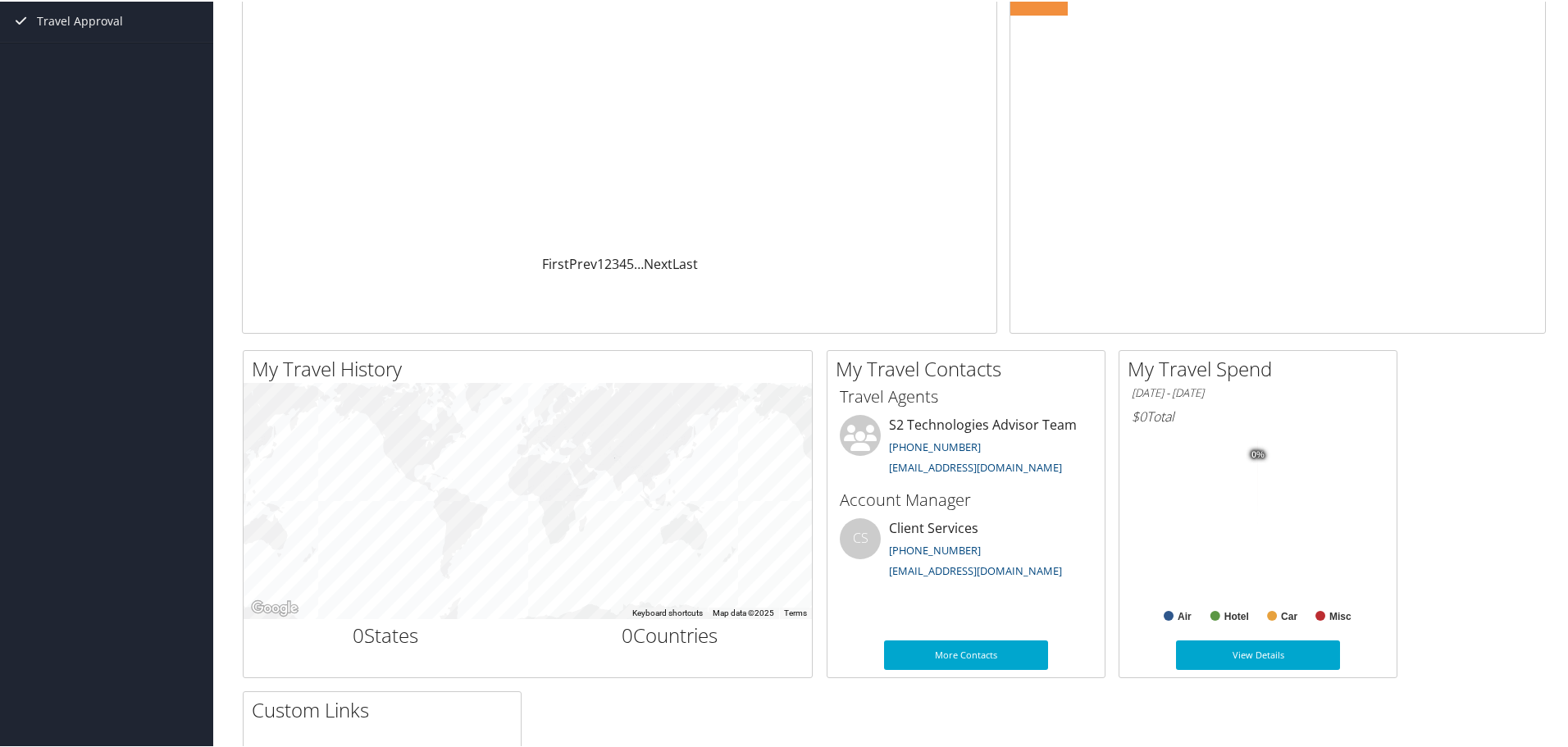
scroll to position [219, 0]
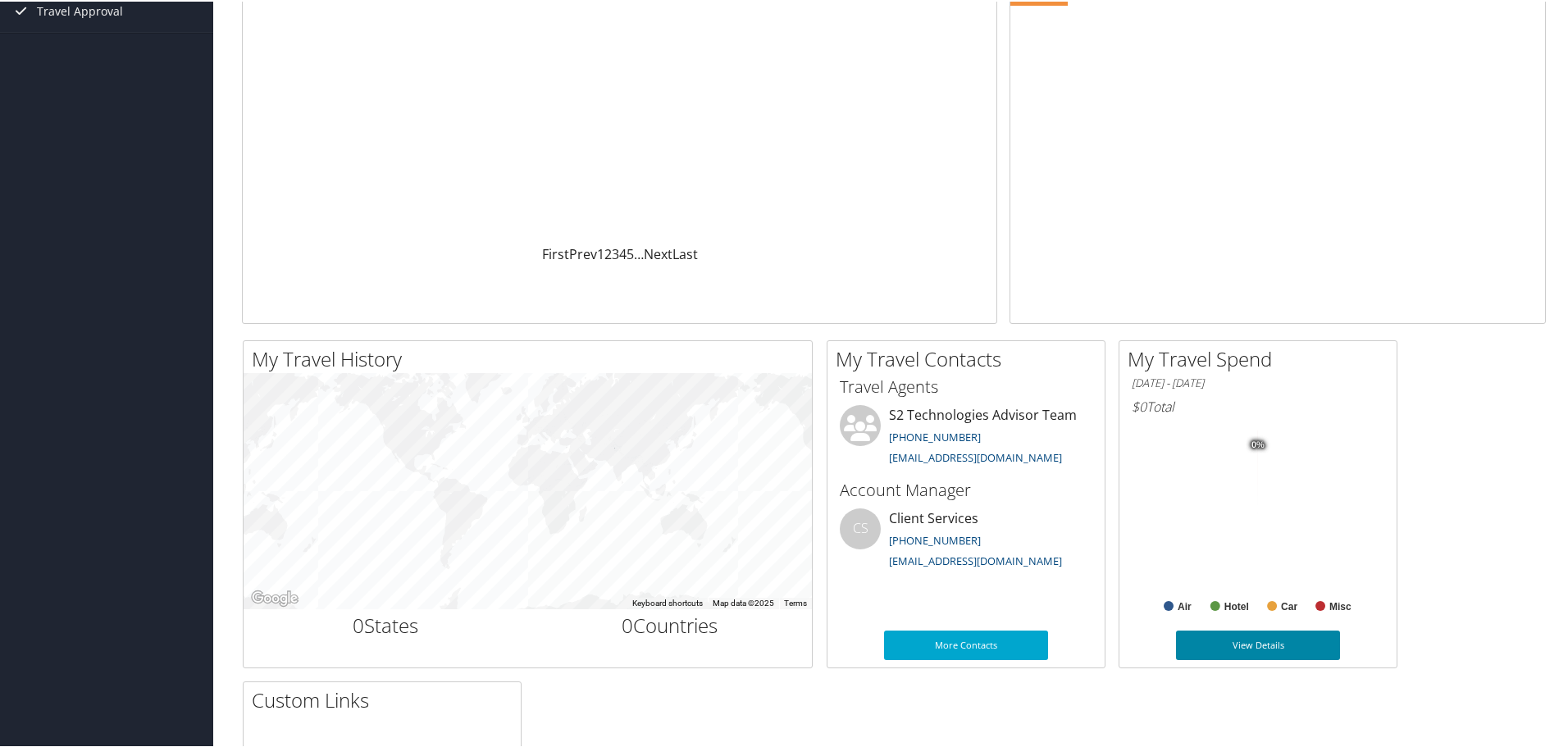
click at [1257, 636] on link "View Details" at bounding box center [1258, 643] width 164 height 29
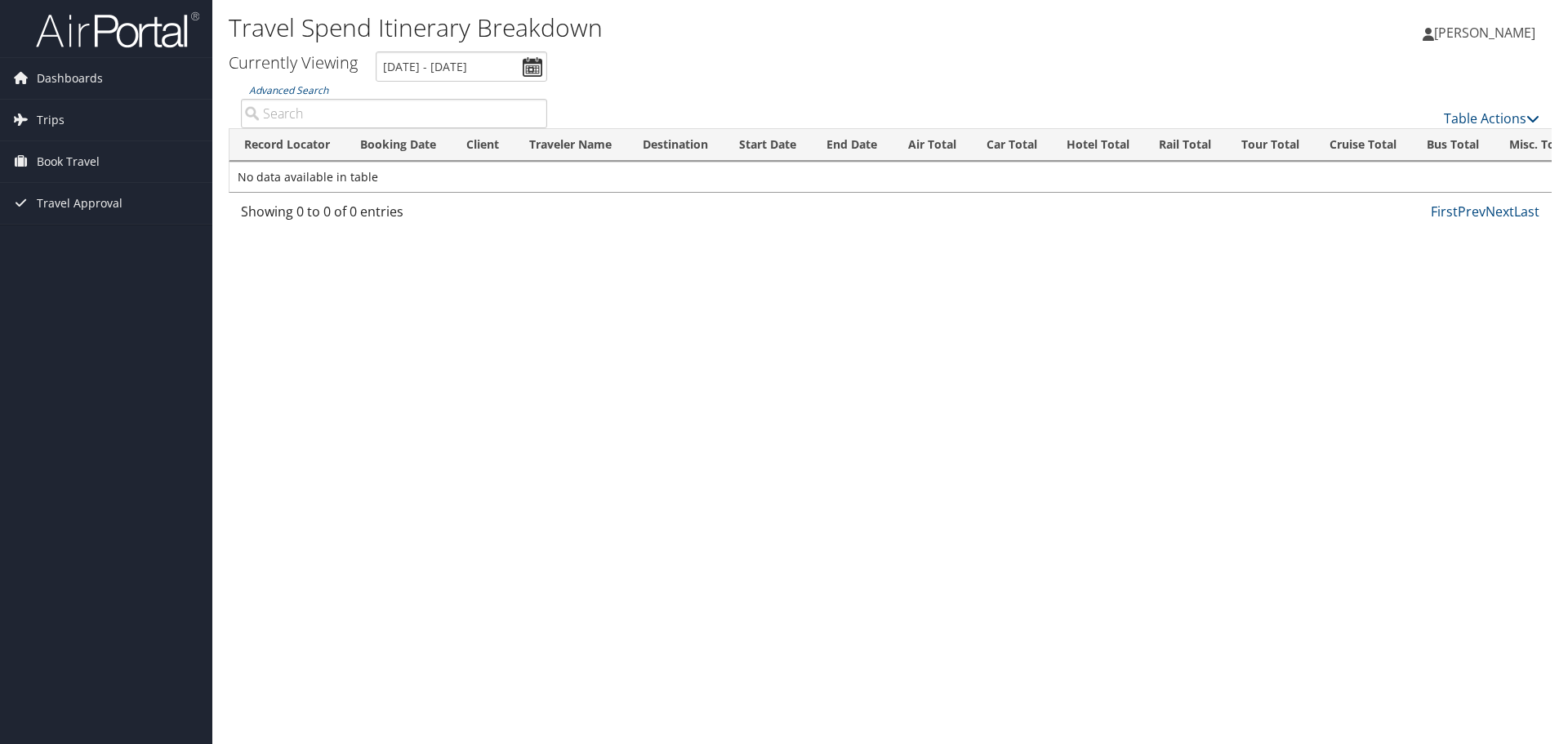
click at [1449, 34] on span "[PERSON_NAME]" at bounding box center [1484, 33] width 101 height 18
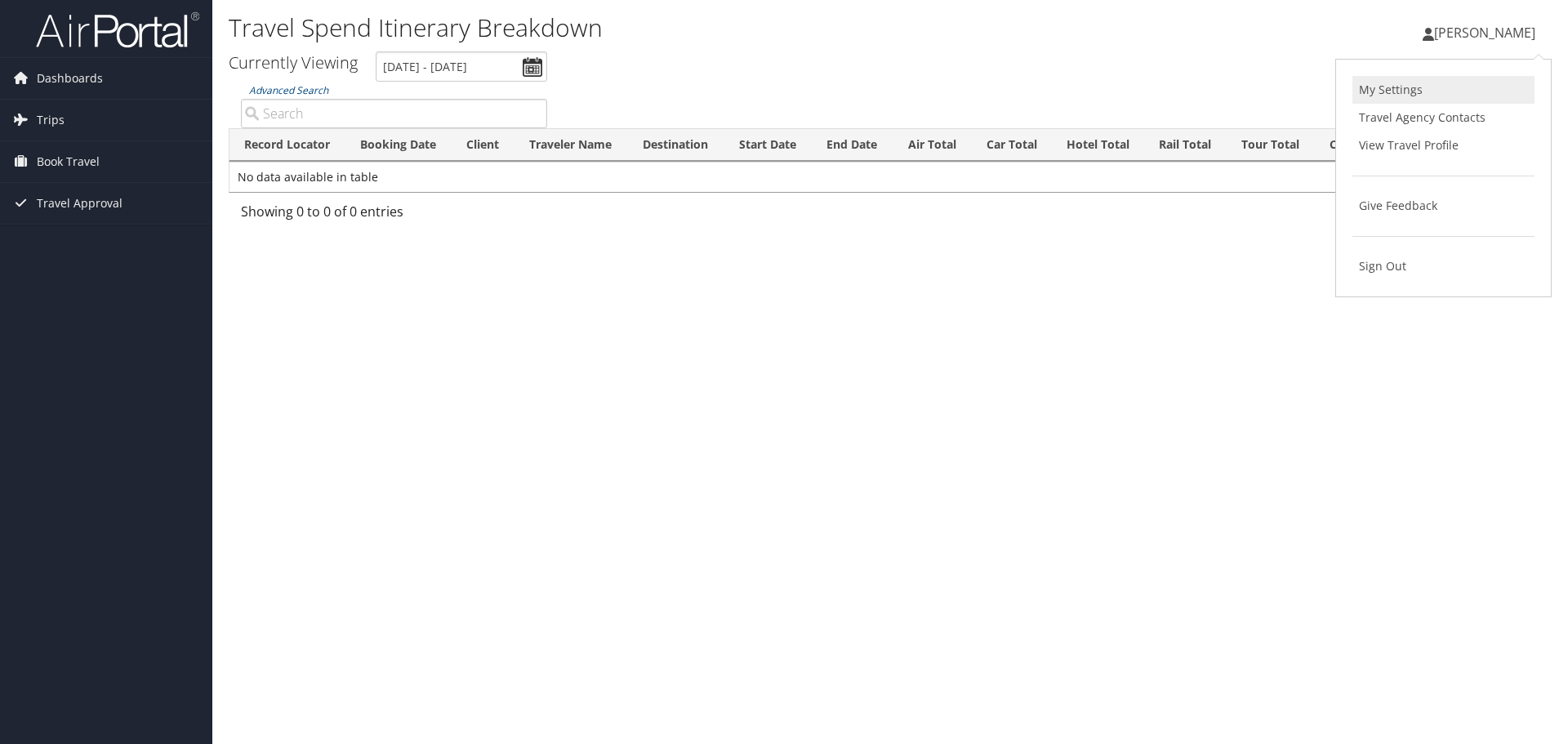
click at [1408, 86] on link "My Settings" at bounding box center [1443, 89] width 182 height 28
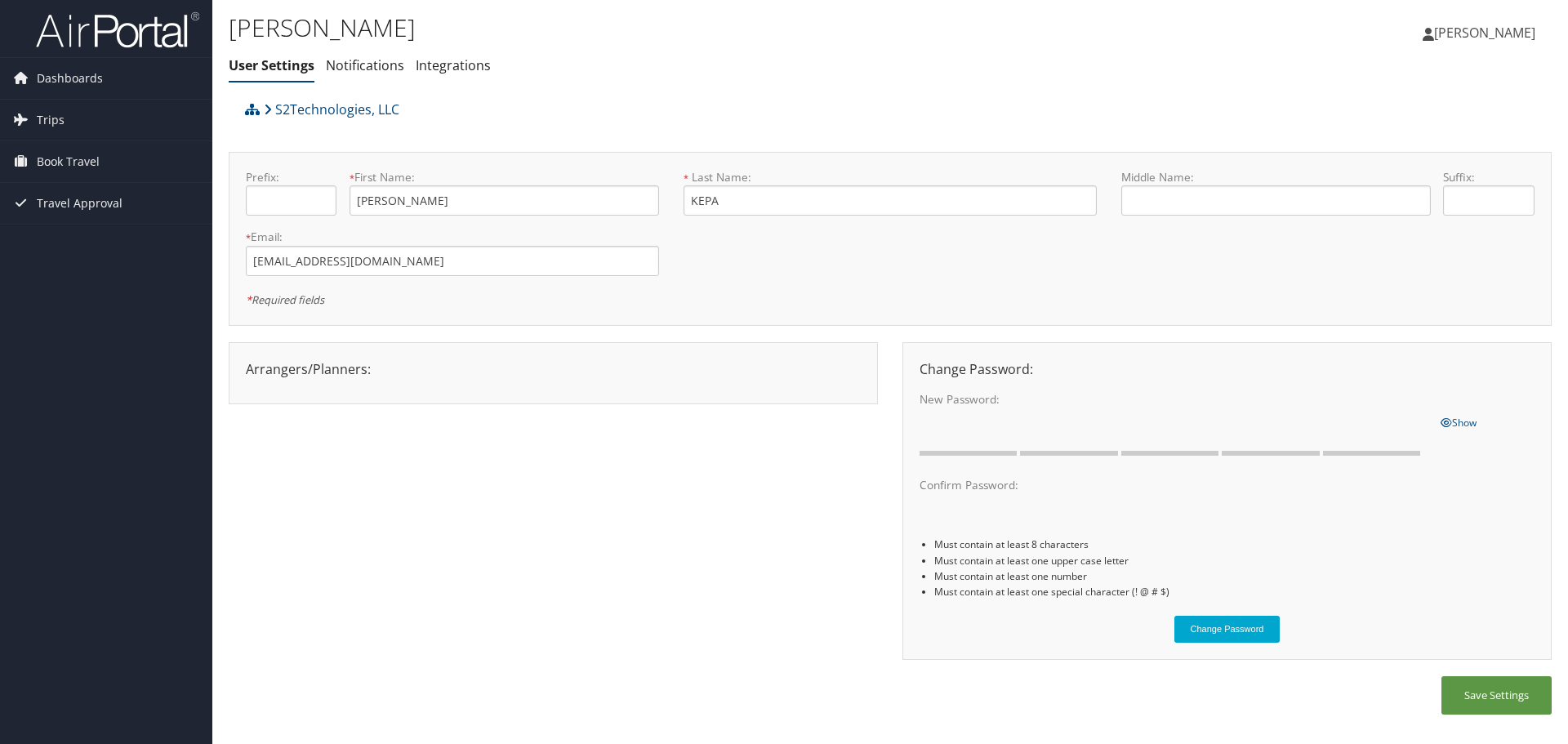
click at [1434, 32] on icon at bounding box center [1428, 34] width 12 height 13
click at [1442, 139] on link "View Travel Profile" at bounding box center [1443, 145] width 182 height 28
click at [1434, 33] on icon at bounding box center [1428, 34] width 12 height 13
click at [1398, 93] on link "My Settings" at bounding box center [1443, 89] width 182 height 28
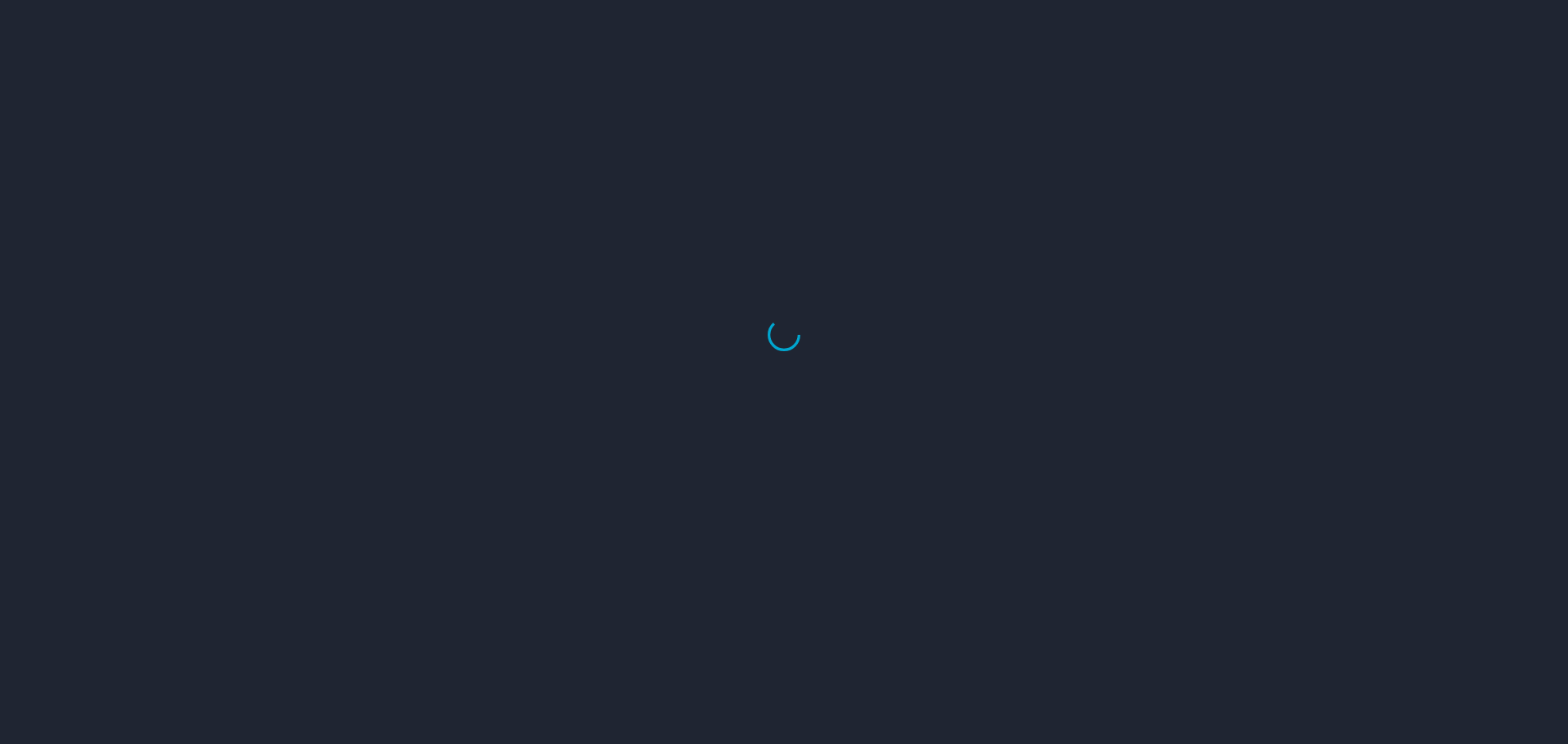
select select "US"
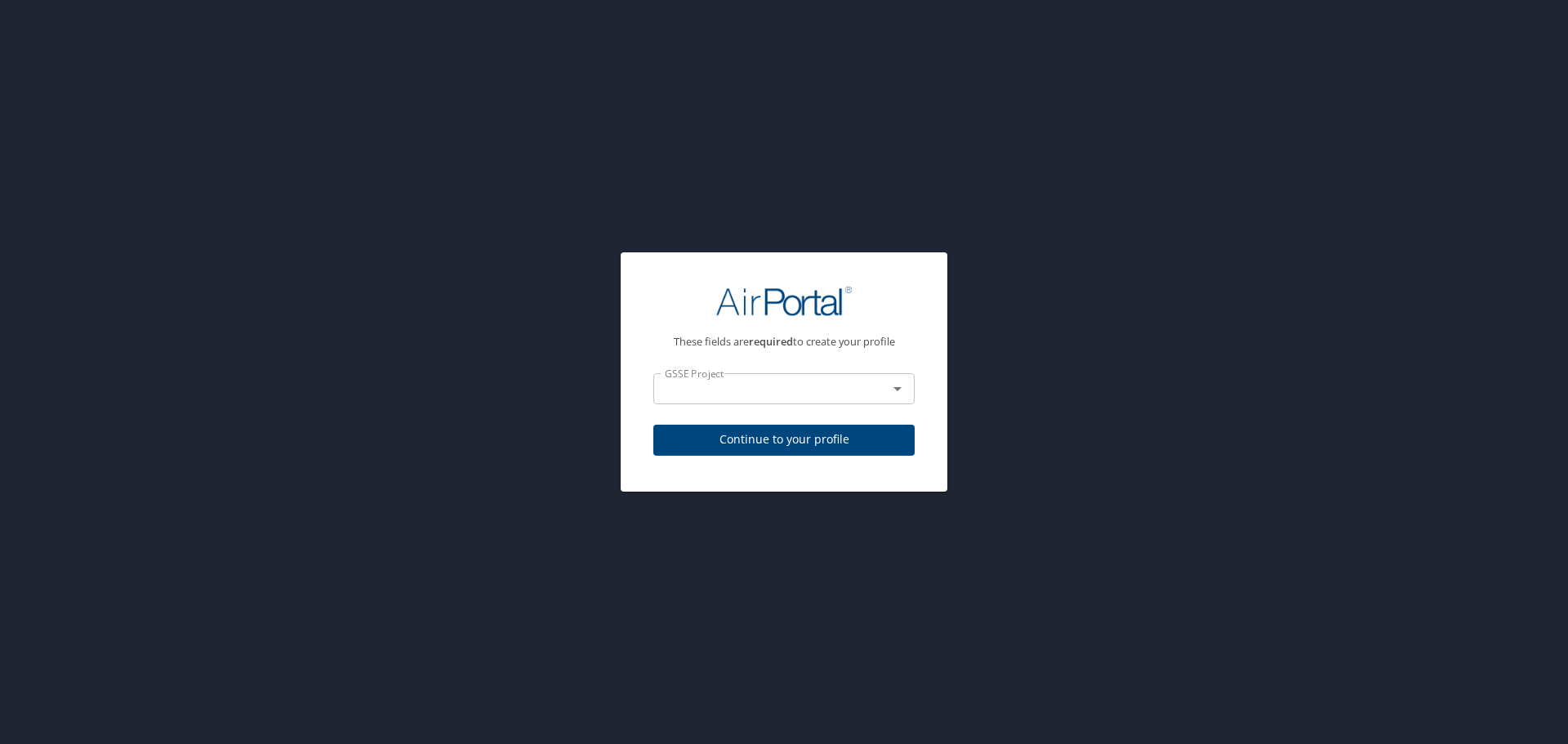
click at [892, 386] on icon "Open" at bounding box center [898, 389] width 20 height 20
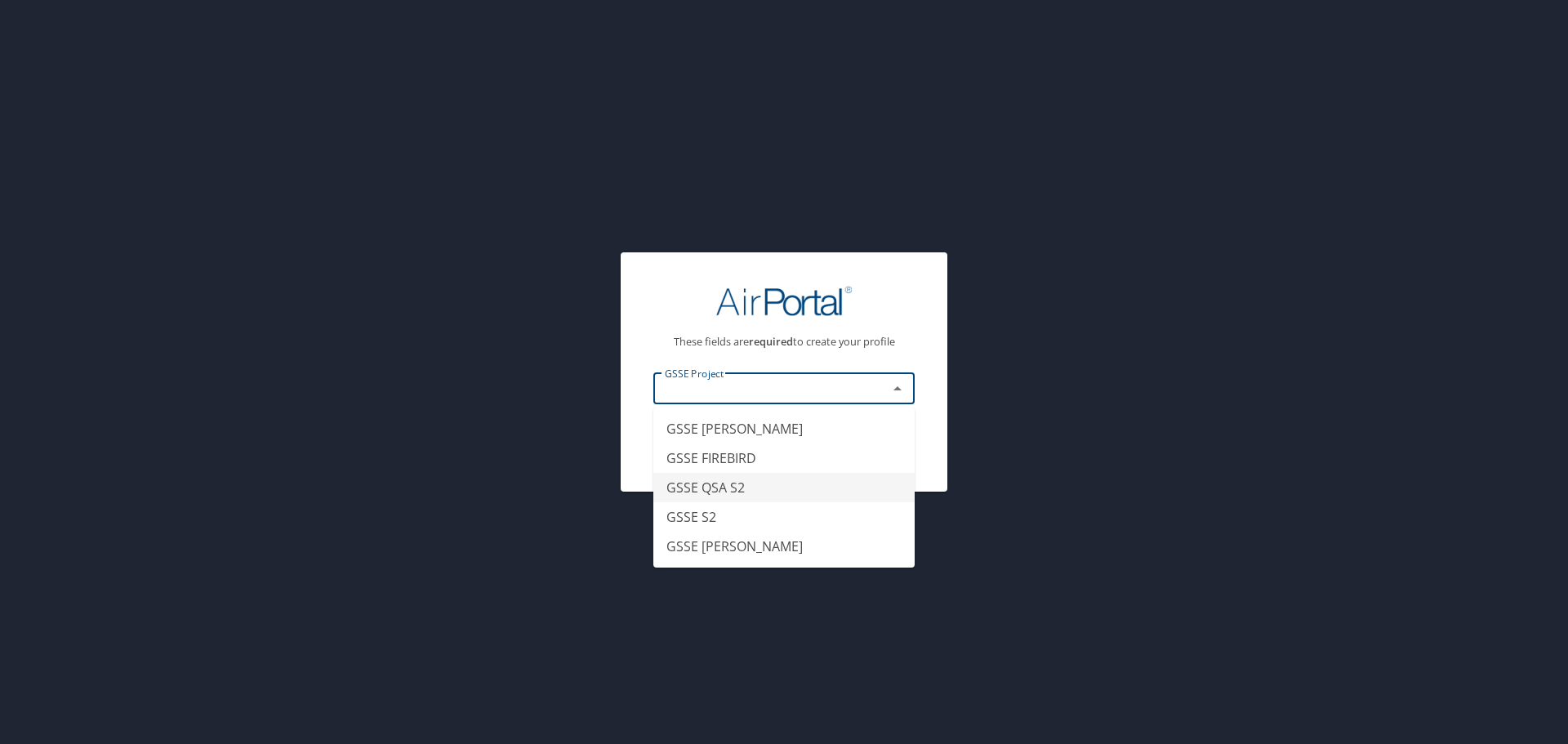
click at [749, 495] on li "GSSE QSA S2" at bounding box center [784, 487] width 261 height 29
type input "GSSE QSA S2"
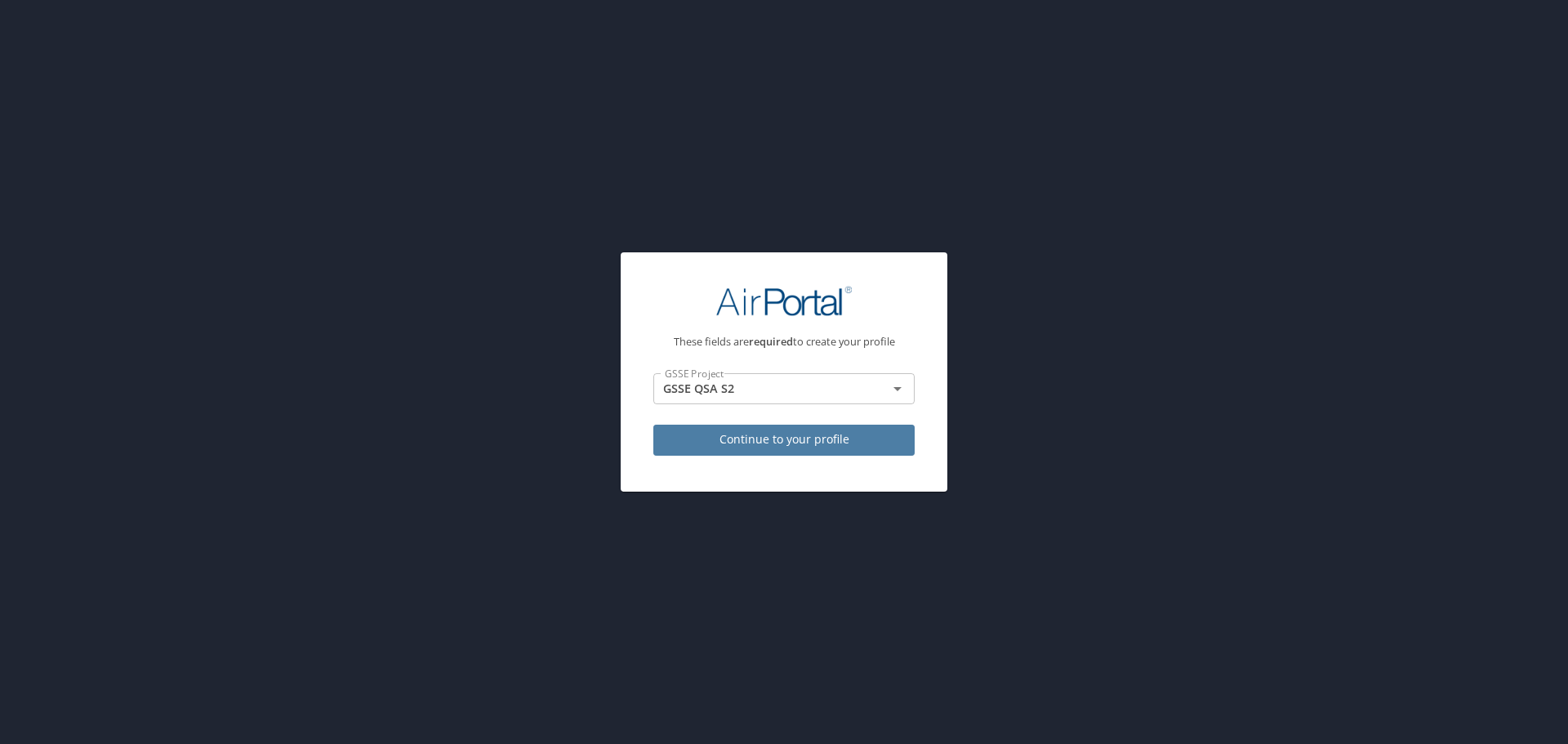
click at [790, 445] on span "Continue to your profile" at bounding box center [784, 440] width 235 height 20
select select "US"
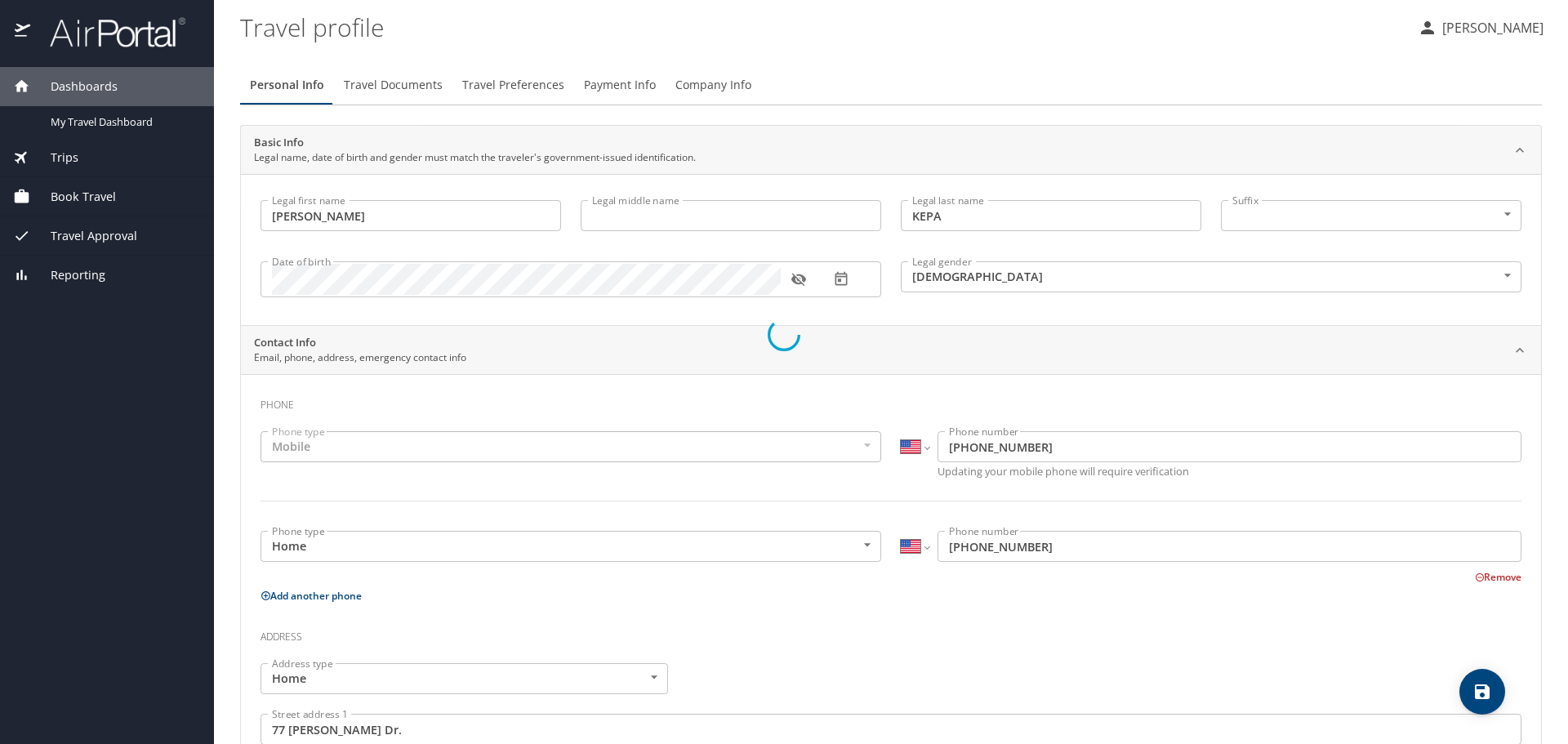
select select "US"
click at [604, 93] on span "Payment Info" at bounding box center [619, 85] width 72 height 20
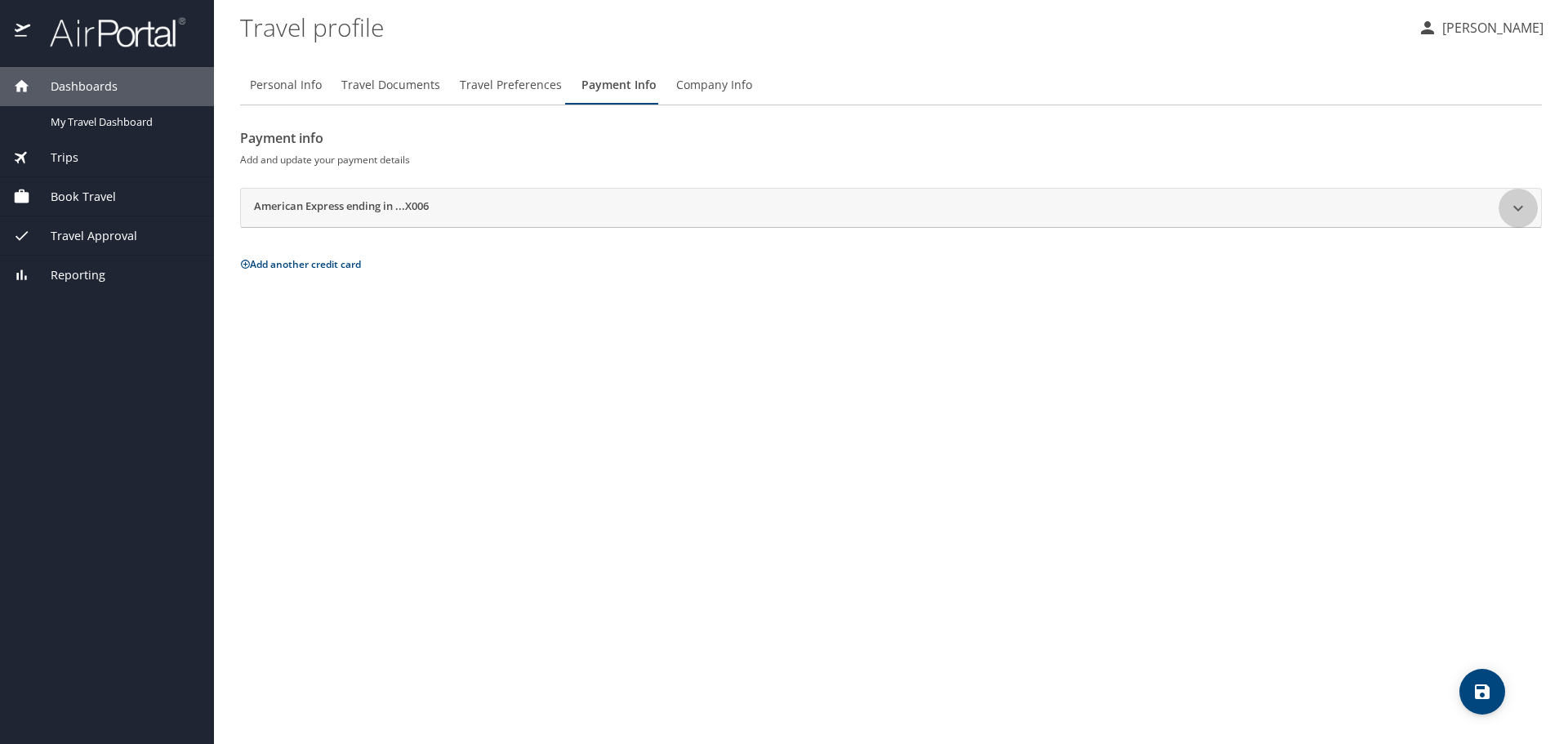
click at [1519, 209] on icon at bounding box center [1518, 208] width 10 height 6
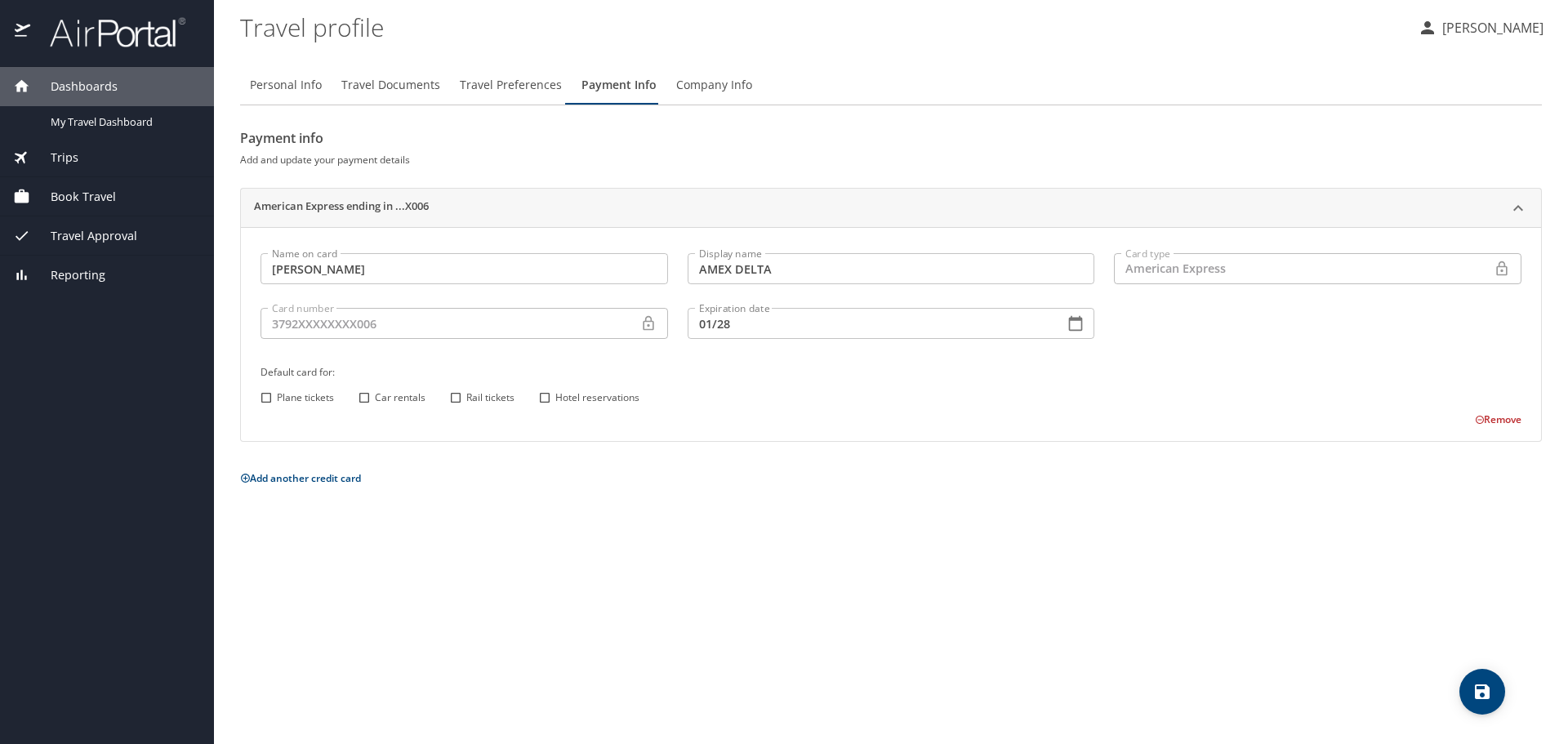
click at [1478, 416] on icon at bounding box center [1480, 420] width 10 height 10
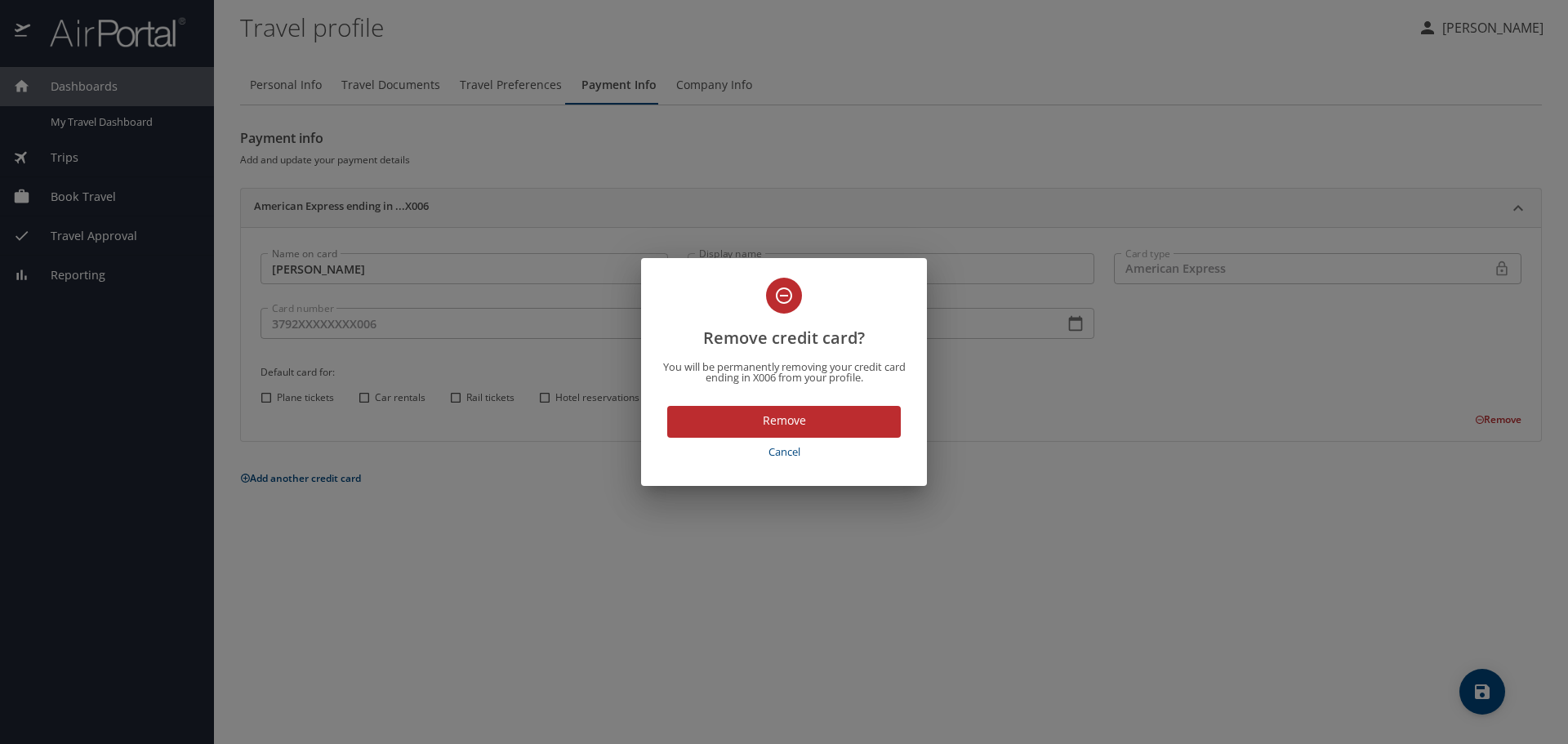
click at [825, 427] on span "Remove" at bounding box center [784, 421] width 208 height 20
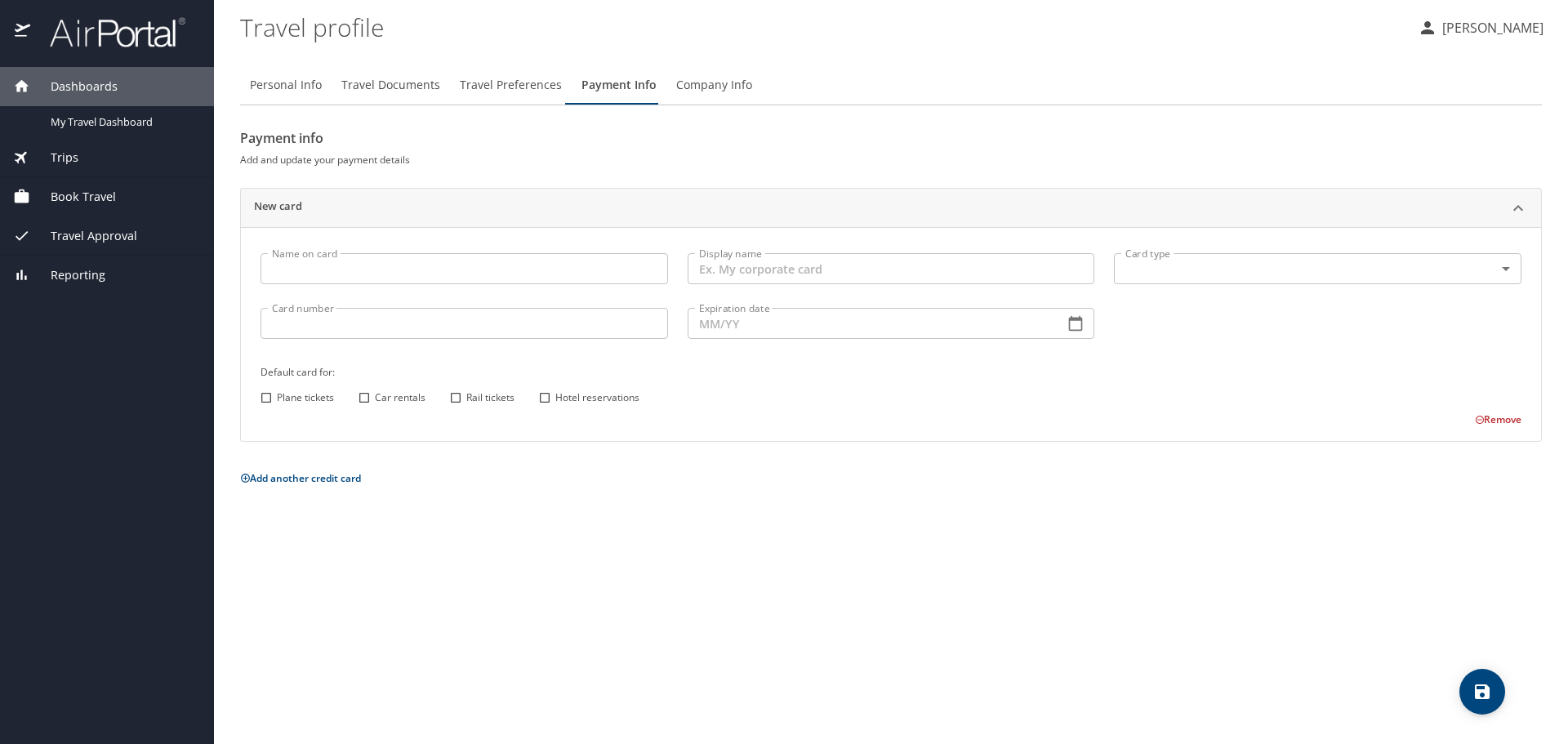
click at [393, 271] on input "Name on card" at bounding box center [463, 269] width 408 height 31
type input "[PERSON_NAME]"
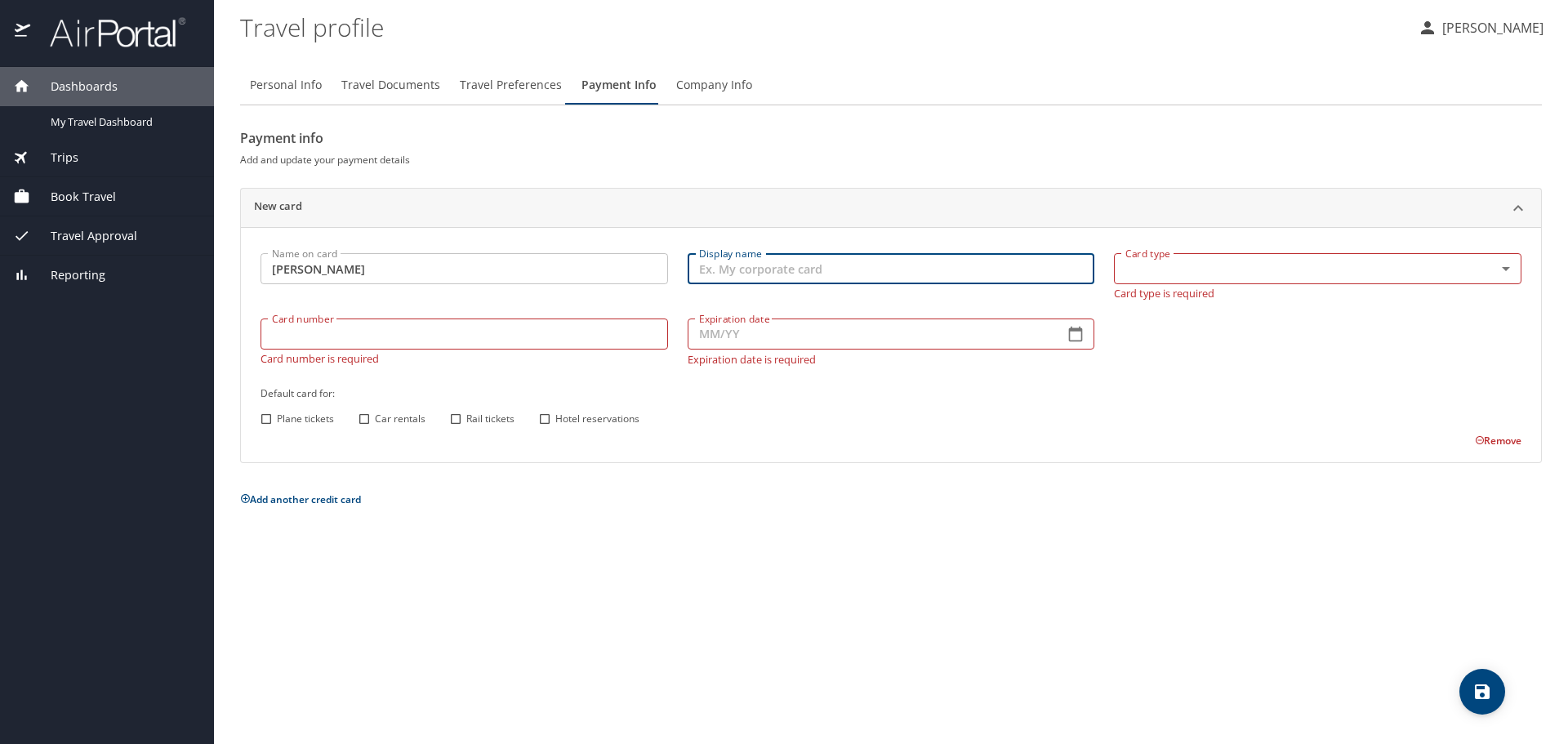
click at [738, 269] on input "Display name" at bounding box center [891, 269] width 408 height 31
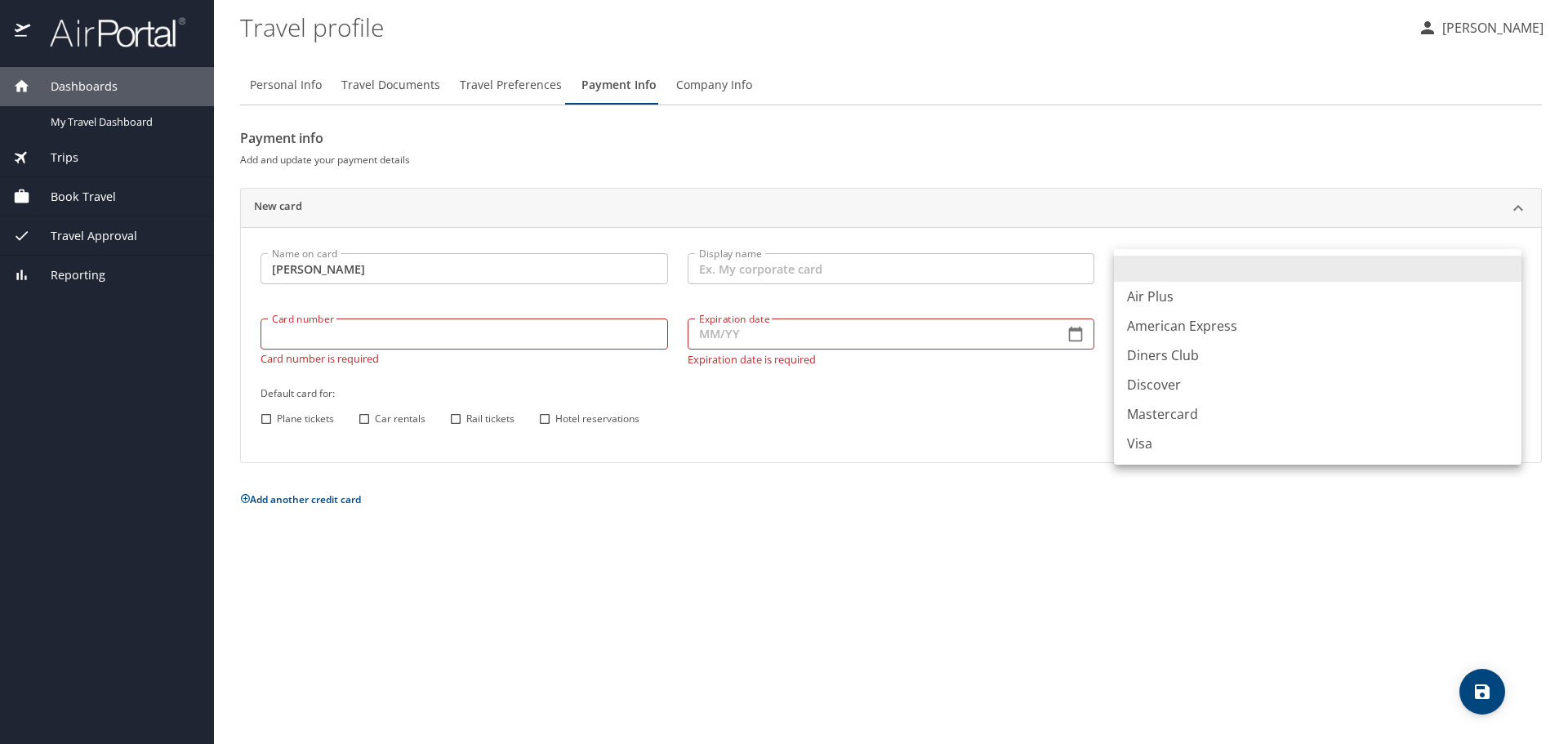
click at [1159, 262] on body "Dashboards My Travel Dashboard Trips Current / Future Trips Past Trips Trips Mi…" at bounding box center [784, 372] width 1568 height 744
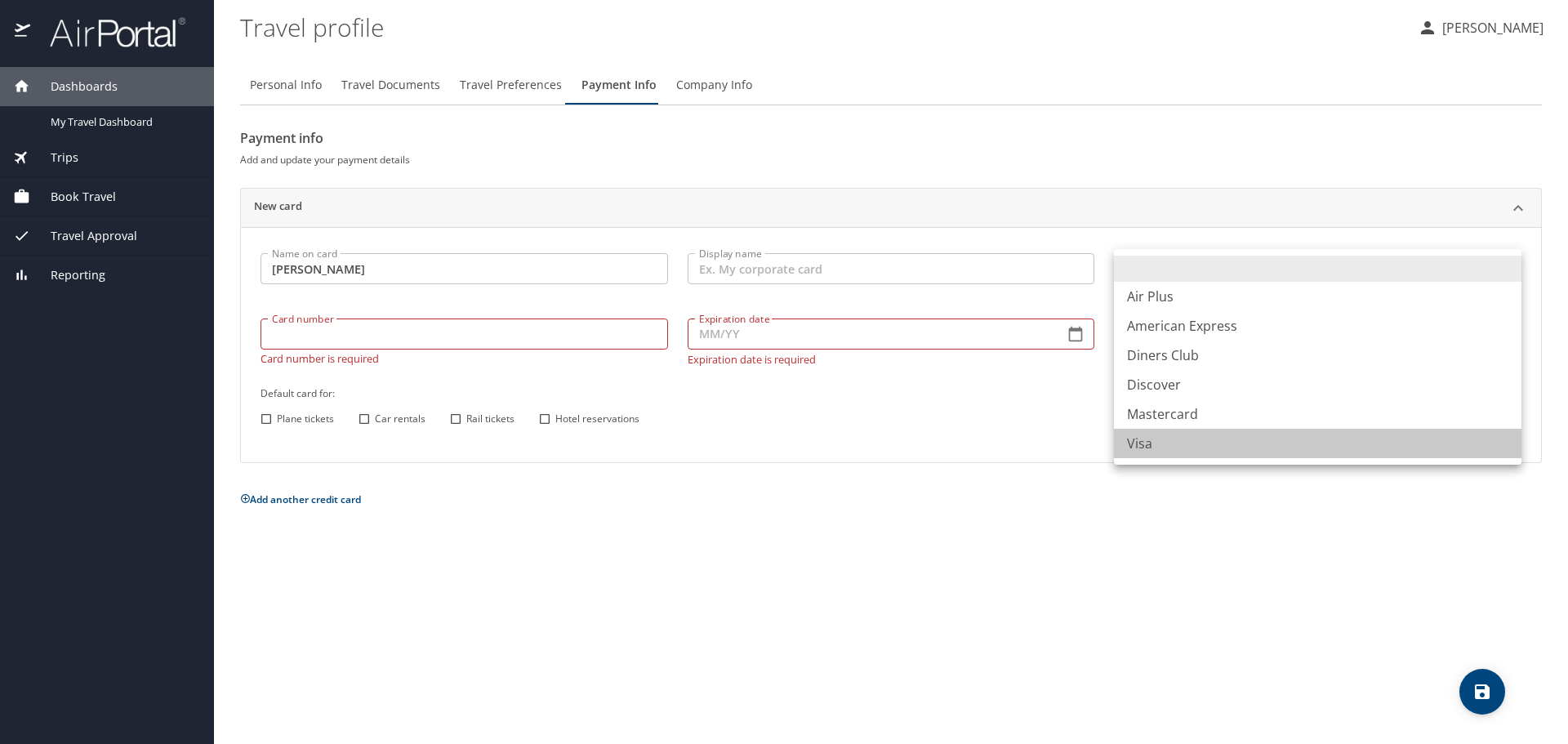
click at [1215, 438] on li "Visa" at bounding box center [1317, 443] width 408 height 29
type input "VI"
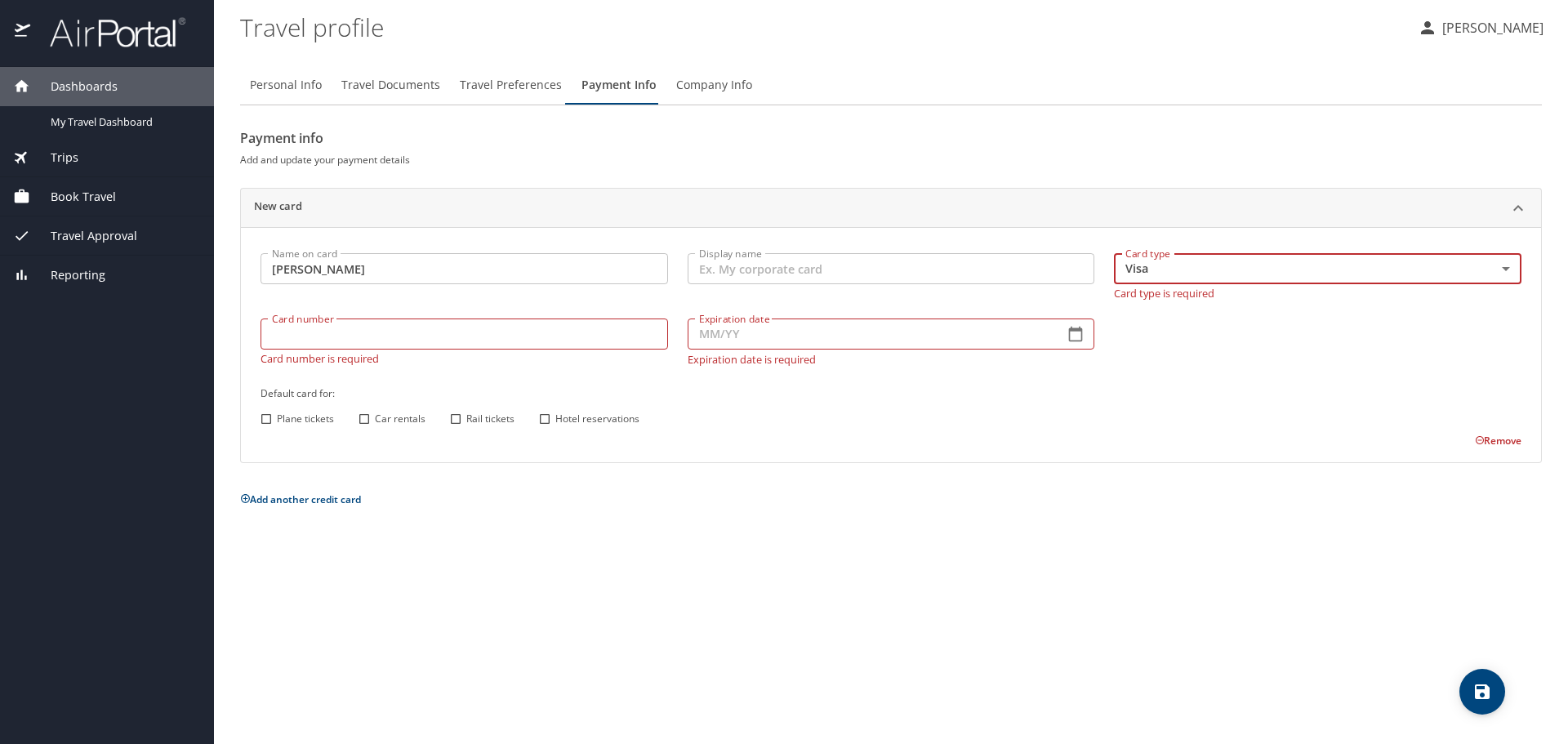
click at [781, 274] on input "Display name" at bounding box center [891, 269] width 408 height 31
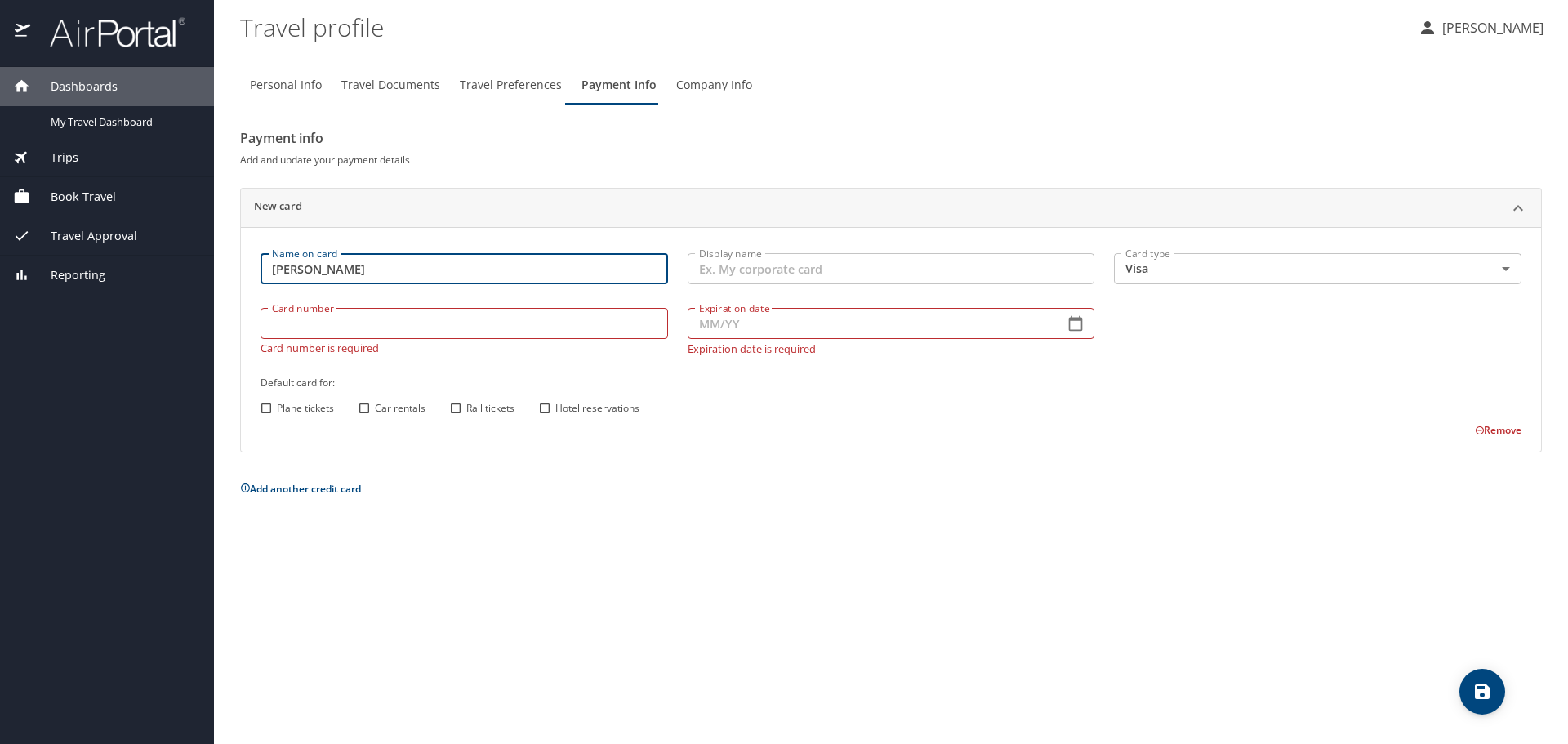
drag, startPoint x: 381, startPoint y: 265, endPoint x: 234, endPoint y: 267, distance: 147.0
click at [234, 267] on main "Travel profile DOMINIK KEPA Personal Info Travel Documents Travel Preferences P…" at bounding box center [891, 372] width 1354 height 744
click at [757, 271] on input "Display name" at bounding box center [891, 269] width 408 height 31
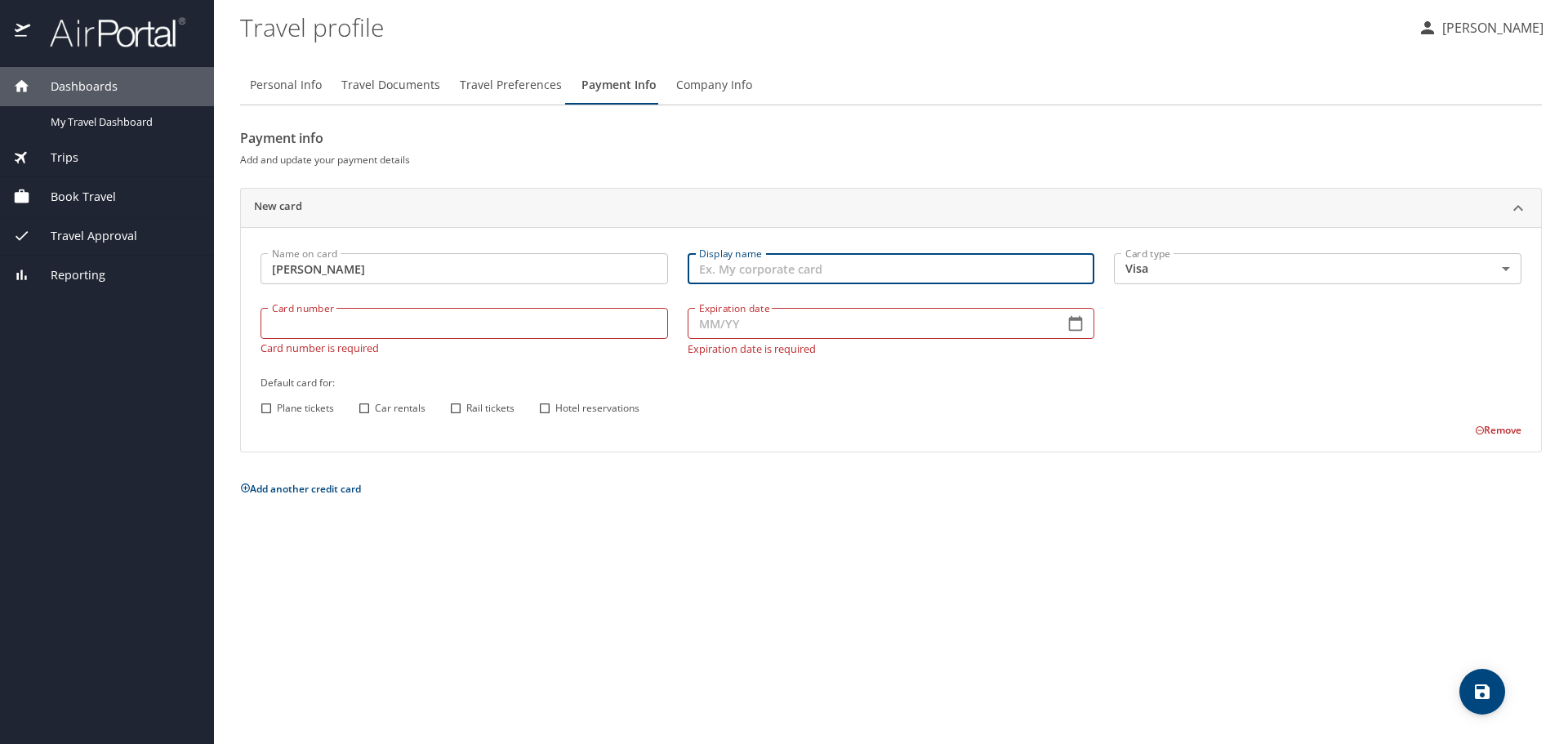
paste input "[PERSON_NAME]"
type input "[PERSON_NAME]"
click at [464, 326] on input "Card number" at bounding box center [463, 323] width 408 height 31
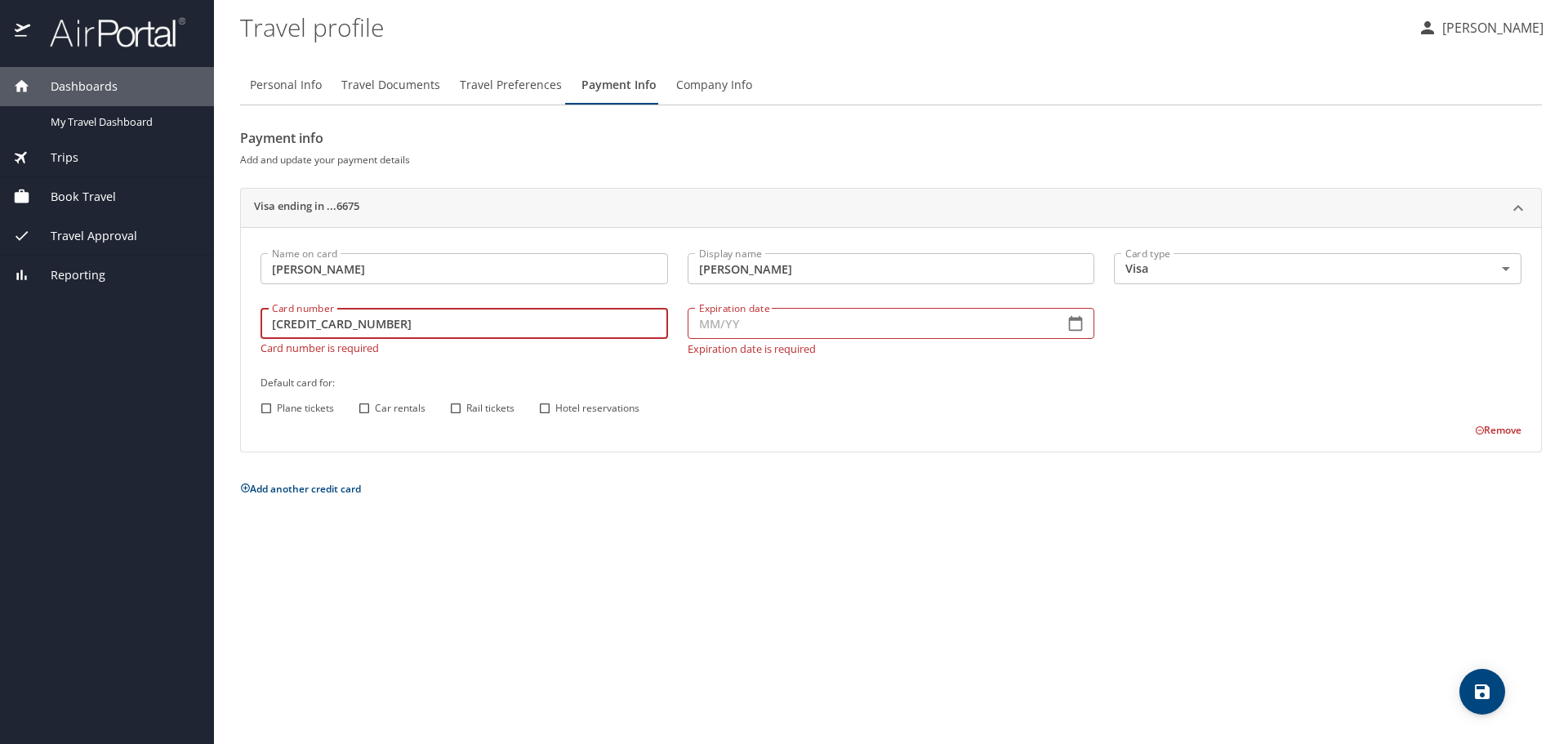
type input "4000222980646675"
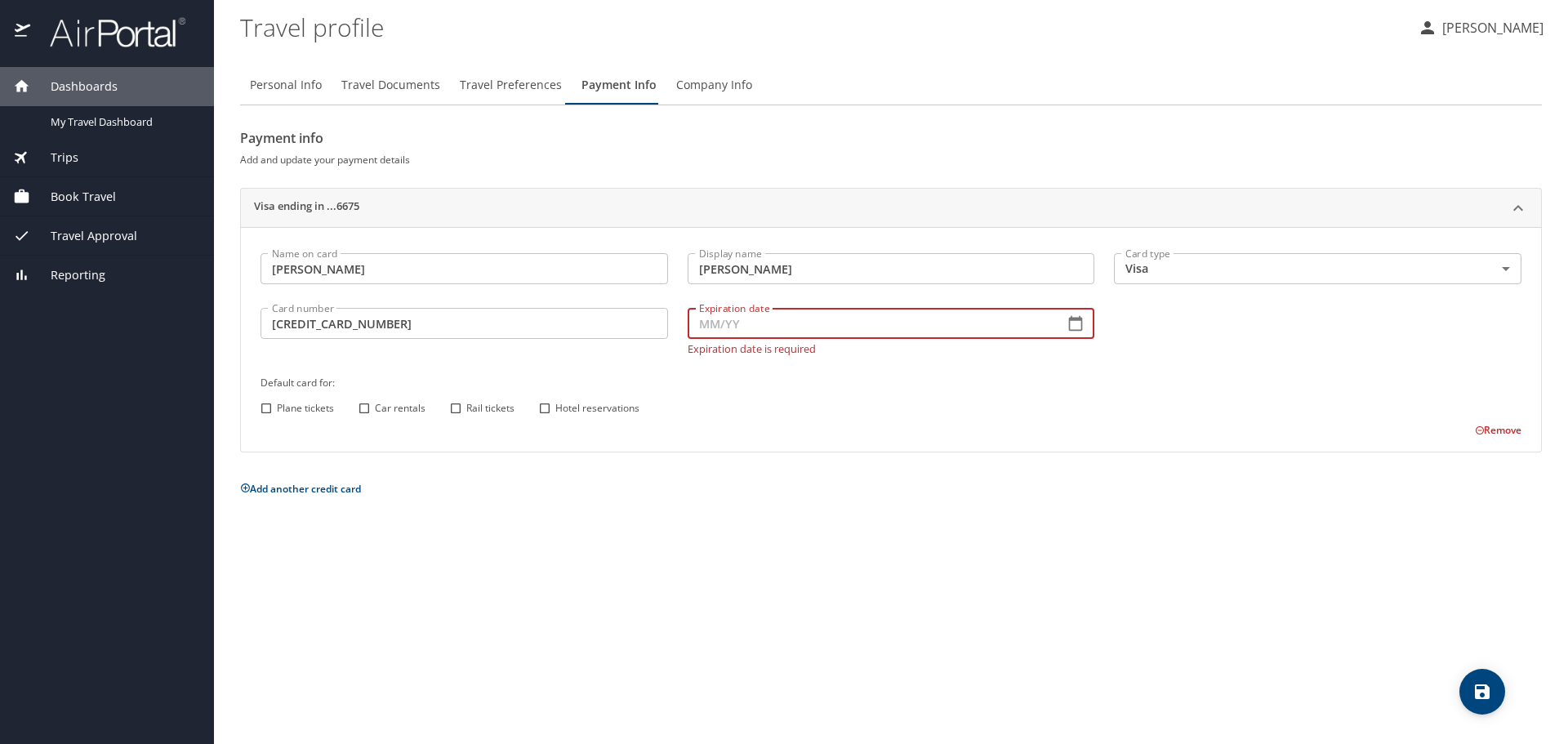
click at [742, 334] on input "Expiration date" at bounding box center [869, 323] width 364 height 31
type input "12/27"
click at [834, 416] on div "Name on card DOMINIK KEPA Name on card Display name DOMINIK KEPA Display name C…" at bounding box center [891, 341] width 1280 height 195
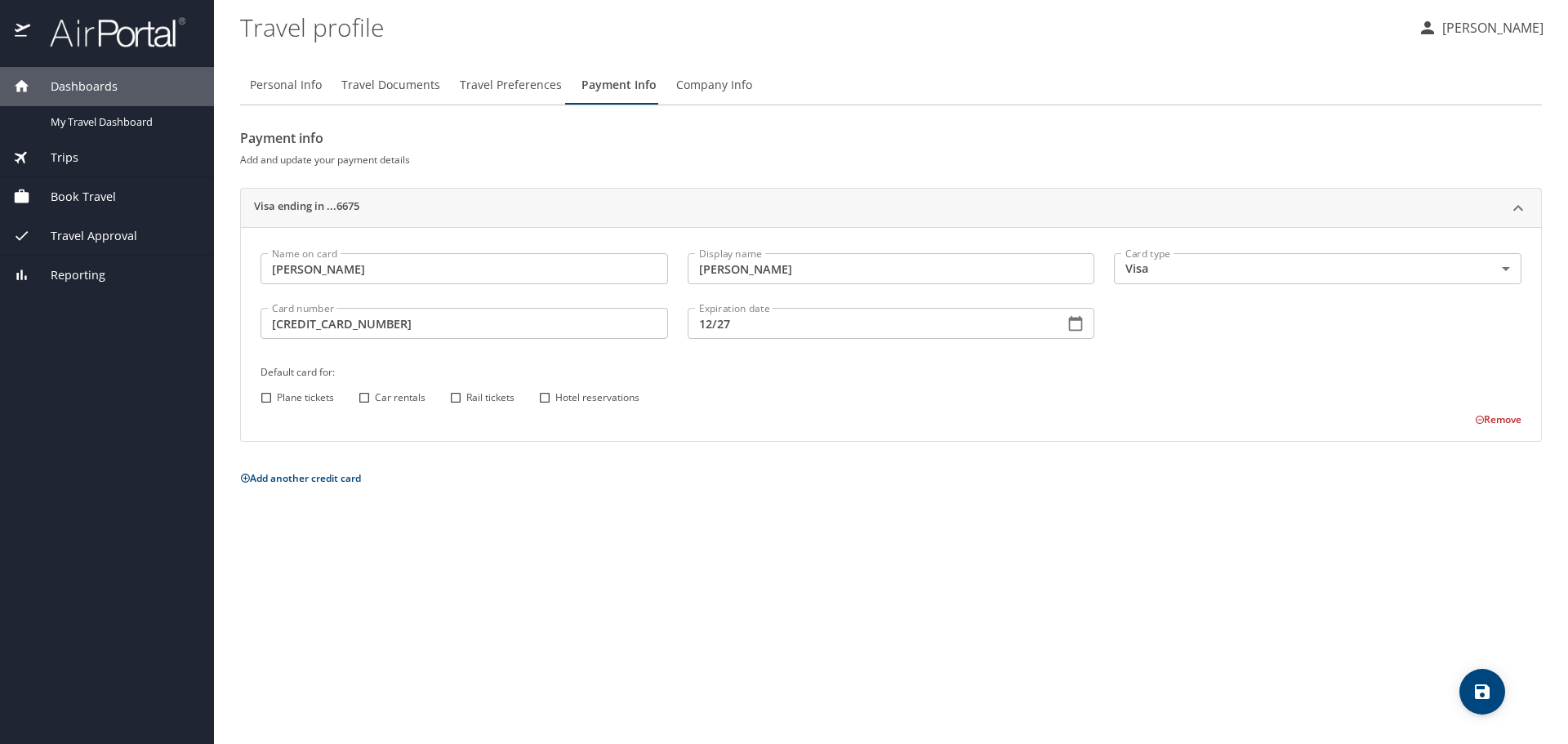
click at [1483, 696] on icon "save" at bounding box center [1482, 692] width 20 height 20
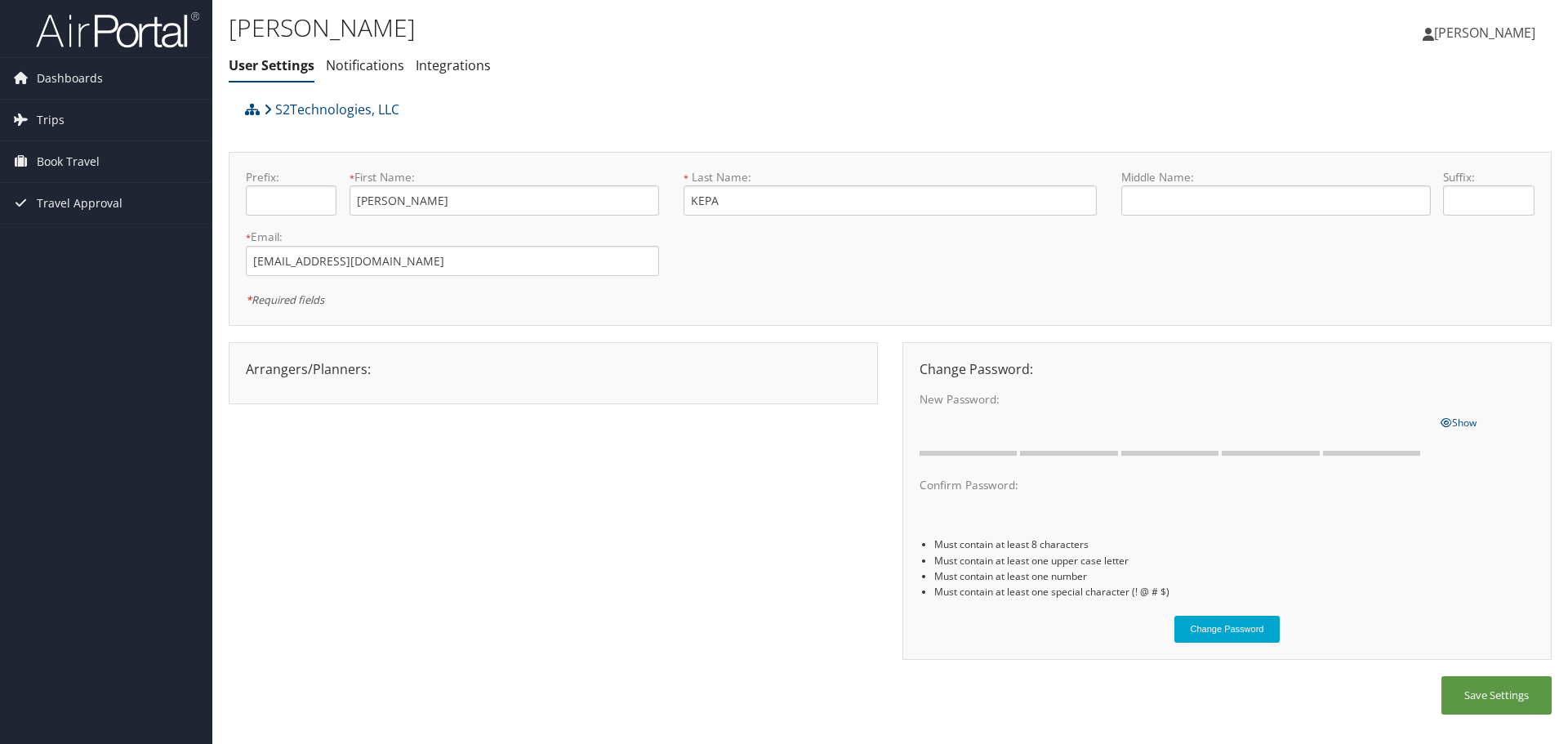
click at [1453, 36] on span "[PERSON_NAME]" at bounding box center [1484, 33] width 101 height 18
click at [1417, 138] on link "View Travel Profile" at bounding box center [1443, 145] width 182 height 28
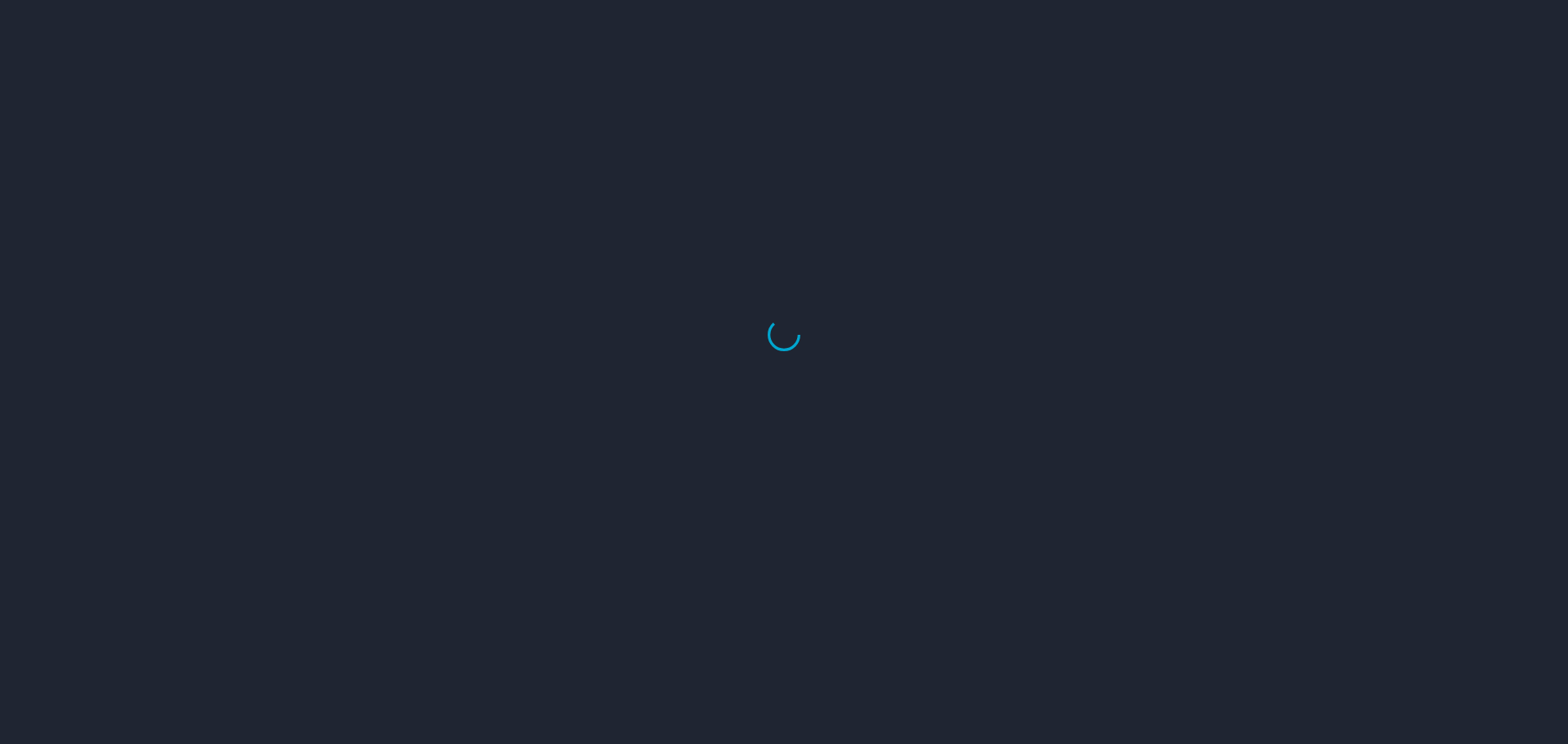
select select "US"
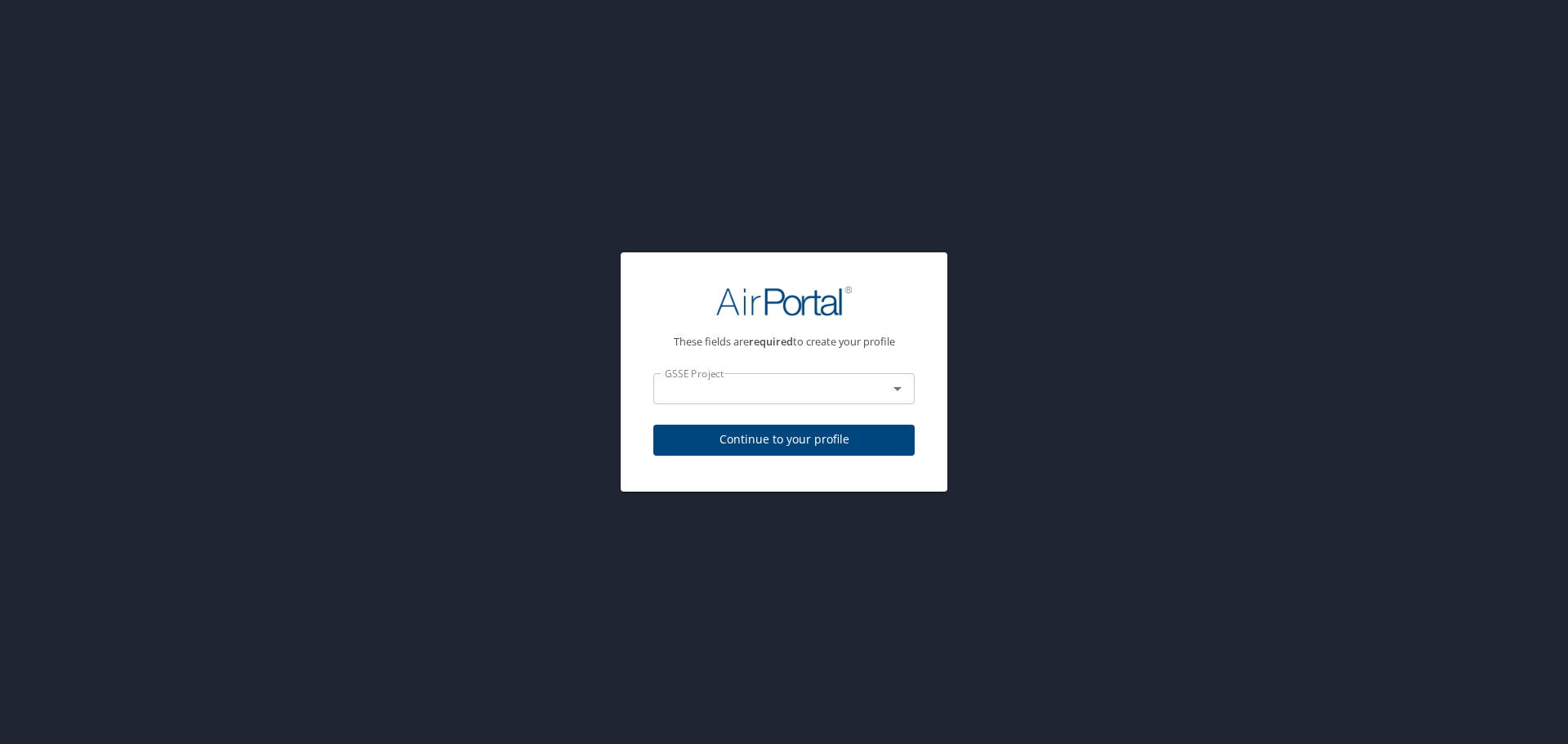
click at [828, 399] on input "text" at bounding box center [759, 388] width 203 height 21
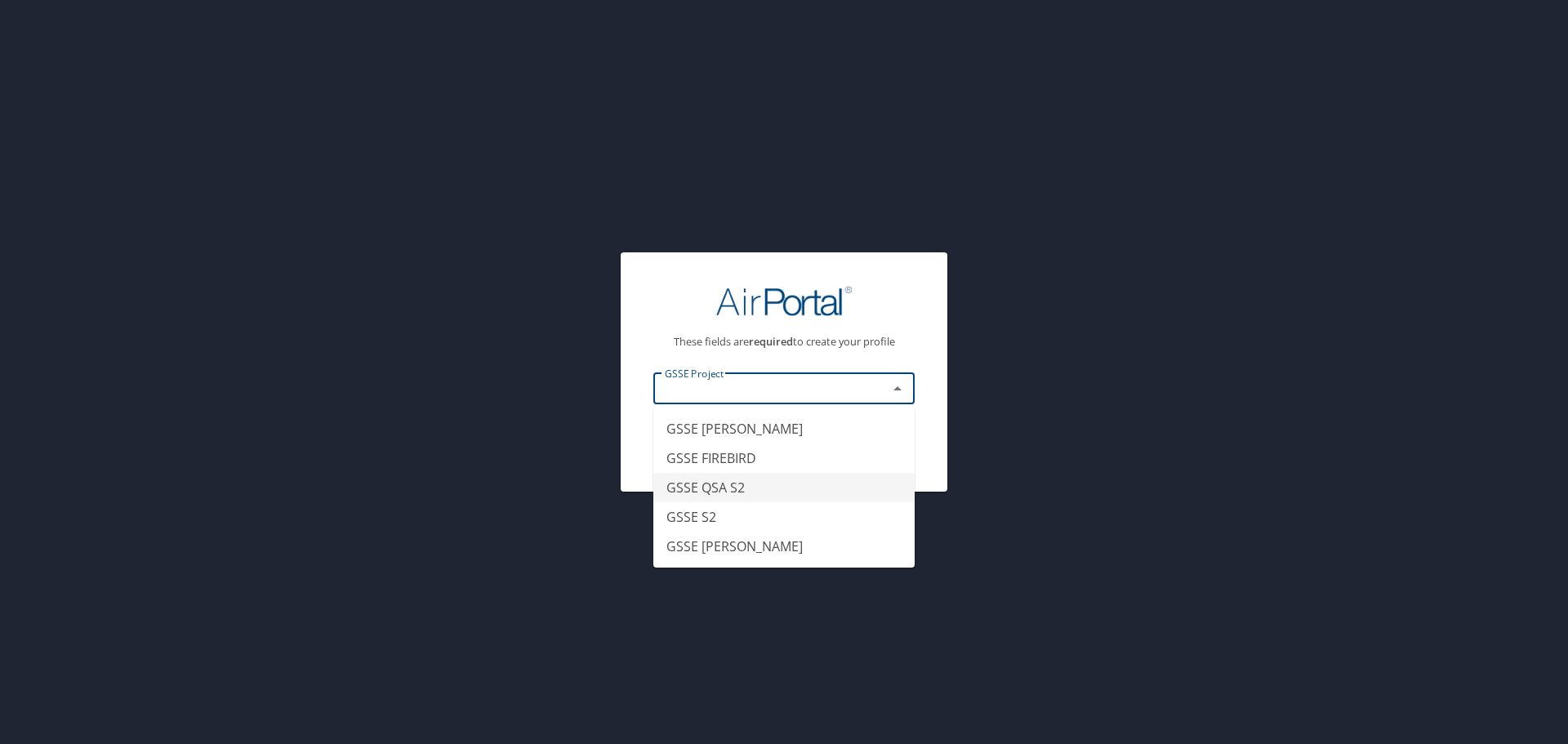
click at [755, 489] on li "GSSE QSA S2" at bounding box center [784, 487] width 261 height 29
type input "GSSE QSA S2"
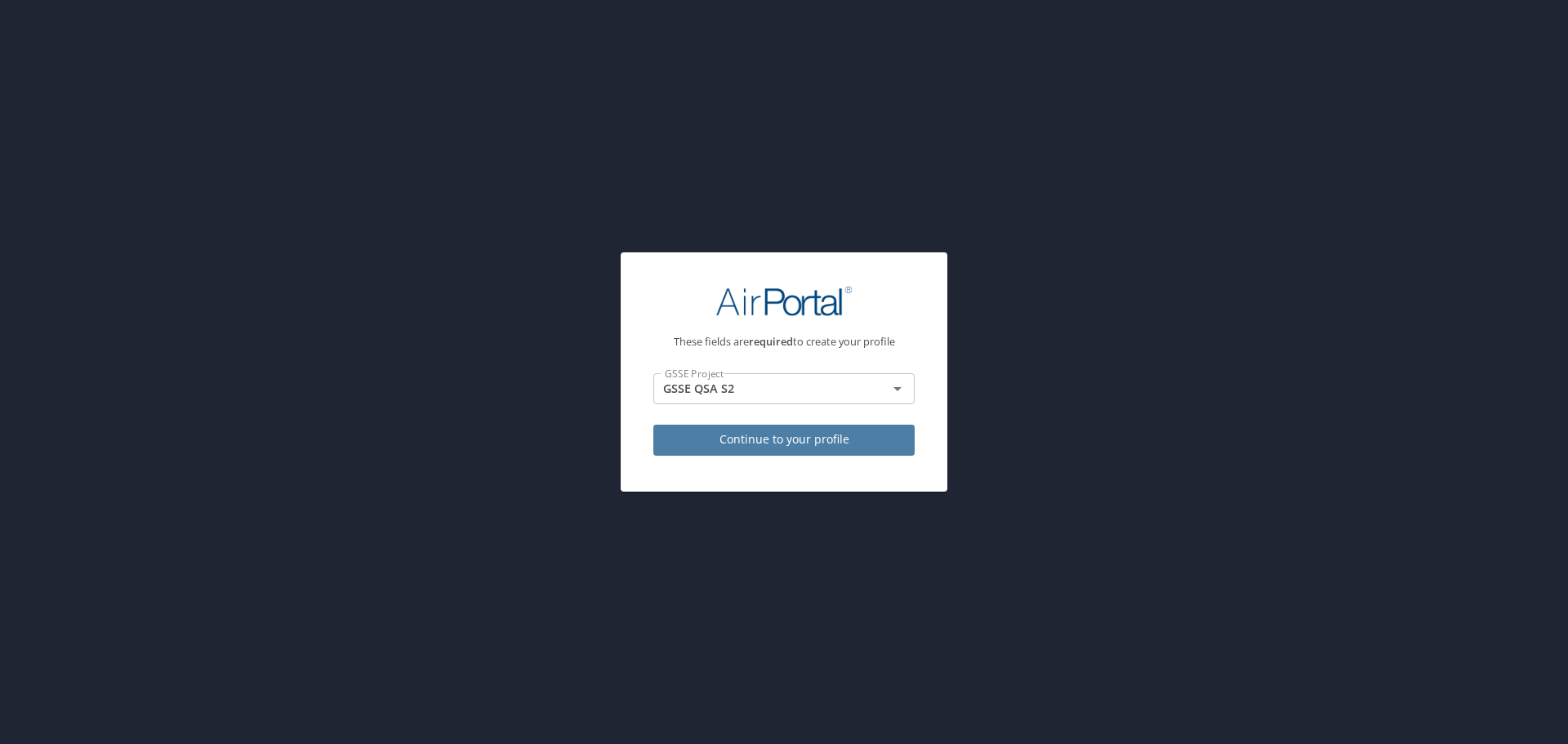
click at [781, 450] on span "Continue to your profile" at bounding box center [784, 440] width 235 height 20
select select "US"
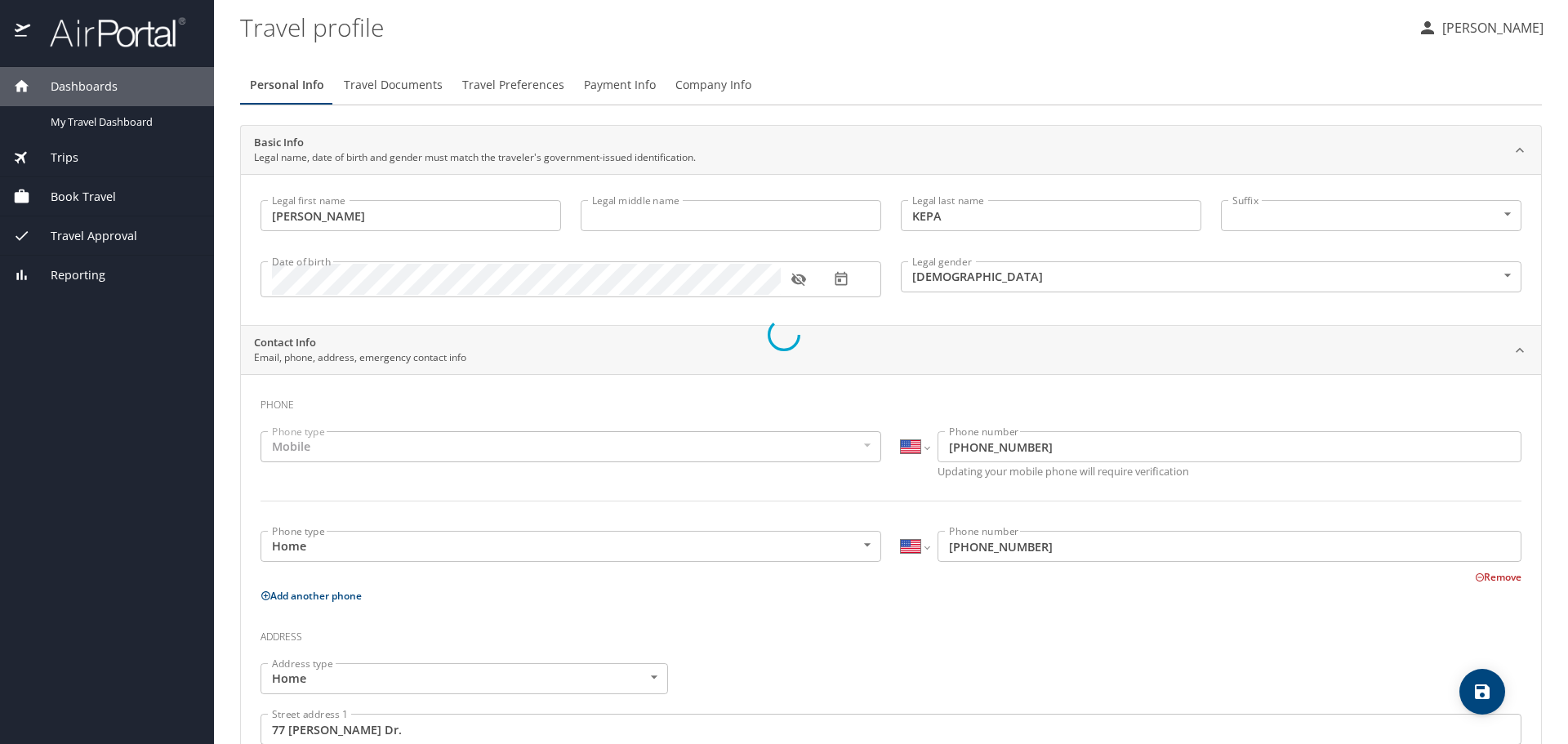
select select "US"
